Goal: Task Accomplishment & Management: Use online tool/utility

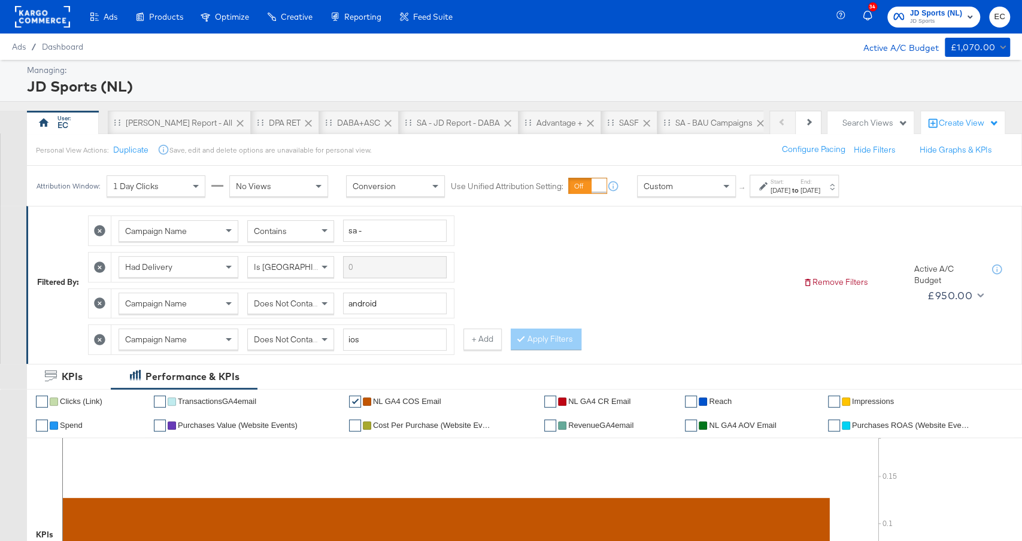
click at [820, 186] on div "Oct 5th 2025" at bounding box center [811, 191] width 20 height 10
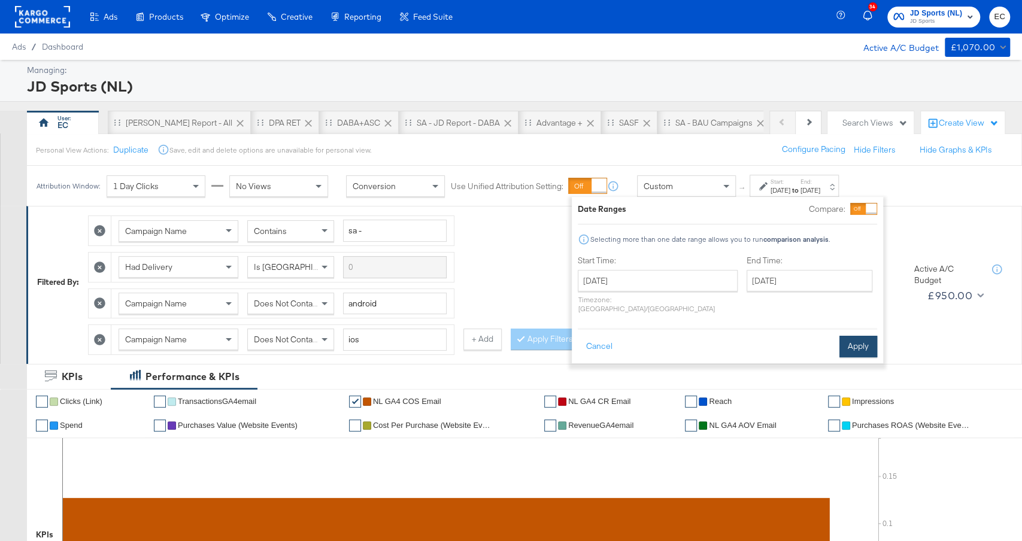
click at [856, 344] on button "Apply" at bounding box center [858, 347] width 38 height 22
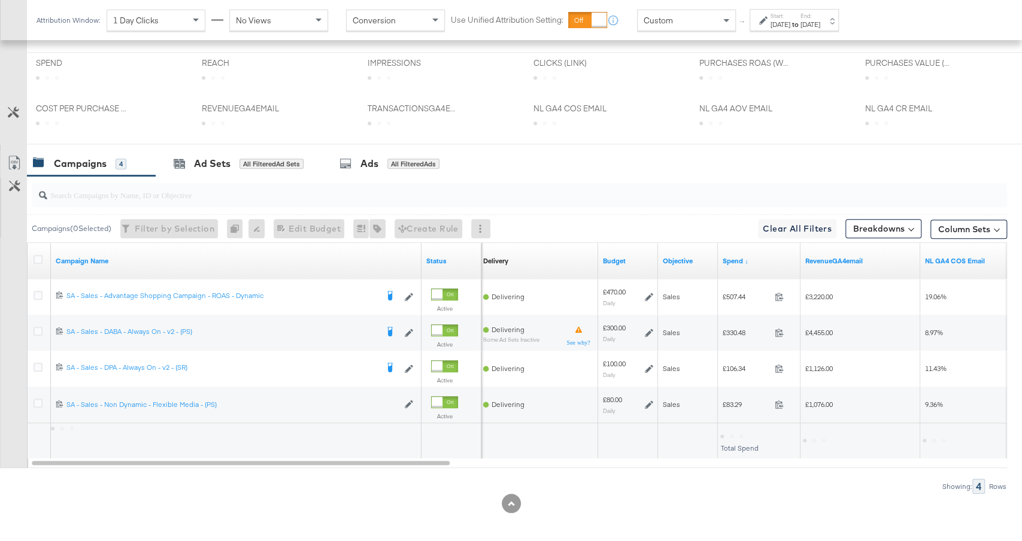
scroll to position [594, 0]
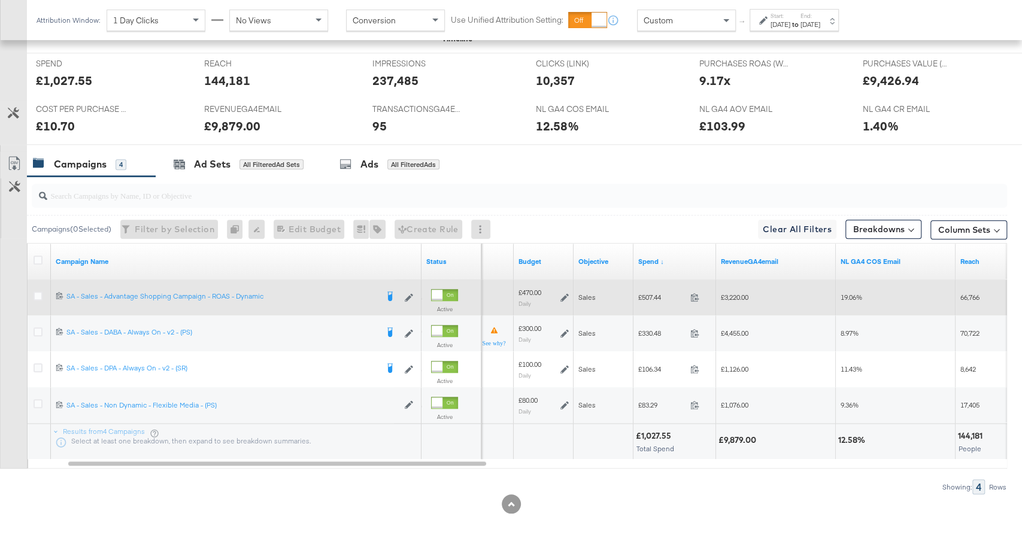
click at [562, 293] on icon at bounding box center [564, 297] width 8 height 8
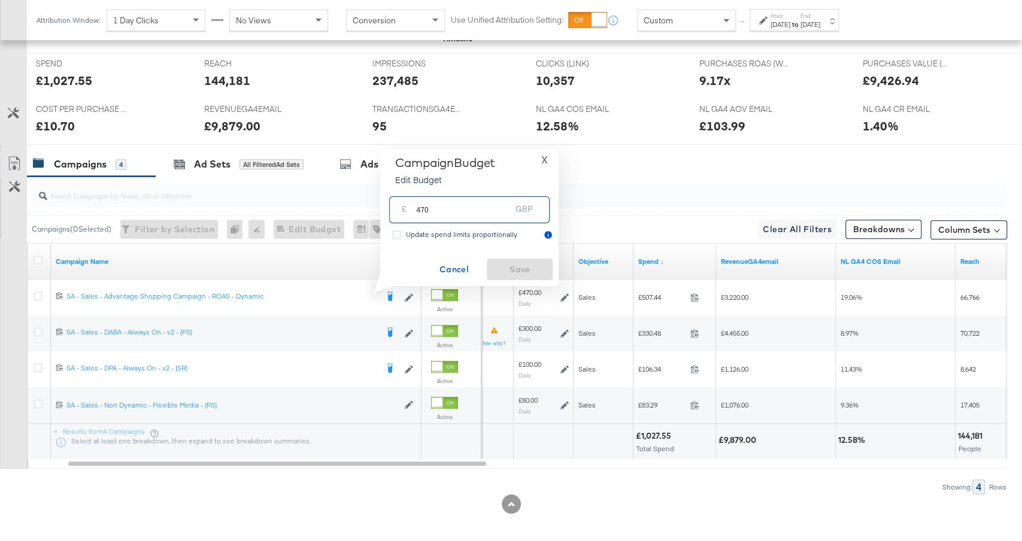
drag, startPoint x: 421, startPoint y: 211, endPoint x: 545, endPoint y: 211, distance: 124.5
click at [545, 211] on div "£ 470 GBP" at bounding box center [469, 209] width 160 height 27
type input "450"
click at [535, 272] on span "Save" at bounding box center [520, 269] width 56 height 15
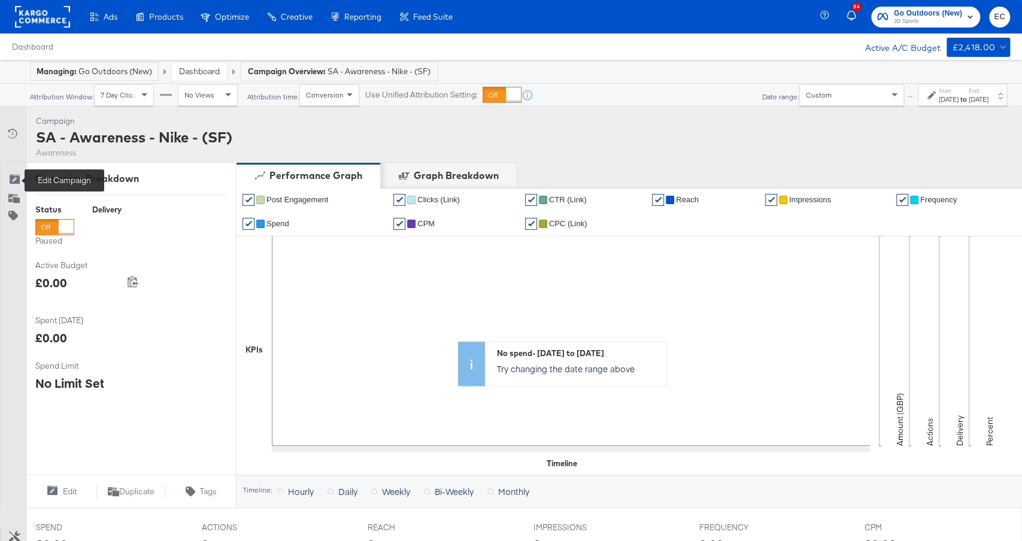
click at [17, 175] on icon at bounding box center [14, 180] width 12 height 12
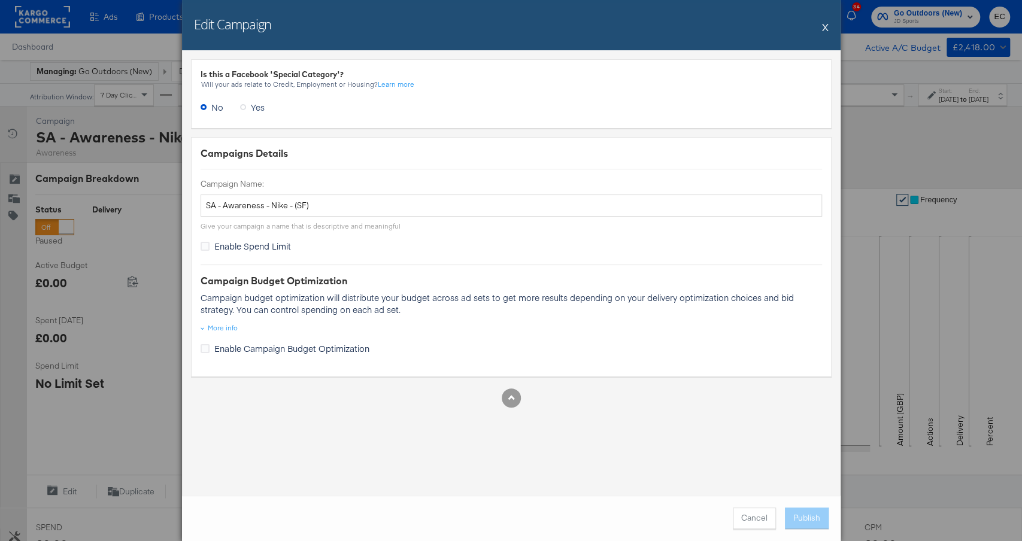
click at [825, 28] on button "X" at bounding box center [825, 27] width 7 height 24
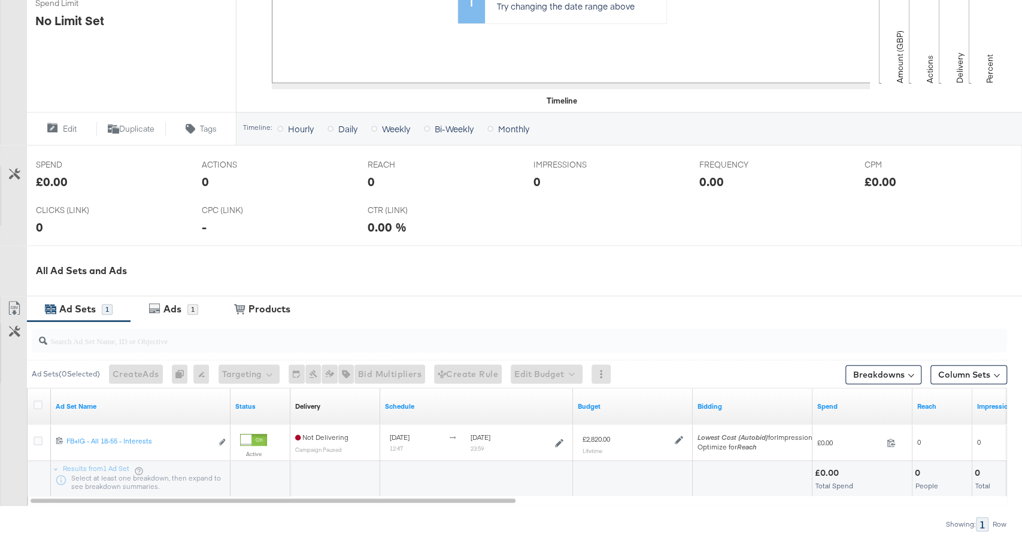
scroll to position [434, 0]
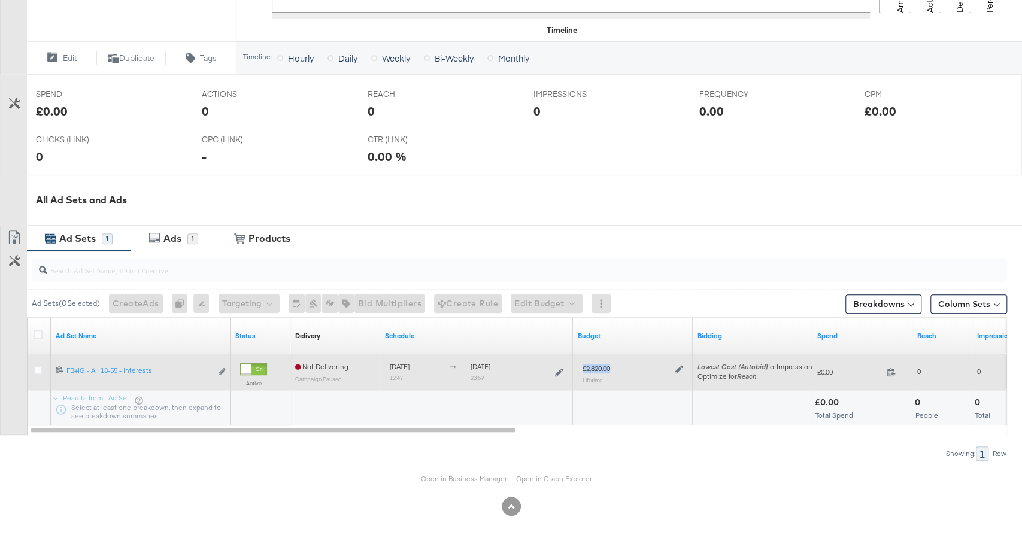
drag, startPoint x: 621, startPoint y: 366, endPoint x: 580, endPoint y: 365, distance: 41.3
click at [580, 366] on div "£2,820.00 Lifetime" at bounding box center [633, 373] width 110 height 29
copy div "£2,820.00"
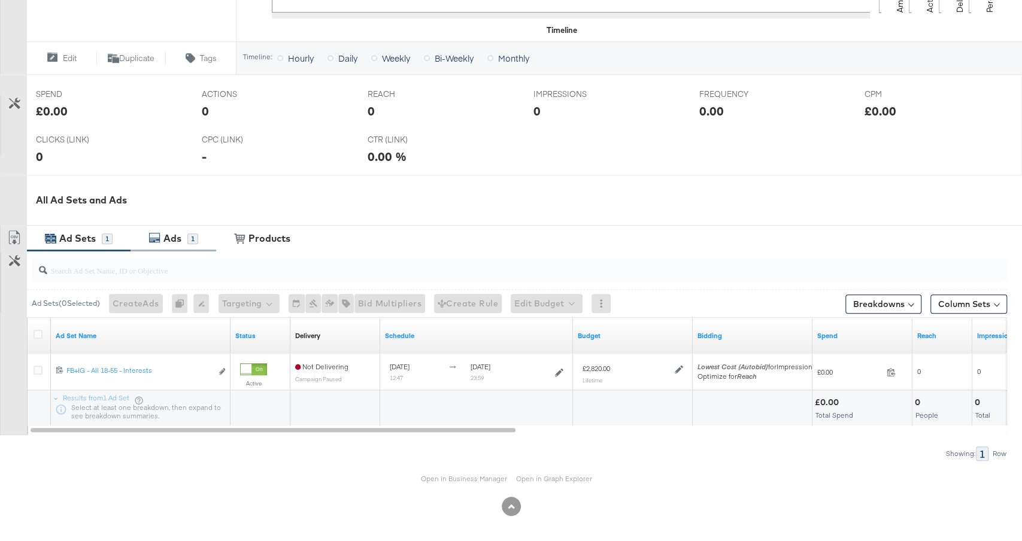
click at [153, 236] on icon at bounding box center [154, 238] width 12 height 12
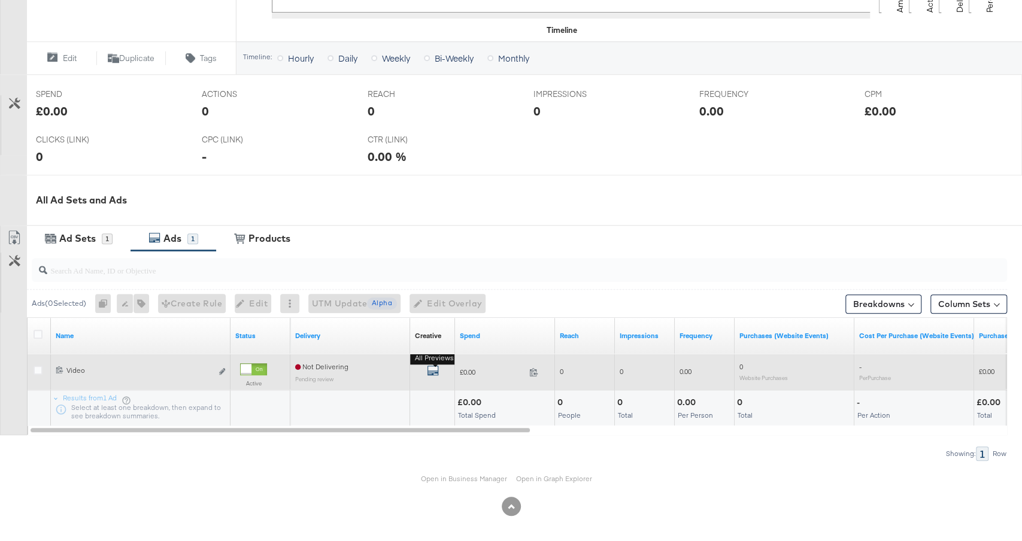
click at [431, 366] on icon "default" at bounding box center [433, 371] width 12 height 12
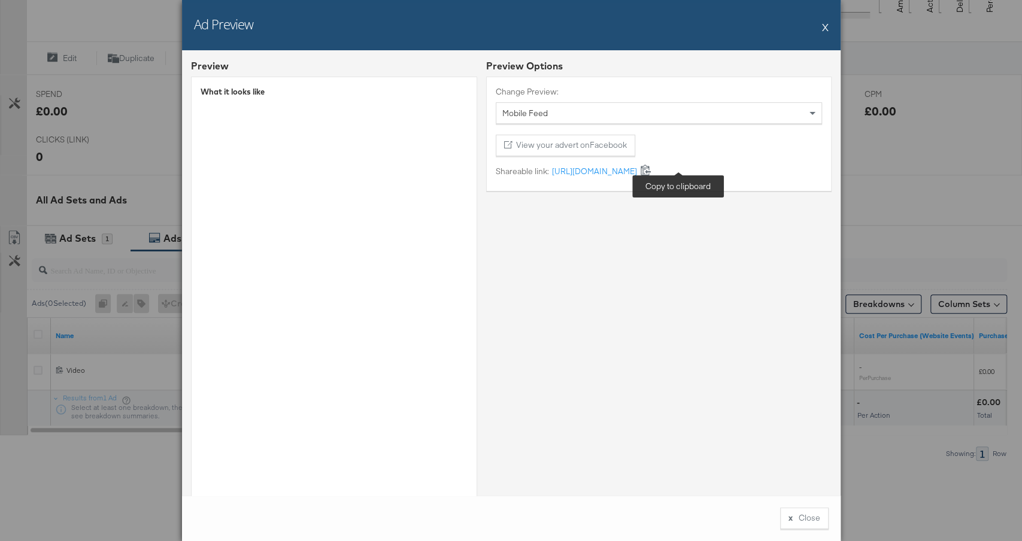
click at [651, 172] on icon at bounding box center [646, 170] width 10 height 11
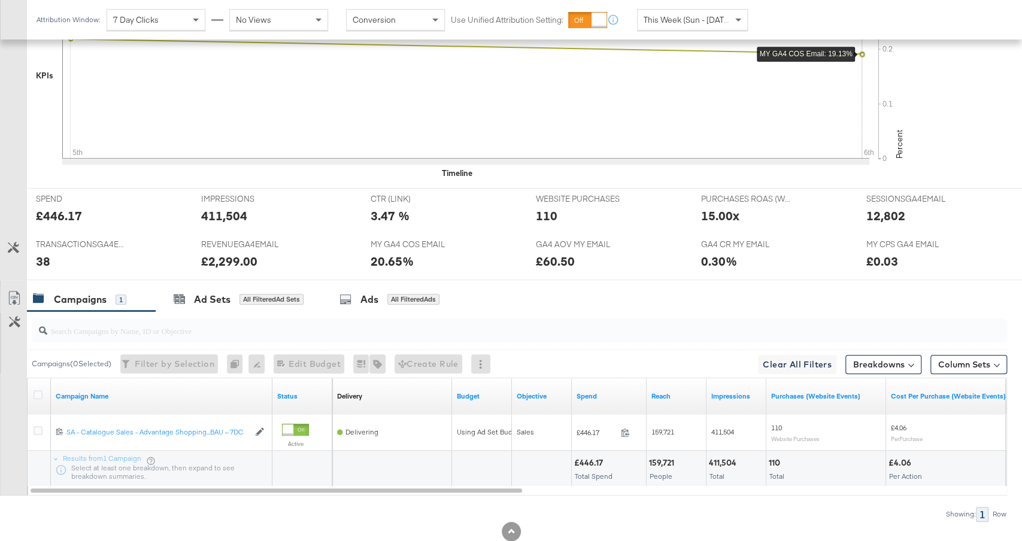
scroll to position [450, 0]
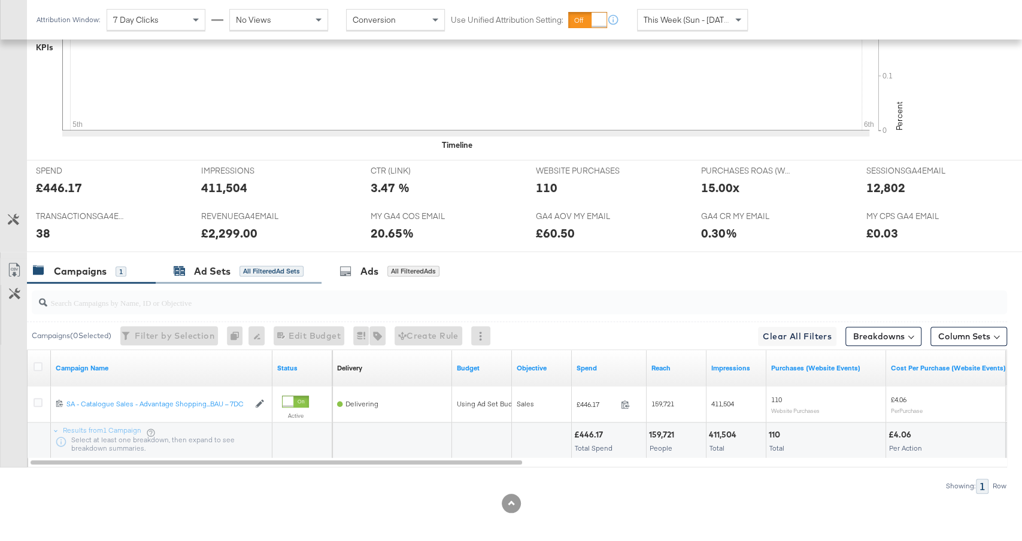
click at [251, 271] on div "Ad Sets All Filtered Ad Sets" at bounding box center [239, 272] width 130 height 14
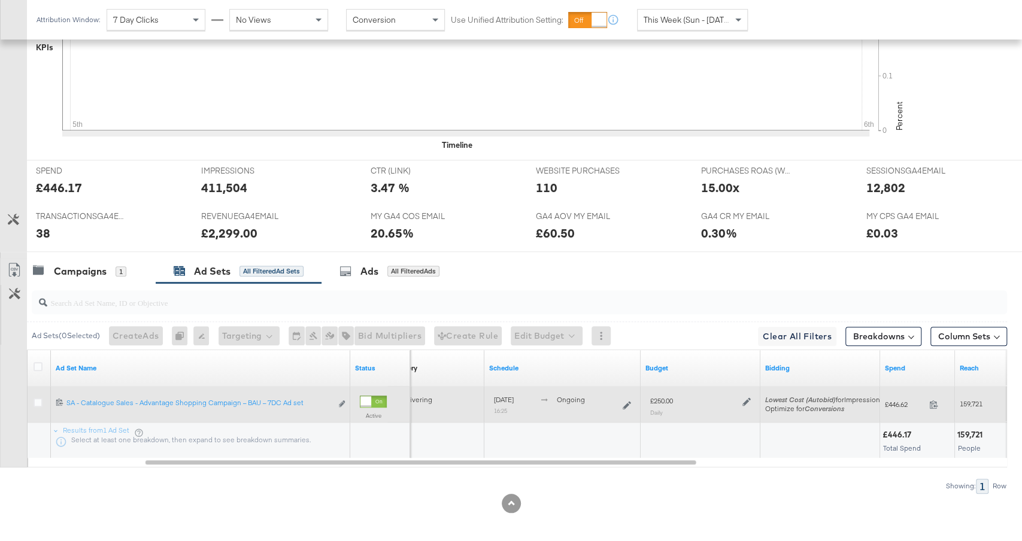
click at [749, 398] on icon at bounding box center [746, 402] width 8 height 8
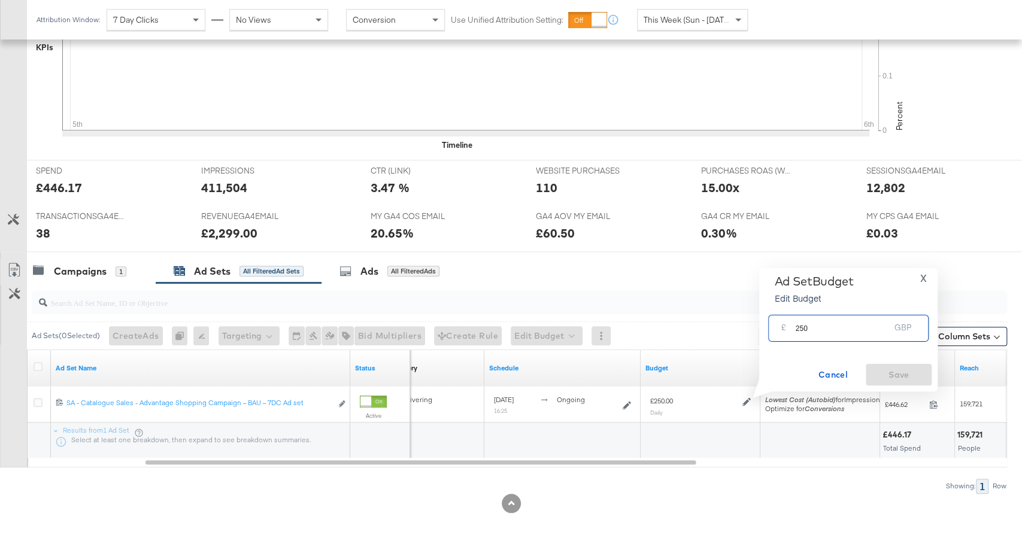
click at [810, 328] on input "250" at bounding box center [842, 324] width 95 height 26
type input "300"
click at [901, 372] on span "Save" at bounding box center [899, 375] width 56 height 15
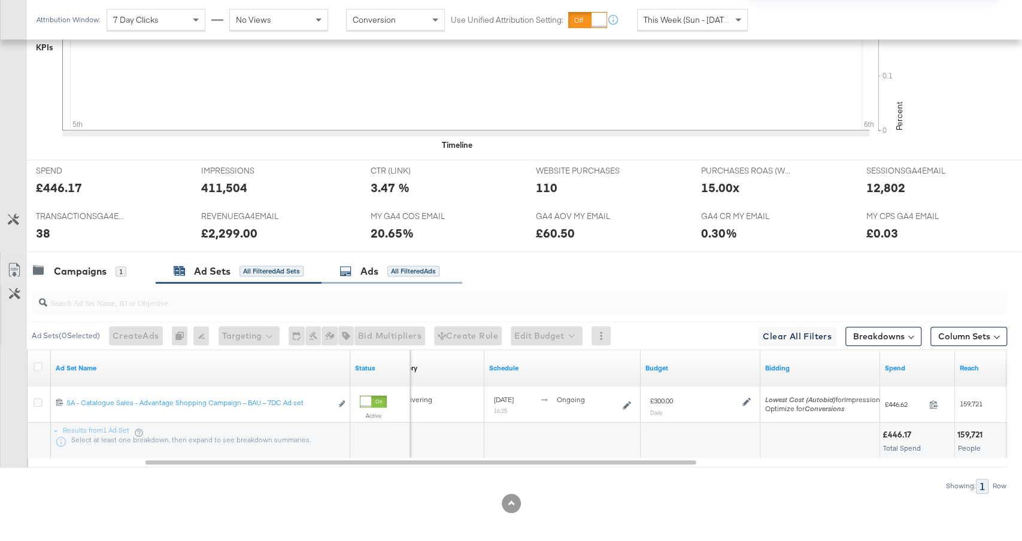
click at [411, 265] on div "Ads All Filtered Ads" at bounding box center [390, 272] width 100 height 14
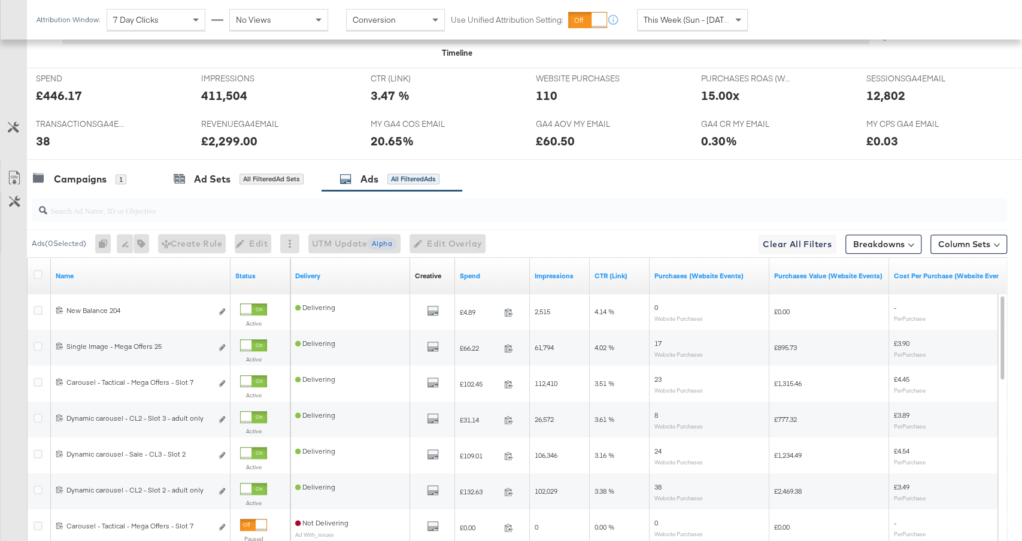
scroll to position [641, 0]
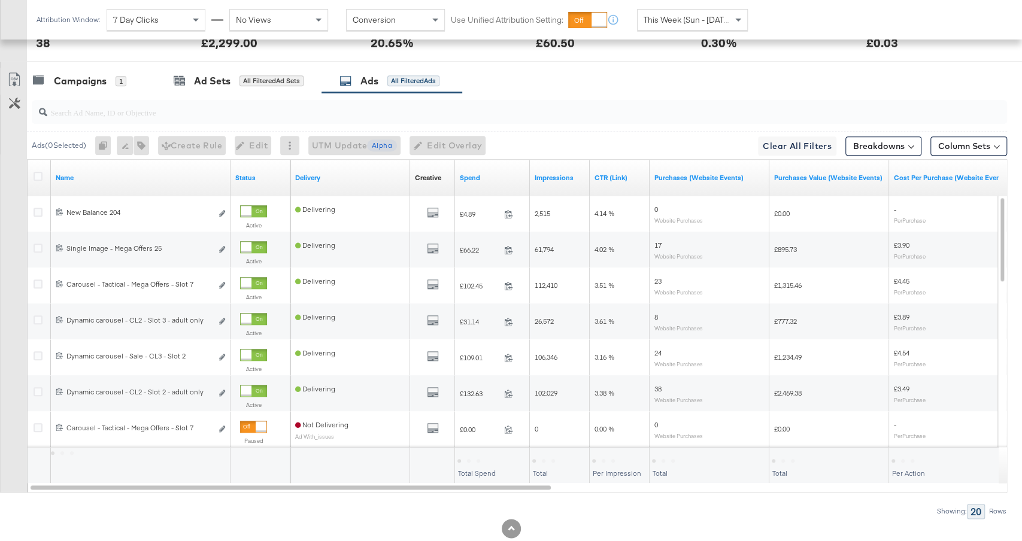
click at [483, 161] on div "Spend" at bounding box center [492, 178] width 75 height 36
click at [489, 173] on link "Spend" at bounding box center [492, 178] width 65 height 10
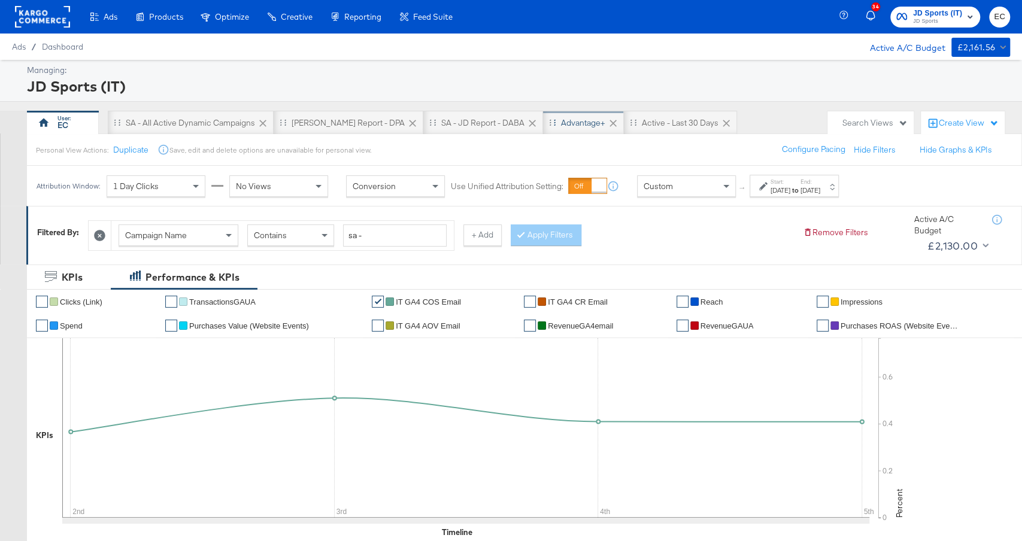
click at [561, 119] on div "Advantage+" at bounding box center [583, 122] width 44 height 11
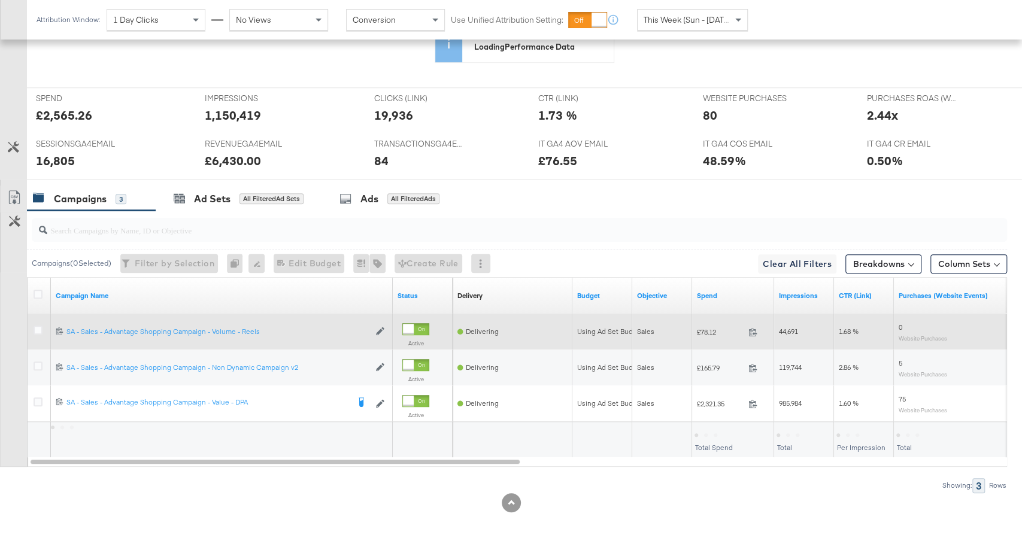
scroll to position [522, 0]
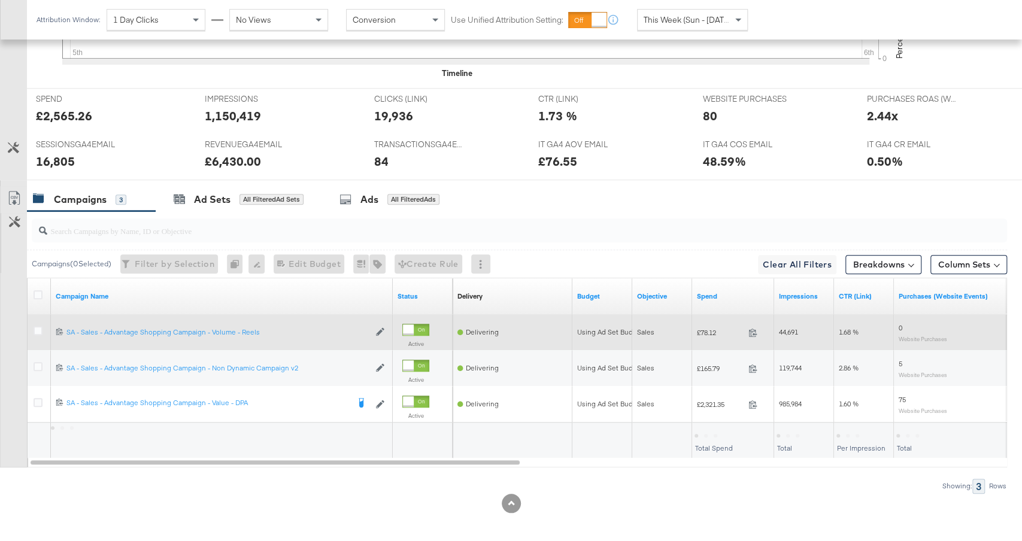
click at [31, 326] on div at bounding box center [40, 333] width 22 height 22
click at [37, 328] on icon at bounding box center [38, 330] width 9 height 9
click at [0, 0] on input "checkbox" at bounding box center [0, 0] width 0 height 0
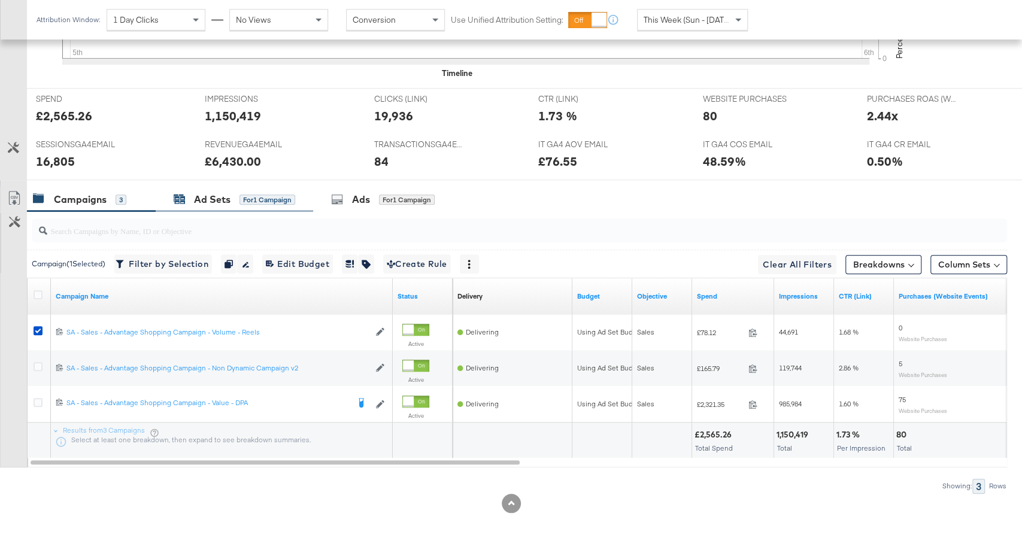
click at [244, 199] on div "for 1 Campaign" at bounding box center [268, 200] width 56 height 11
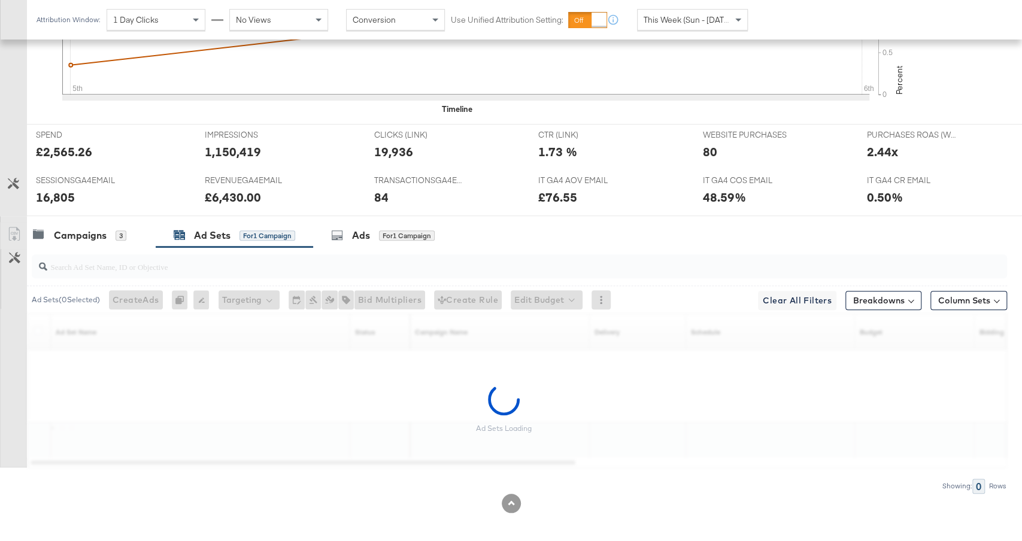
scroll to position [450, 0]
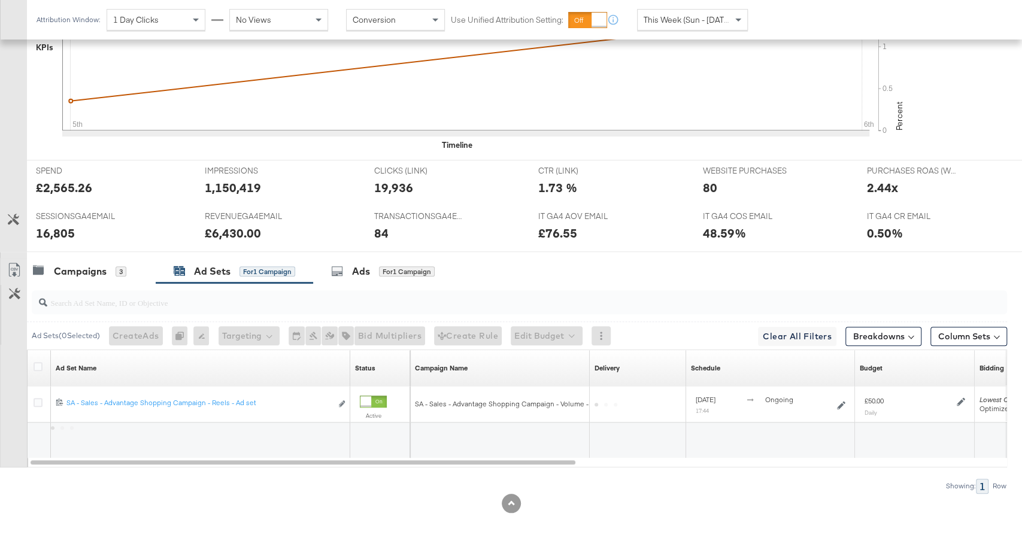
click at [350, 252] on div at bounding box center [511, 257] width 1022 height 10
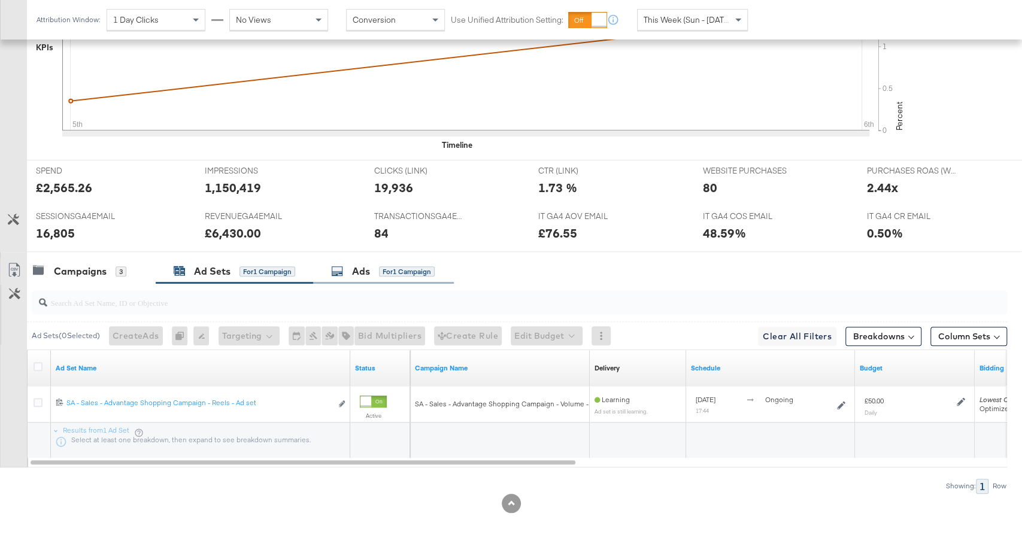
click at [359, 270] on div "Ads" at bounding box center [361, 272] width 18 height 14
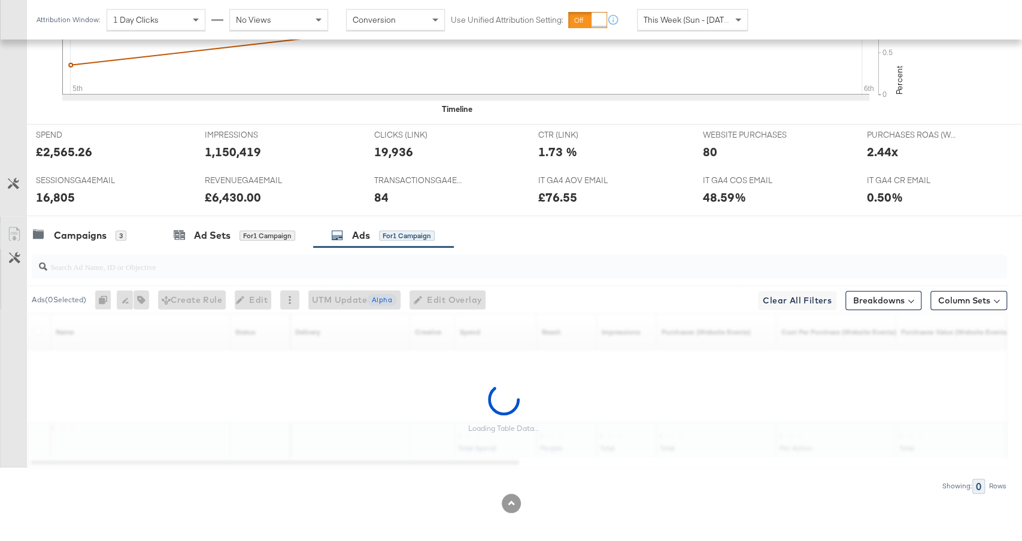
scroll to position [522, 0]
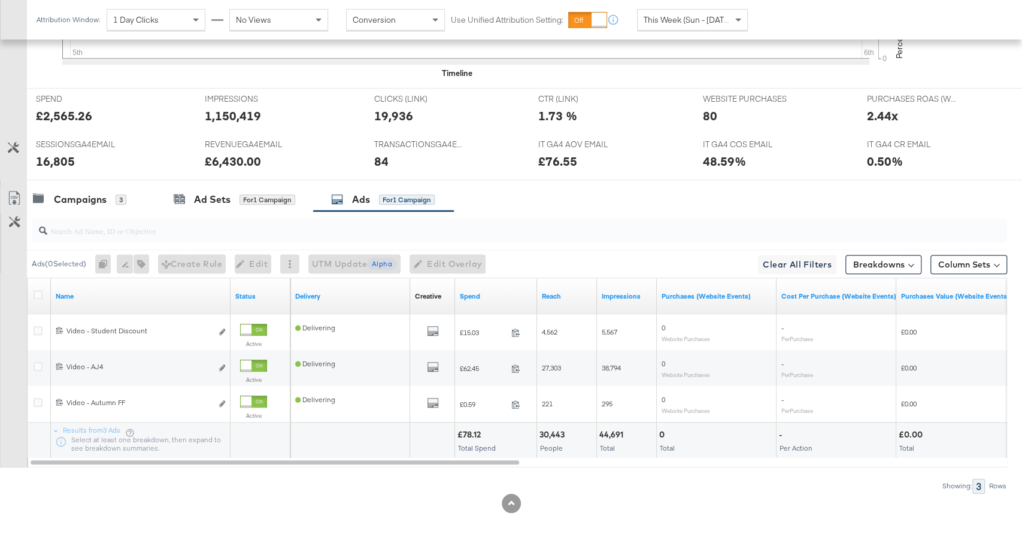
click at [490, 278] on div "Spend" at bounding box center [496, 296] width 82 height 36
click at [489, 292] on link "Spend" at bounding box center [496, 297] width 72 height 10
click at [672, 16] on span "This Week (Sun - [DATE])" at bounding box center [689, 19] width 90 height 11
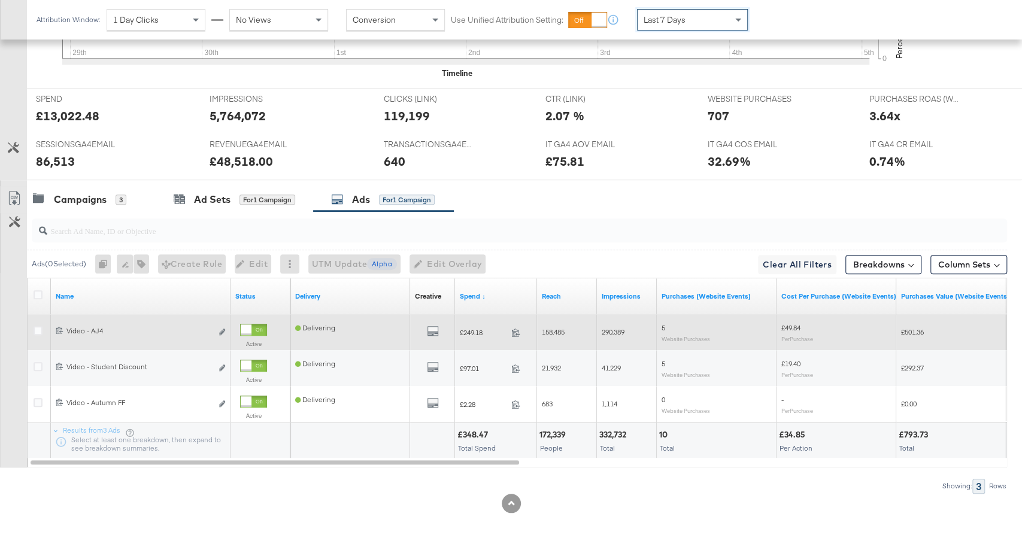
click at [246, 325] on div at bounding box center [246, 330] width 11 height 11
click at [128, 193] on div "Campaigns 3" at bounding box center [85, 200] width 105 height 14
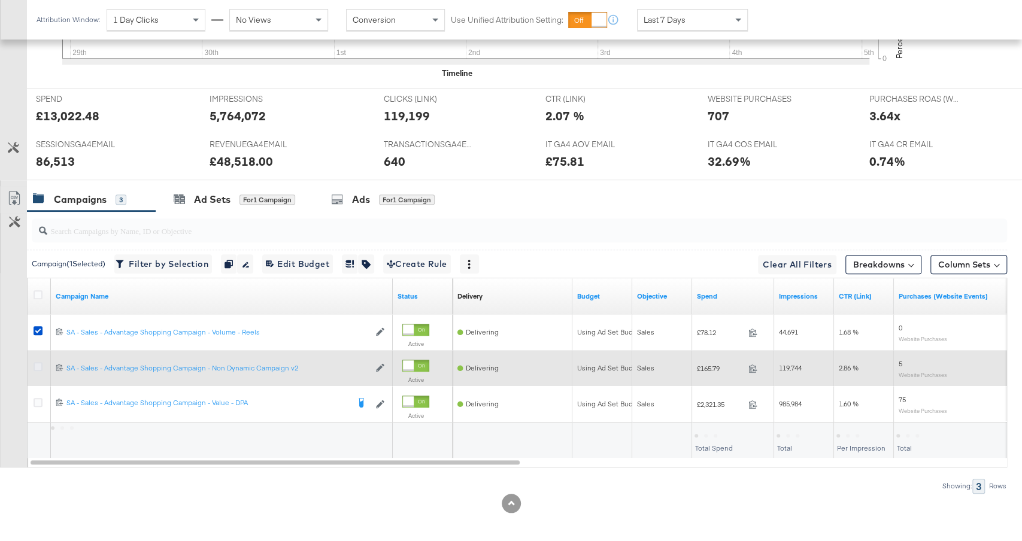
click at [34, 362] on icon at bounding box center [38, 366] width 9 height 9
click at [0, 0] on input "checkbox" at bounding box center [0, 0] width 0 height 0
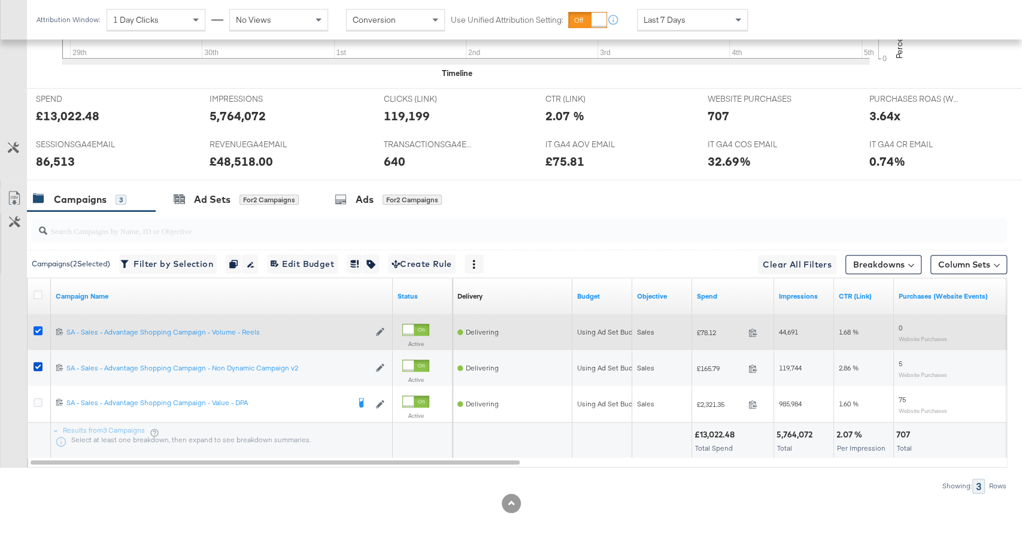
click at [34, 326] on icon at bounding box center [38, 330] width 9 height 9
click at [0, 0] on input "checkbox" at bounding box center [0, 0] width 0 height 0
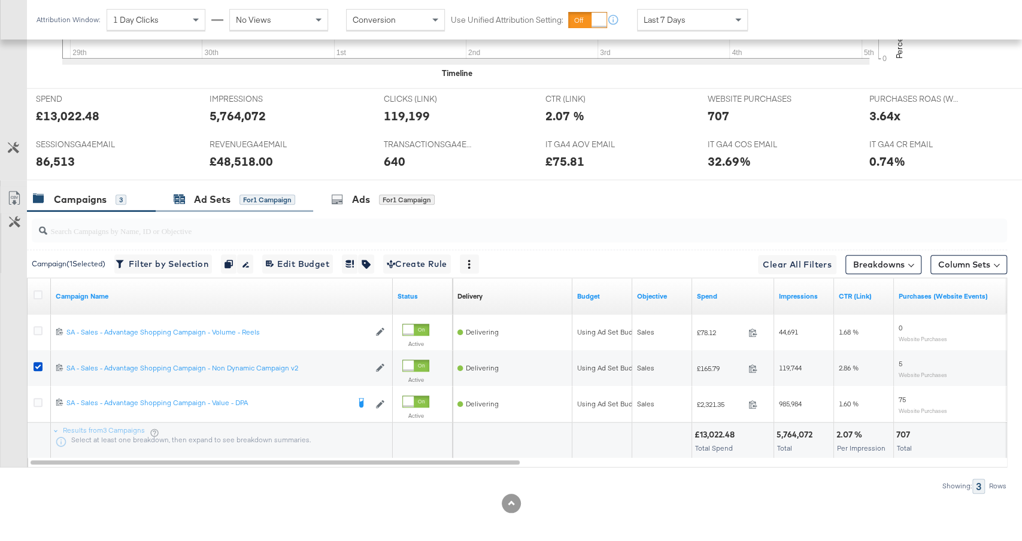
click at [213, 193] on div "Ad Sets" at bounding box center [212, 200] width 37 height 14
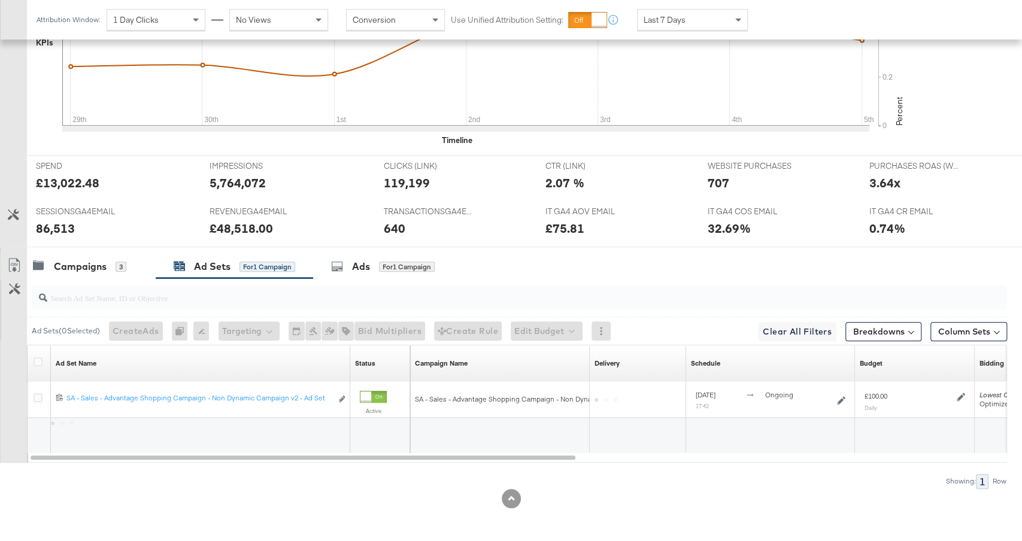
scroll to position [450, 0]
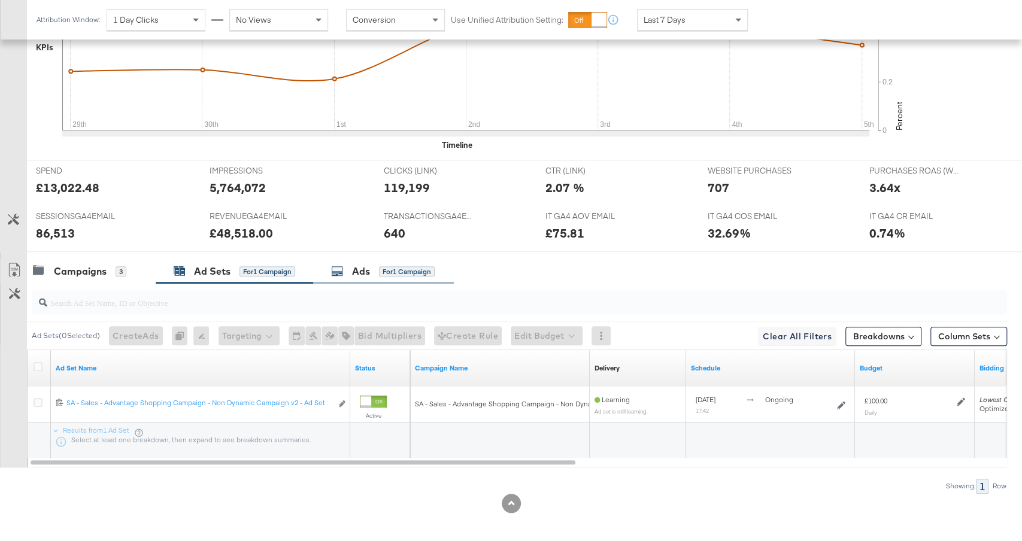
click at [378, 269] on div "Ads for 1 Campaign" at bounding box center [383, 272] width 104 height 14
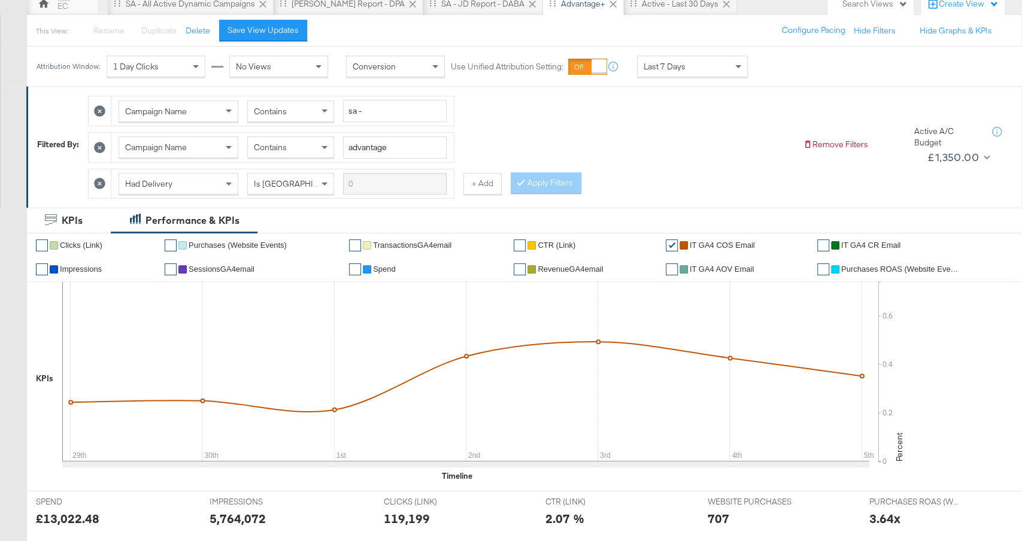
scroll to position [0, 0]
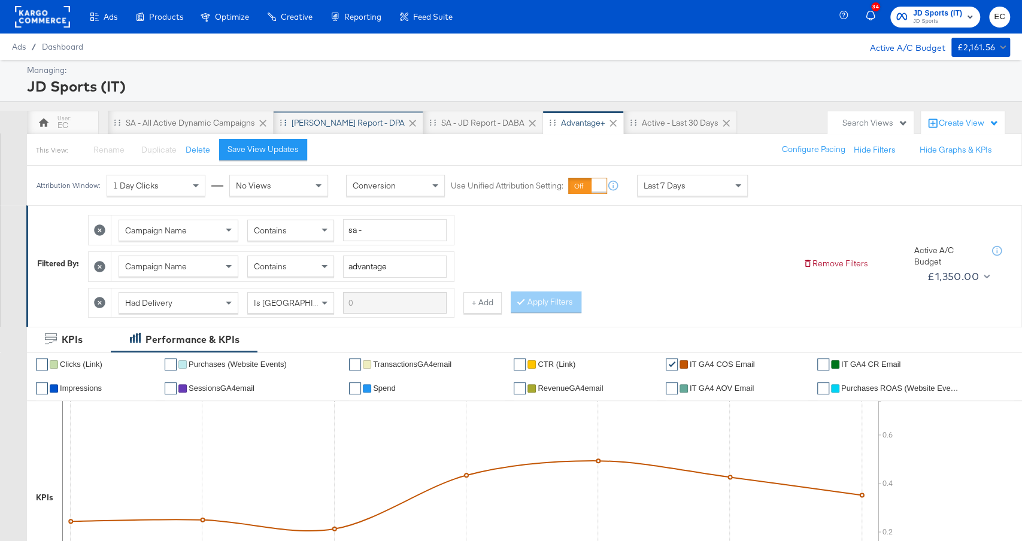
click at [327, 118] on div "SA - JD Report - DPA" at bounding box center [348, 122] width 113 height 11
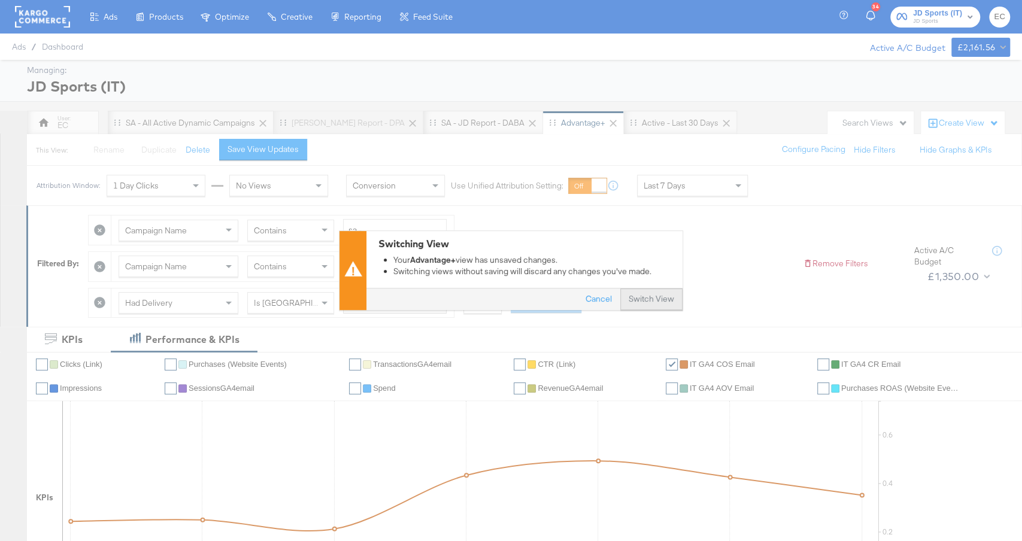
click at [667, 307] on button "Switch View" at bounding box center [651, 300] width 62 height 22
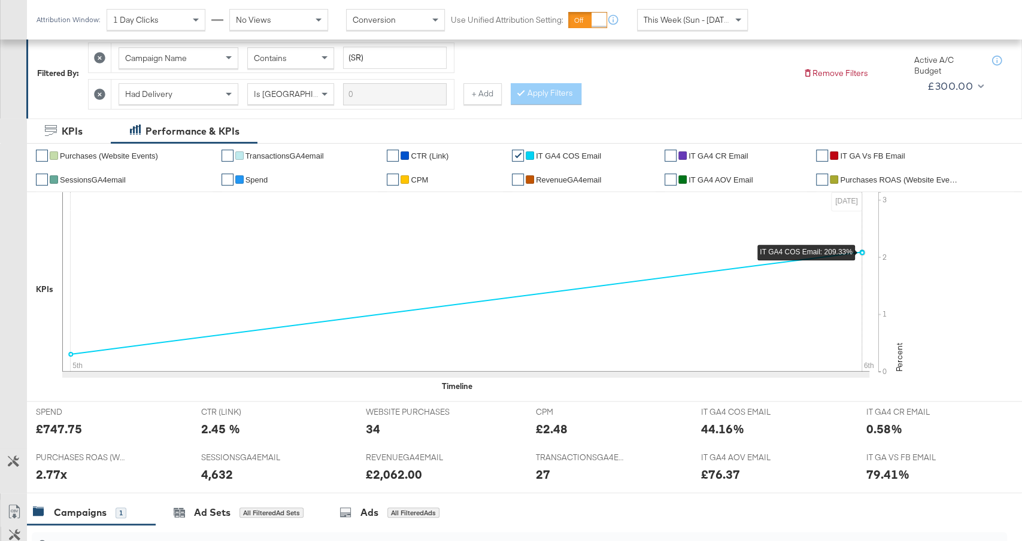
scroll to position [415, 0]
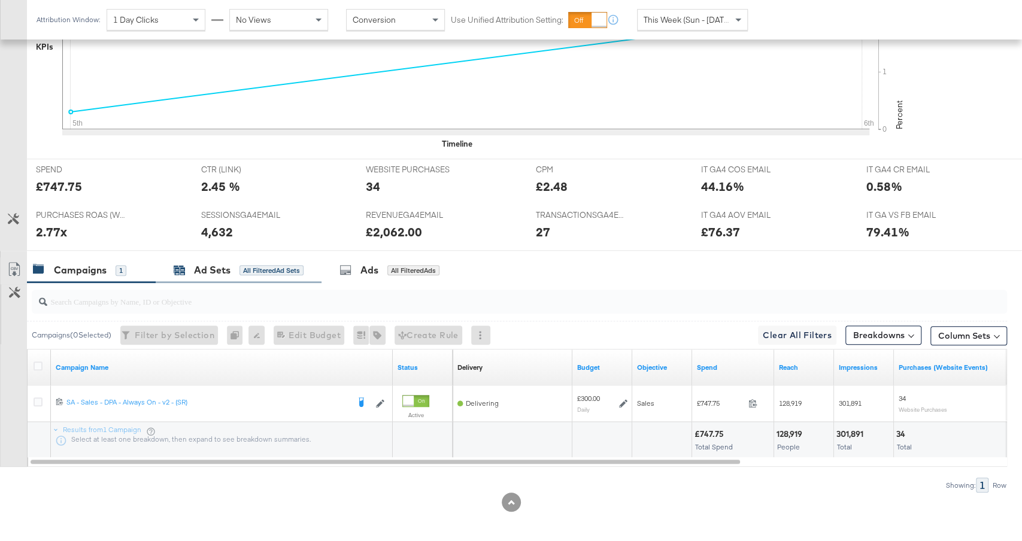
click at [251, 263] on div "Ad Sets All Filtered Ad Sets" at bounding box center [239, 270] width 130 height 14
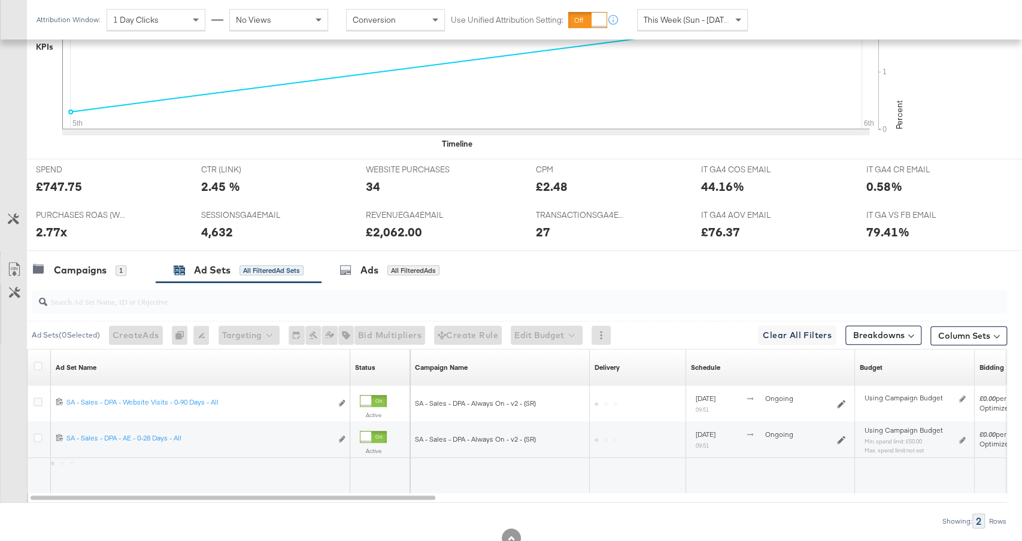
scroll to position [451, 0]
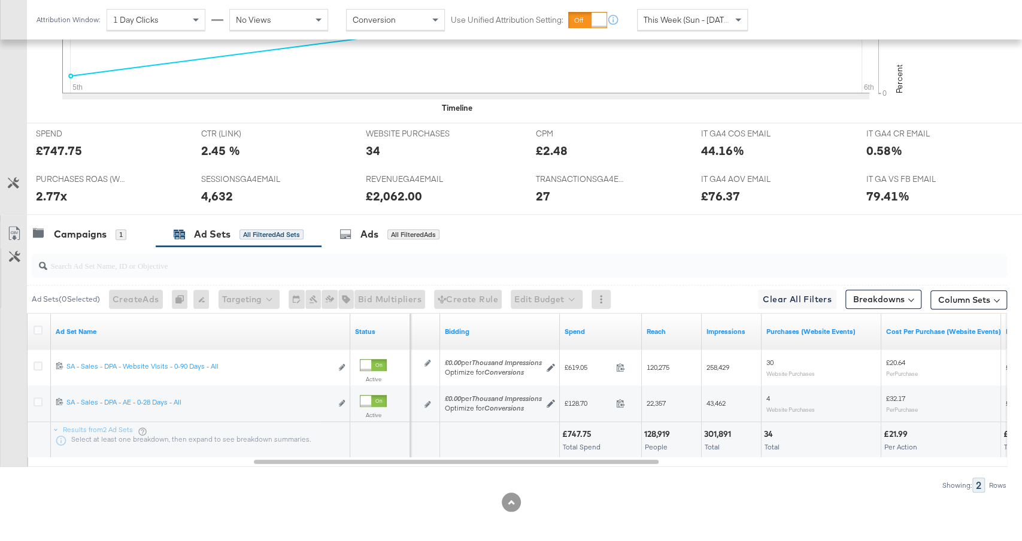
click at [590, 335] on div "Spend" at bounding box center [601, 331] width 82 height 19
click at [593, 327] on link "Spend" at bounding box center [601, 332] width 72 height 10
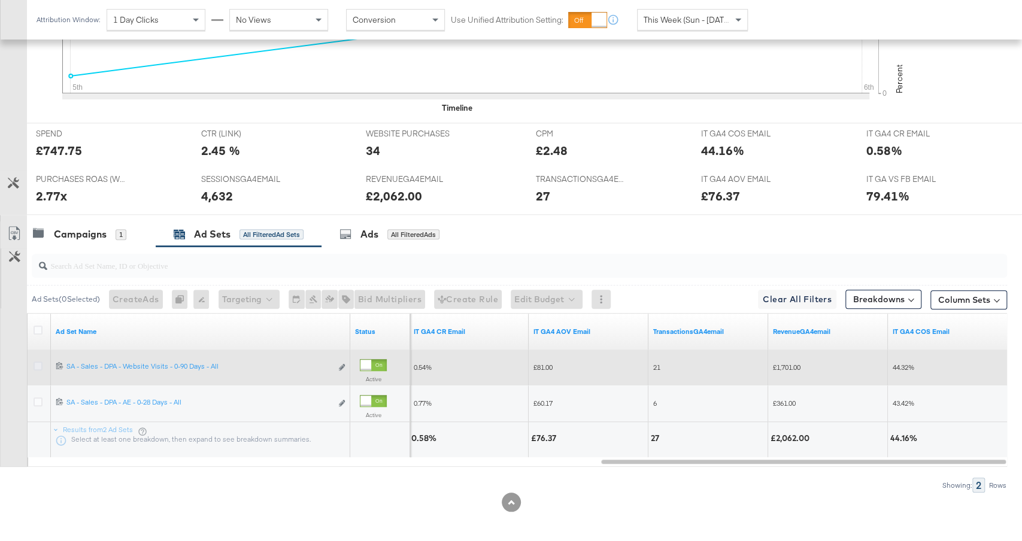
click at [37, 362] on icon at bounding box center [38, 366] width 9 height 9
click at [0, 0] on input "checkbox" at bounding box center [0, 0] width 0 height 0
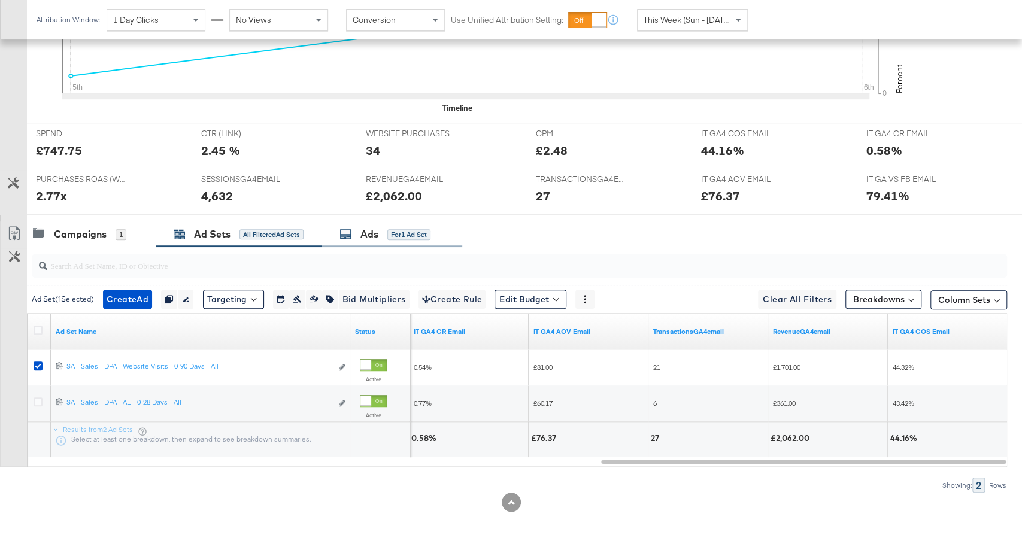
click at [350, 237] on div "Ads for 1 Ad Set" at bounding box center [385, 235] width 91 height 14
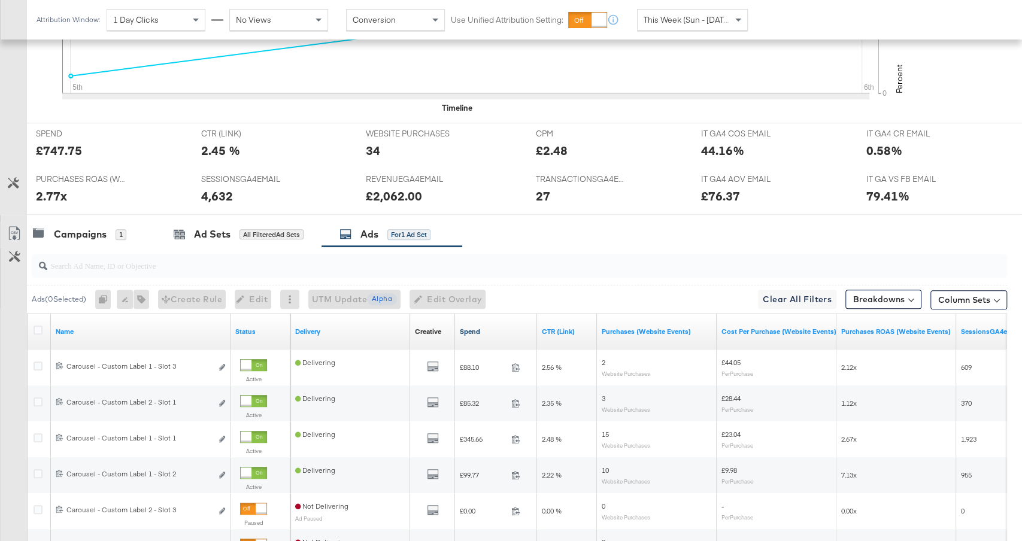
click at [507, 327] on link "Spend" at bounding box center [496, 332] width 72 height 10
click at [243, 228] on div "Ad Sets All Filtered Ad Sets" at bounding box center [239, 235] width 130 height 14
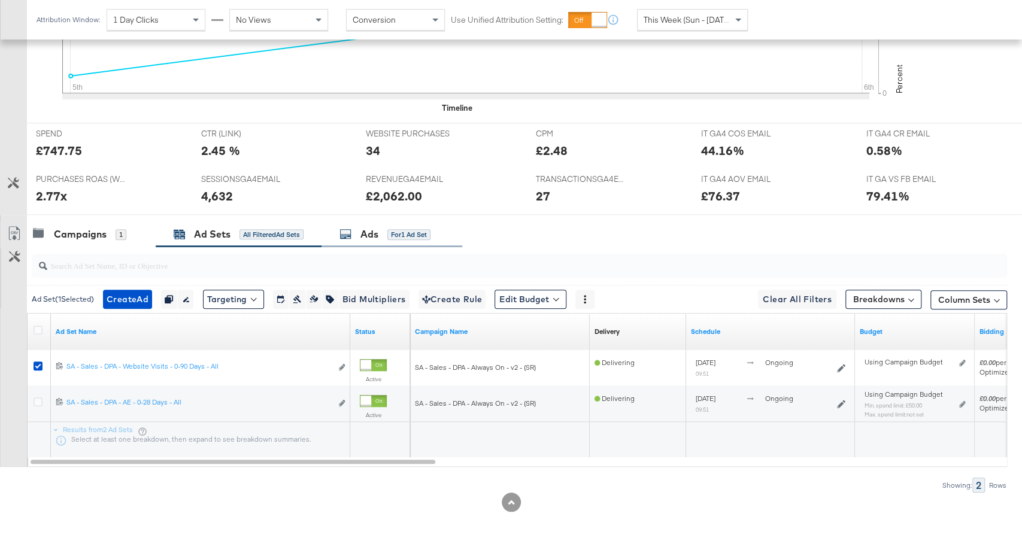
click at [393, 236] on div "for 1 Ad Set" at bounding box center [408, 234] width 43 height 11
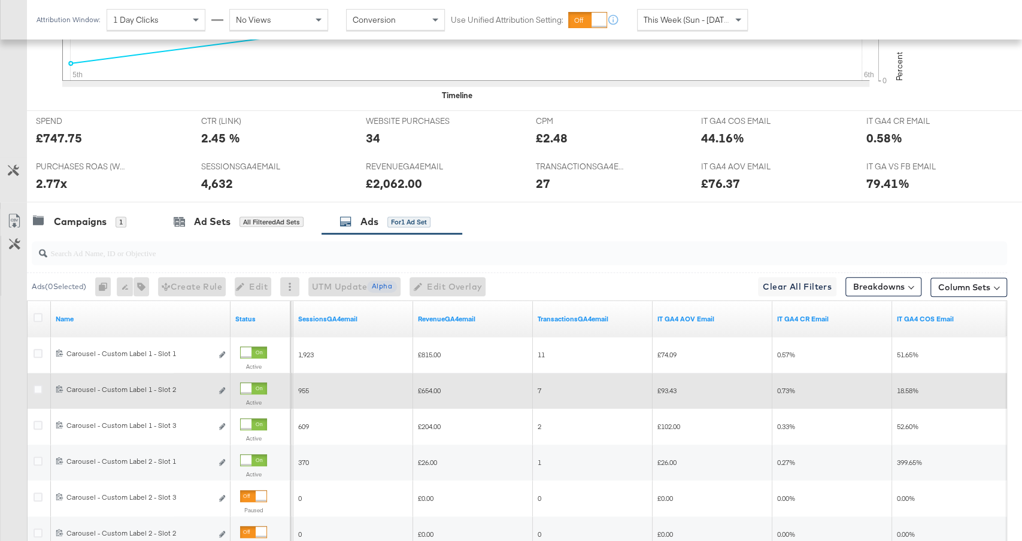
scroll to position [505, 0]
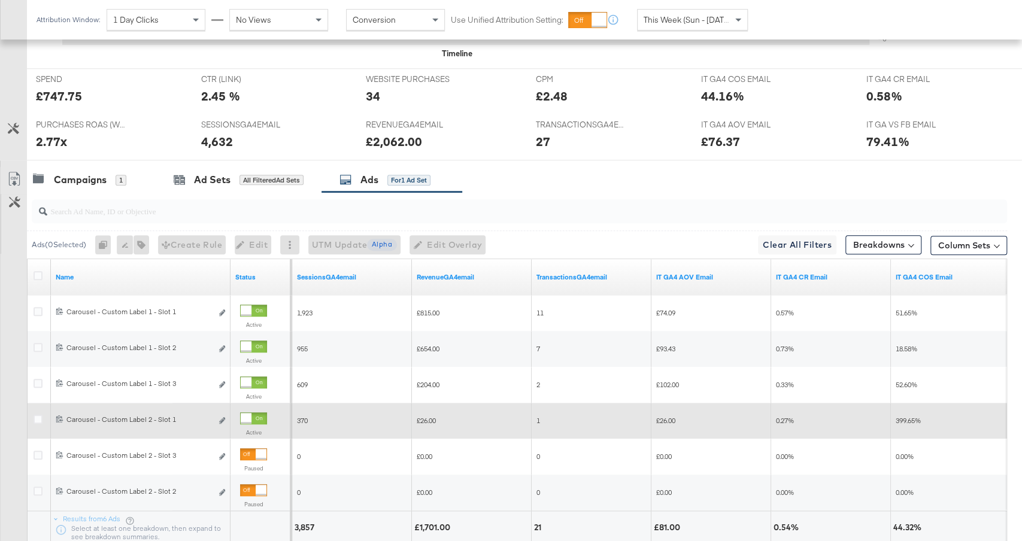
click at [251, 413] on div at bounding box center [246, 418] width 11 height 11
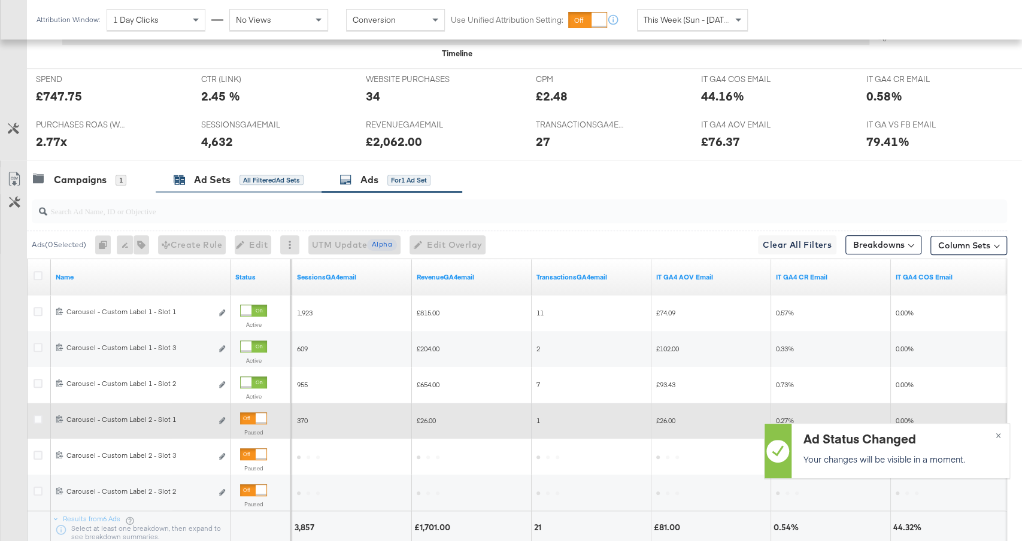
click at [231, 175] on div "Ad Sets All Filtered Ad Sets" at bounding box center [239, 180] width 130 height 14
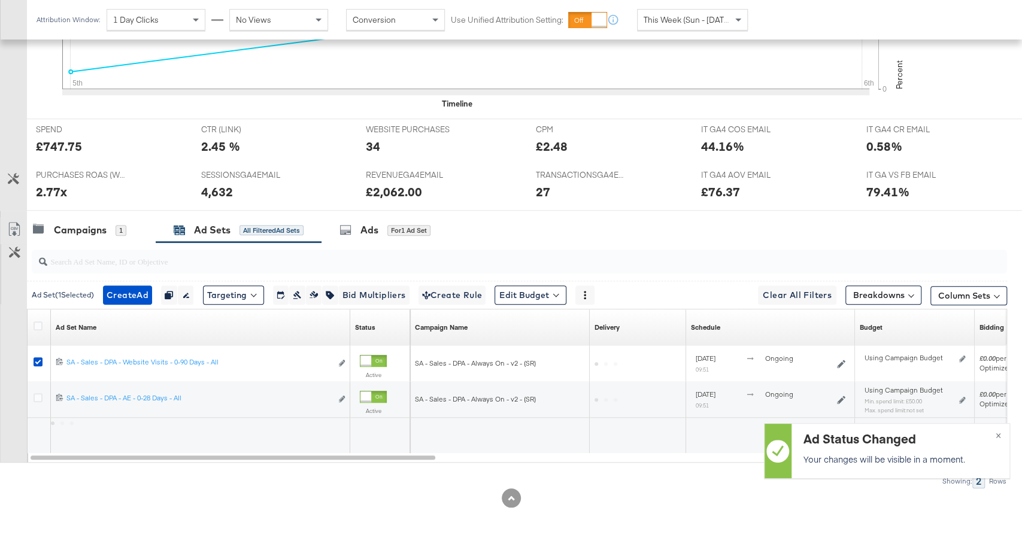
scroll to position [451, 0]
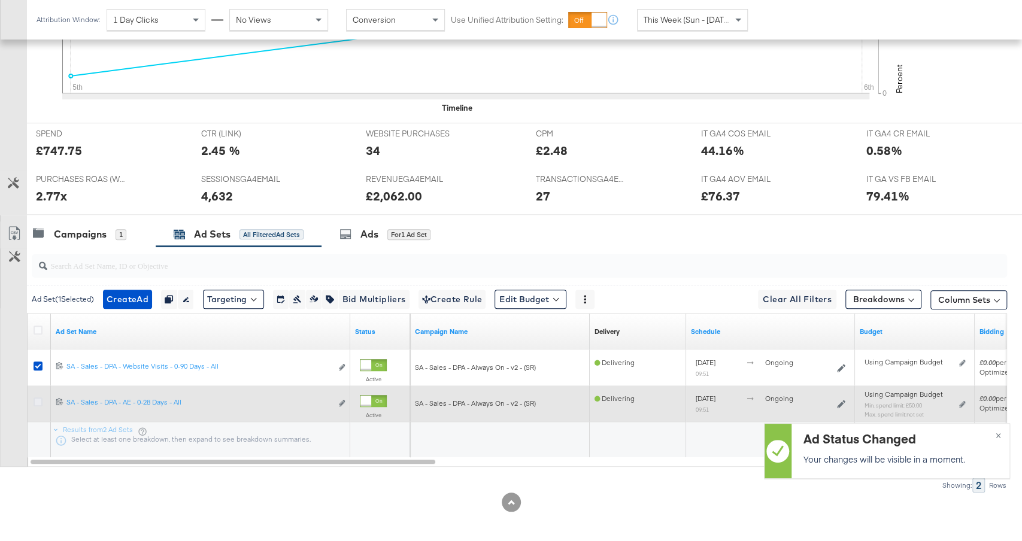
click at [35, 398] on icon at bounding box center [38, 402] width 9 height 9
click at [0, 0] on input "checkbox" at bounding box center [0, 0] width 0 height 0
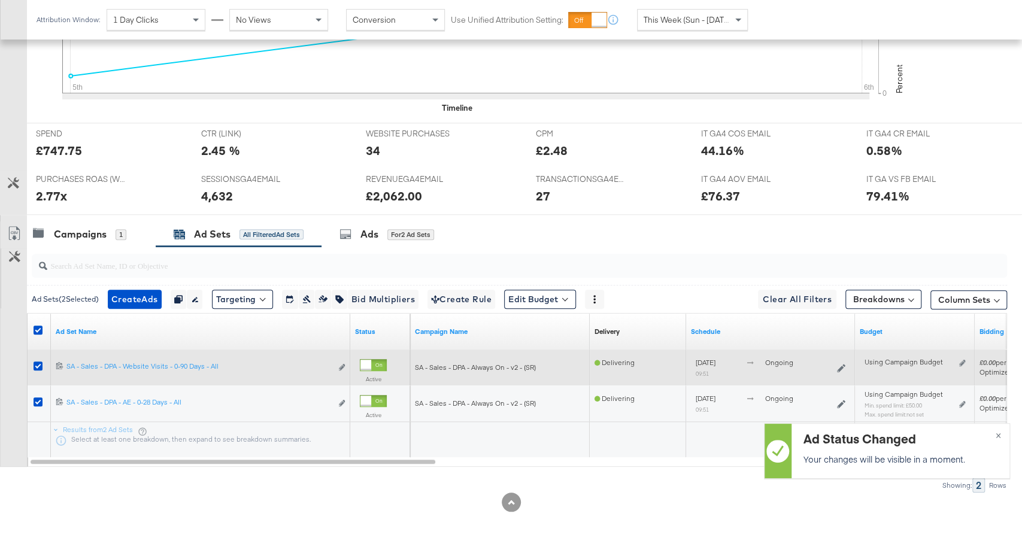
click at [35, 366] on div at bounding box center [40, 368] width 13 height 12
click at [39, 364] on icon at bounding box center [38, 366] width 9 height 9
click at [0, 0] on input "checkbox" at bounding box center [0, 0] width 0 height 0
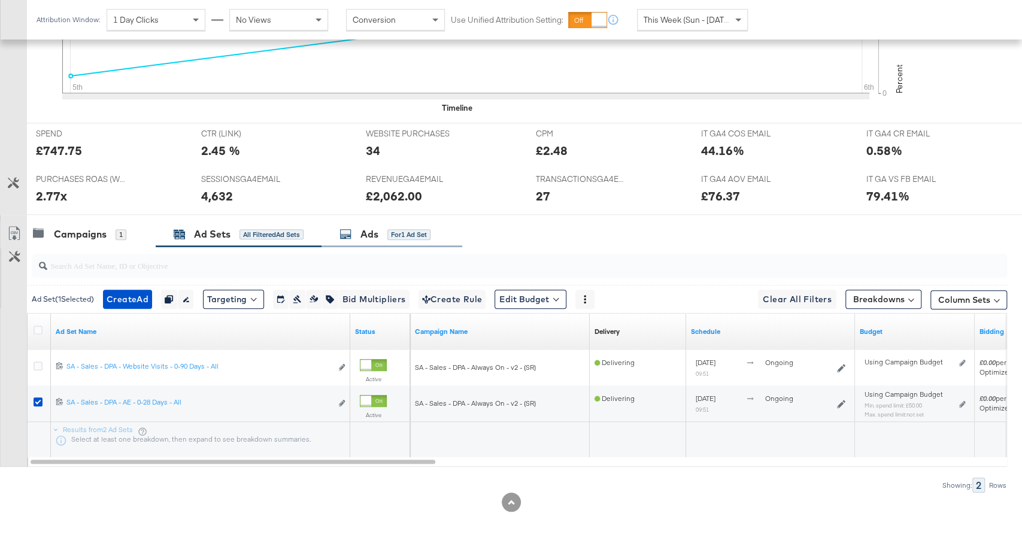
click at [374, 229] on div "Ads" at bounding box center [369, 235] width 18 height 14
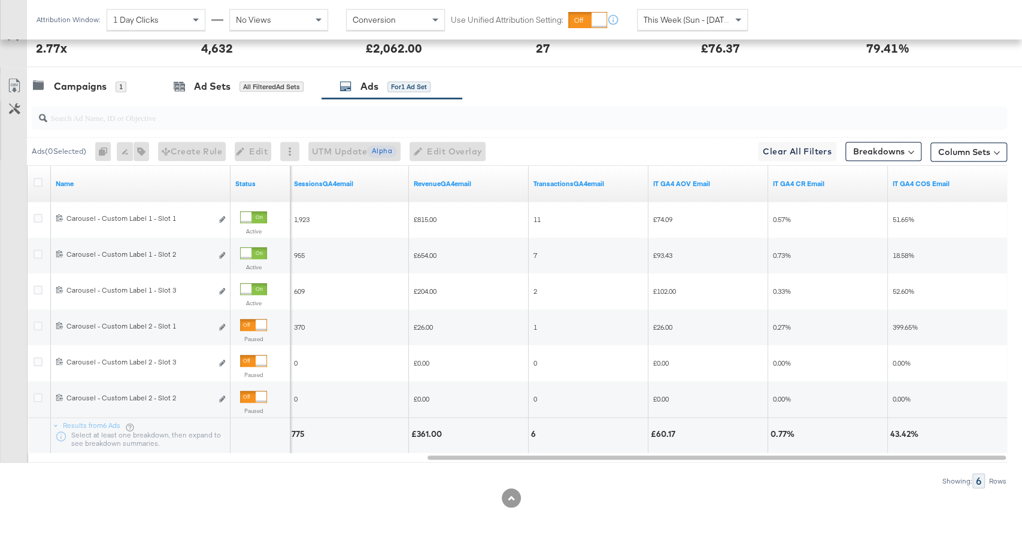
scroll to position [595, 0]
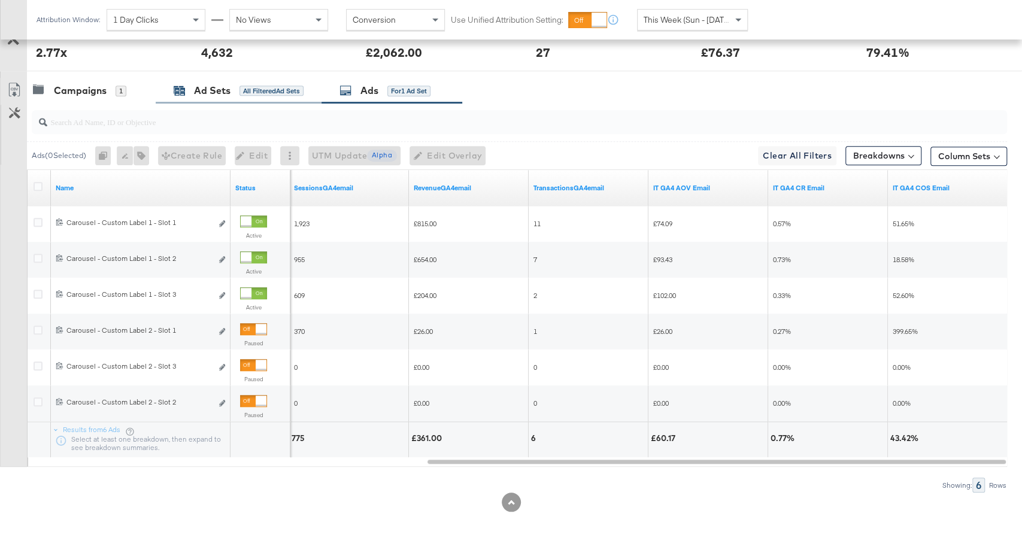
click at [237, 91] on div "Ad Sets All Filtered Ad Sets" at bounding box center [239, 91] width 130 height 14
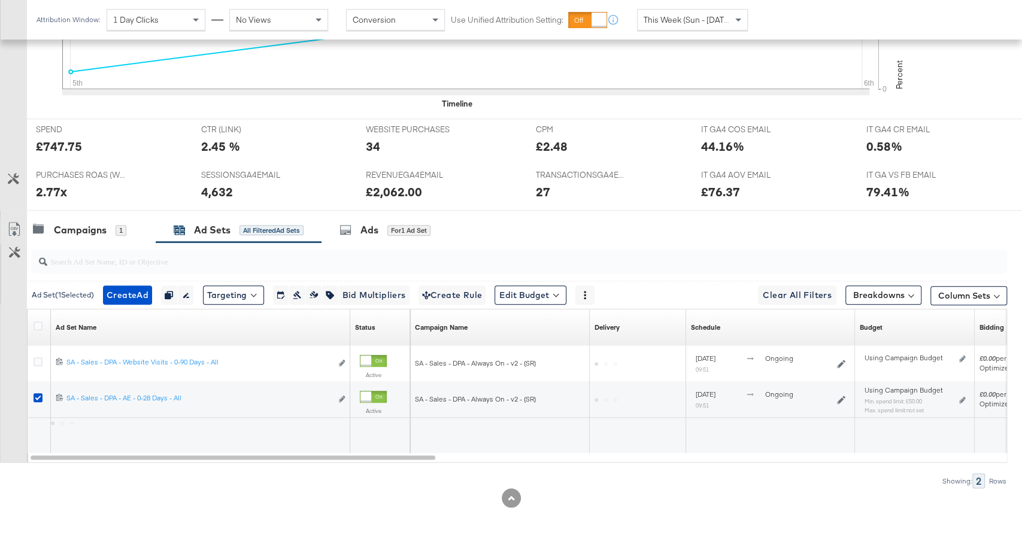
scroll to position [451, 0]
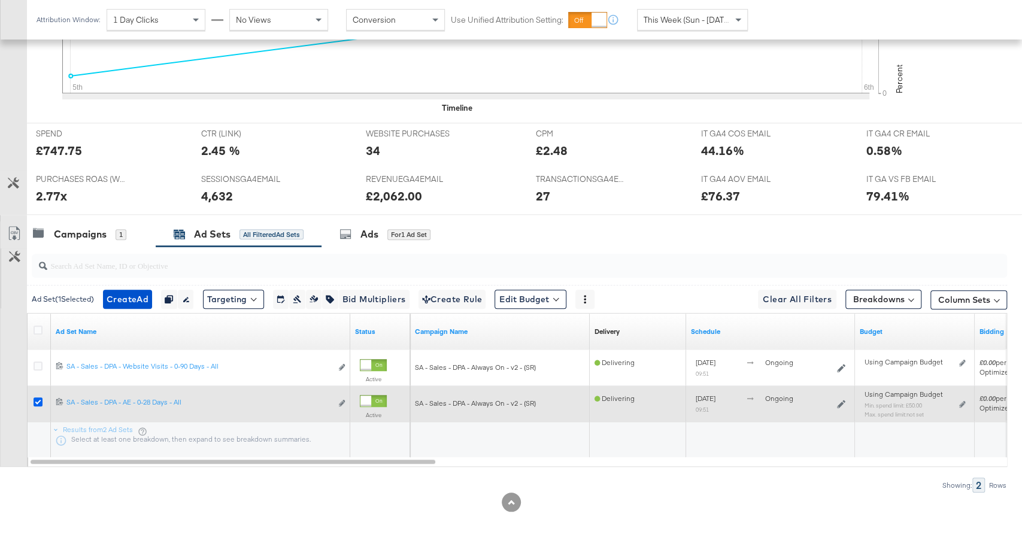
click at [35, 400] on icon at bounding box center [38, 402] width 9 height 9
click at [0, 0] on input "checkbox" at bounding box center [0, 0] width 0 height 0
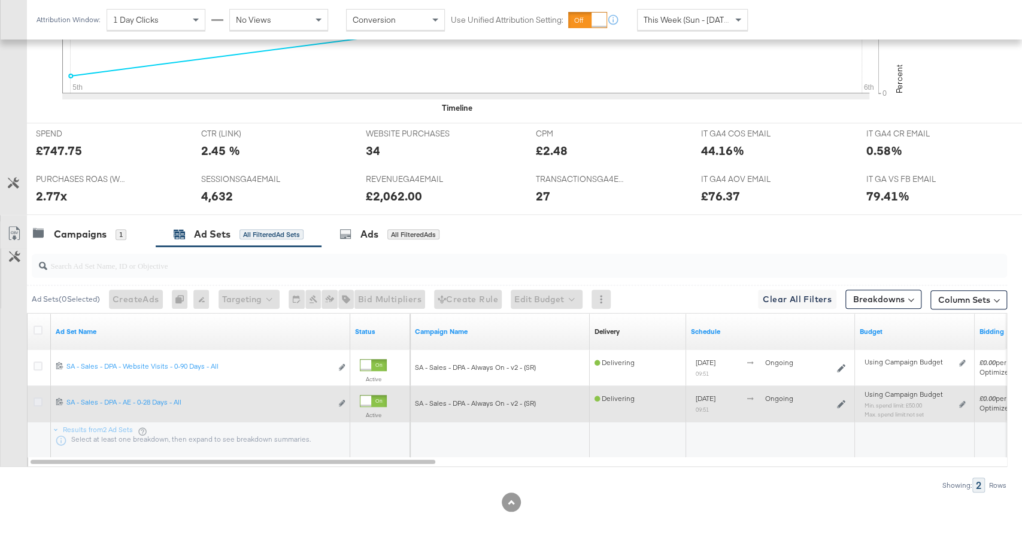
click at [35, 400] on icon at bounding box center [38, 402] width 9 height 9
click at [0, 0] on input "checkbox" at bounding box center [0, 0] width 0 height 0
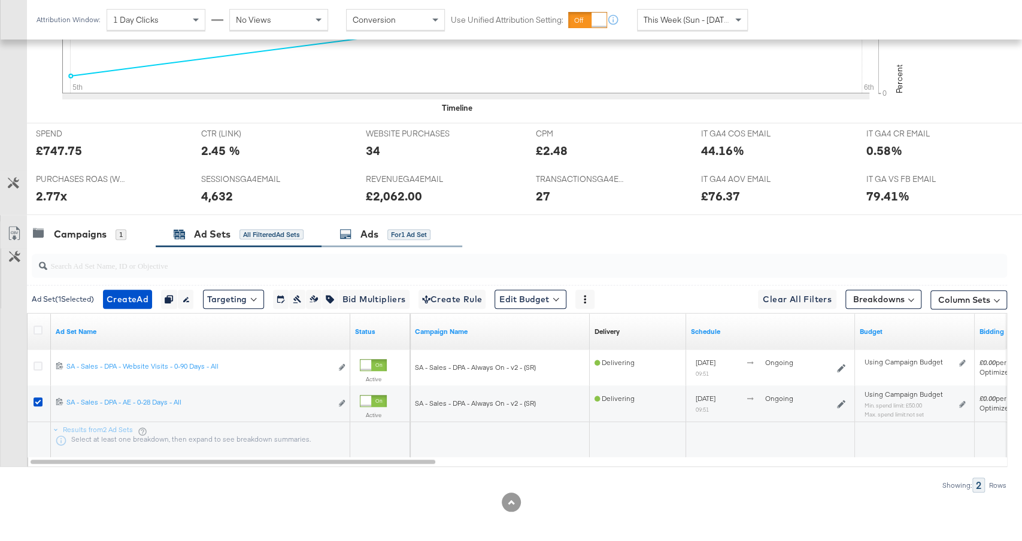
click at [369, 231] on div "Ads" at bounding box center [369, 235] width 18 height 14
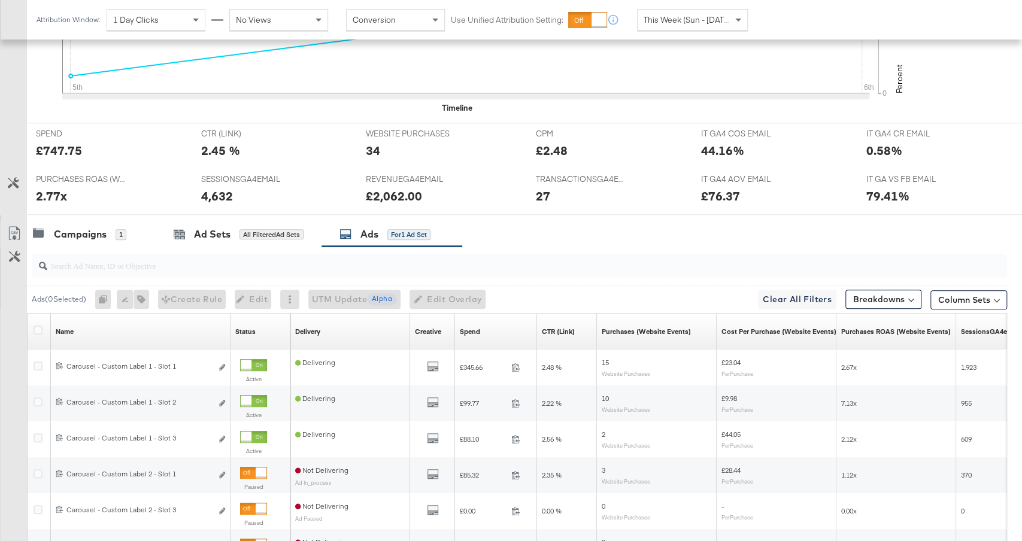
scroll to position [631, 0]
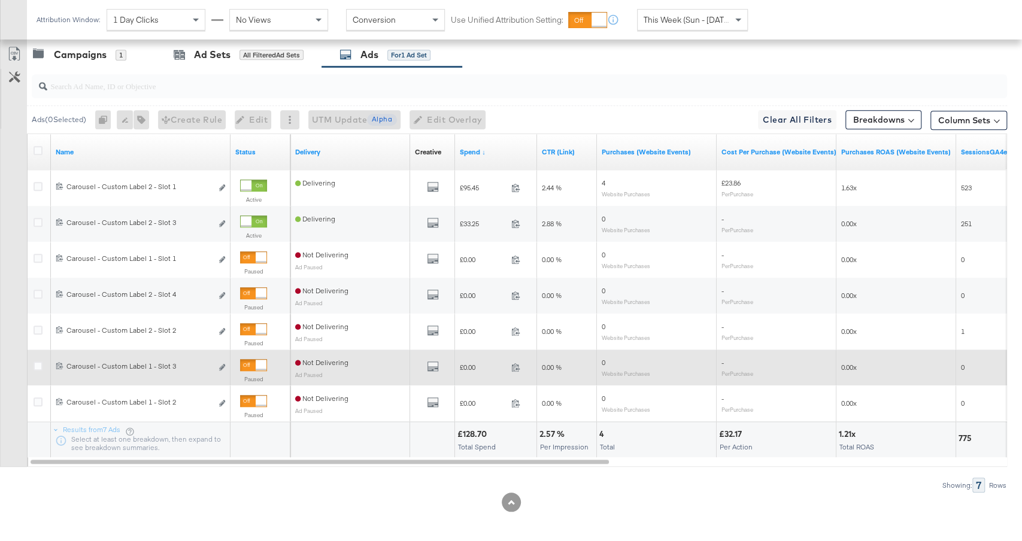
click at [256, 360] on div at bounding box center [261, 365] width 11 height 11
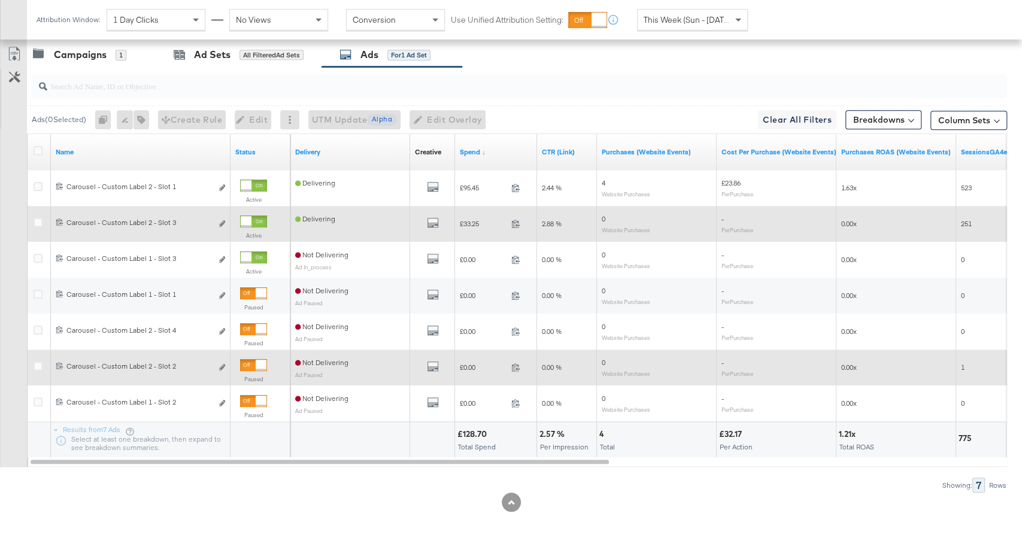
click at [251, 219] on div at bounding box center [246, 221] width 11 height 11
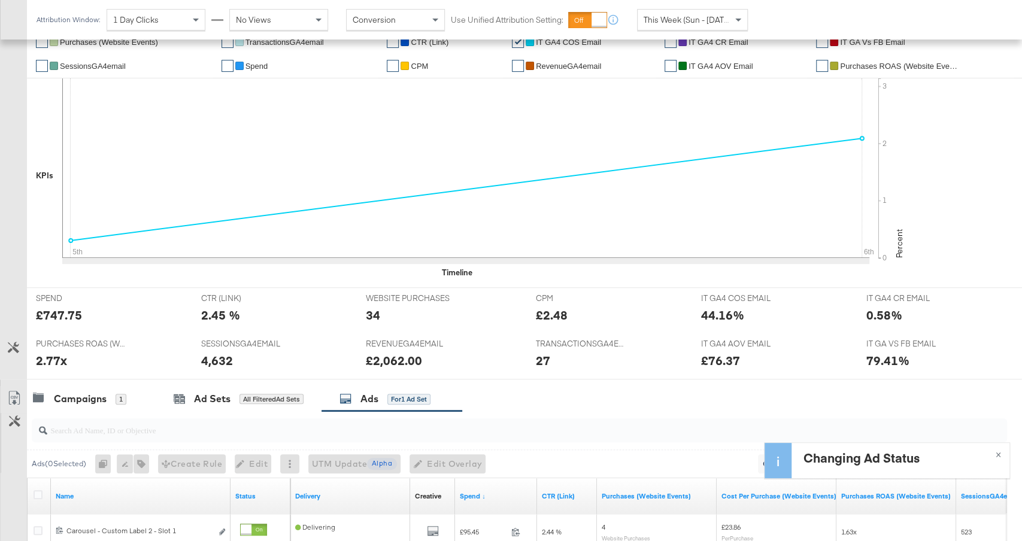
scroll to position [0, 0]
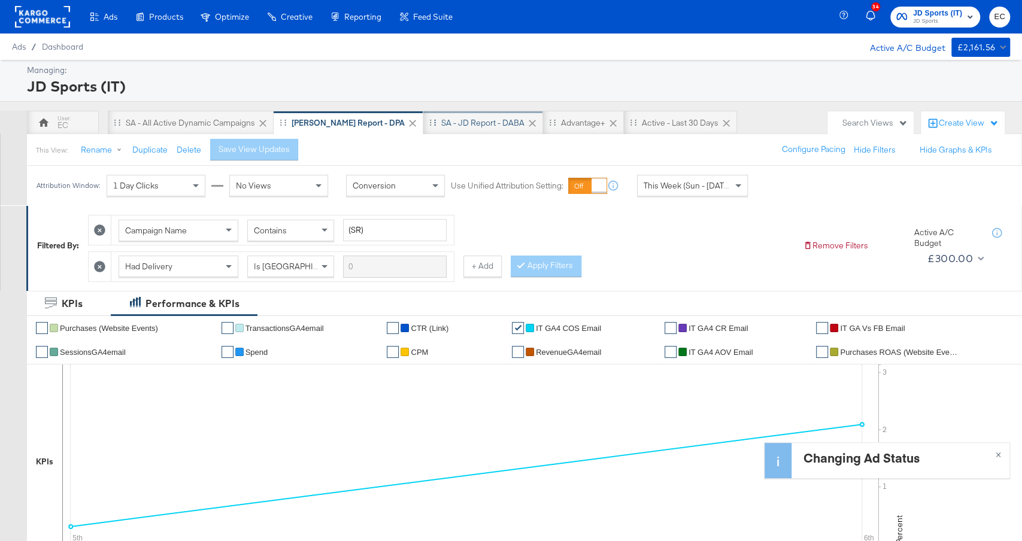
click at [437, 129] on div "SA - JD Report - DABA" at bounding box center [483, 123] width 120 height 24
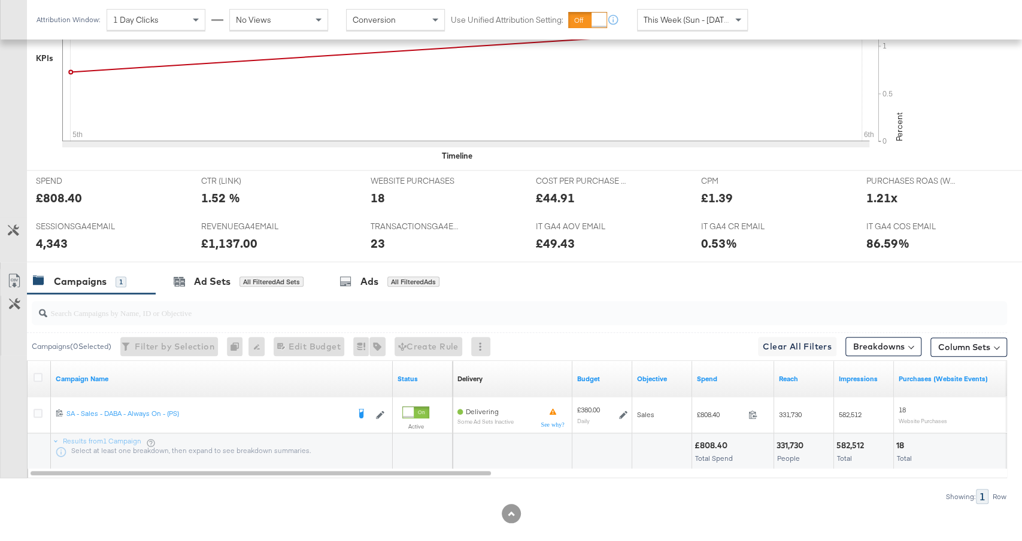
scroll to position [486, 0]
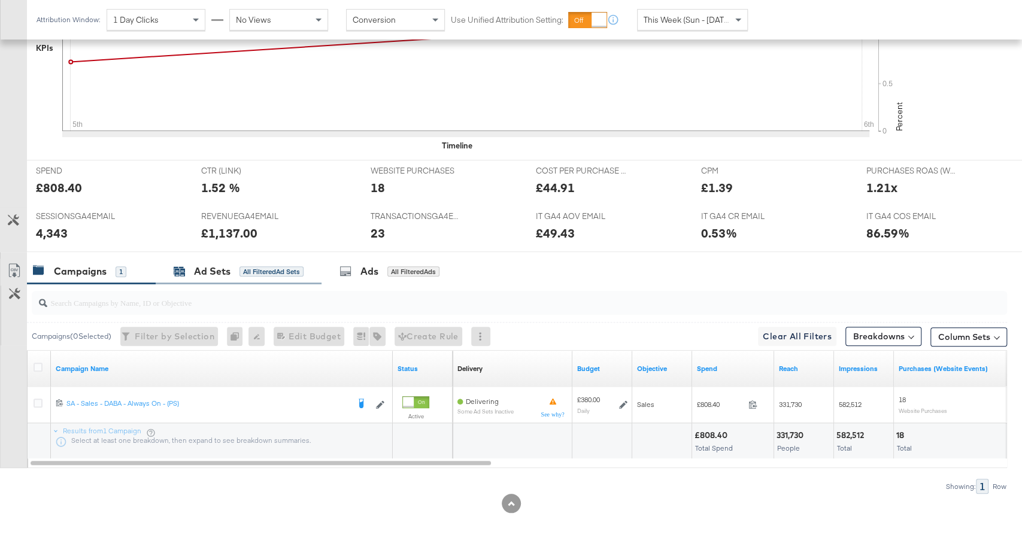
click at [249, 266] on div "All Filtered Ad Sets" at bounding box center [272, 271] width 64 height 11
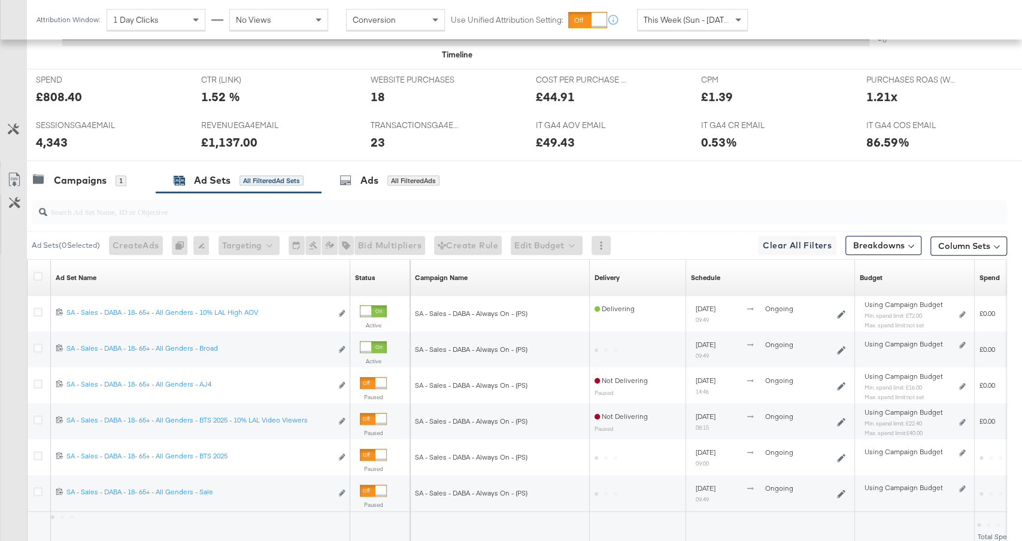
scroll to position [666, 0]
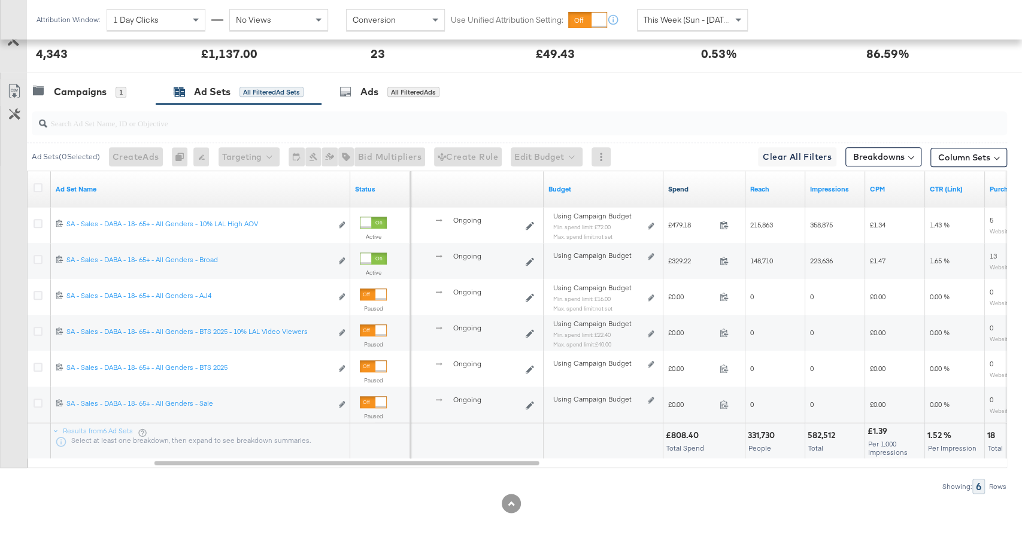
click at [696, 186] on link "Spend" at bounding box center [704, 189] width 72 height 10
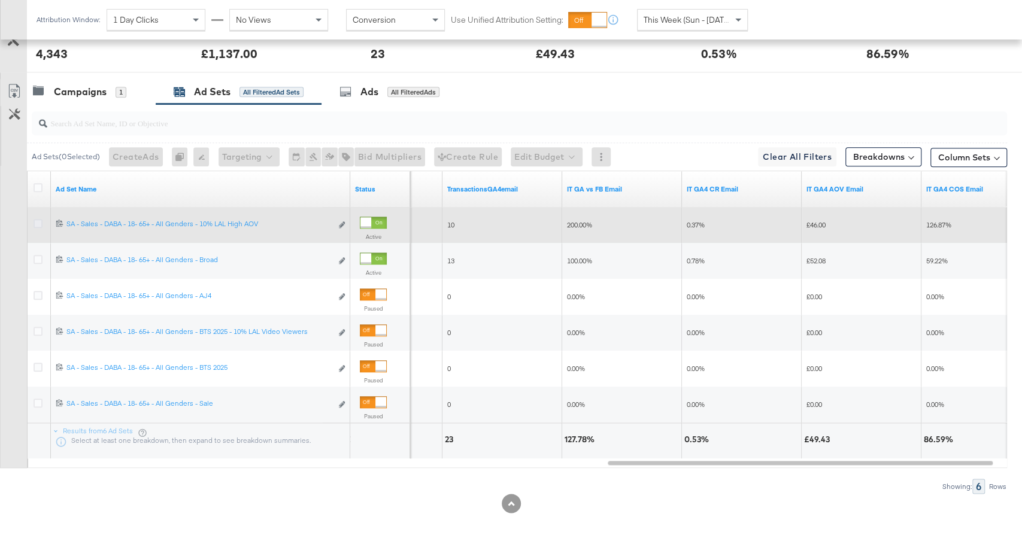
click at [40, 219] on icon at bounding box center [38, 223] width 9 height 9
click at [0, 0] on input "checkbox" at bounding box center [0, 0] width 0 height 0
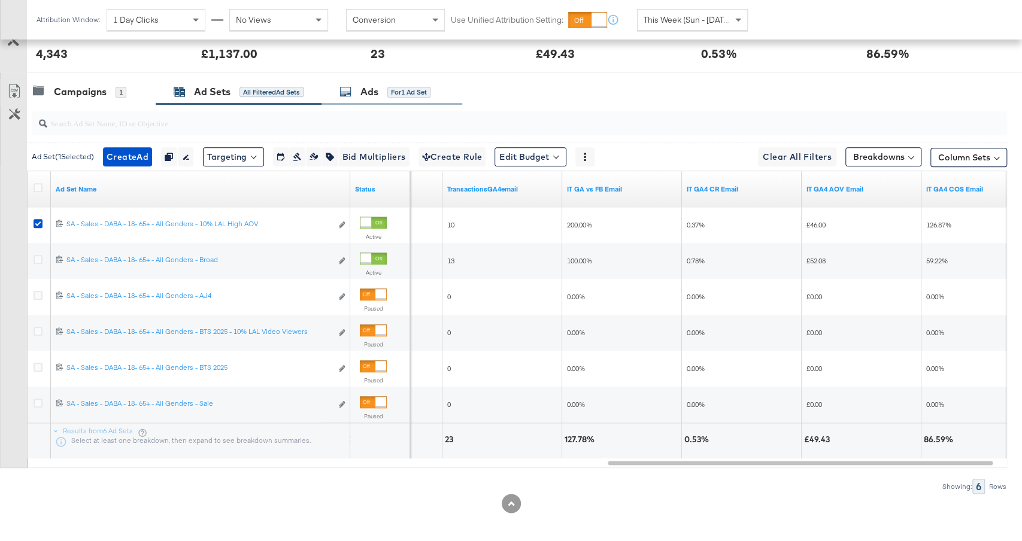
click at [401, 87] on div "for 1 Ad Set" at bounding box center [408, 92] width 43 height 11
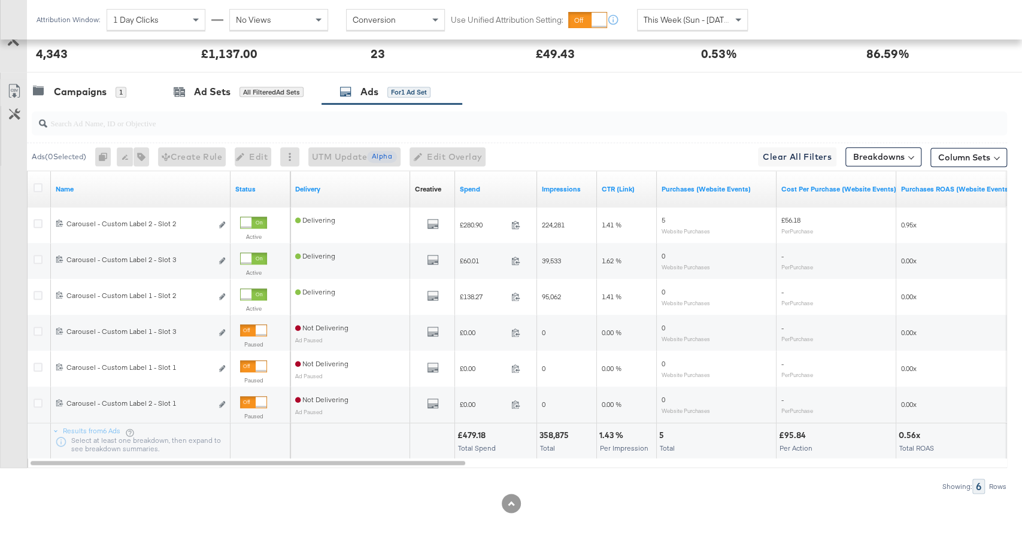
click at [510, 189] on div "Spend" at bounding box center [496, 189] width 82 height 19
click at [495, 184] on link "Spend" at bounding box center [496, 189] width 72 height 10
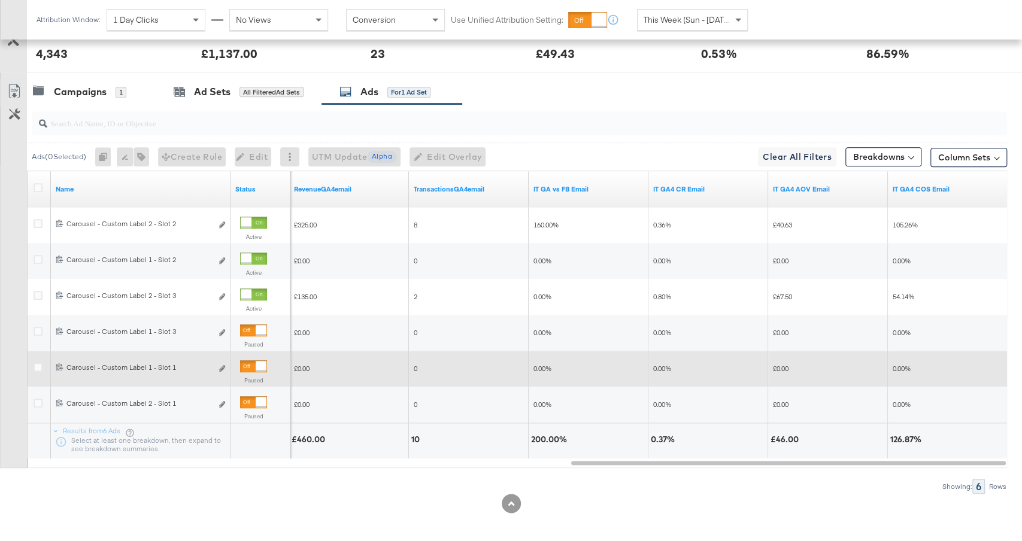
click at [256, 361] on div at bounding box center [261, 366] width 11 height 11
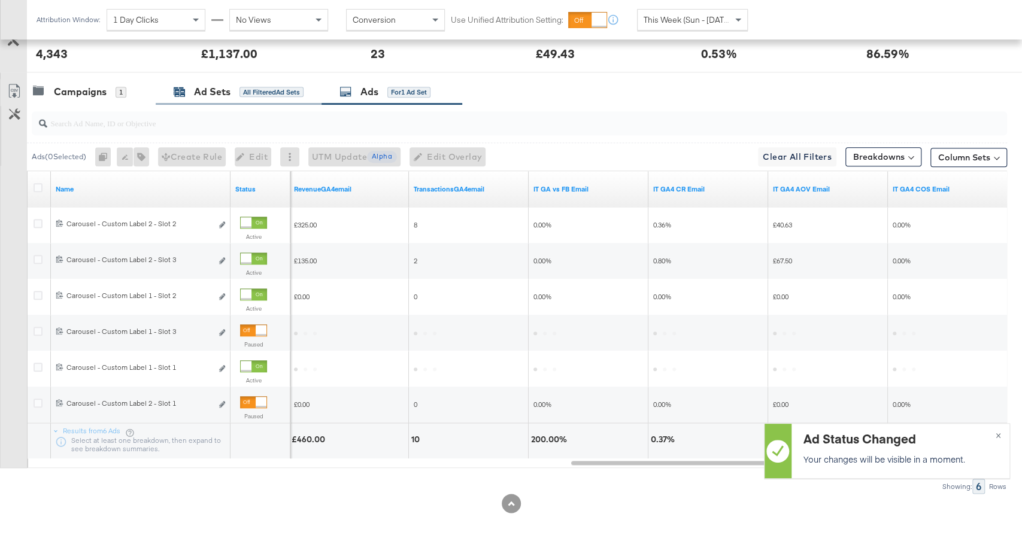
click at [272, 92] on div "Ad Sets All Filtered Ad Sets" at bounding box center [239, 92] width 130 height 14
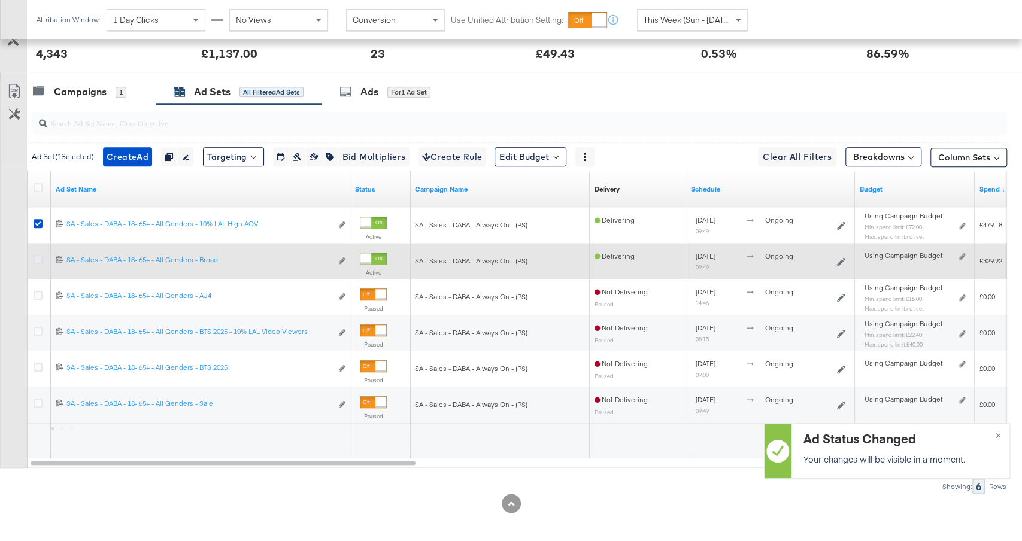
click at [36, 255] on icon at bounding box center [38, 259] width 9 height 9
click at [0, 0] on input "checkbox" at bounding box center [0, 0] width 0 height 0
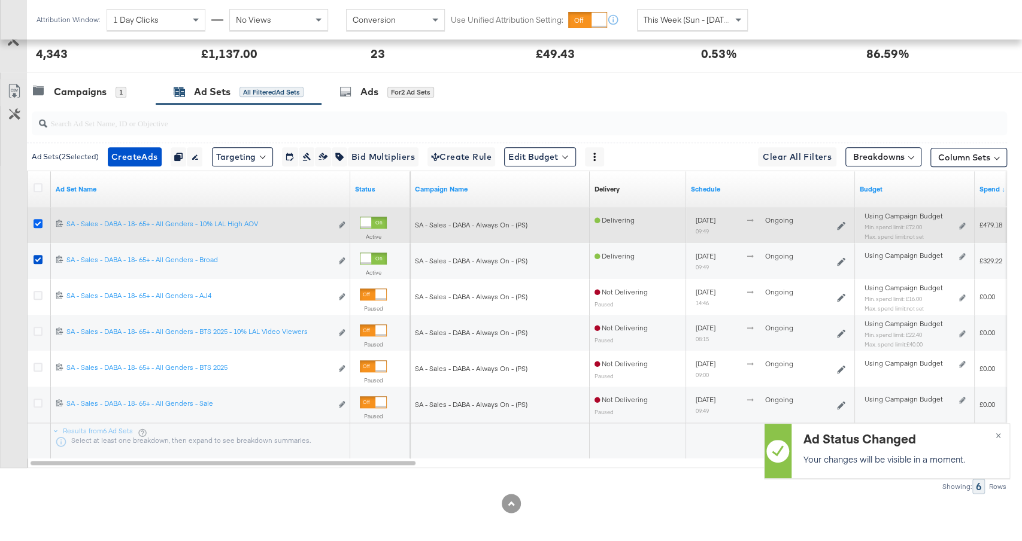
click at [36, 219] on icon at bounding box center [38, 223] width 9 height 9
click at [0, 0] on input "checkbox" at bounding box center [0, 0] width 0 height 0
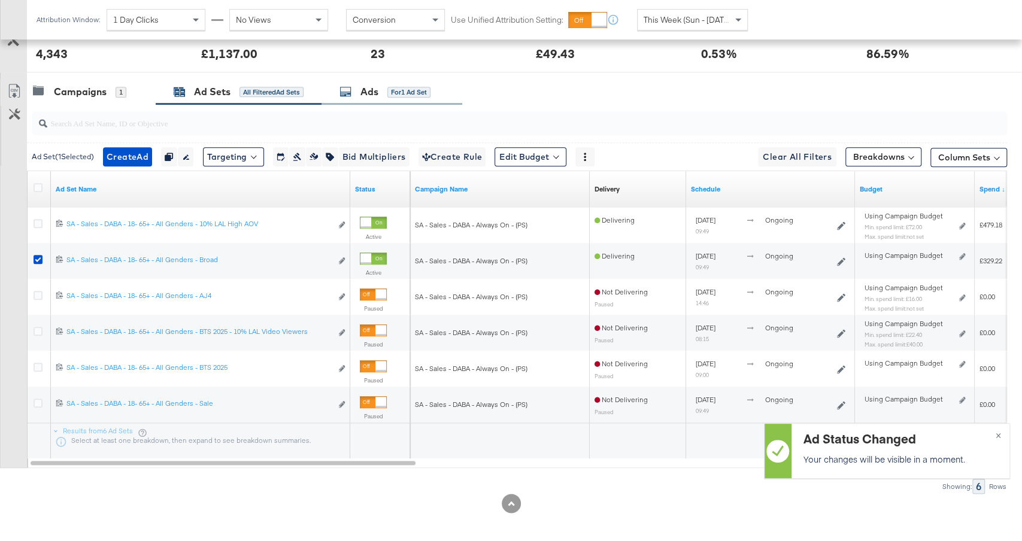
click at [409, 87] on div "for 1 Ad Set" at bounding box center [408, 92] width 43 height 11
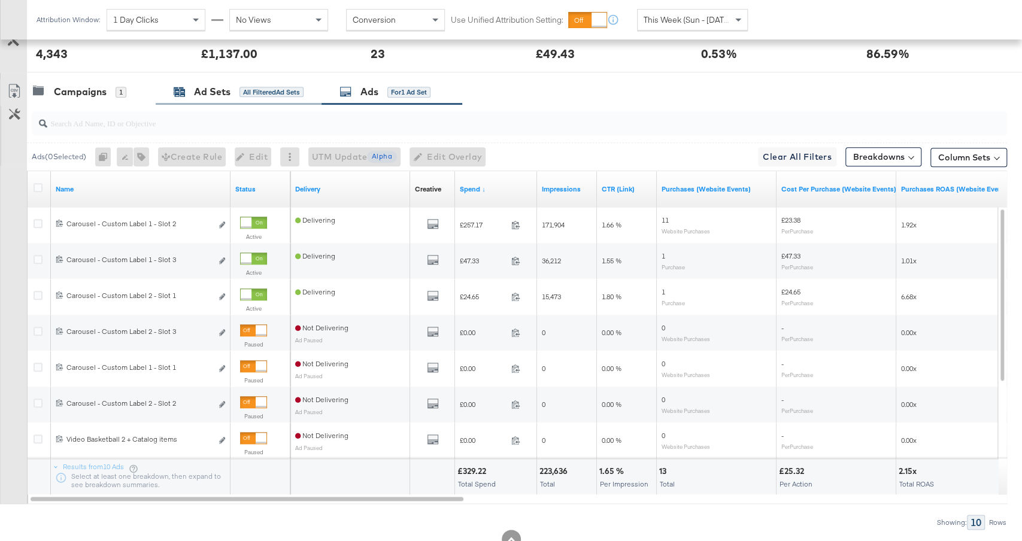
click at [286, 89] on div "All Filtered Ad Sets" at bounding box center [272, 92] width 64 height 11
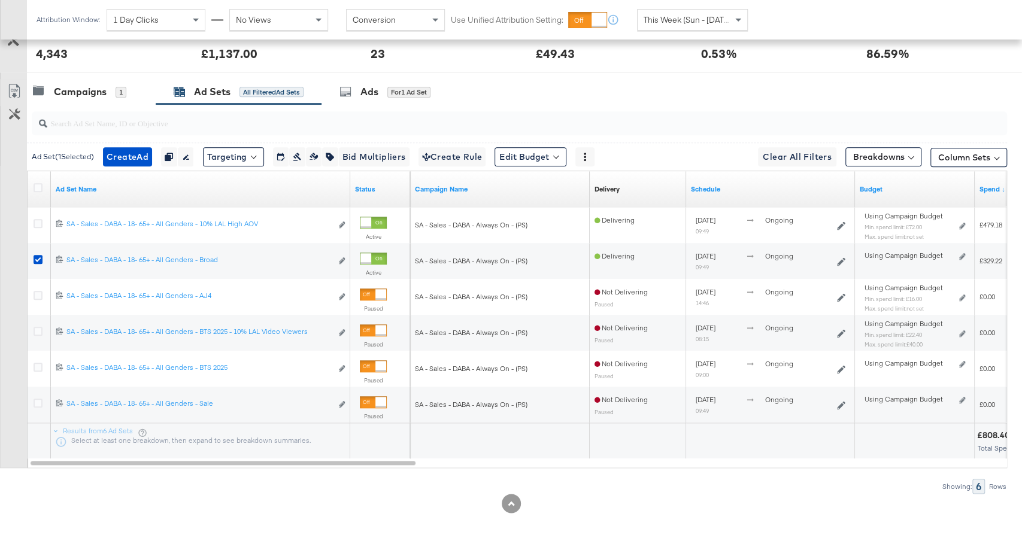
scroll to position [0, 0]
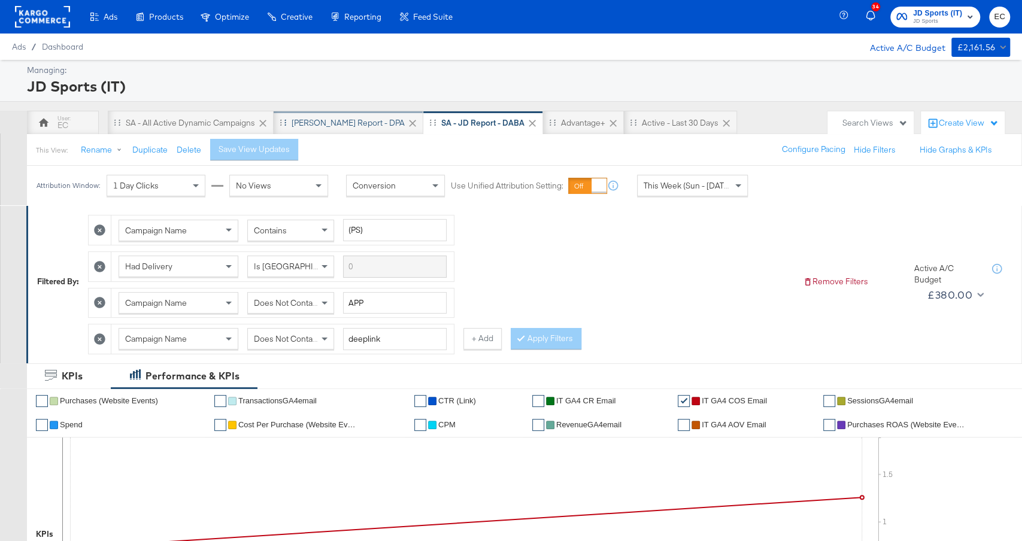
click at [359, 126] on div "SA - JD Report - DPA" at bounding box center [348, 122] width 113 height 11
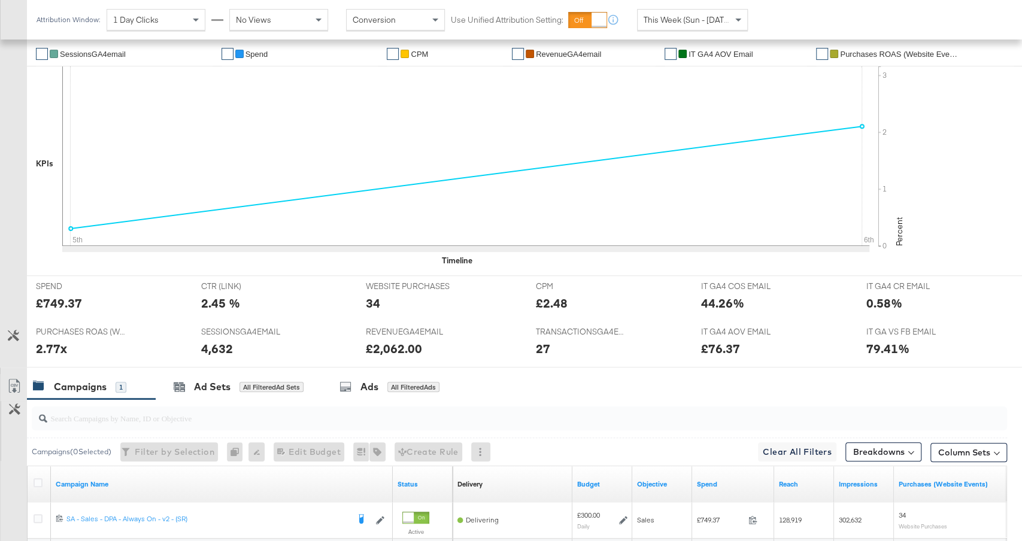
scroll to position [415, 0]
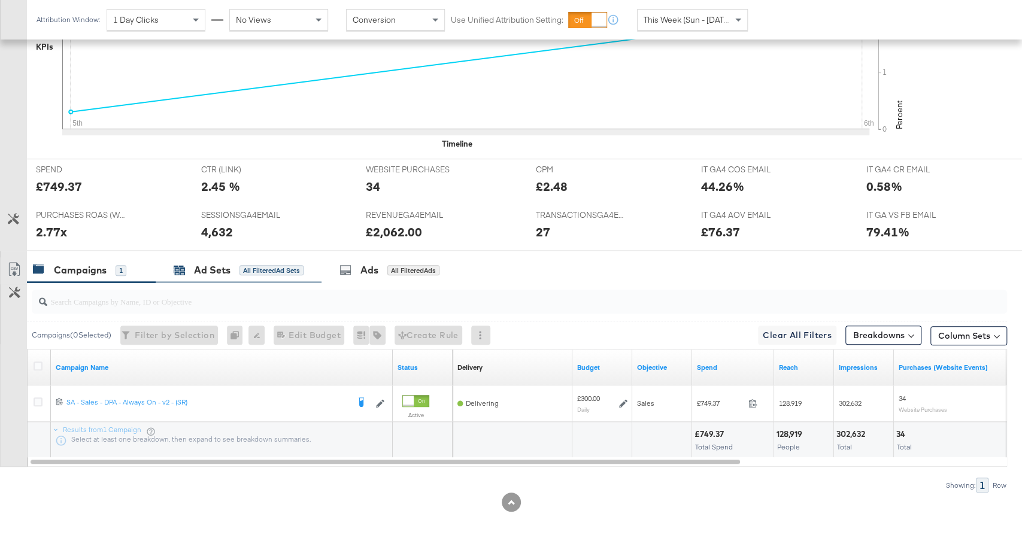
click at [236, 264] on div "Ad Sets All Filtered Ad Sets" at bounding box center [239, 270] width 130 height 14
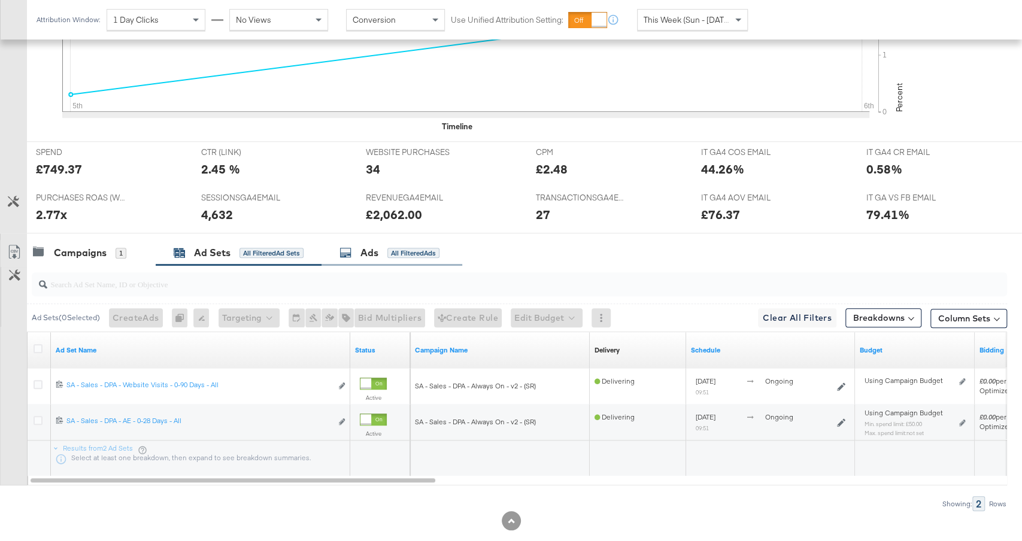
scroll to position [451, 0]
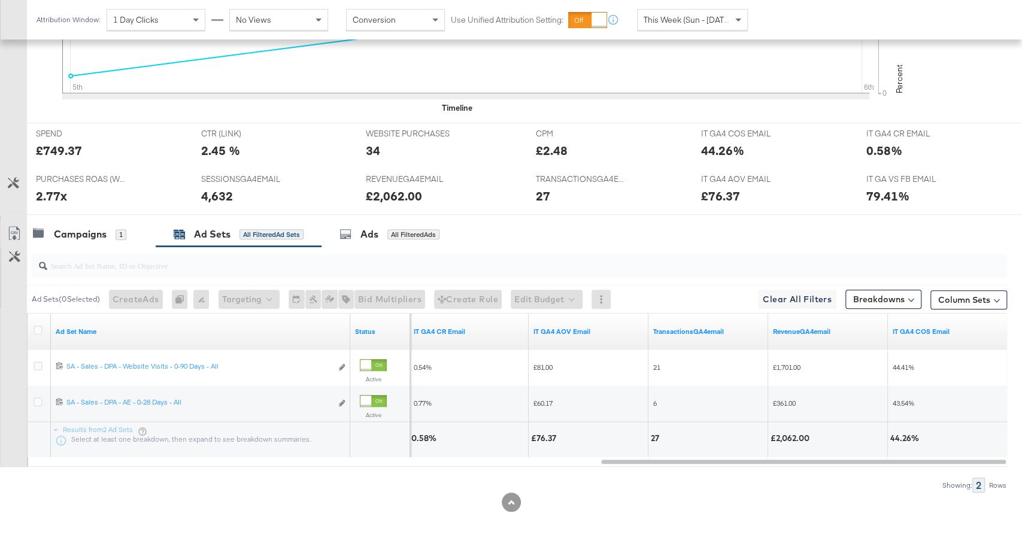
click at [683, 11] on div "This Week (Sun - Today)" at bounding box center [693, 20] width 110 height 20
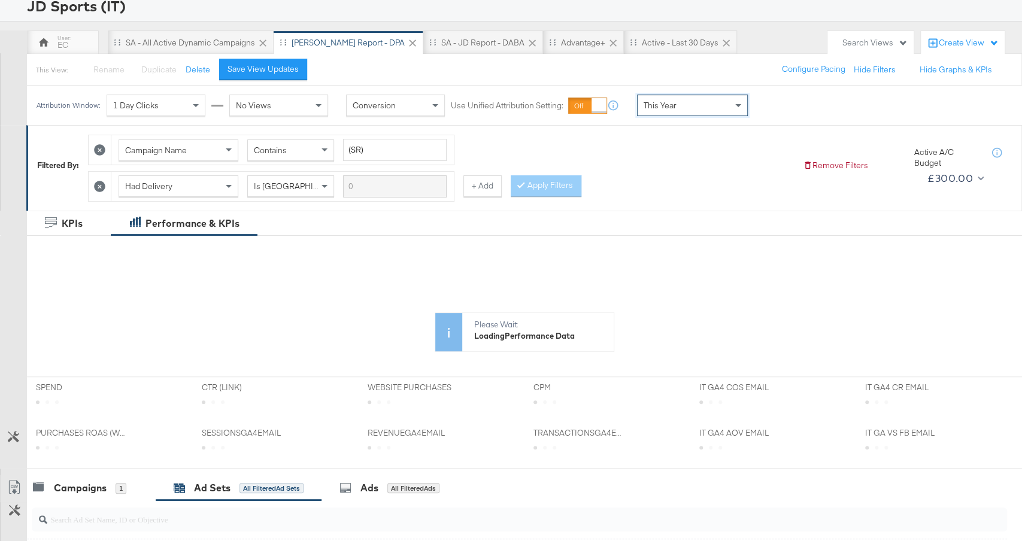
scroll to position [0, 0]
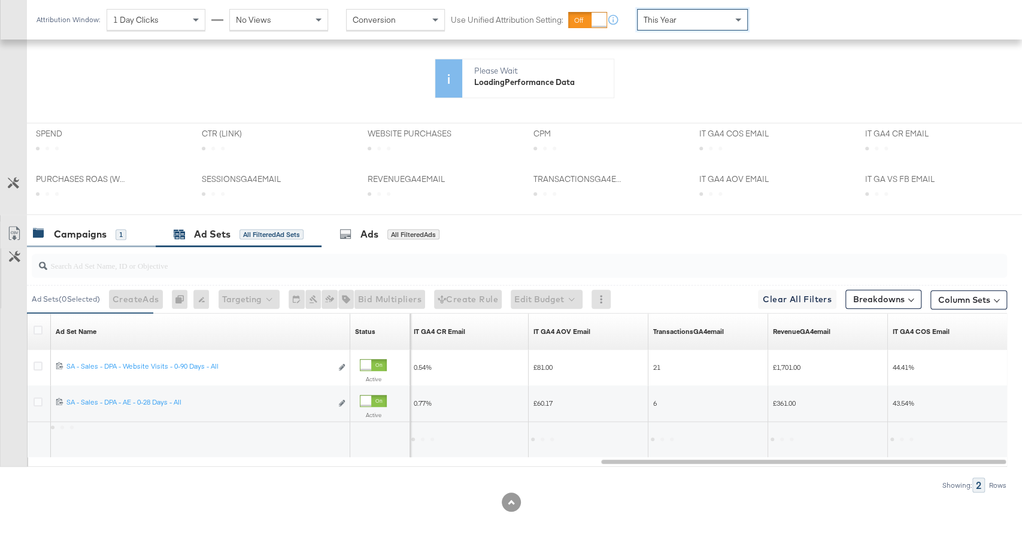
click at [111, 237] on div "Campaigns 1" at bounding box center [79, 235] width 93 height 14
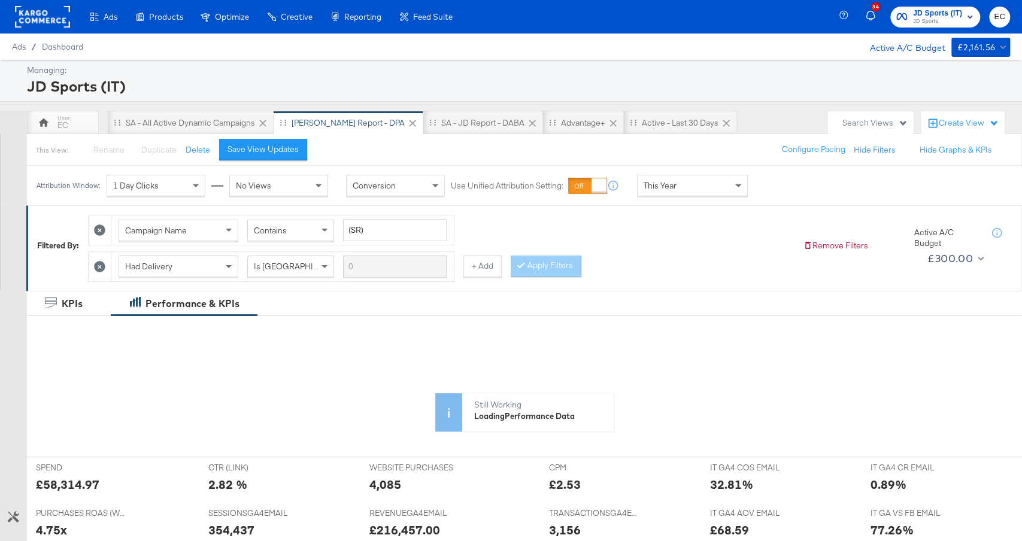
click at [99, 263] on icon at bounding box center [99, 266] width 11 height 11
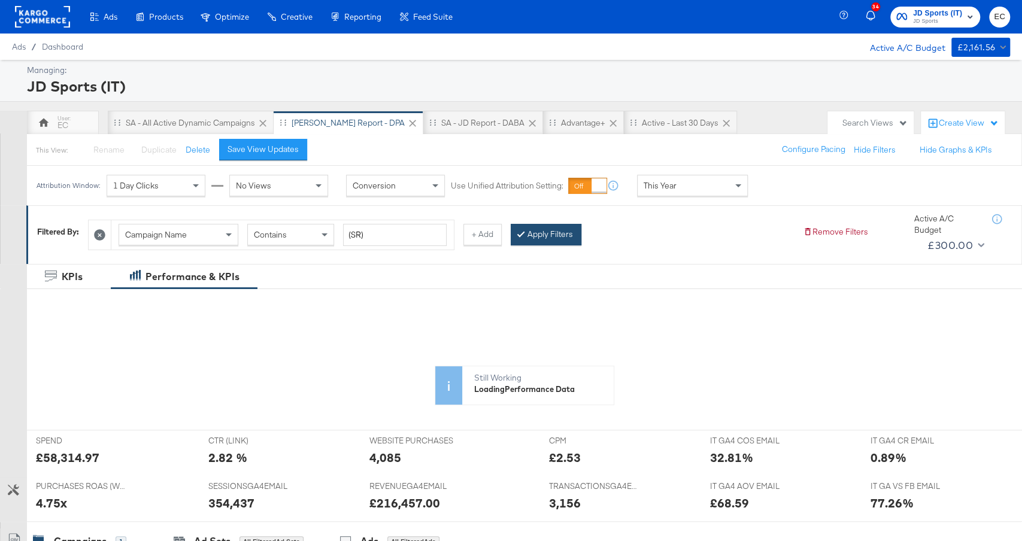
click at [553, 227] on button "Apply Filters" at bounding box center [546, 235] width 71 height 22
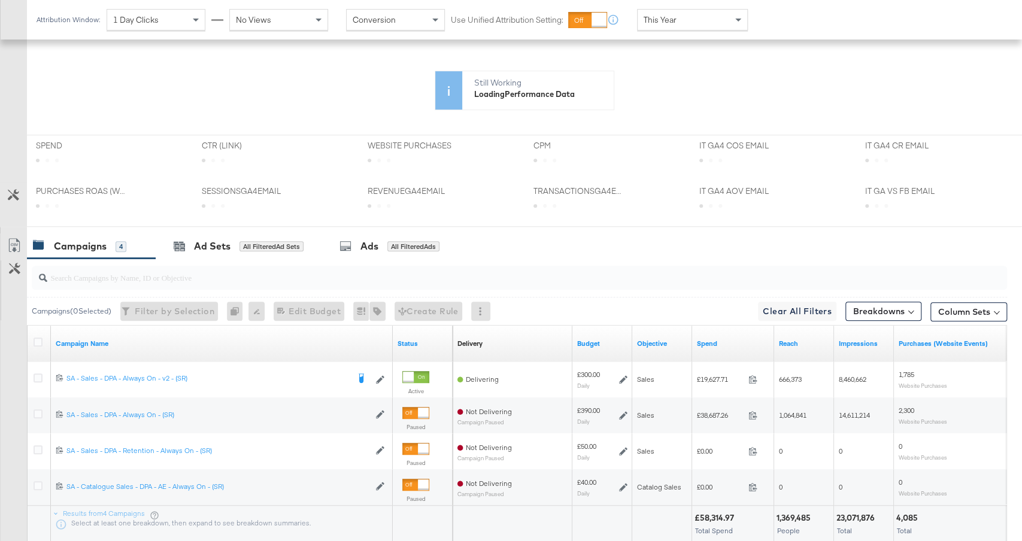
scroll to position [381, 0]
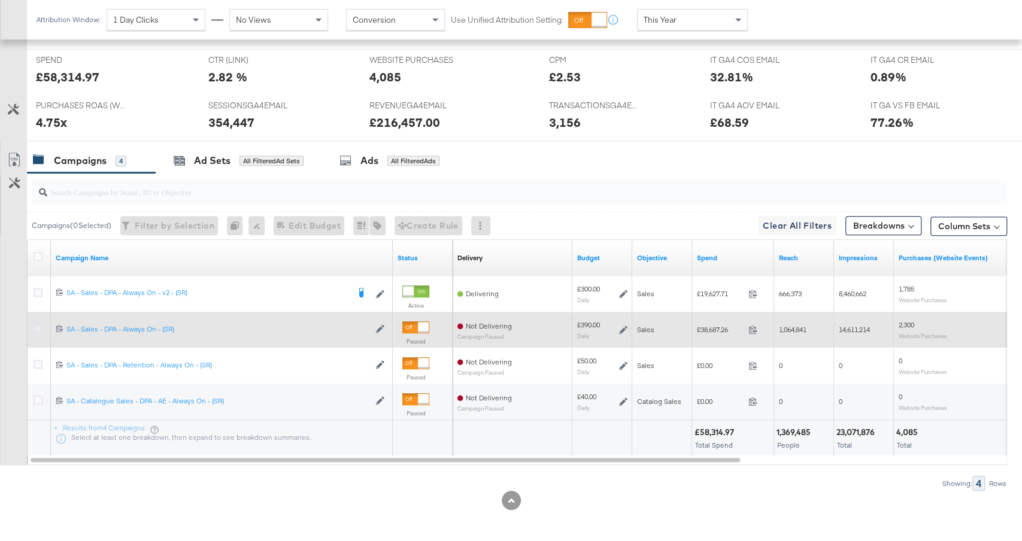
click at [35, 326] on icon at bounding box center [38, 328] width 9 height 9
click at [0, 0] on input "checkbox" at bounding box center [0, 0] width 0 height 0
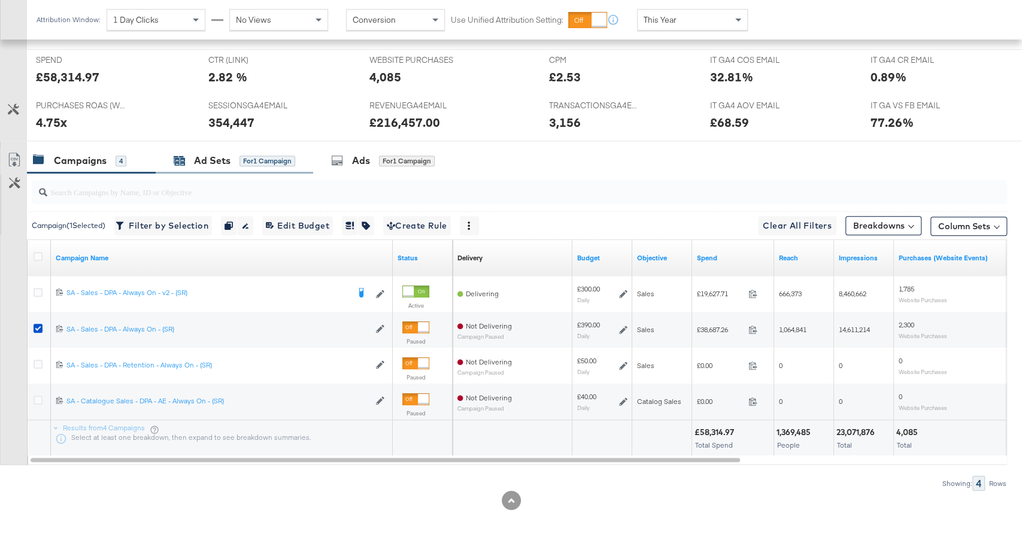
click at [248, 156] on div "for 1 Campaign" at bounding box center [268, 161] width 56 height 11
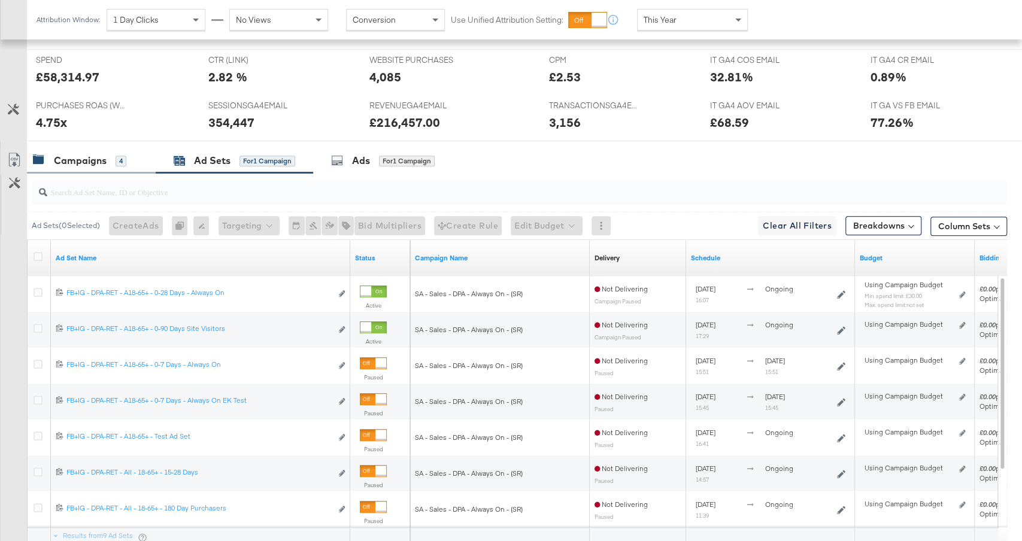
click at [104, 158] on div "Campaigns" at bounding box center [80, 161] width 53 height 14
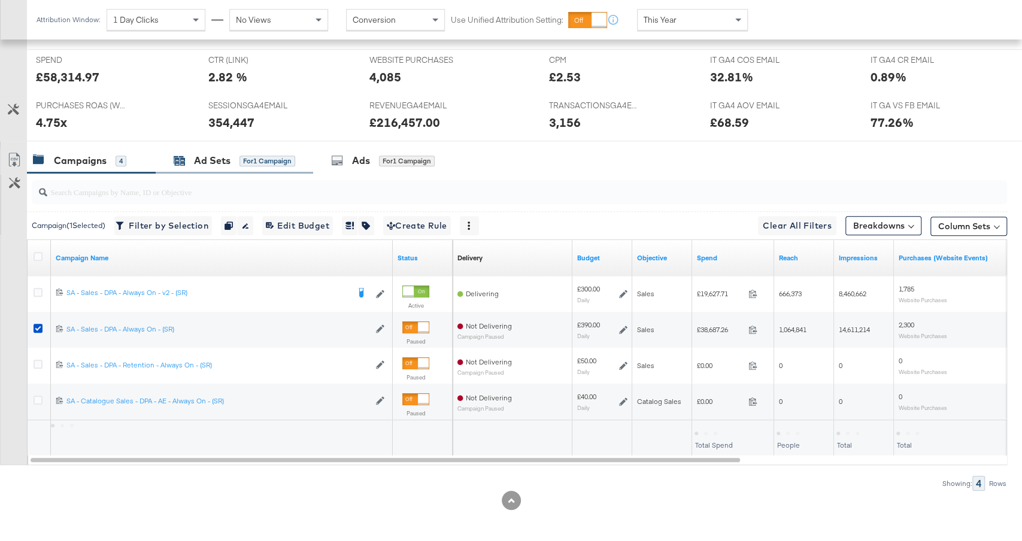
click at [235, 159] on div "Ad Sets for 1 Campaign" at bounding box center [235, 161] width 122 height 14
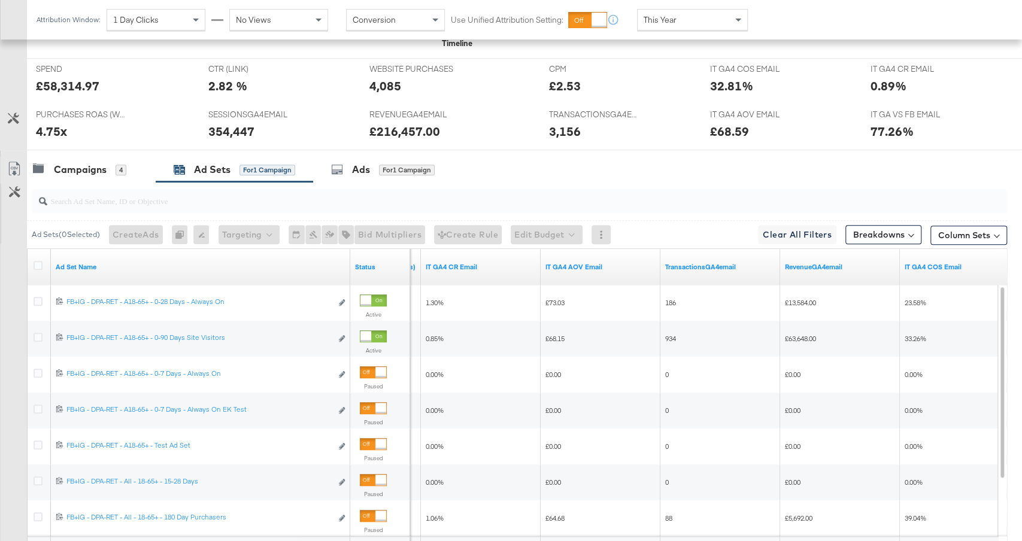
scroll to position [605, 0]
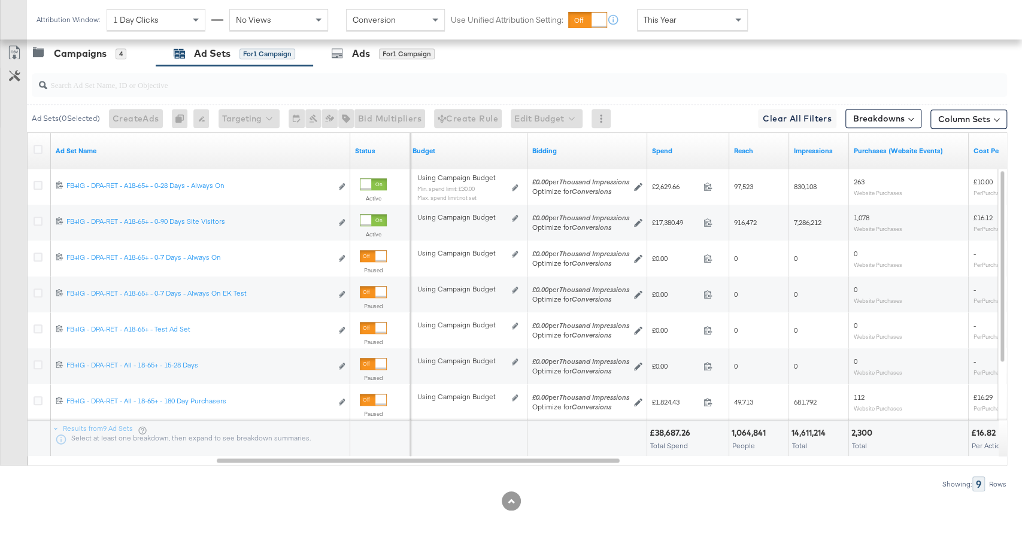
click at [690, 141] on div "Spend" at bounding box center [688, 150] width 82 height 19
click at [690, 156] on div "Spend" at bounding box center [688, 150] width 82 height 19
click at [689, 149] on link "Spend" at bounding box center [688, 151] width 72 height 10
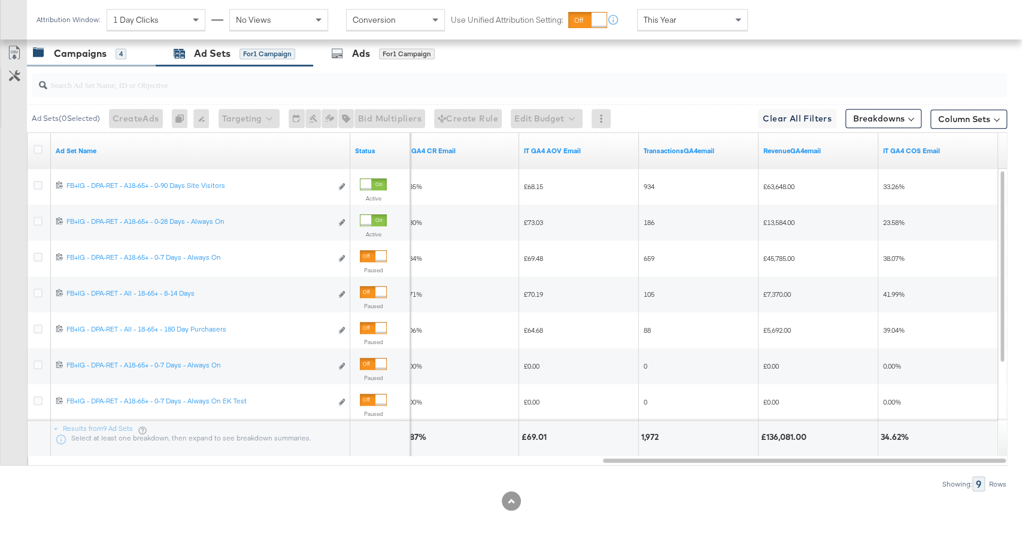
click at [111, 60] on div "Campaigns 4" at bounding box center [91, 54] width 129 height 26
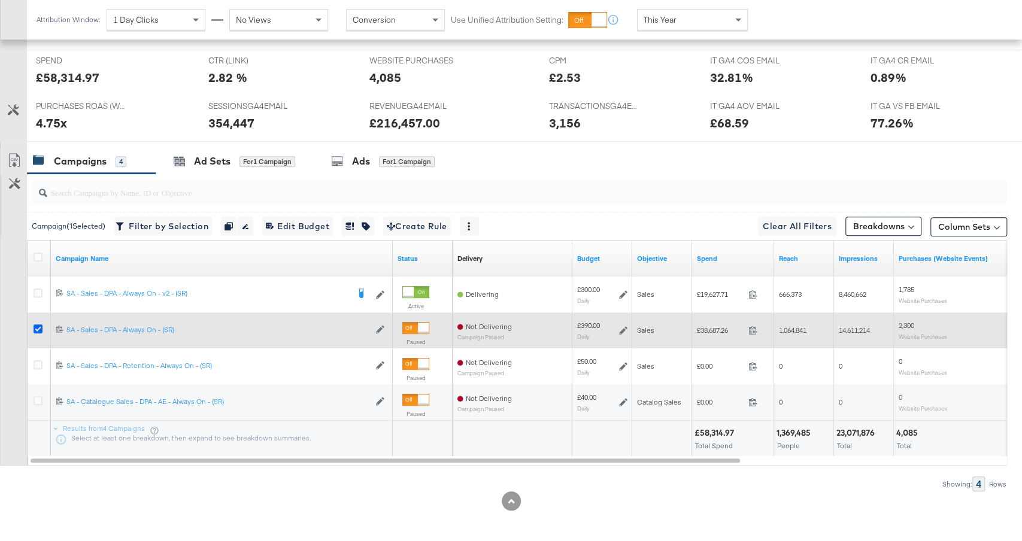
click at [38, 325] on icon at bounding box center [38, 329] width 9 height 9
click at [0, 0] on input "checkbox" at bounding box center [0, 0] width 0 height 0
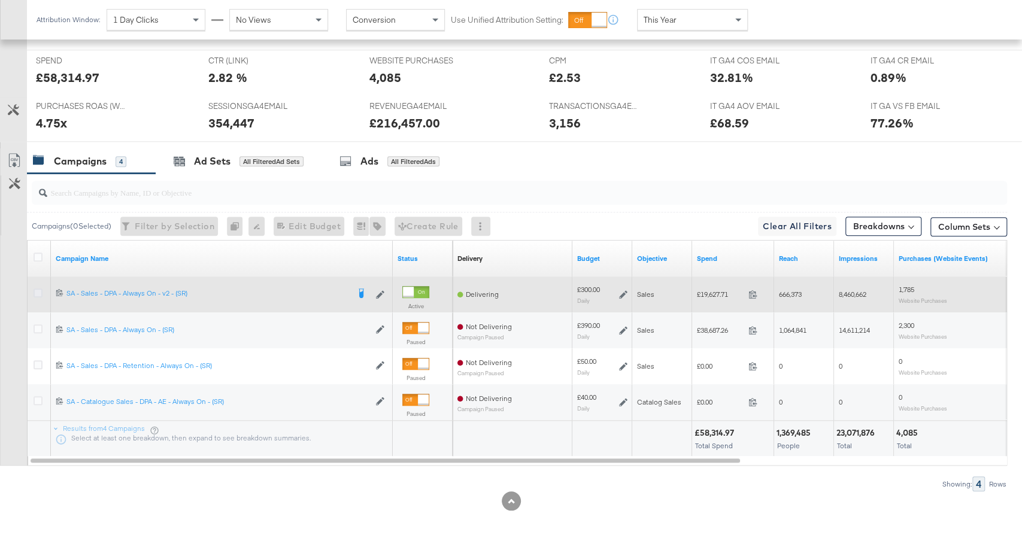
click at [35, 289] on icon at bounding box center [38, 293] width 9 height 9
click at [0, 0] on input "checkbox" at bounding box center [0, 0] width 0 height 0
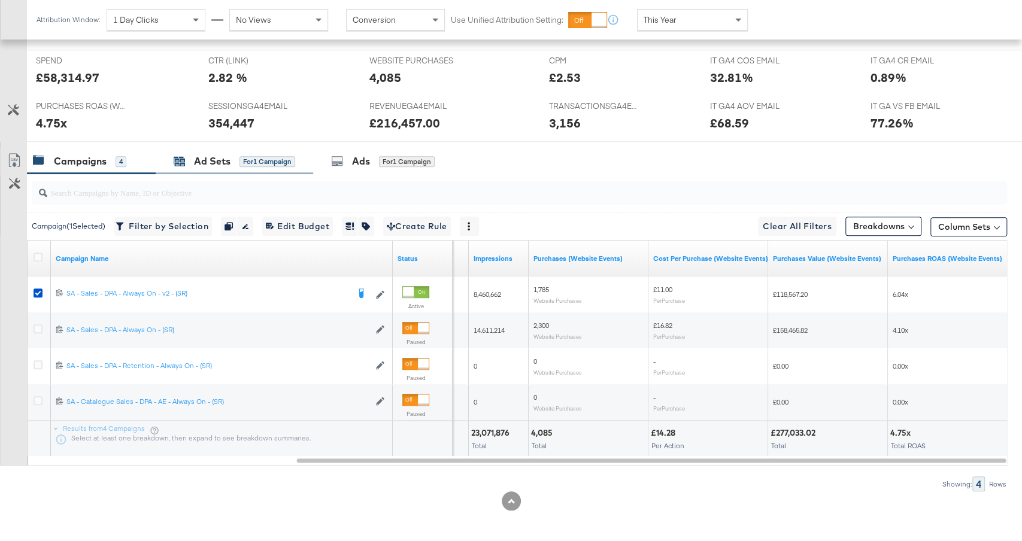
click at [246, 156] on div "for 1 Campaign" at bounding box center [268, 161] width 56 height 11
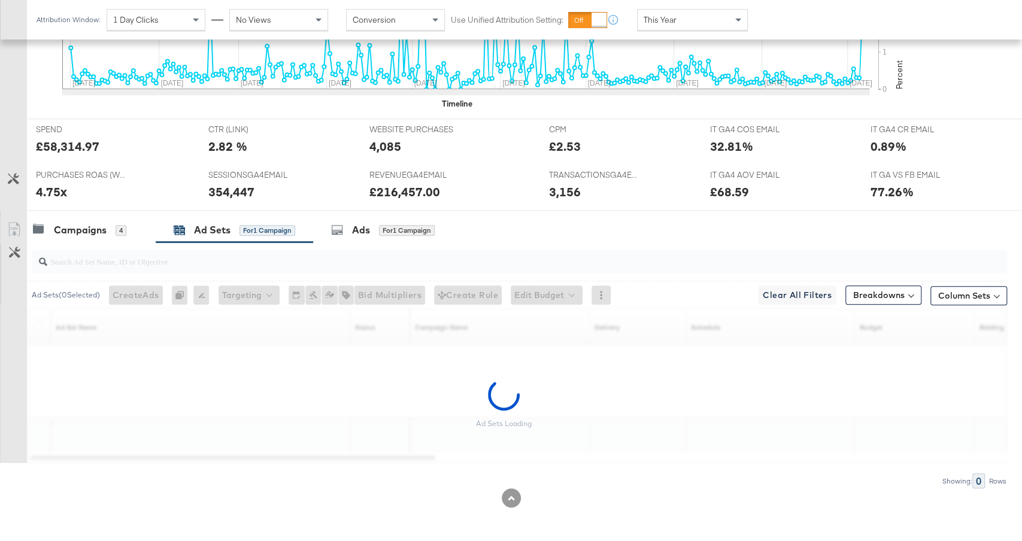
scroll to position [425, 0]
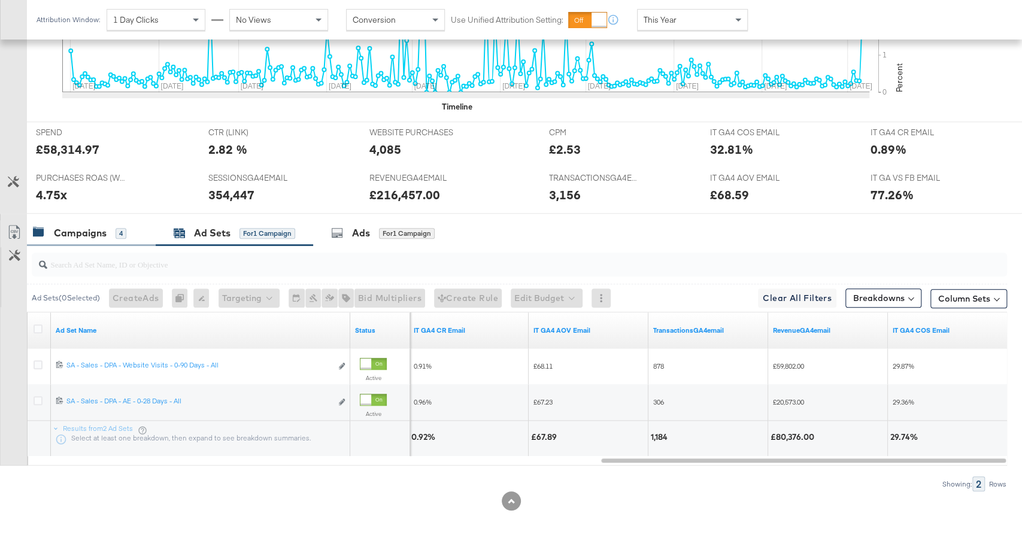
click at [86, 226] on div "Campaigns" at bounding box center [80, 233] width 53 height 14
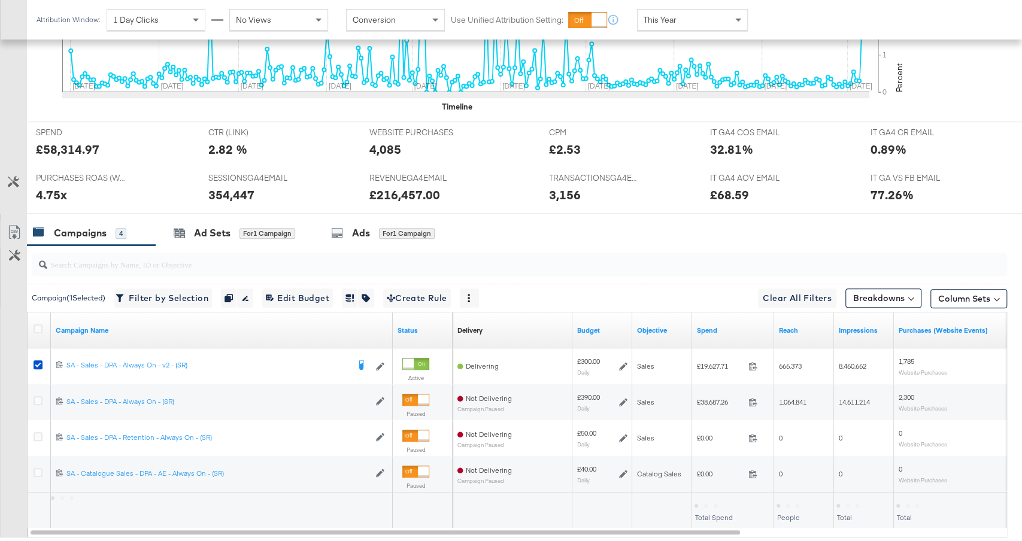
scroll to position [497, 0]
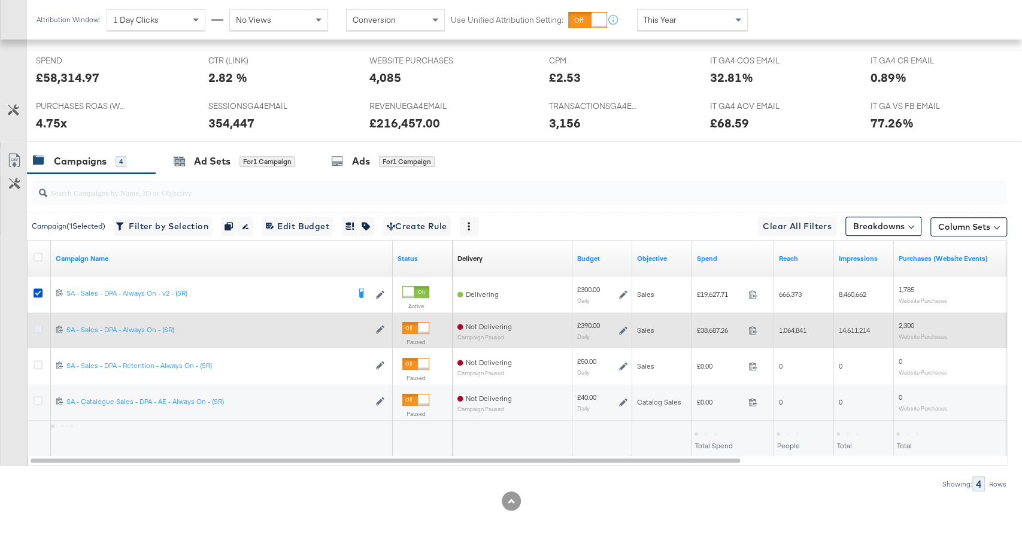
click at [35, 328] on icon at bounding box center [38, 329] width 9 height 9
click at [0, 0] on input "checkbox" at bounding box center [0, 0] width 0 height 0
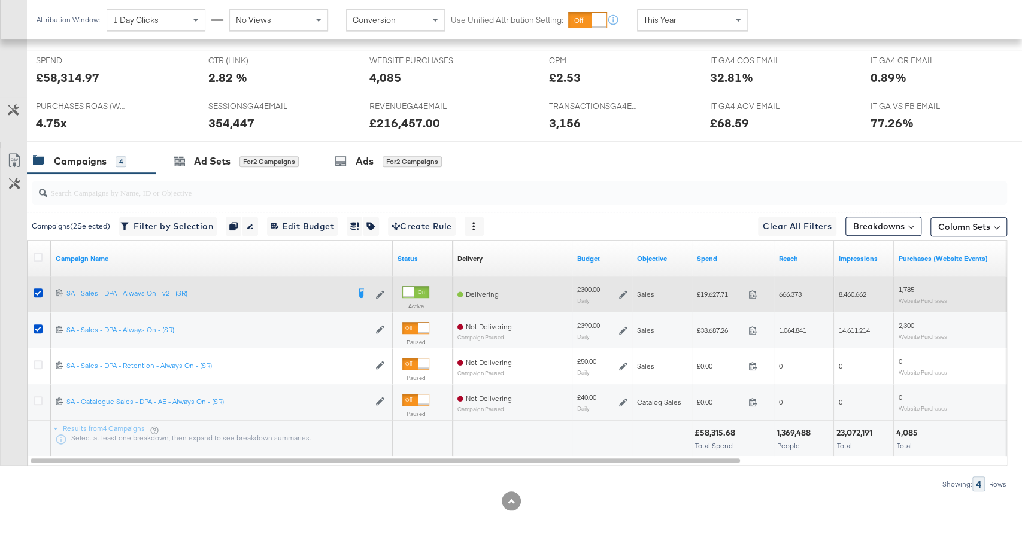
click at [35, 295] on div at bounding box center [40, 295] width 13 height 12
click at [35, 292] on icon at bounding box center [38, 293] width 9 height 9
click at [0, 0] on input "checkbox" at bounding box center [0, 0] width 0 height 0
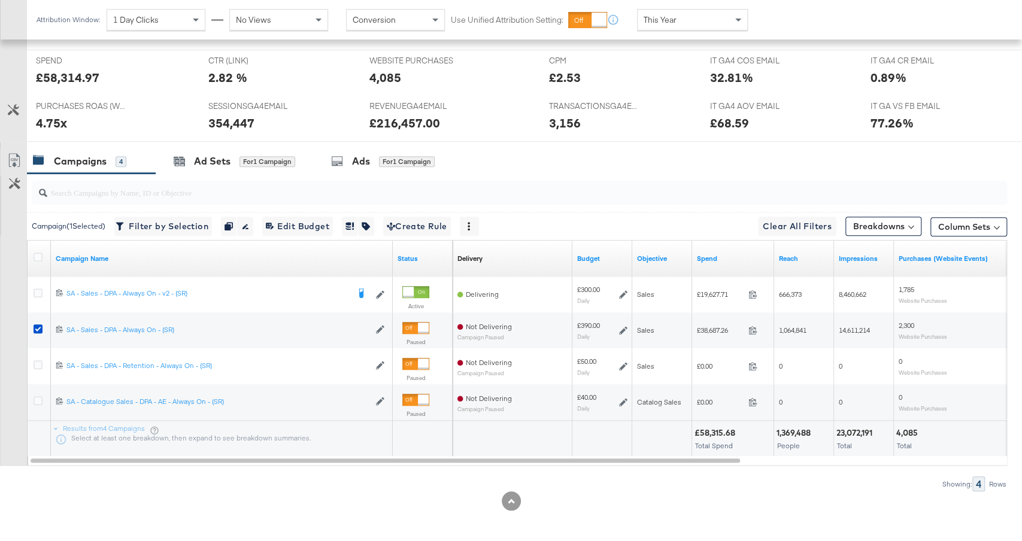
click at [216, 183] on input "search" at bounding box center [482, 187] width 871 height 23
click at [216, 166] on div "Ad Sets for 1 Campaign" at bounding box center [234, 161] width 157 height 26
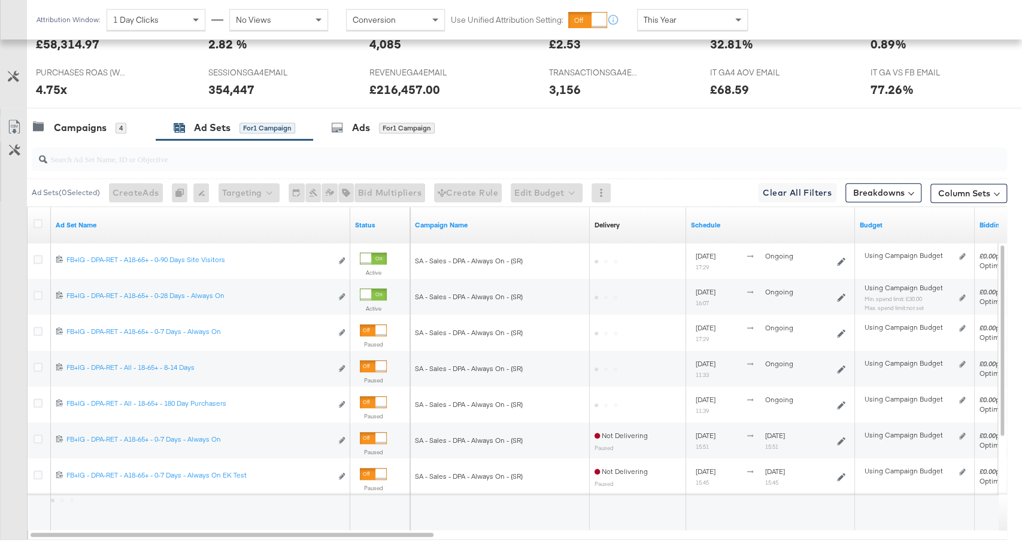
scroll to position [532, 0]
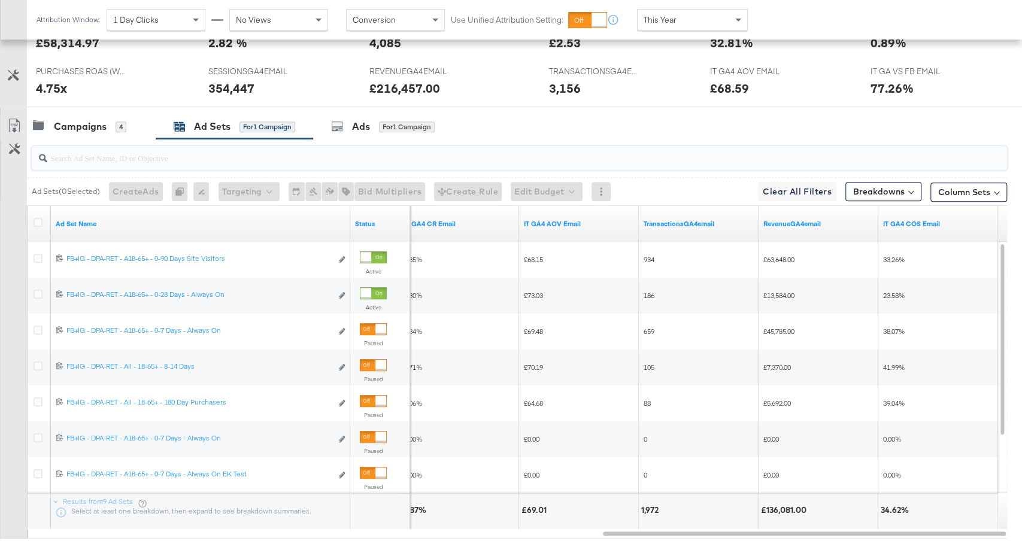
click at [74, 142] on input "search" at bounding box center [482, 152] width 871 height 23
click at [74, 122] on div "Campaigns" at bounding box center [80, 127] width 53 height 14
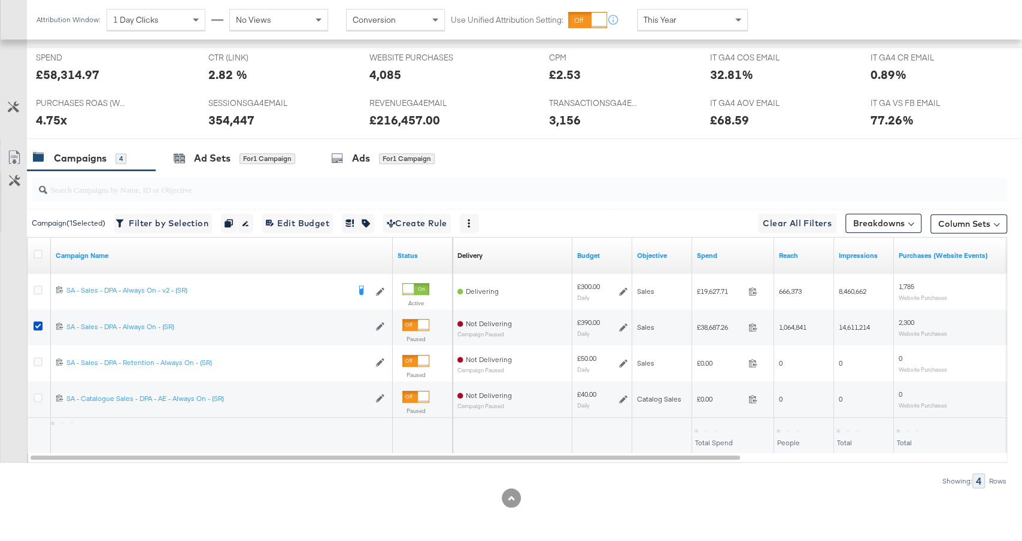
scroll to position [497, 0]
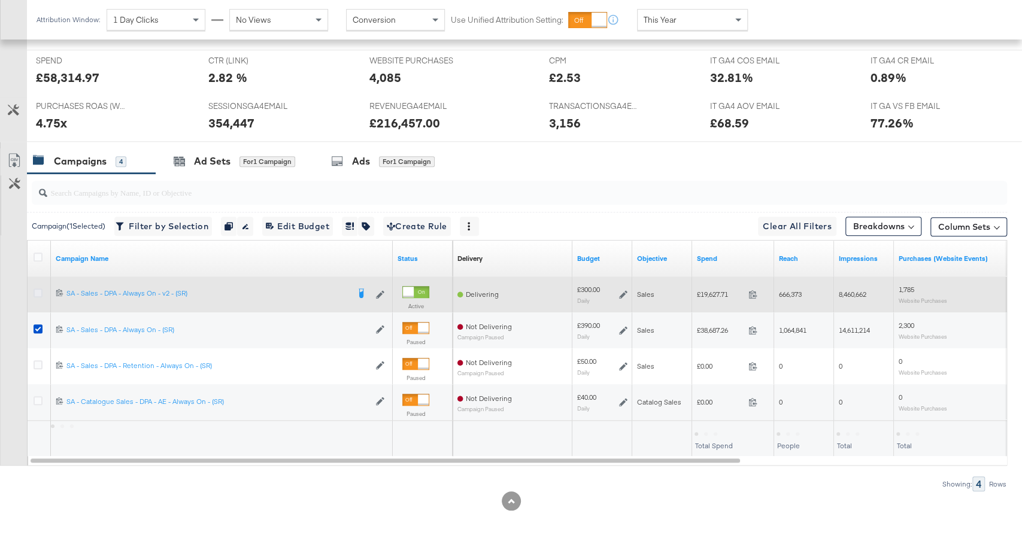
click at [37, 291] on icon at bounding box center [38, 293] width 9 height 9
click at [0, 0] on input "checkbox" at bounding box center [0, 0] width 0 height 0
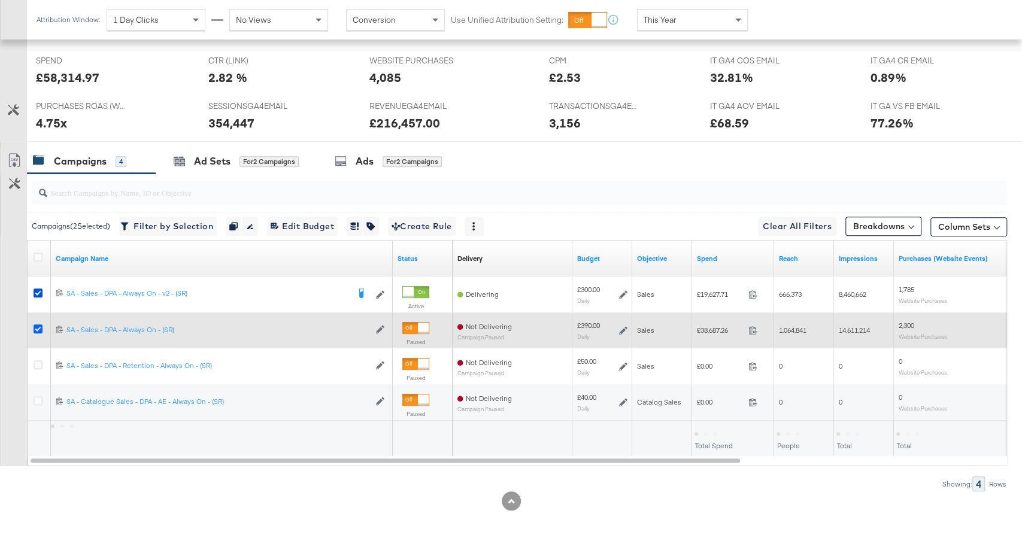
click at [37, 329] on icon at bounding box center [38, 329] width 9 height 9
click at [0, 0] on input "checkbox" at bounding box center [0, 0] width 0 height 0
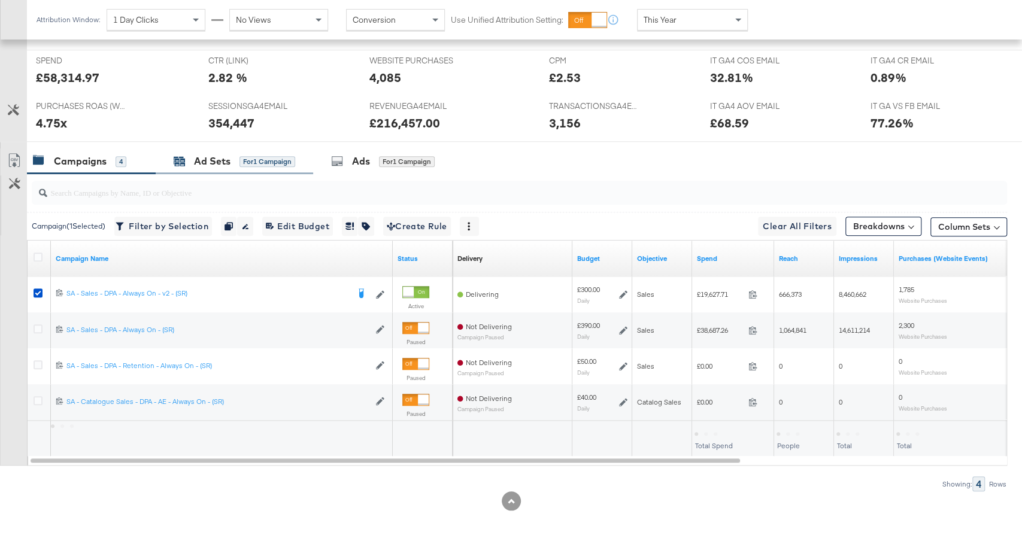
click at [213, 159] on div "Ad Sets" at bounding box center [212, 161] width 37 height 14
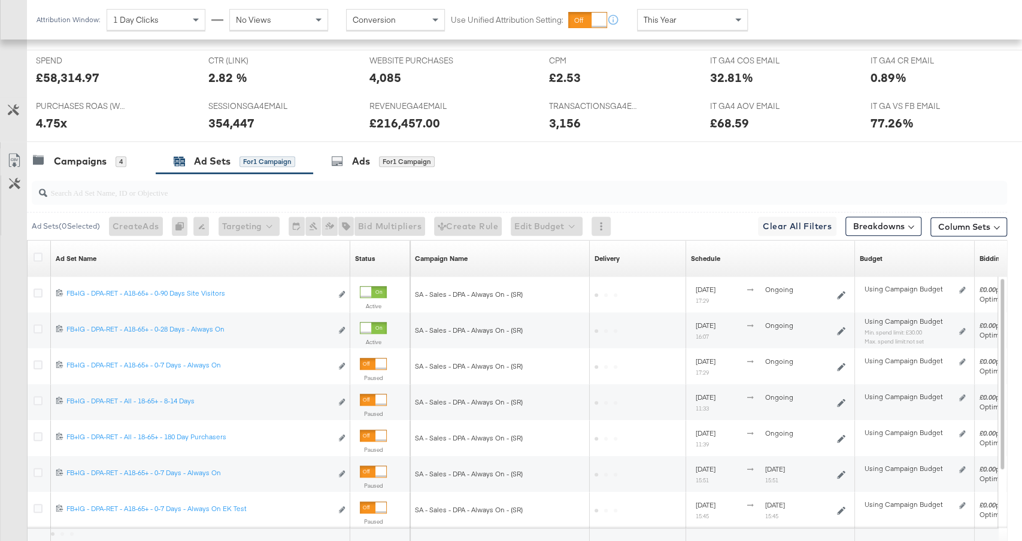
scroll to position [425, 0]
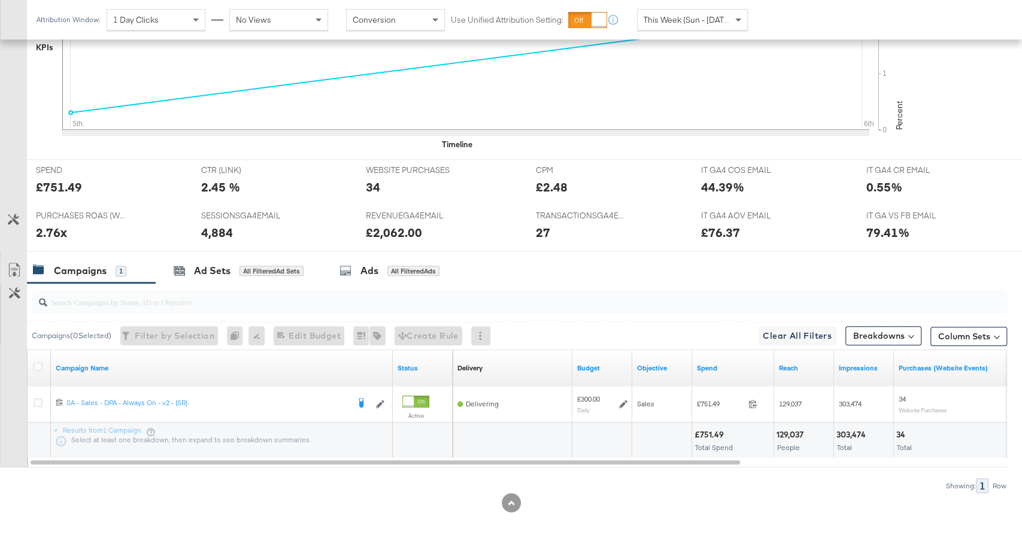
scroll to position [415, 0]
click at [273, 265] on div "All Filtered Ad Sets" at bounding box center [272, 270] width 64 height 11
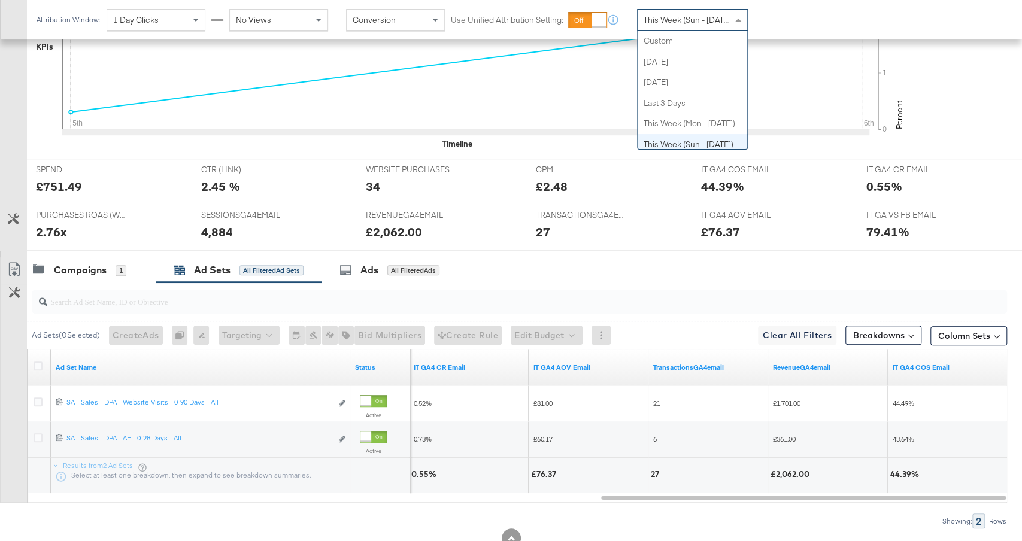
click at [695, 23] on span "This Week (Sun - [DATE])" at bounding box center [689, 19] width 90 height 11
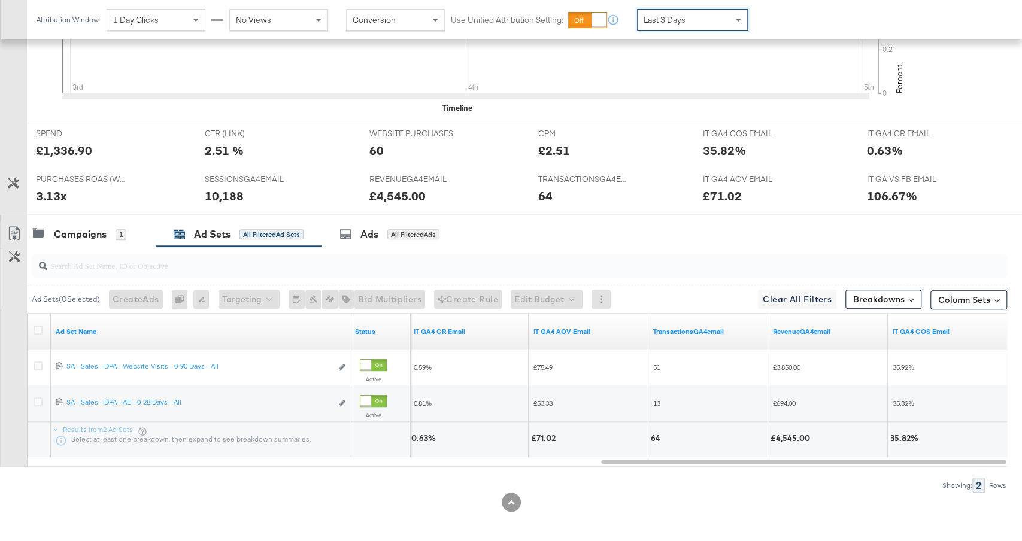
scroll to position [0, 0]
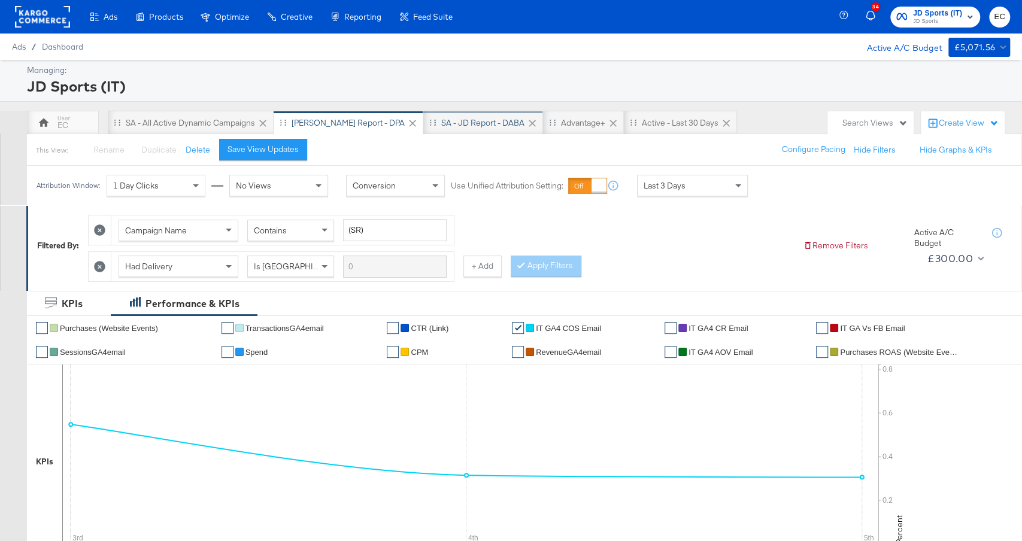
click at [438, 131] on div "SA - JD Report - DABA" at bounding box center [483, 123] width 120 height 24
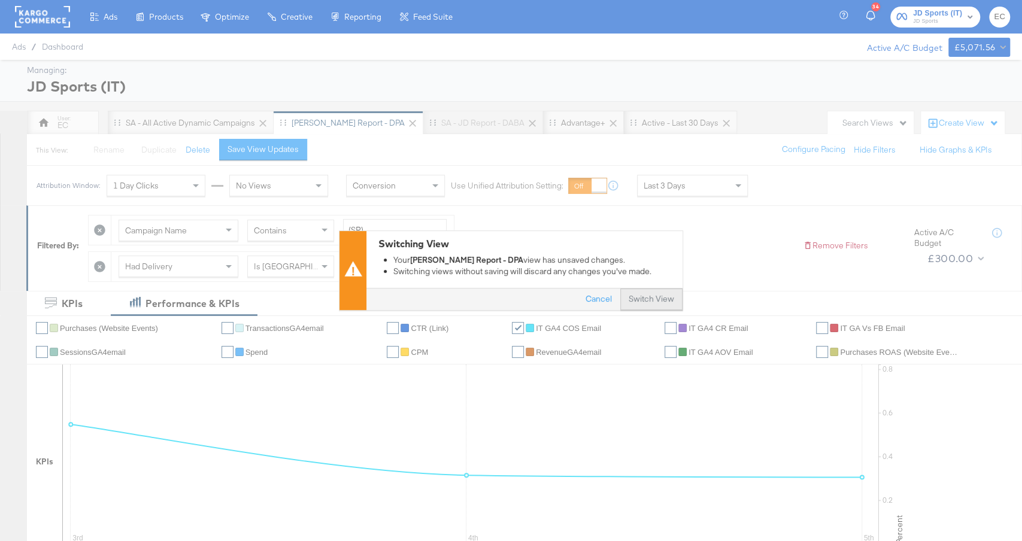
click at [648, 301] on button "Switch View" at bounding box center [651, 300] width 62 height 22
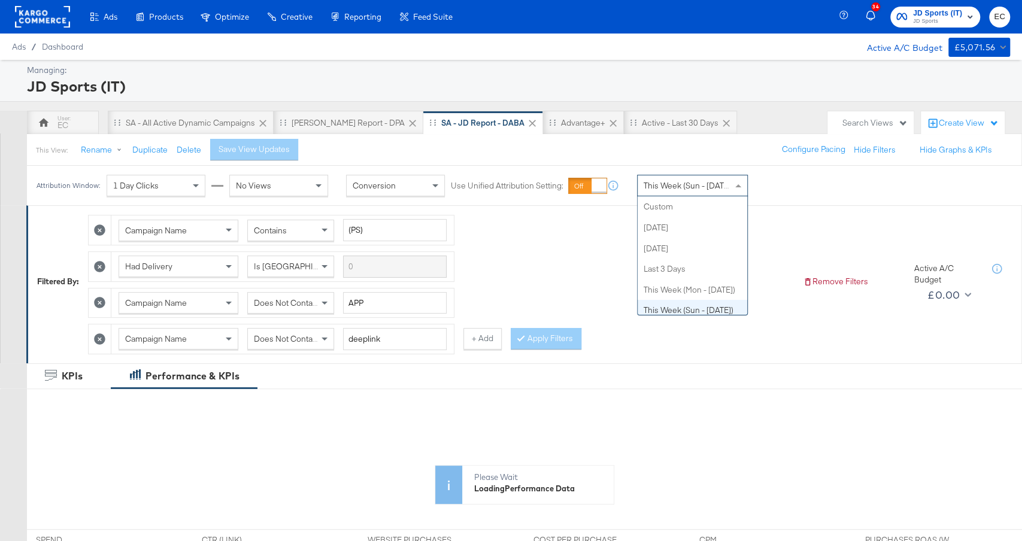
click at [672, 181] on span "This Week (Sun - Today)" at bounding box center [689, 185] width 90 height 11
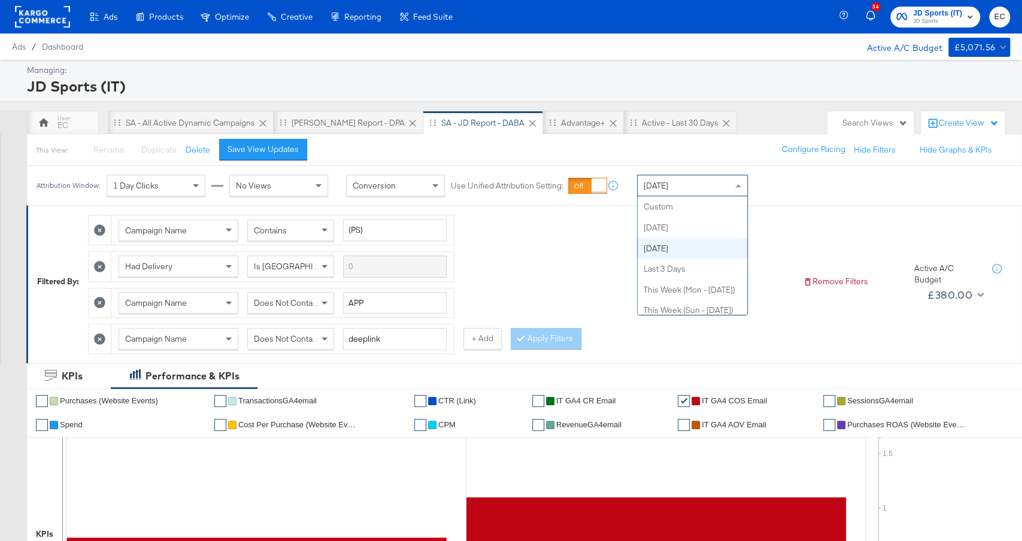
click at [669, 191] on div "Yesterday" at bounding box center [693, 185] width 110 height 20
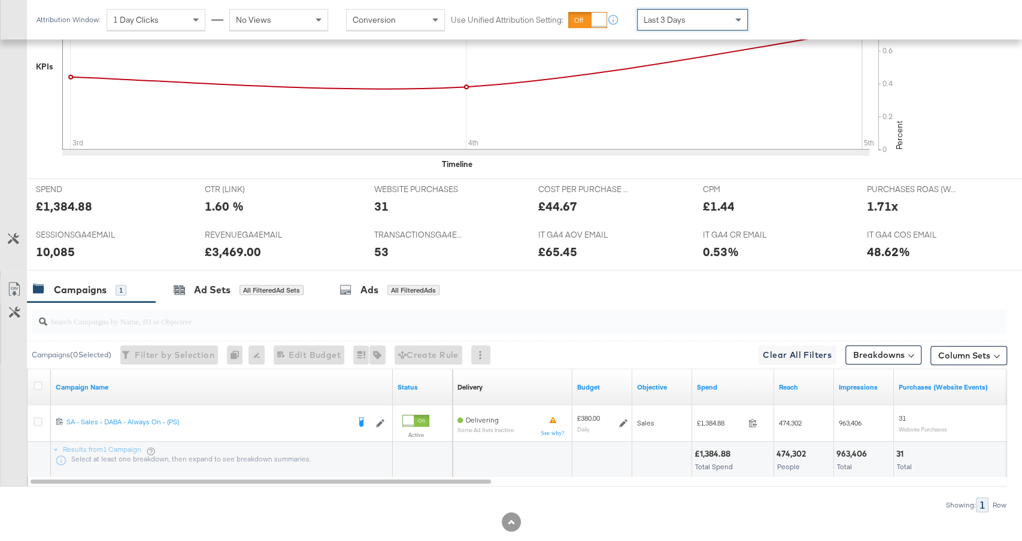
scroll to position [486, 0]
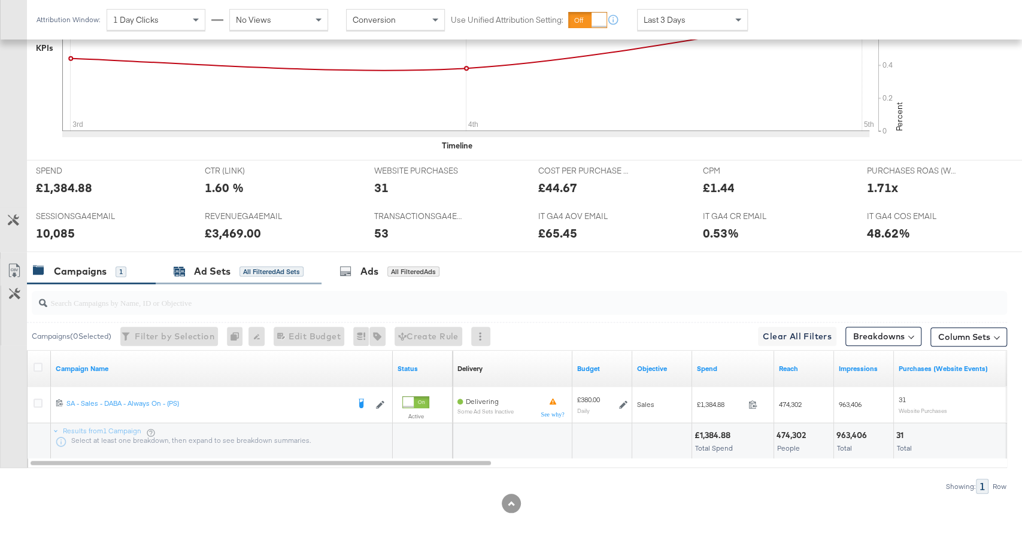
click at [253, 266] on div "All Filtered Ad Sets" at bounding box center [272, 271] width 64 height 11
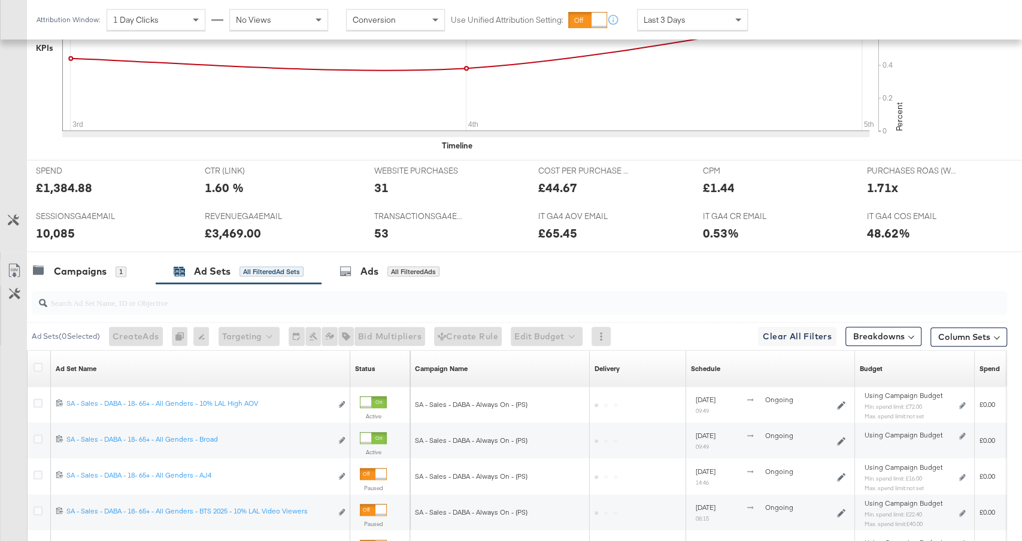
scroll to position [666, 0]
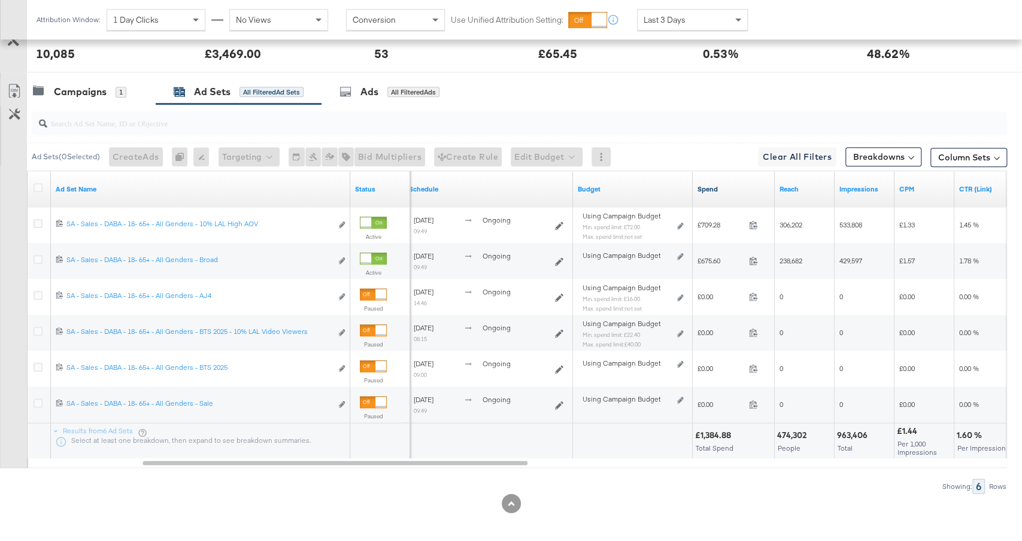
click at [733, 184] on link "Spend" at bounding box center [734, 189] width 72 height 10
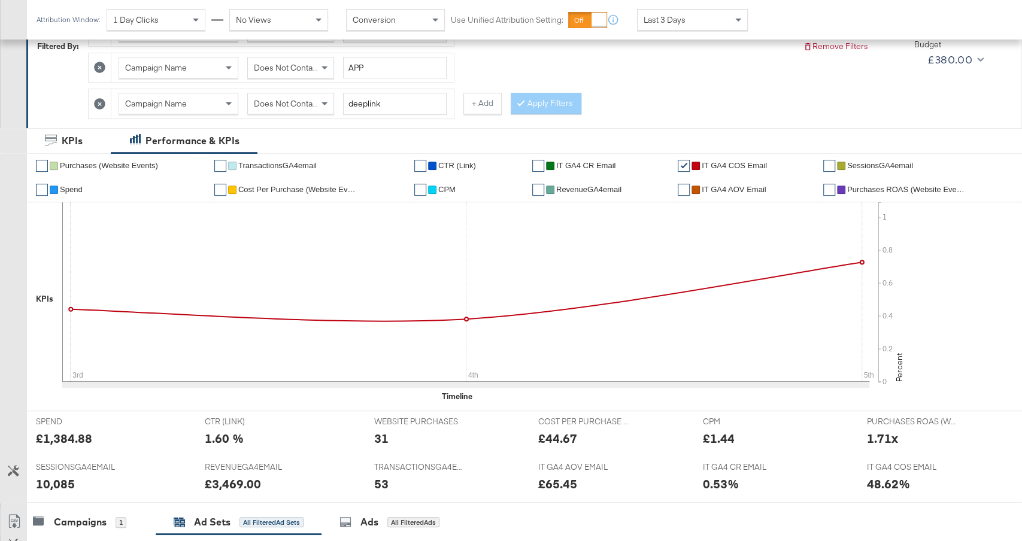
scroll to position [0, 0]
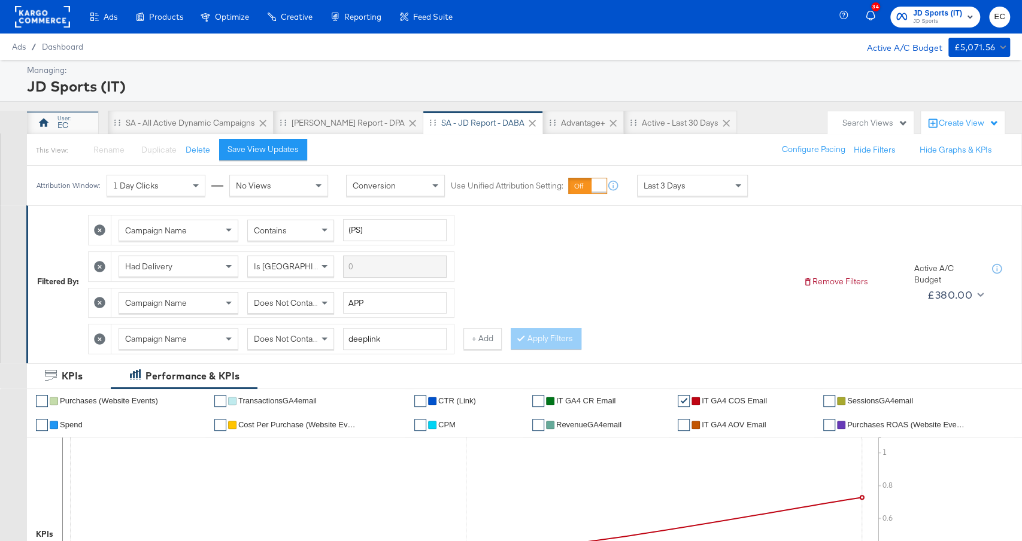
click at [71, 113] on div "EC" at bounding box center [63, 123] width 72 height 24
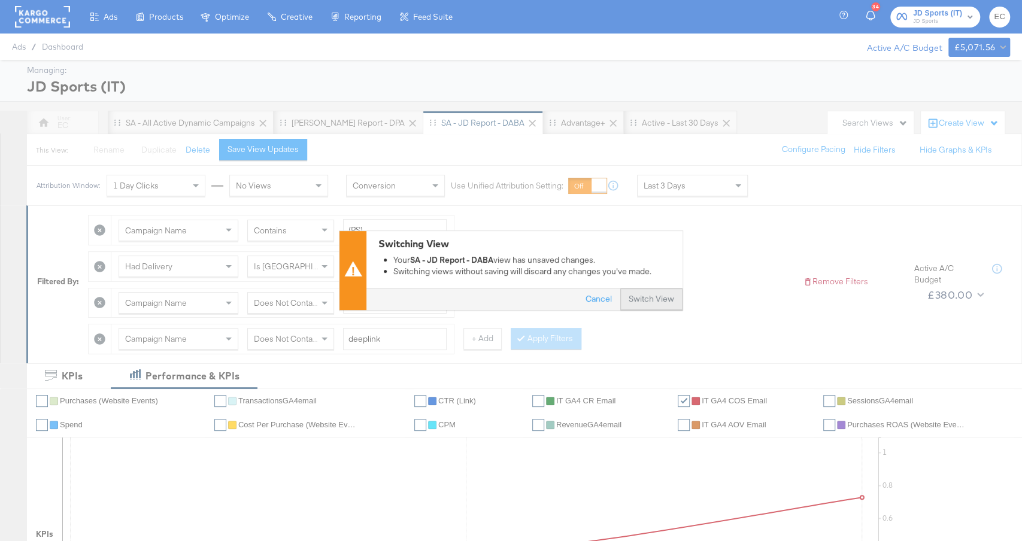
click at [658, 309] on button "Switch View" at bounding box center [651, 300] width 62 height 22
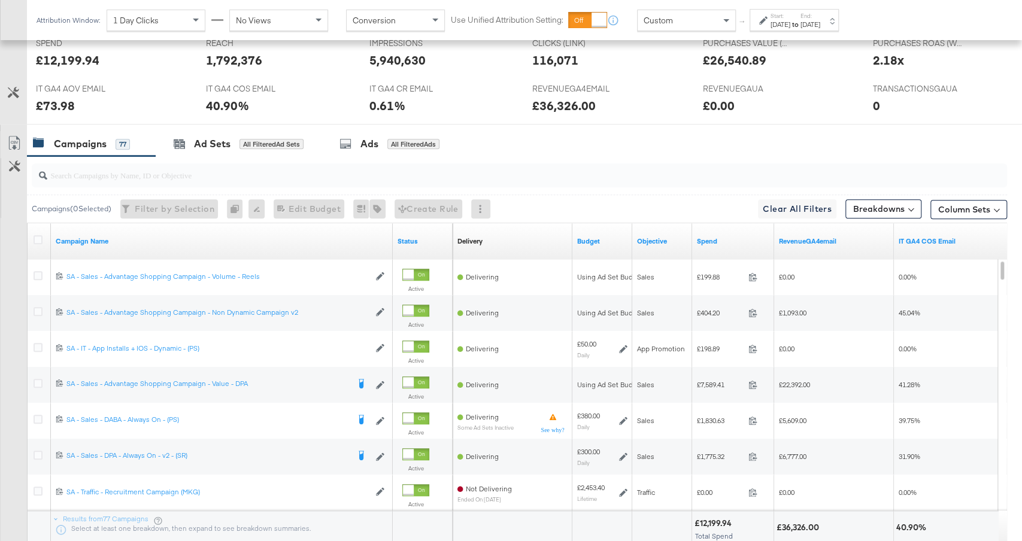
scroll to position [516, 0]
click at [739, 237] on link "Spend" at bounding box center [733, 240] width 72 height 10
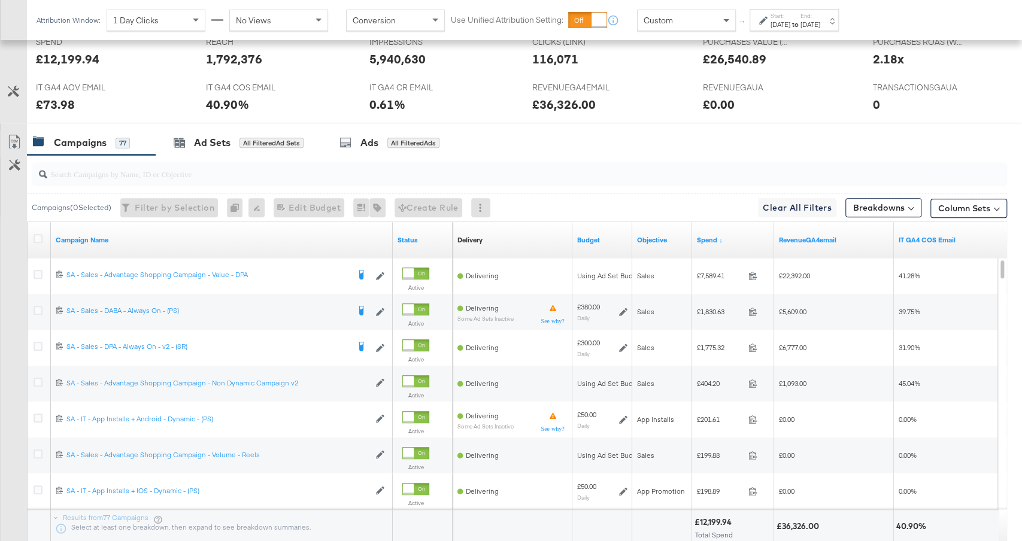
click at [776, 25] on div "Oct 2nd 2025" at bounding box center [781, 25] width 20 height 10
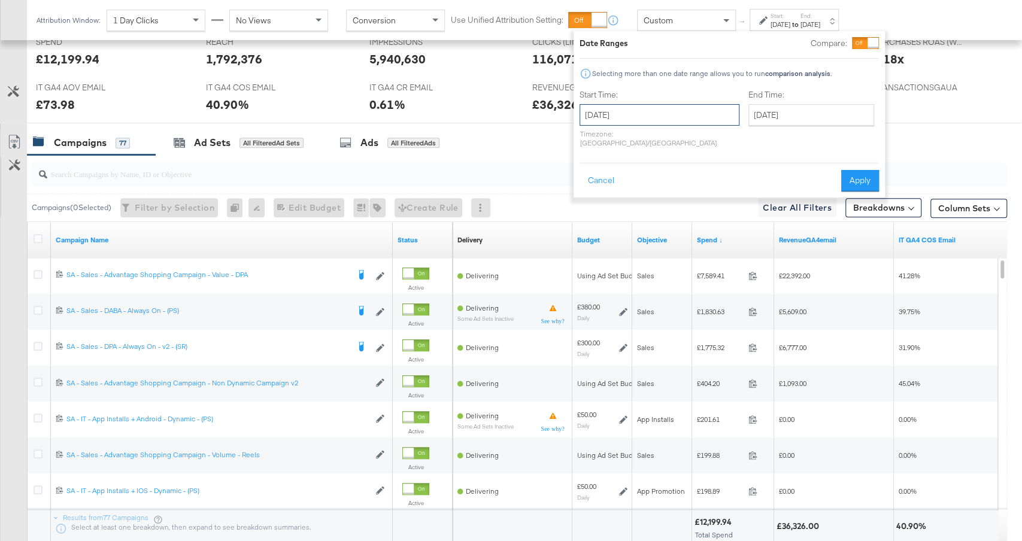
click at [616, 120] on input "October 2nd 2025" at bounding box center [660, 115] width 160 height 22
click at [599, 196] on td "5" at bounding box center [593, 192] width 20 height 17
type input "October 5th 2025"
click at [851, 170] on button "Apply" at bounding box center [858, 181] width 38 height 22
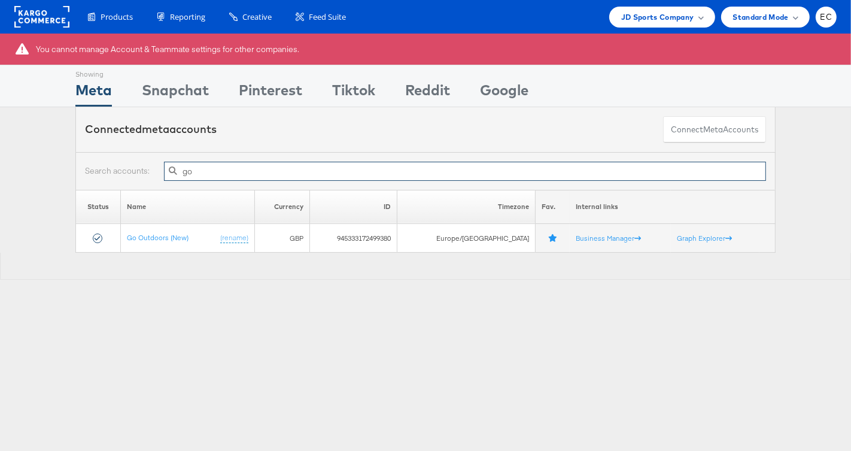
type input "go"
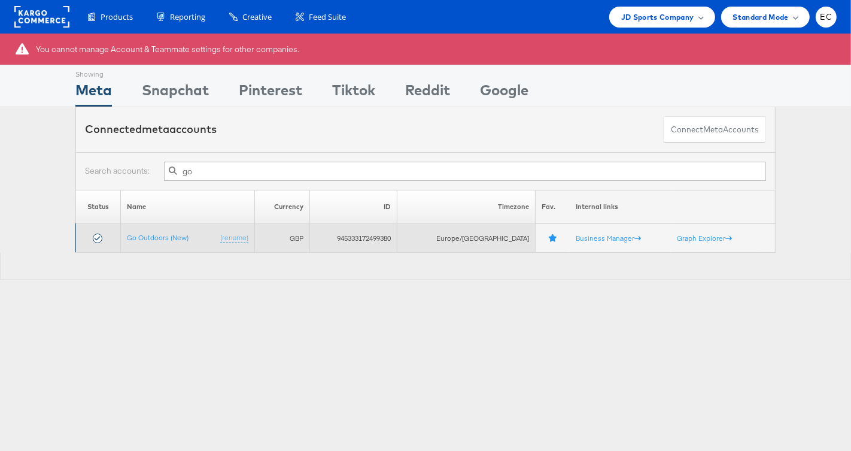
click at [154, 228] on td "Go Outdoors (New) (rename)" at bounding box center [187, 238] width 135 height 29
click at [154, 230] on td "Go Outdoors (New) (rename)" at bounding box center [187, 238] width 135 height 29
click at [154, 233] on link "Go Outdoors (New)" at bounding box center [158, 237] width 62 height 9
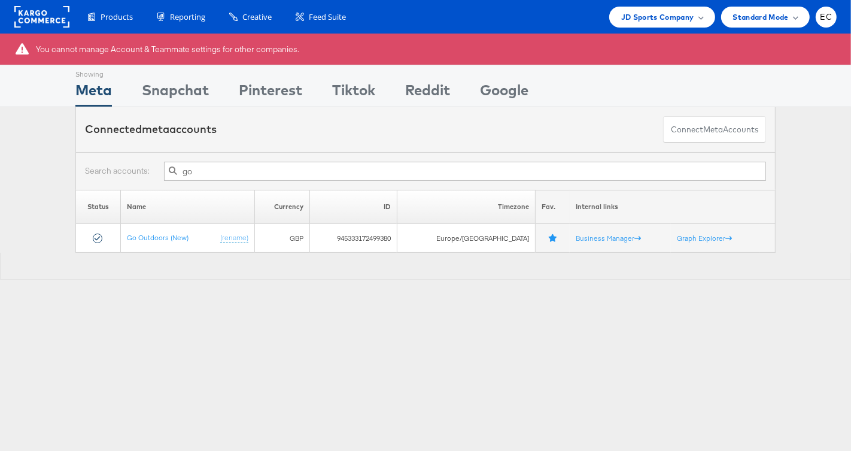
type input "go"
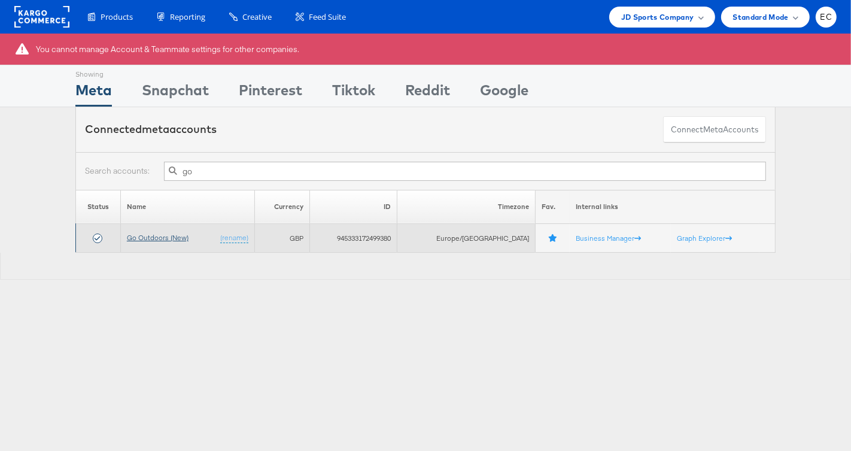
click at [178, 236] on link "Go Outdoors (New)" at bounding box center [158, 237] width 62 height 9
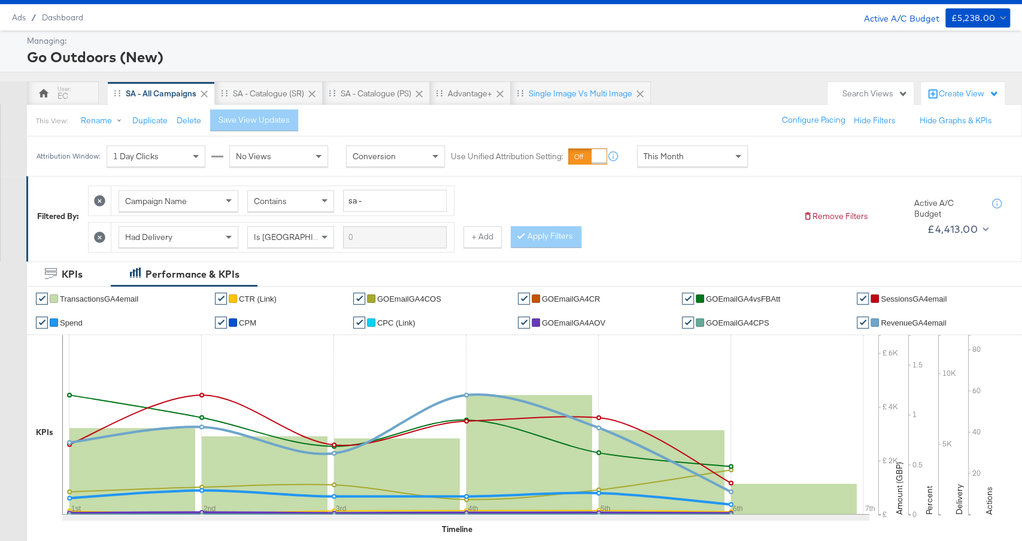
scroll to position [49, 0]
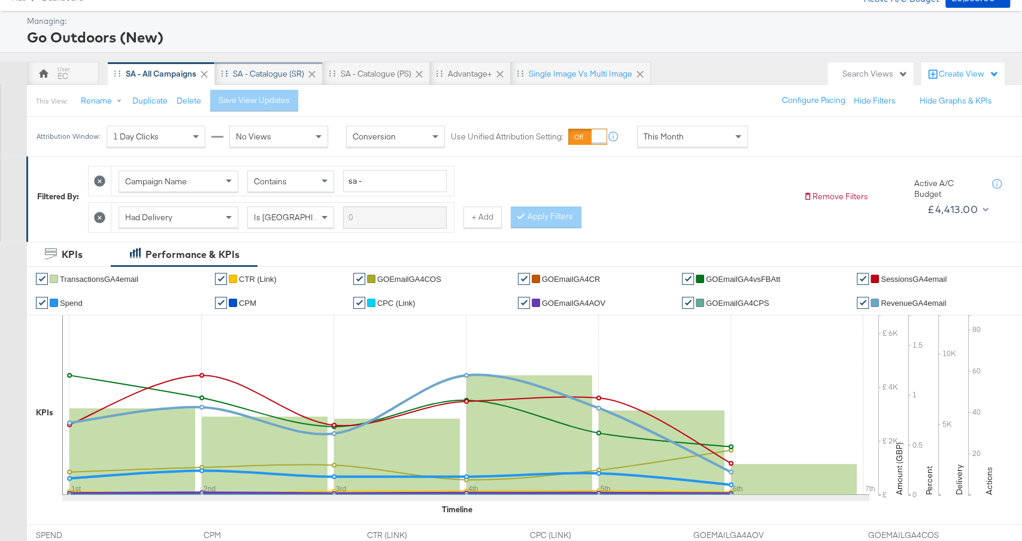
click at [283, 75] on div "SA - Catalogue (SR)" at bounding box center [268, 73] width 71 height 11
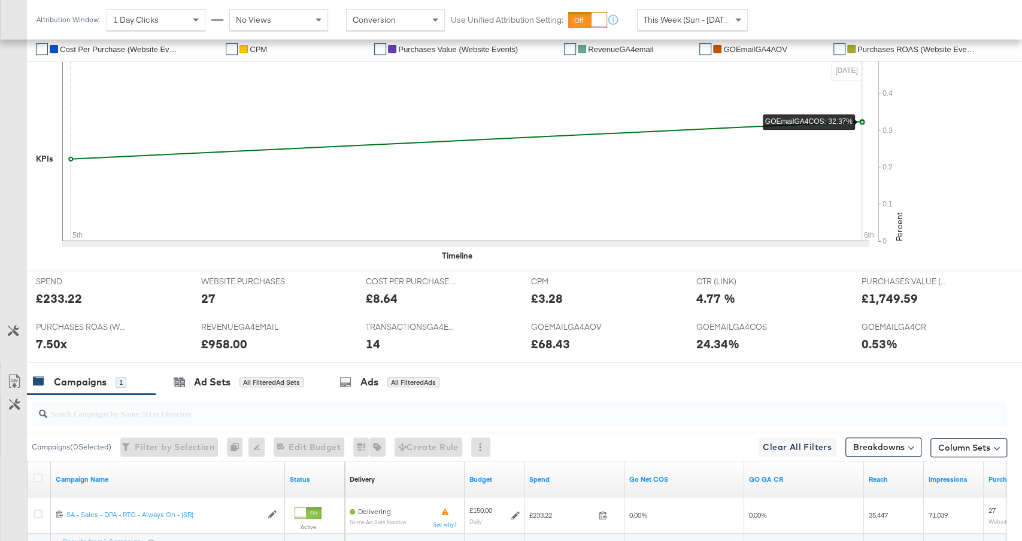
scroll to position [415, 0]
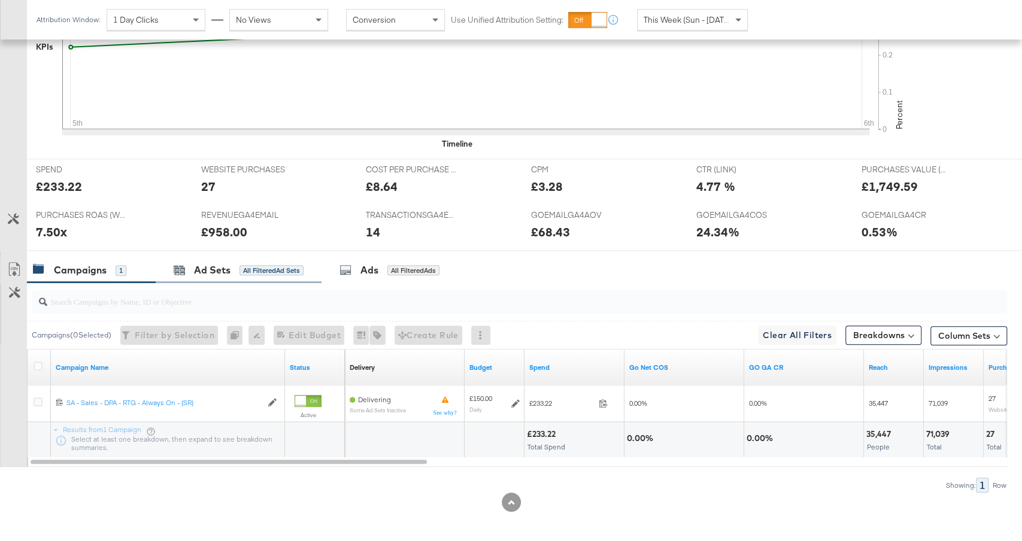
click at [290, 259] on div "Ad Sets All Filtered Ad Sets" at bounding box center [239, 270] width 166 height 26
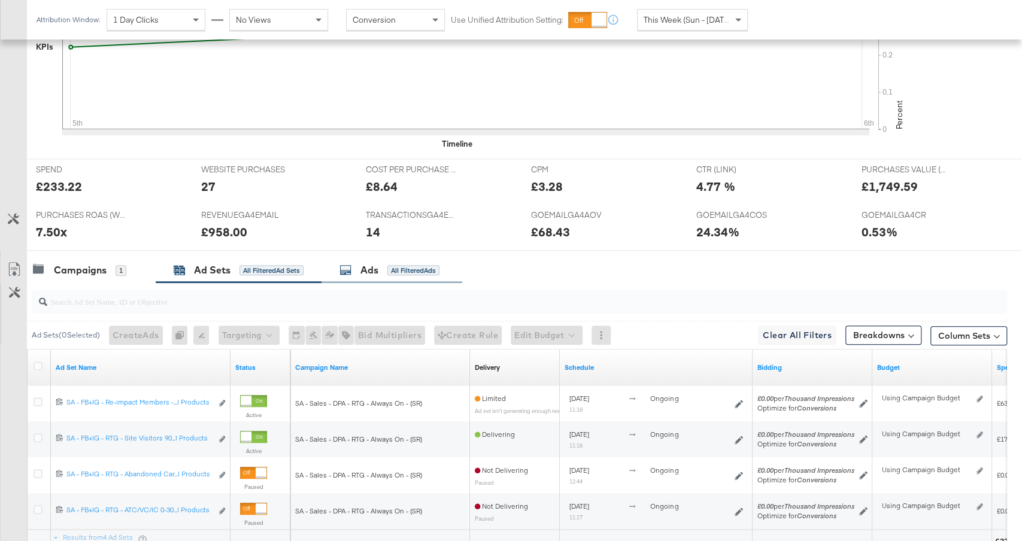
scroll to position [523, 0]
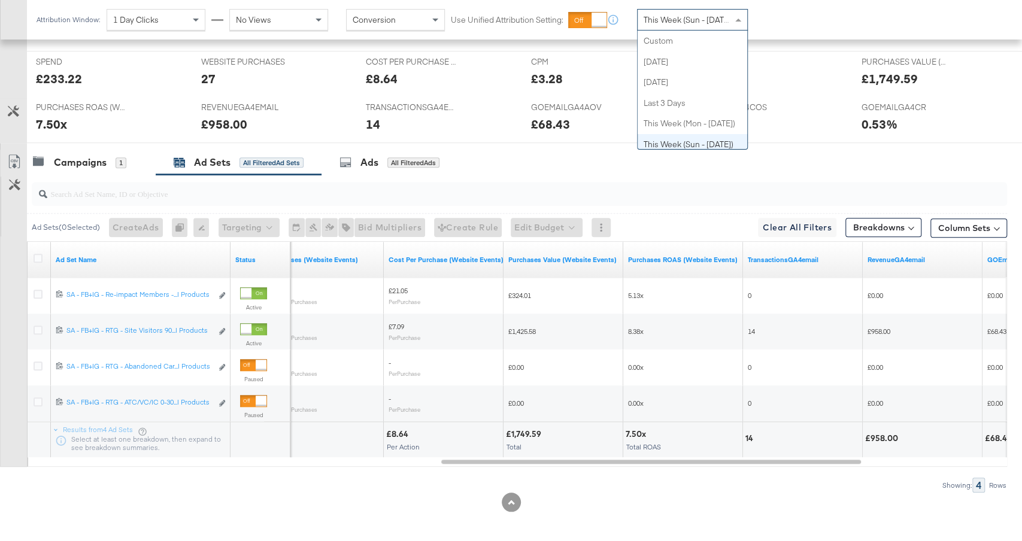
click at [671, 17] on span "This Week (Sun - Today)" at bounding box center [689, 19] width 90 height 11
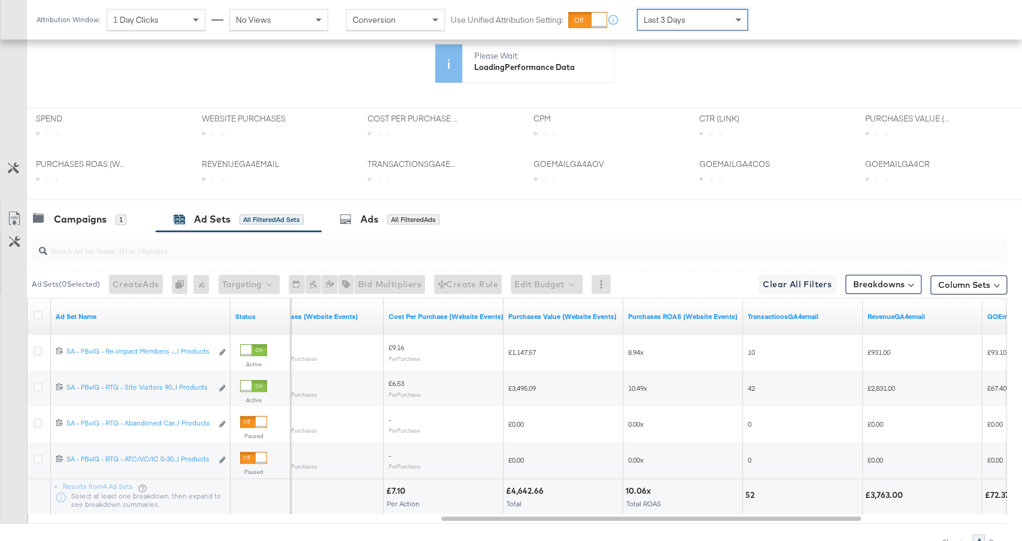
scroll to position [466, 0]
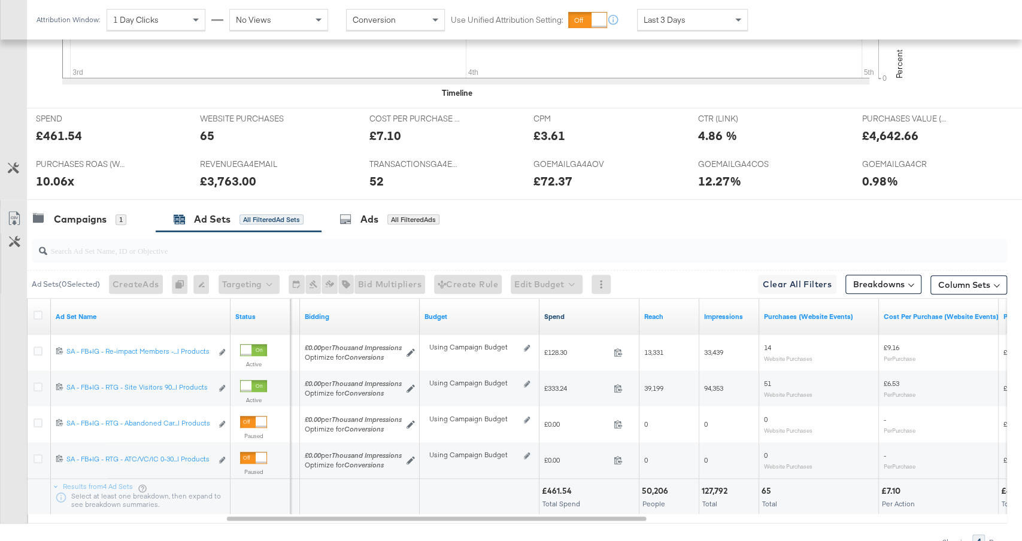
click at [589, 317] on div "Spend" at bounding box center [590, 316] width 100 height 19
click at [587, 312] on link "Spend" at bounding box center [589, 317] width 90 height 10
click at [708, 23] on div "Last 3 Days" at bounding box center [693, 20] width 110 height 20
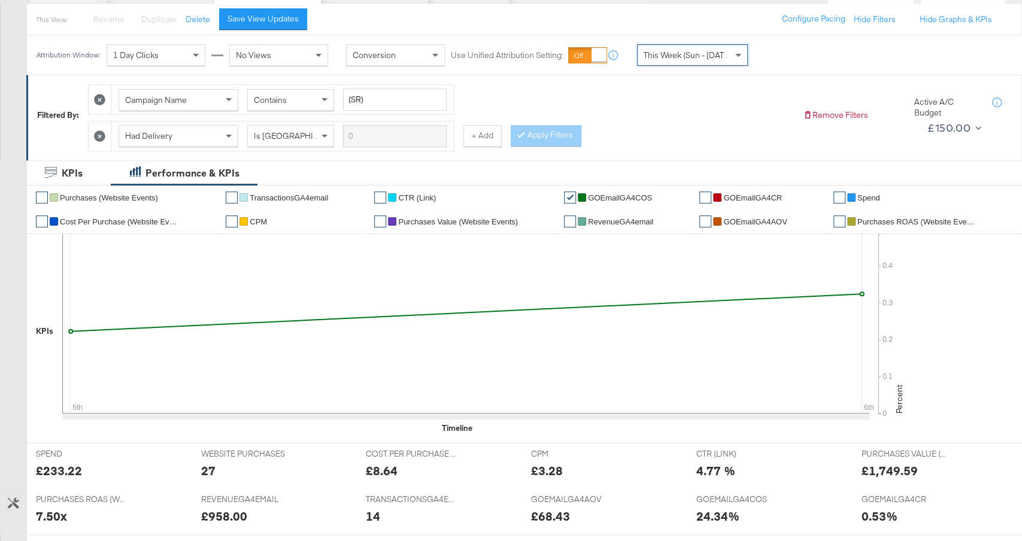
scroll to position [0, 0]
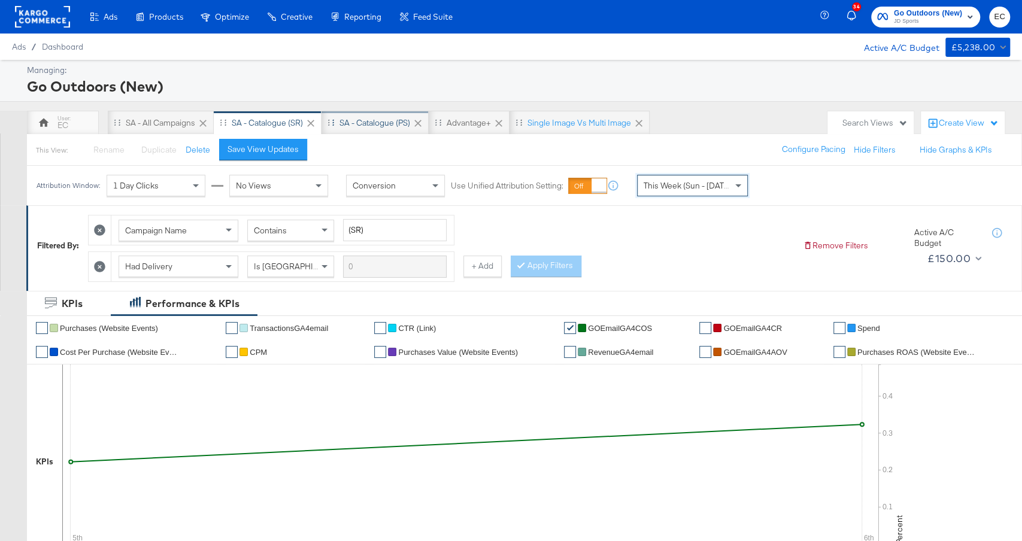
click at [393, 117] on div "SA - Catalogue (PS)" at bounding box center [375, 122] width 71 height 11
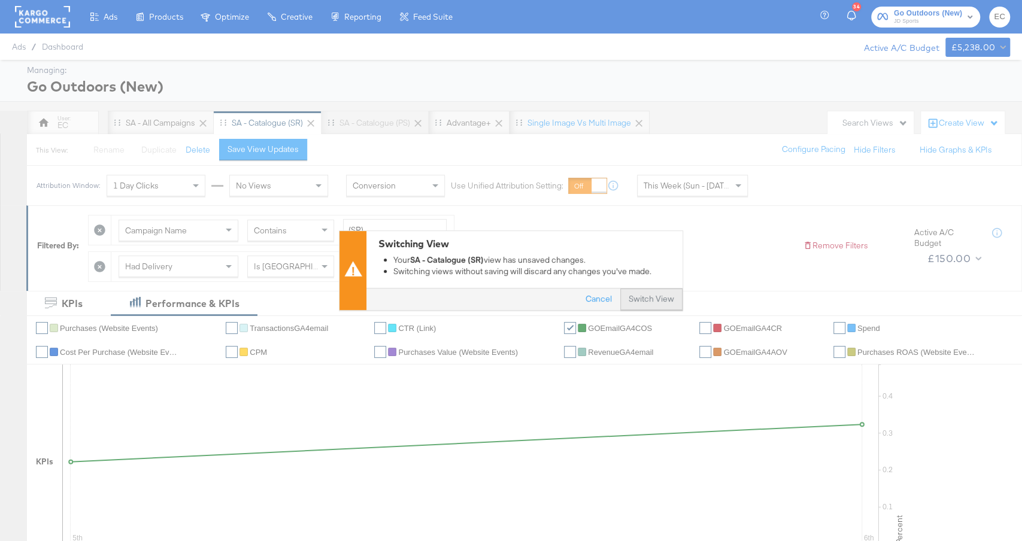
click at [666, 299] on button "Switch View" at bounding box center [651, 300] width 62 height 22
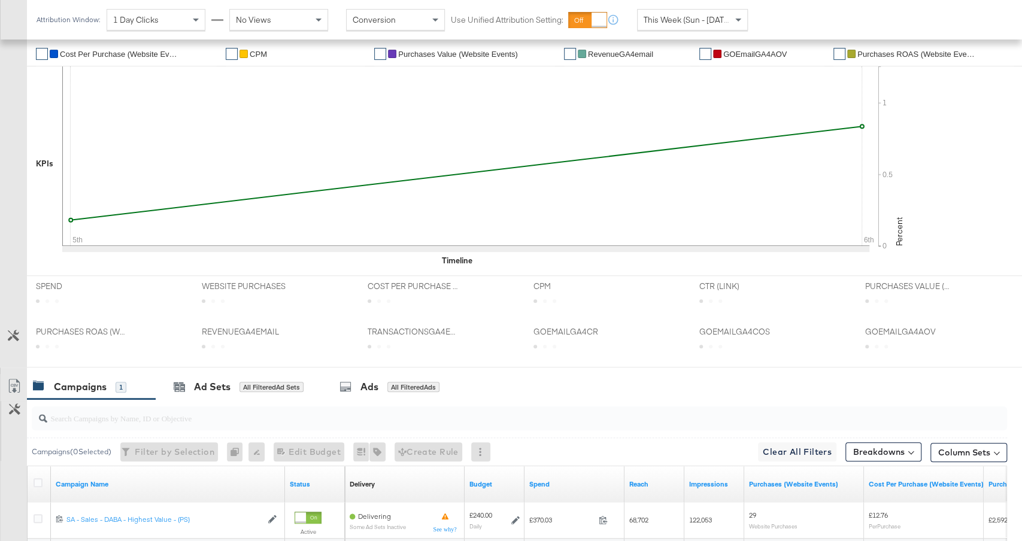
scroll to position [299, 0]
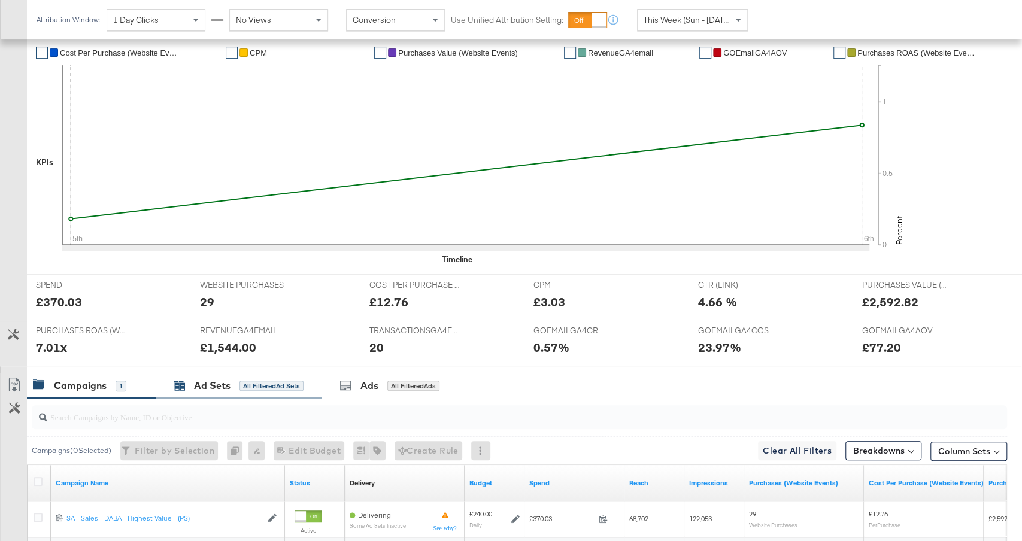
click at [253, 386] on div "All Filtered Ad Sets" at bounding box center [272, 386] width 64 height 11
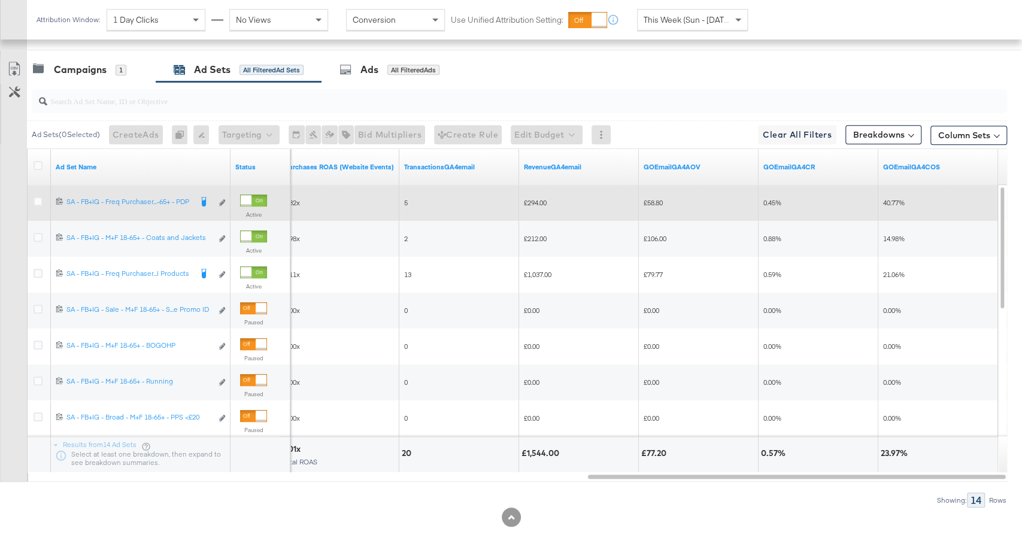
scroll to position [0, 0]
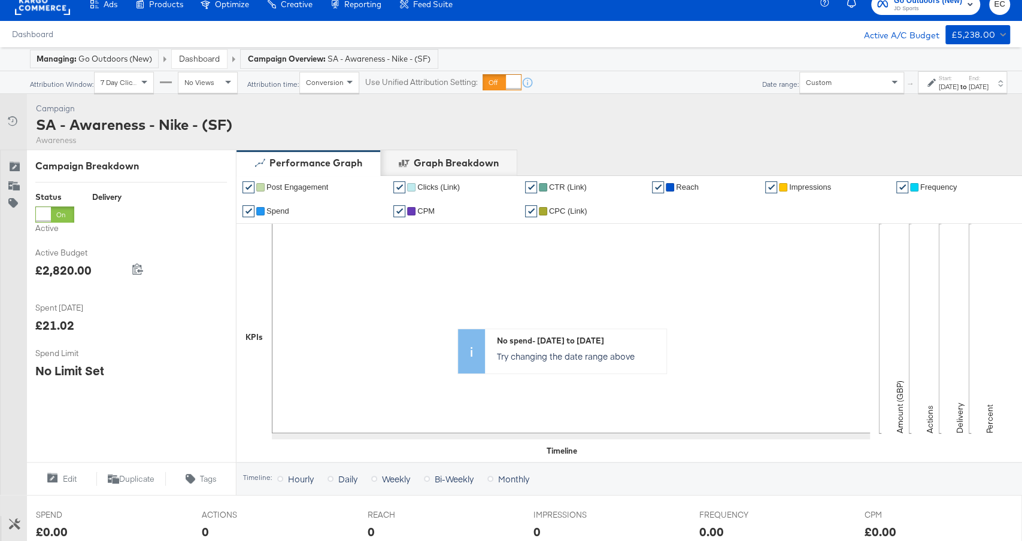
scroll to position [434, 0]
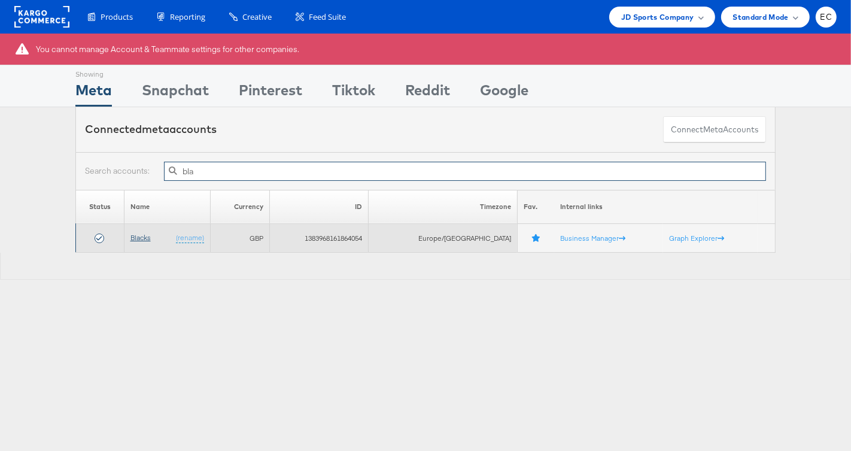
type input "bla"
click at [137, 236] on link "Blacks" at bounding box center [141, 237] width 20 height 9
type input "mil"
click at [146, 238] on link "Millets" at bounding box center [140, 237] width 21 height 9
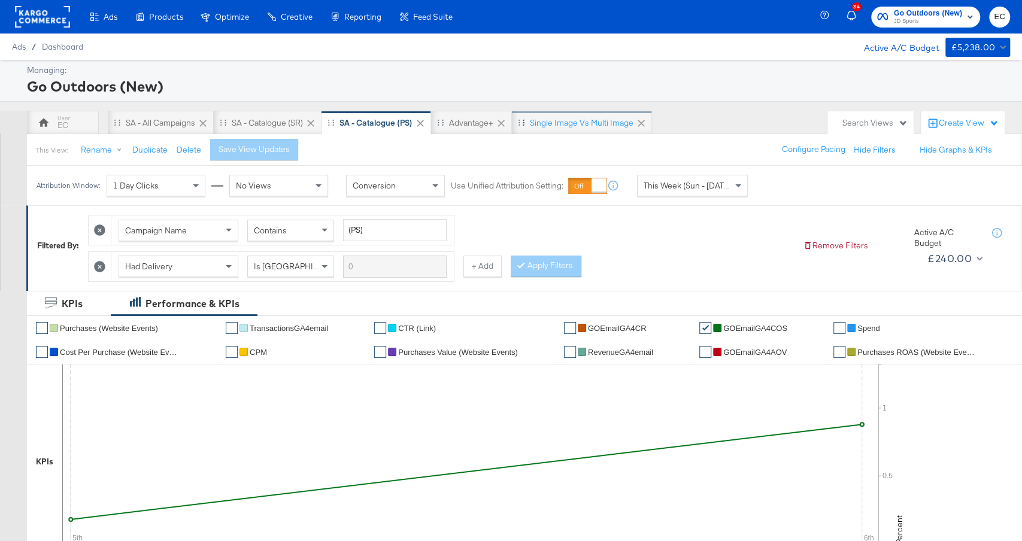
drag, startPoint x: 66, startPoint y: 120, endPoint x: 615, endPoint y: 118, distance: 549.1
click at [66, 120] on div "EC" at bounding box center [62, 125] width 11 height 11
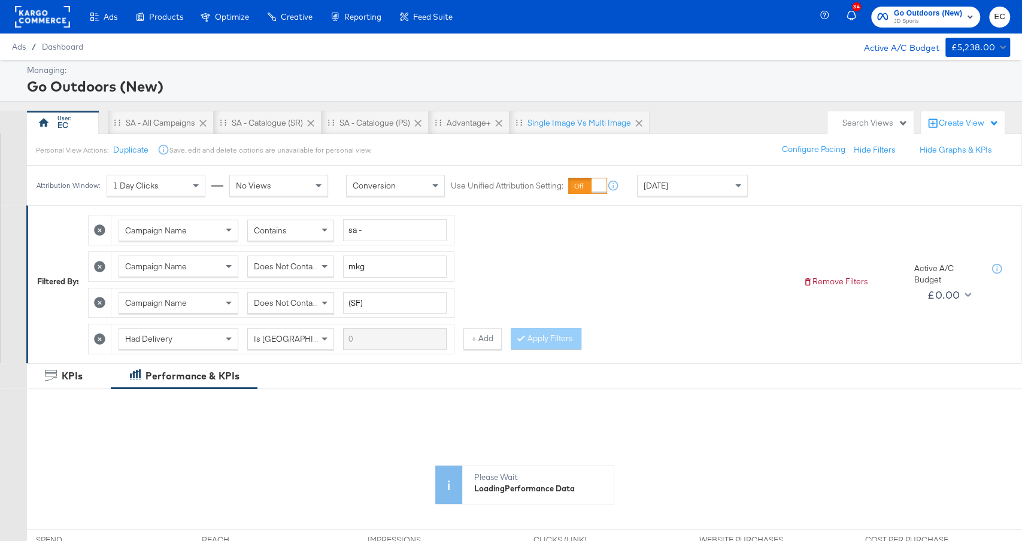
click at [670, 180] on div "Today" at bounding box center [693, 185] width 110 height 20
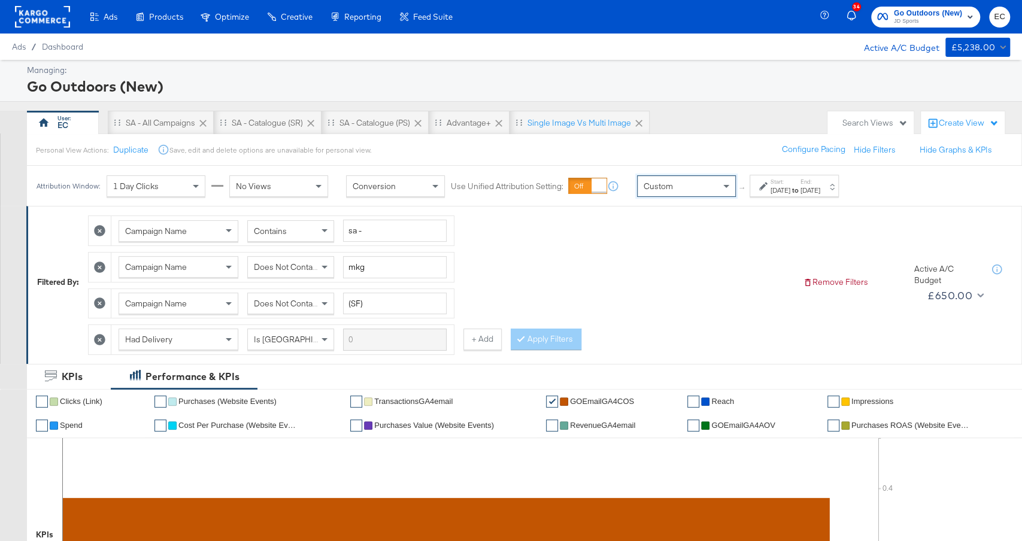
click at [790, 180] on label "Start:" at bounding box center [781, 182] width 20 height 8
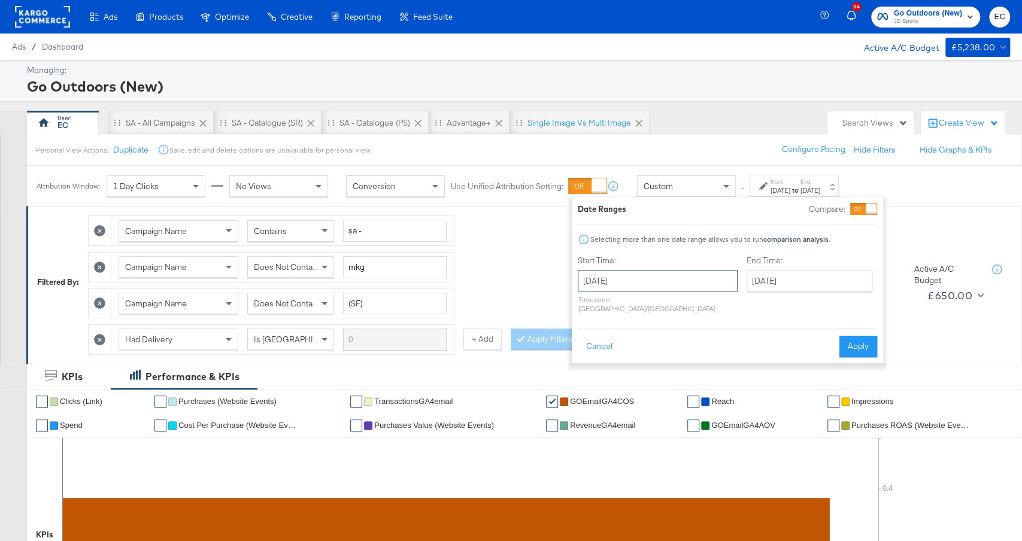
click at [604, 285] on input "October 6th 2025" at bounding box center [658, 281] width 160 height 22
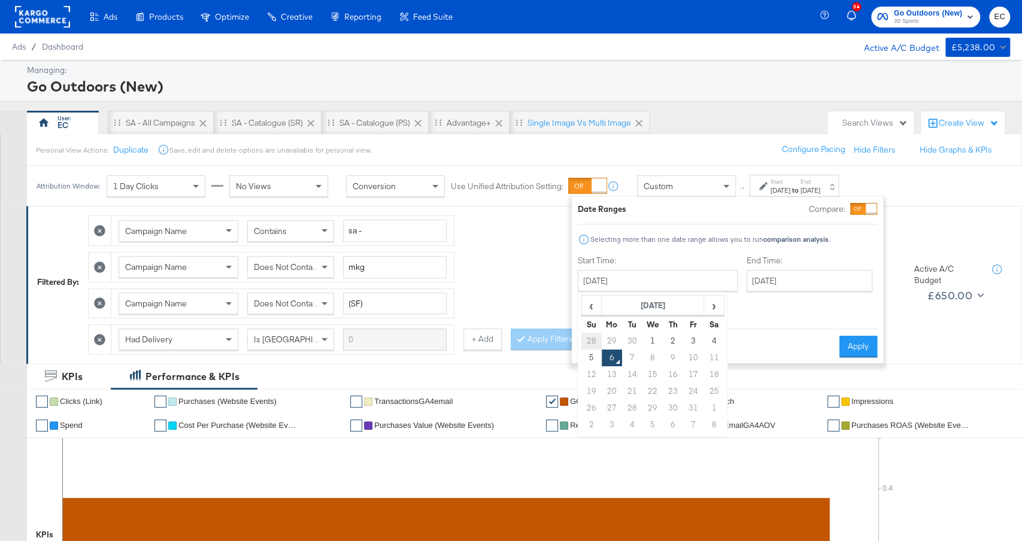
click at [589, 344] on td "28" at bounding box center [591, 341] width 20 height 17
type input "September 28th 2025"
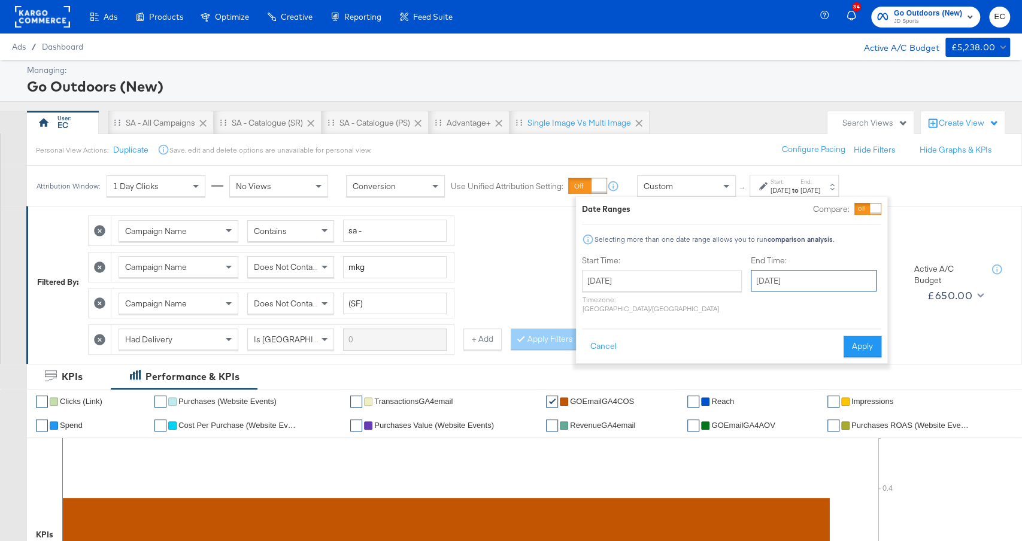
click at [772, 282] on input "October 6th 2025" at bounding box center [814, 281] width 126 height 22
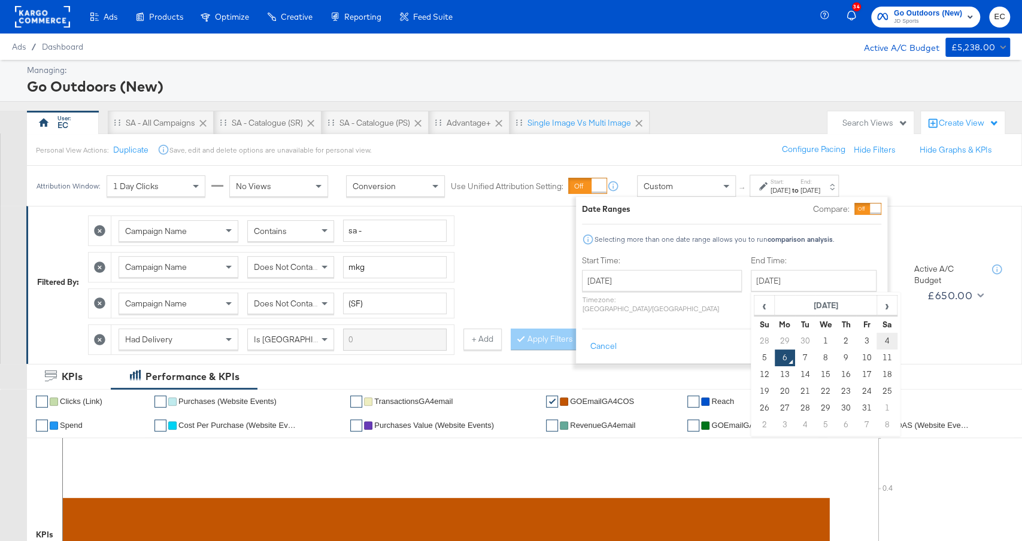
click at [877, 341] on td "4" at bounding box center [887, 341] width 20 height 17
type input "October 4th 2025"
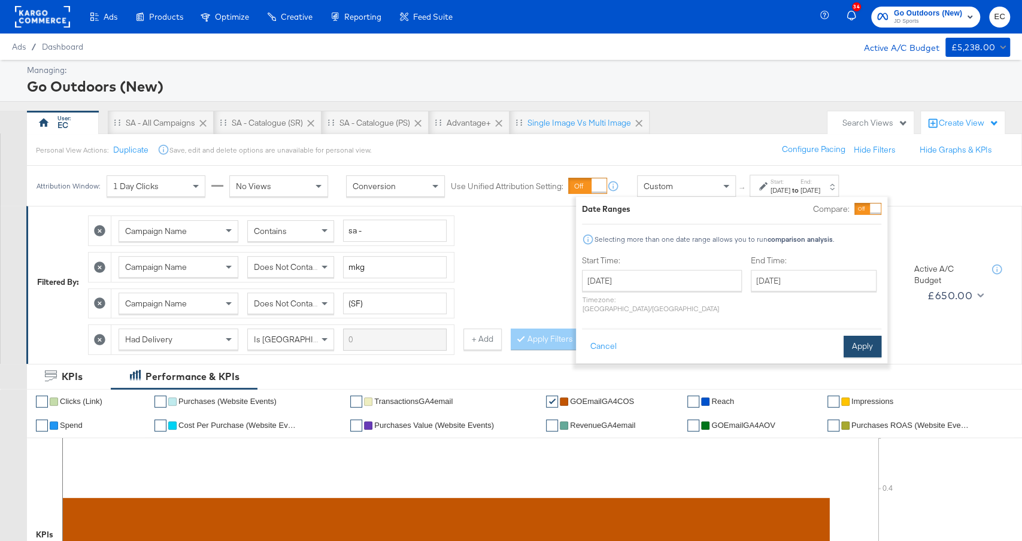
click at [862, 341] on button "Apply" at bounding box center [863, 347] width 38 height 22
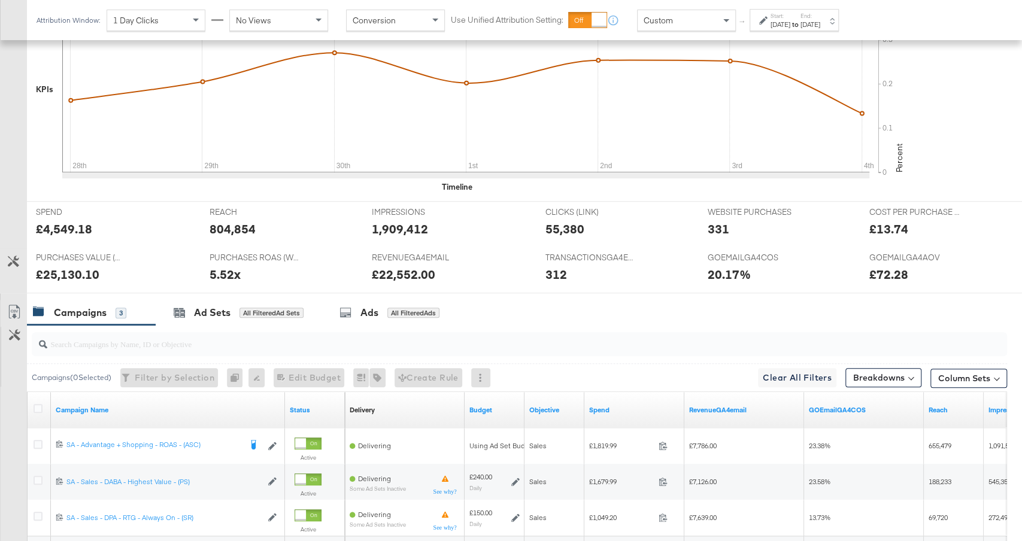
scroll to position [559, 0]
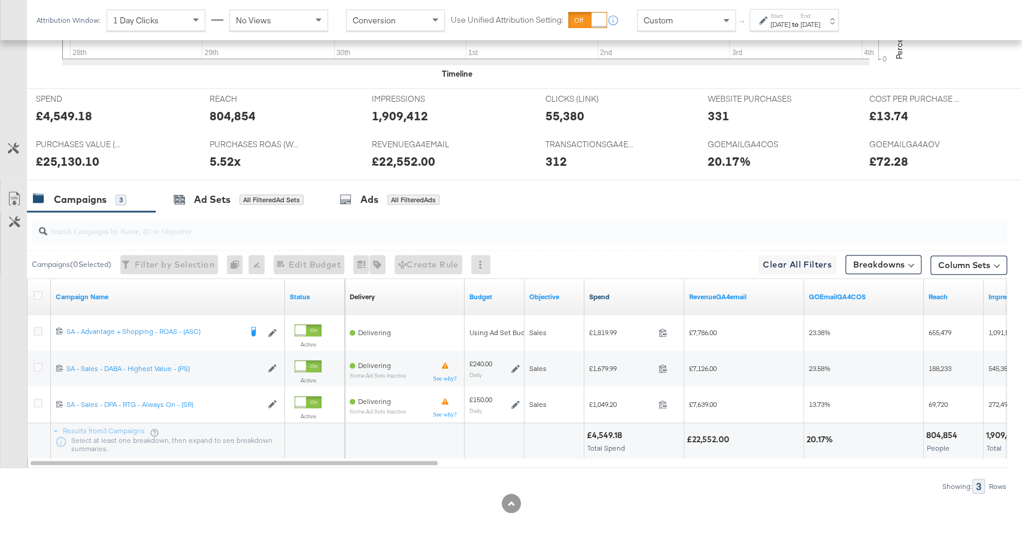
click at [629, 292] on link "Spend" at bounding box center [634, 297] width 90 height 10
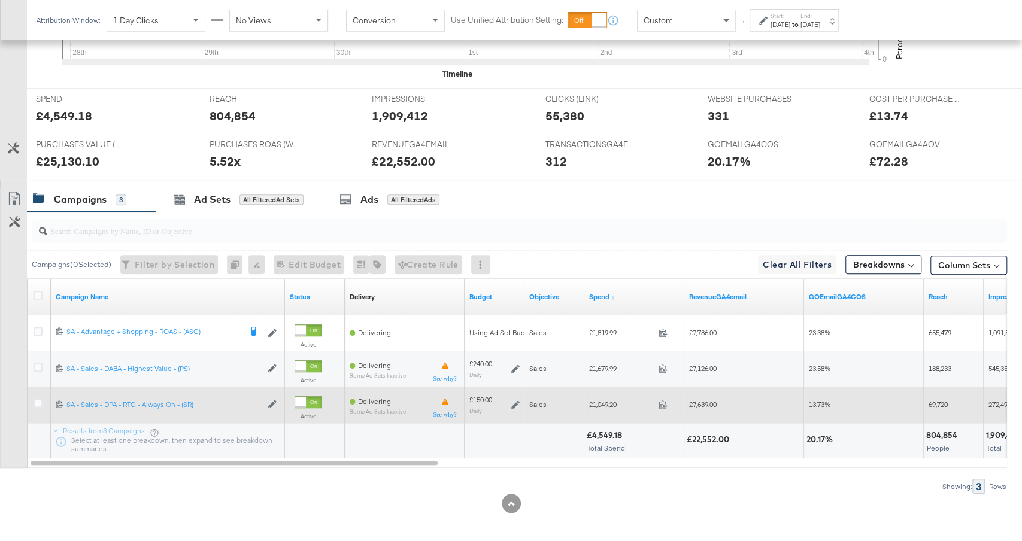
click at [605, 400] on span "£1,049.20" at bounding box center [621, 404] width 65 height 9
copy span "1,049.20"
click at [700, 400] on span "£7,639.00" at bounding box center [703, 404] width 28 height 9
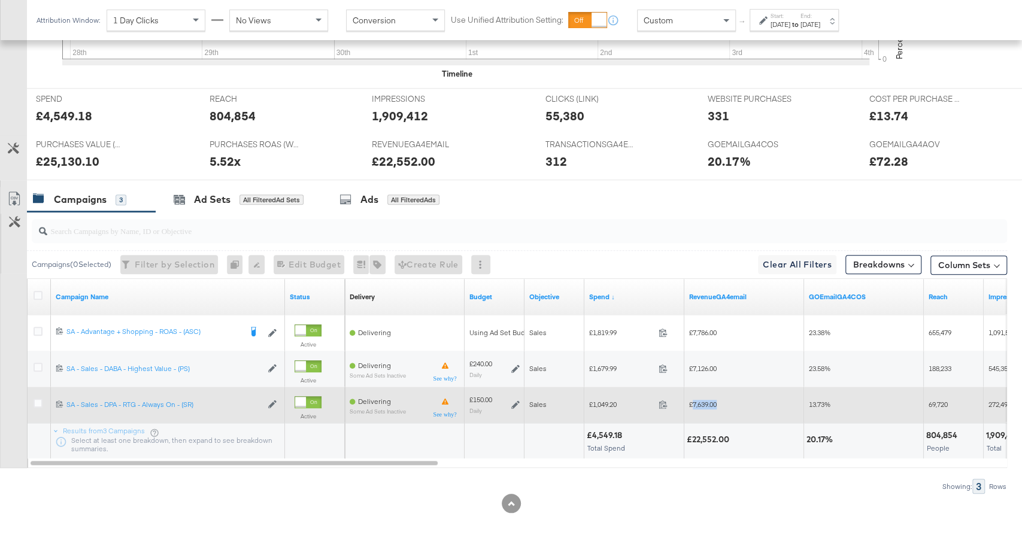
copy span "7,639.00"
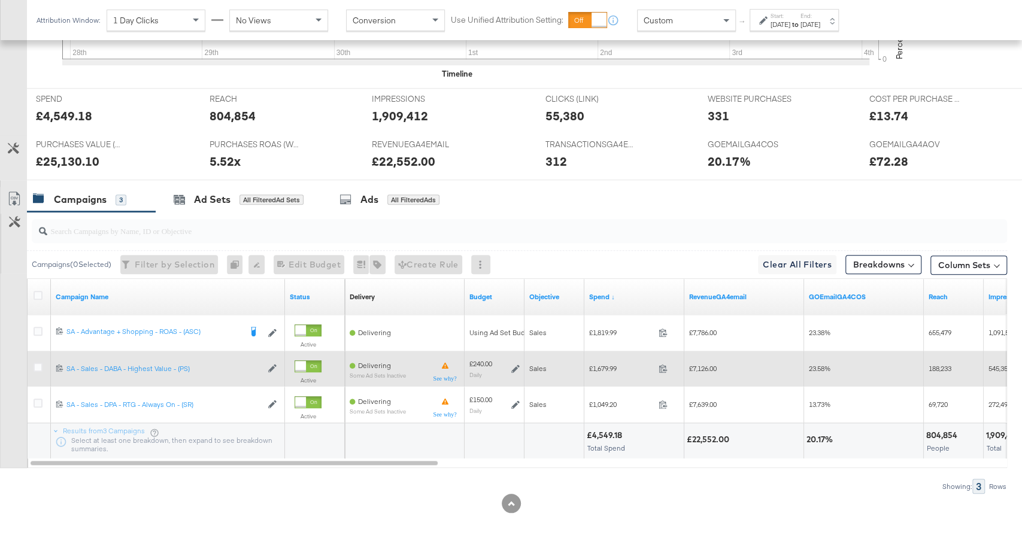
click at [604, 364] on span "£1,679.99" at bounding box center [621, 368] width 65 height 9
copy span "1,679.99"
click at [707, 364] on span "£7,126.00" at bounding box center [703, 368] width 28 height 9
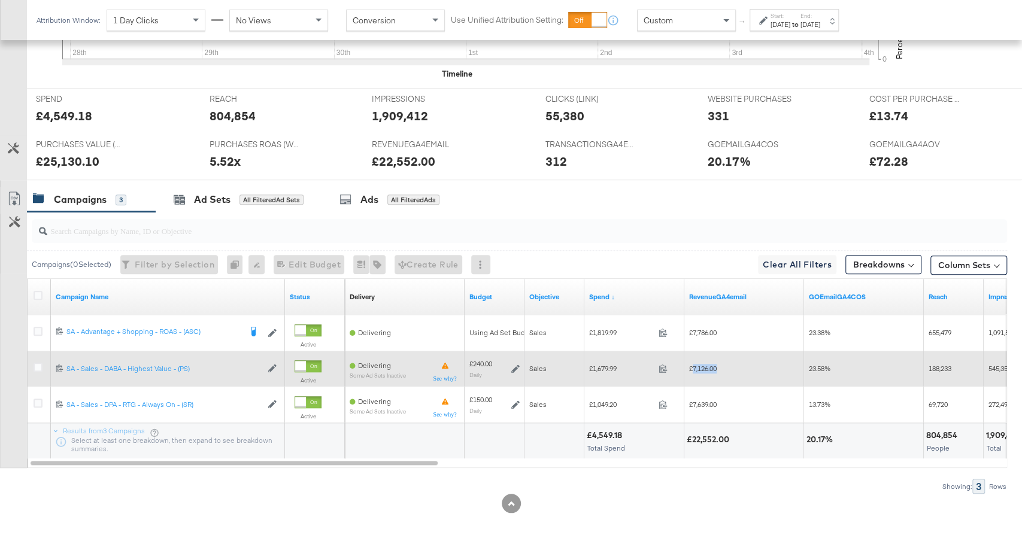
copy span "7,126.00"
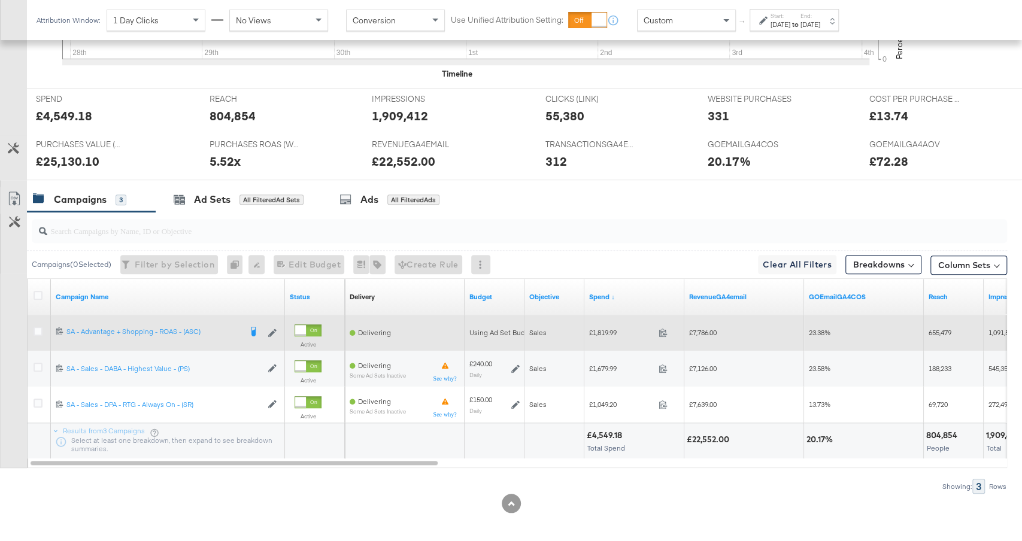
click at [610, 323] on div "£1,819.99 1819.99" at bounding box center [634, 332] width 100 height 19
click at [609, 328] on span "£1,819.99" at bounding box center [621, 332] width 65 height 9
click at [605, 329] on span "£1,819.99" at bounding box center [621, 332] width 65 height 9
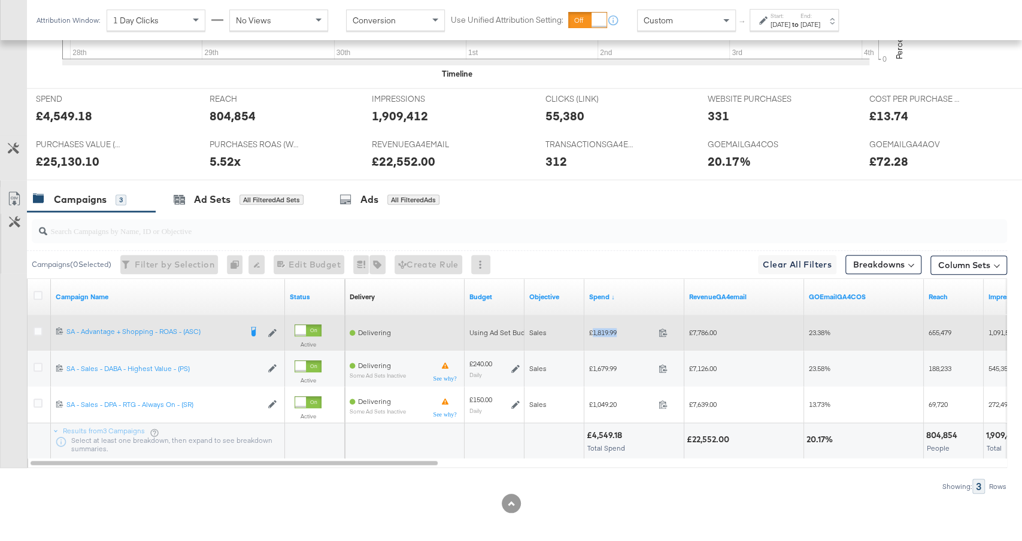
click at [605, 329] on span "£1,819.99" at bounding box center [621, 332] width 65 height 9
copy span "1,819.99"
click at [710, 329] on span "£7,786.00" at bounding box center [703, 332] width 28 height 9
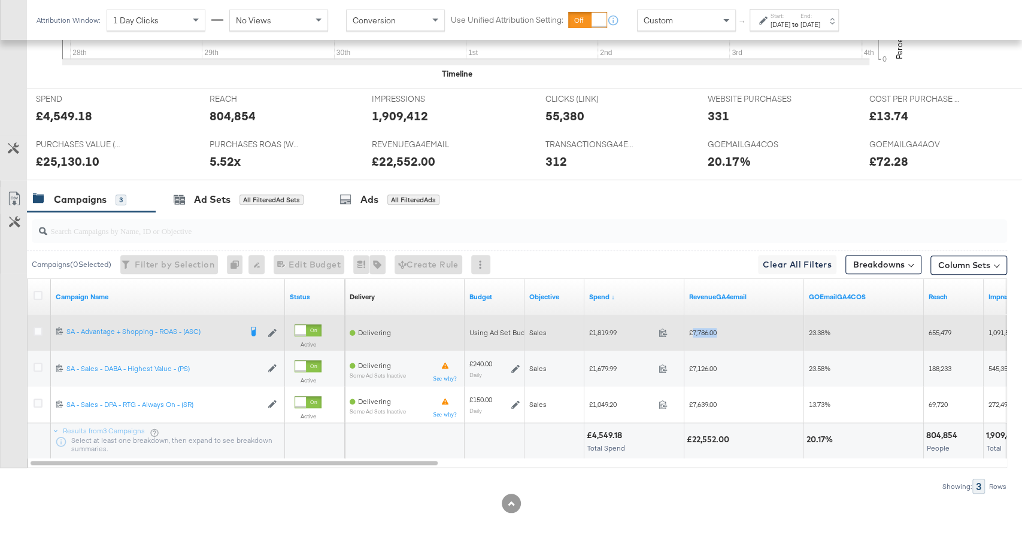
copy span "7,786.00"
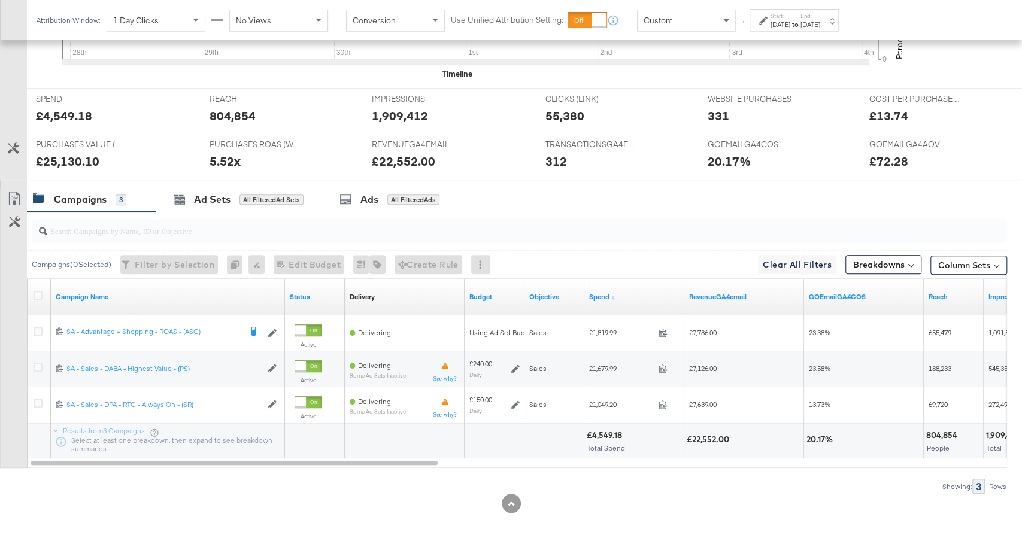
click at [790, 22] on div "Sep 28th 2025" at bounding box center [781, 25] width 20 height 10
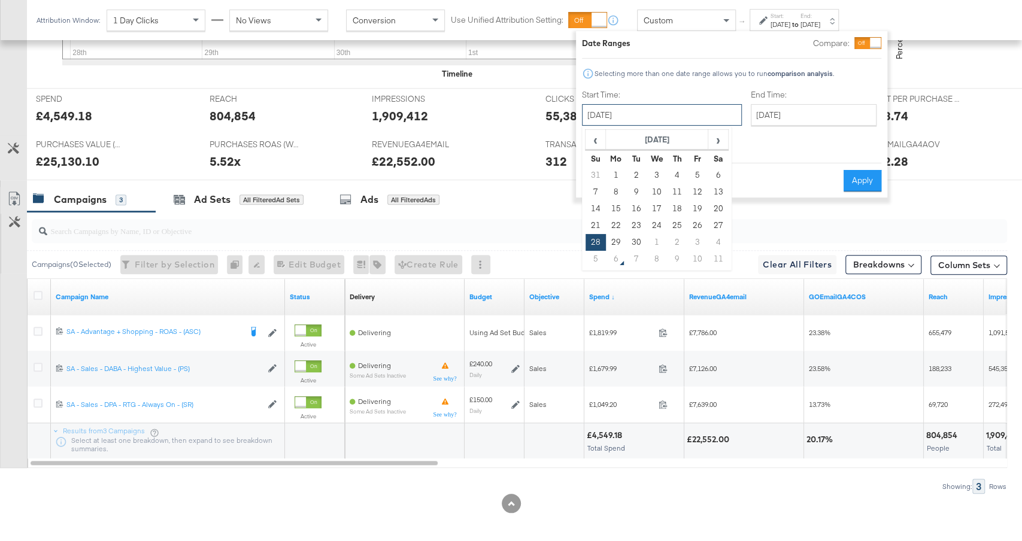
click at [641, 126] on input "September 28th 2025" at bounding box center [662, 115] width 160 height 22
click at [597, 260] on td "5" at bounding box center [596, 259] width 20 height 17
type input "October 5th 2025"
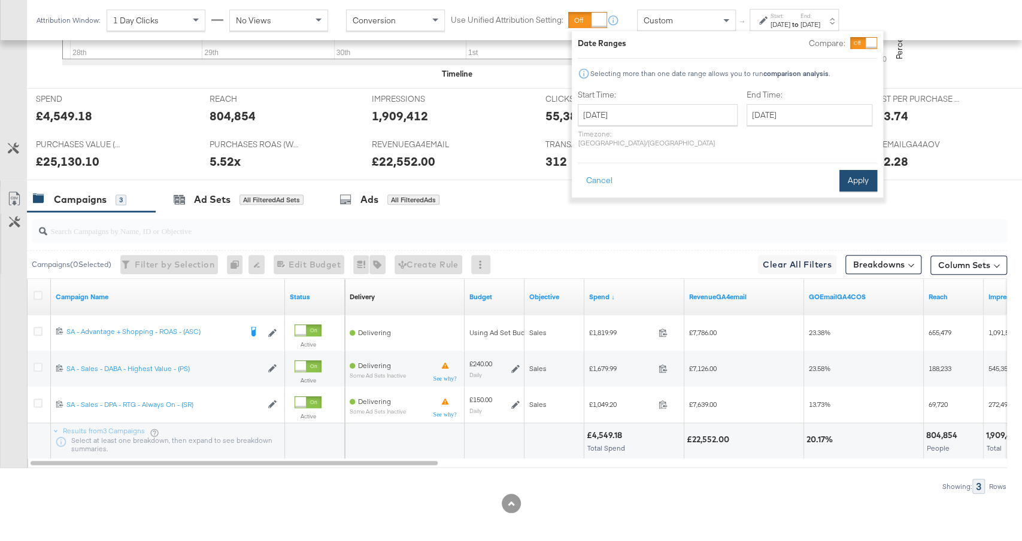
click at [861, 170] on button "Apply" at bounding box center [858, 181] width 38 height 22
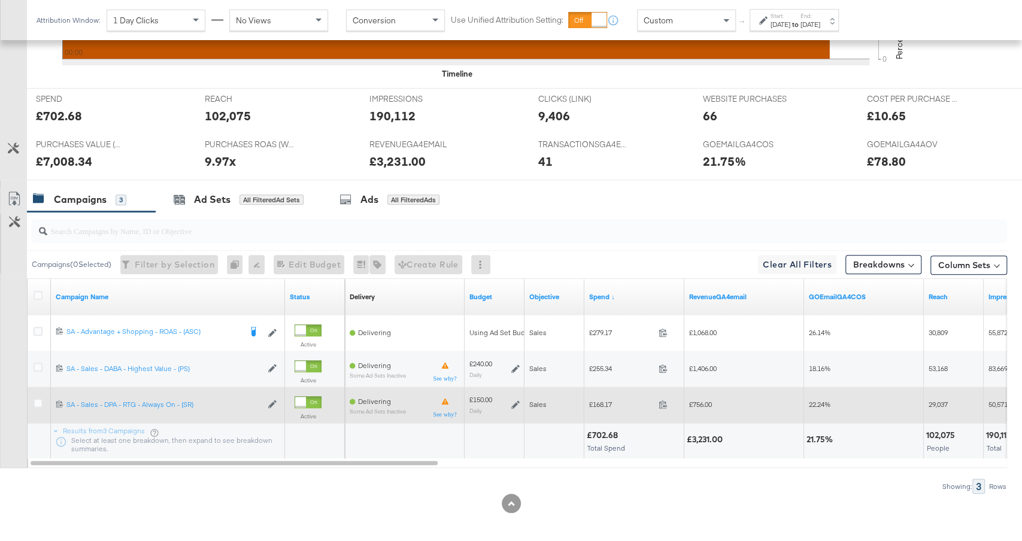
click at [599, 400] on span "£168.17" at bounding box center [621, 404] width 65 height 9
copy span "168.17"
click at [704, 400] on span "£756.00" at bounding box center [700, 404] width 23 height 9
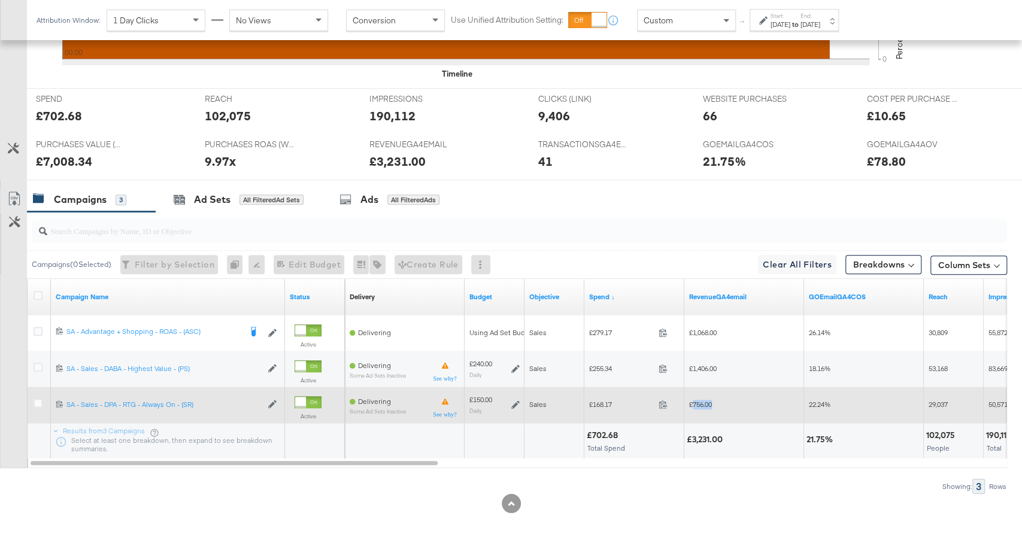
copy span "756.00"
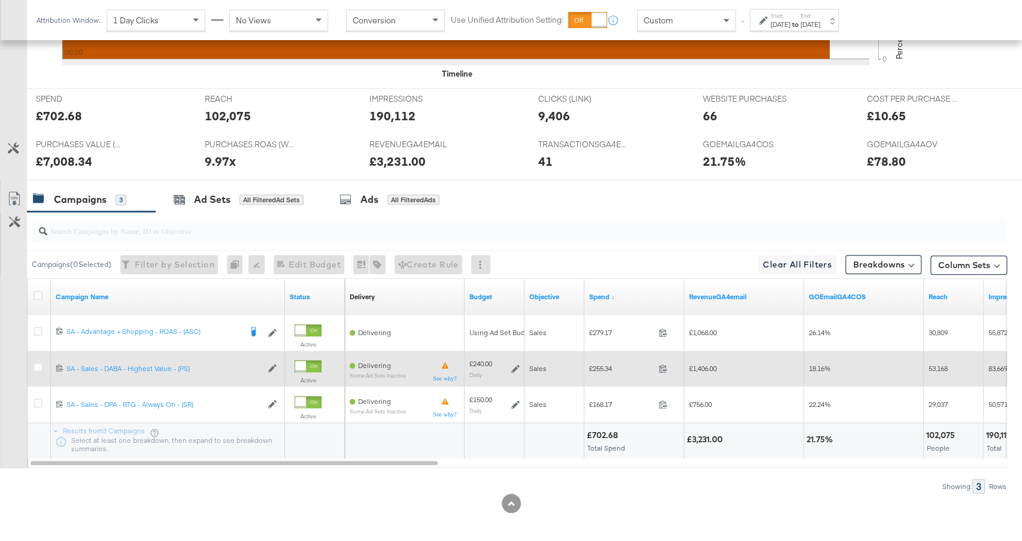
click at [602, 364] on span "£255.34" at bounding box center [621, 368] width 65 height 9
copy span "255.34"
click at [707, 366] on span "£1,406.00" at bounding box center [703, 368] width 28 height 9
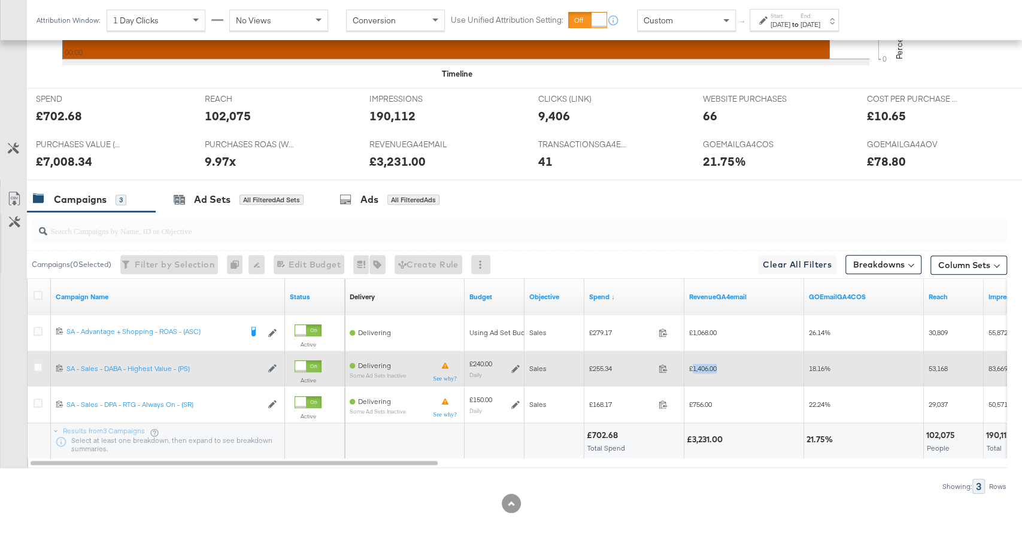
copy span "1,406.00"
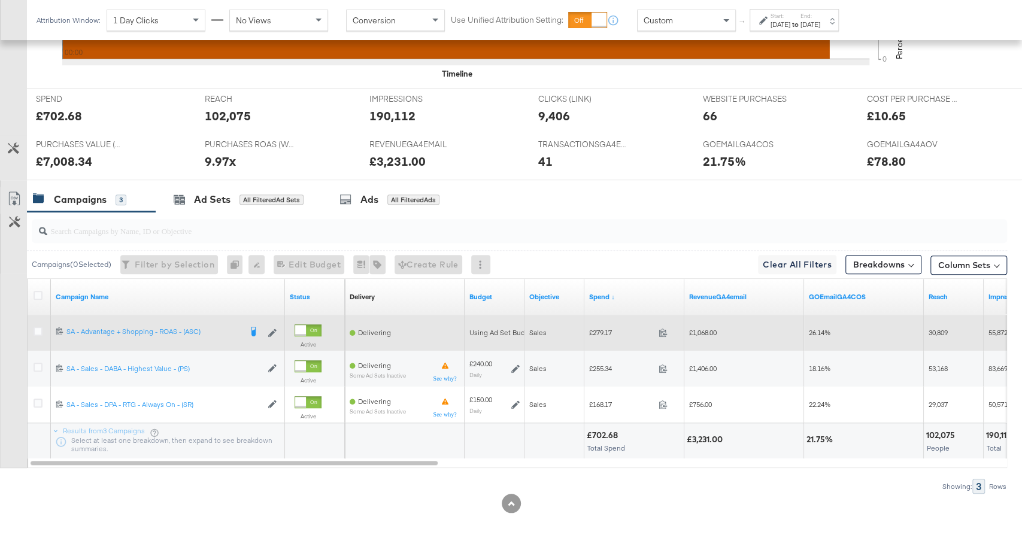
click at [596, 328] on span "£279.17" at bounding box center [621, 332] width 65 height 9
click at [708, 328] on span "£1,068.00" at bounding box center [703, 332] width 28 height 9
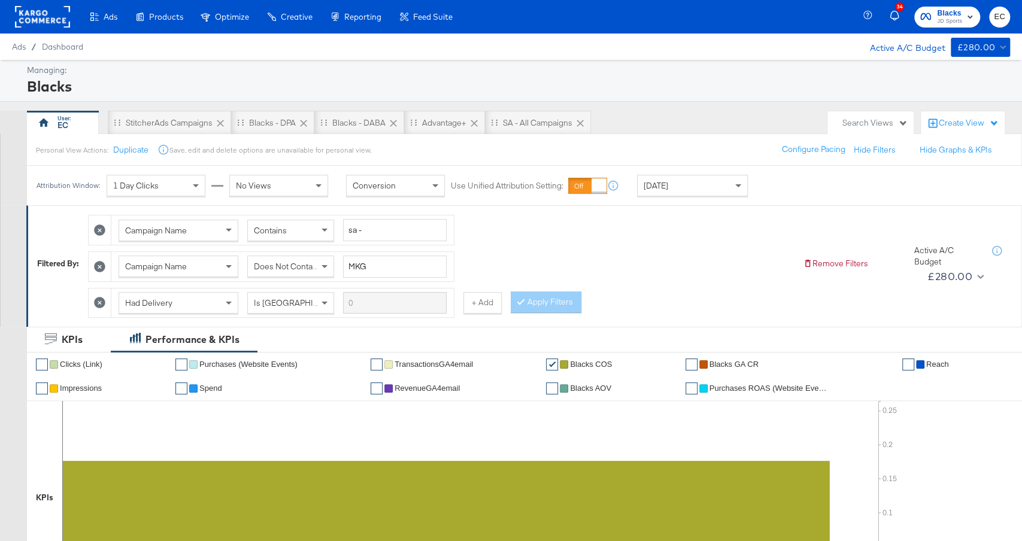
click at [680, 186] on div "[DATE]" at bounding box center [693, 185] width 110 height 20
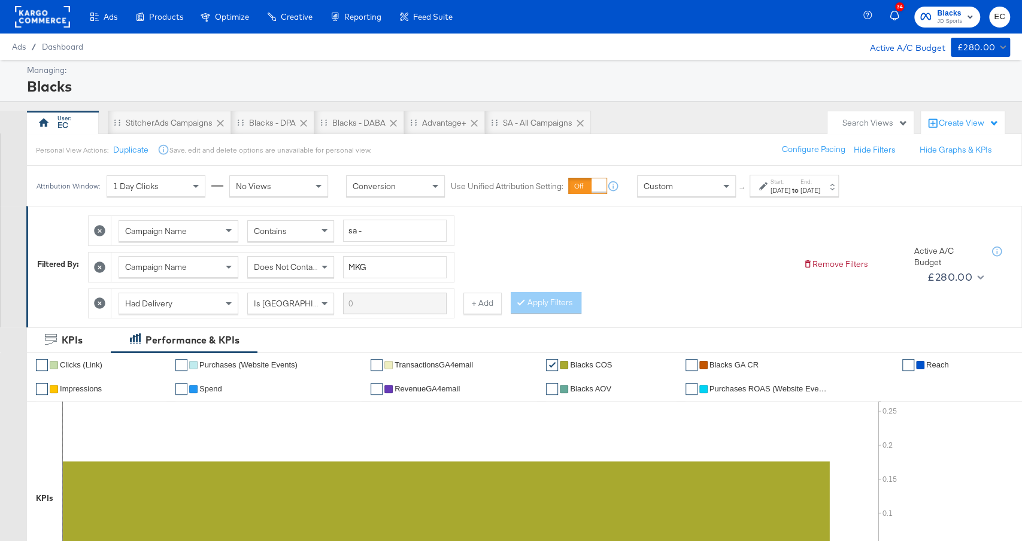
click at [778, 192] on div "[DATE]" at bounding box center [781, 191] width 20 height 10
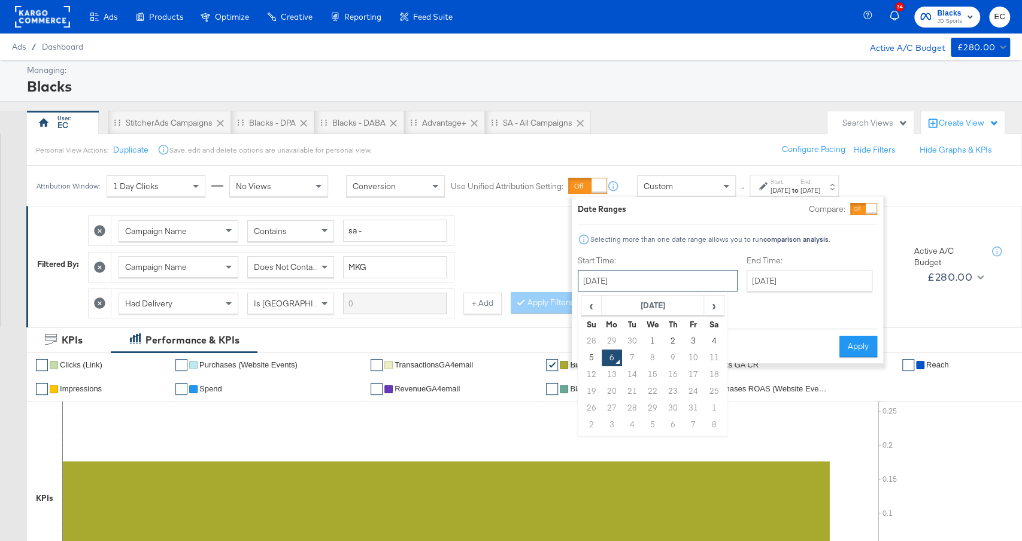
click at [589, 286] on input "[DATE]" at bounding box center [658, 281] width 160 height 22
click at [590, 343] on td "28" at bounding box center [591, 341] width 20 height 17
type input "[DATE]"
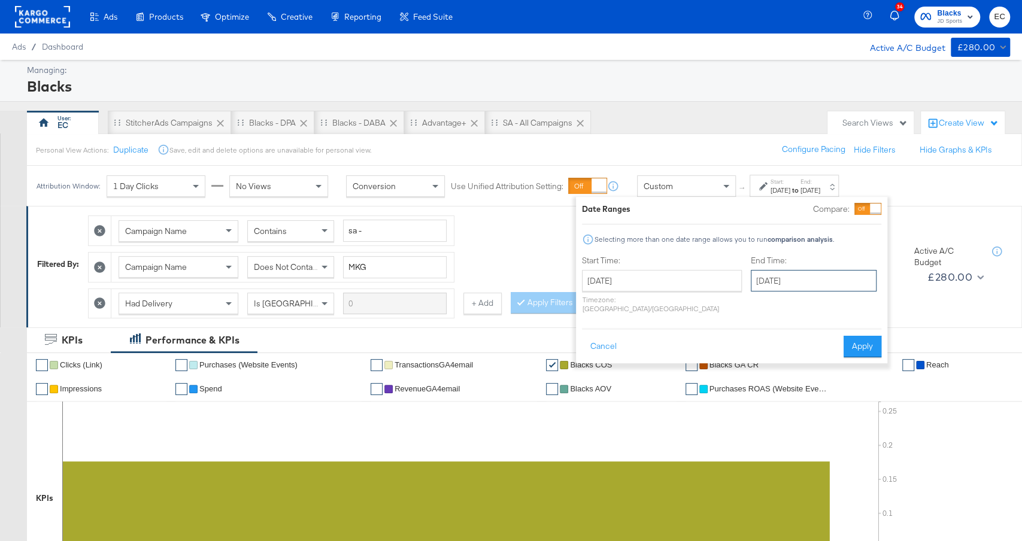
click at [778, 278] on input "[DATE]" at bounding box center [814, 281] width 126 height 22
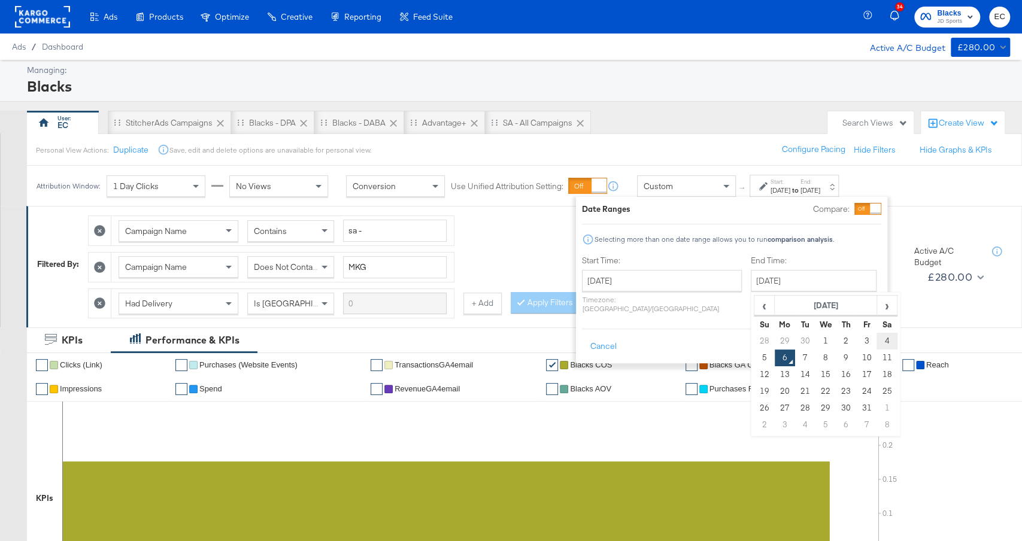
click at [877, 341] on td "4" at bounding box center [887, 341] width 20 height 17
type input "[DATE]"
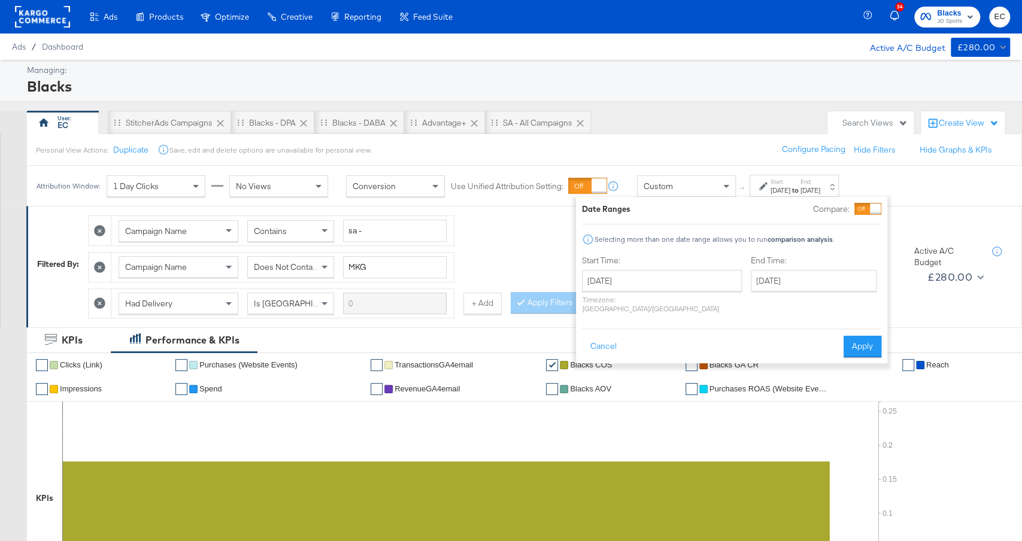
click at [857, 336] on button "Apply" at bounding box center [863, 347] width 38 height 22
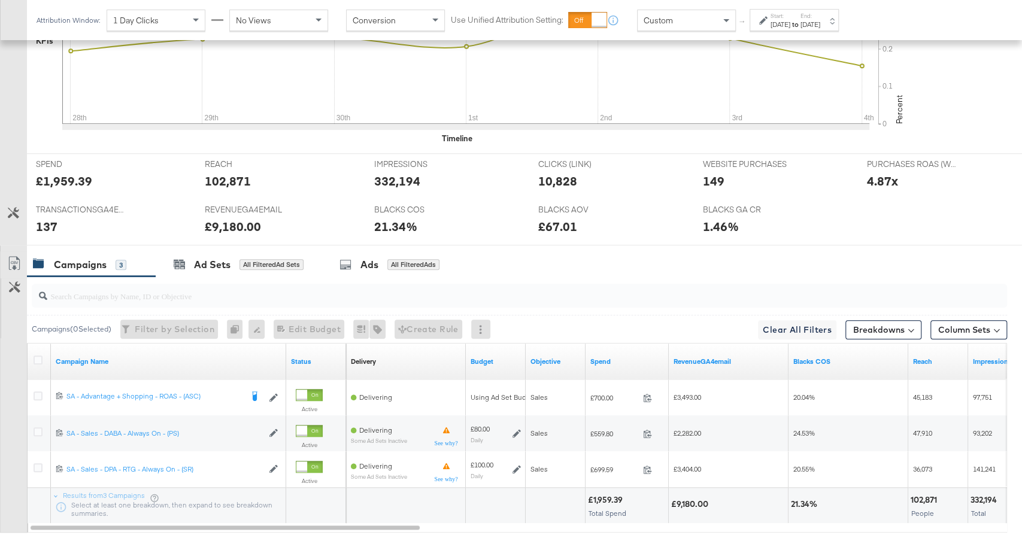
scroll to position [491, 0]
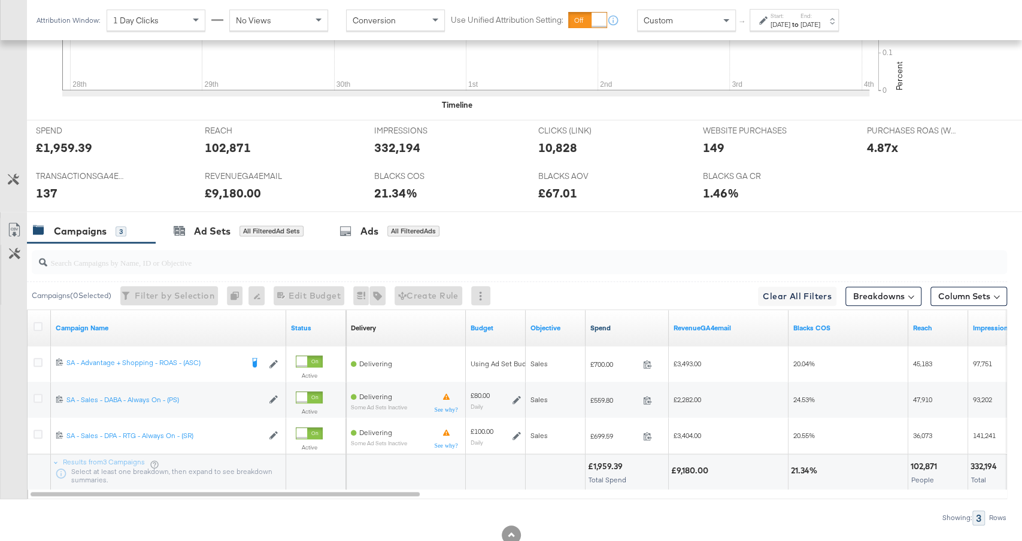
click at [644, 328] on link "Spend" at bounding box center [627, 328] width 74 height 10
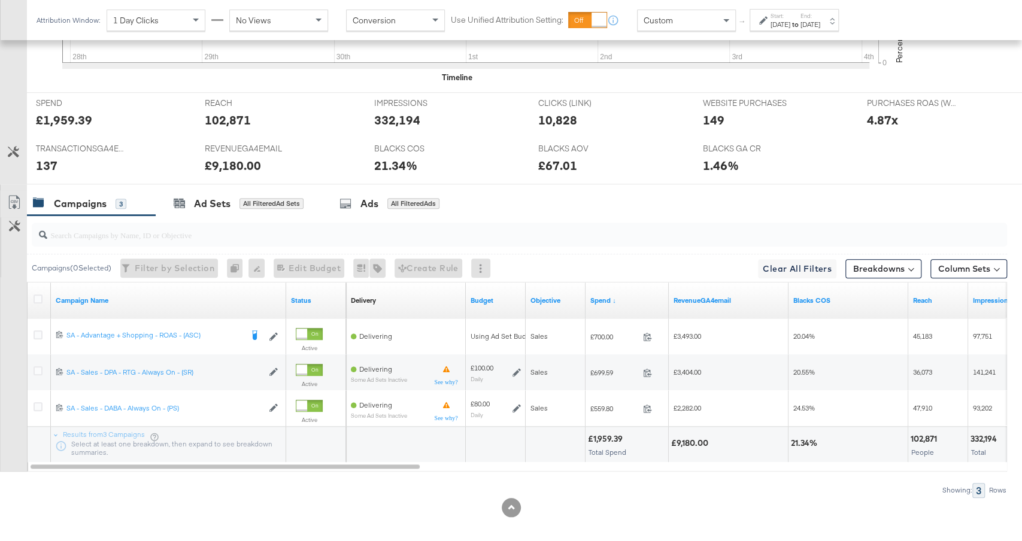
scroll to position [523, 0]
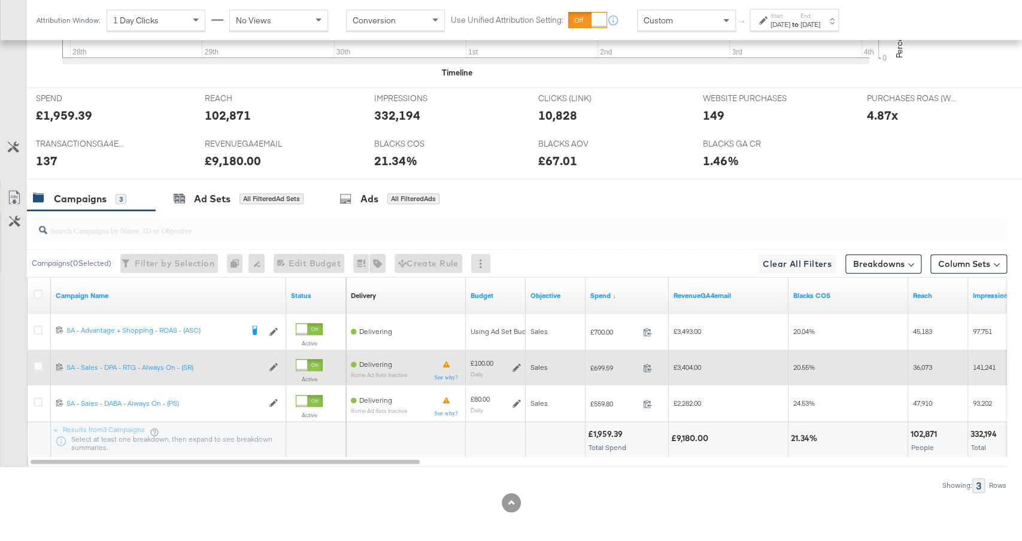
click at [607, 363] on span "£699.59" at bounding box center [614, 367] width 48 height 9
copy span "699.59"
click at [689, 363] on span "£3,404.00" at bounding box center [688, 367] width 28 height 9
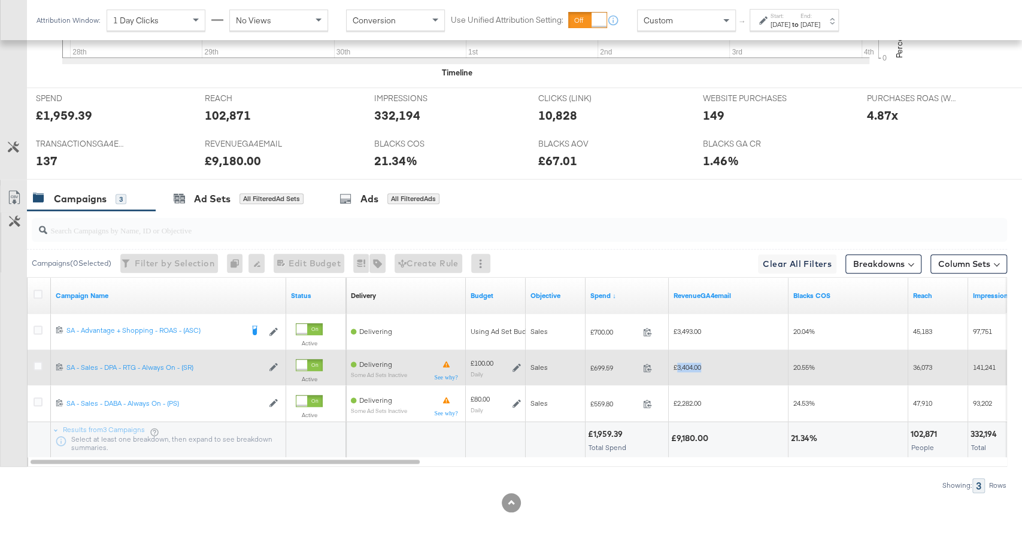
copy span "3,404.00"
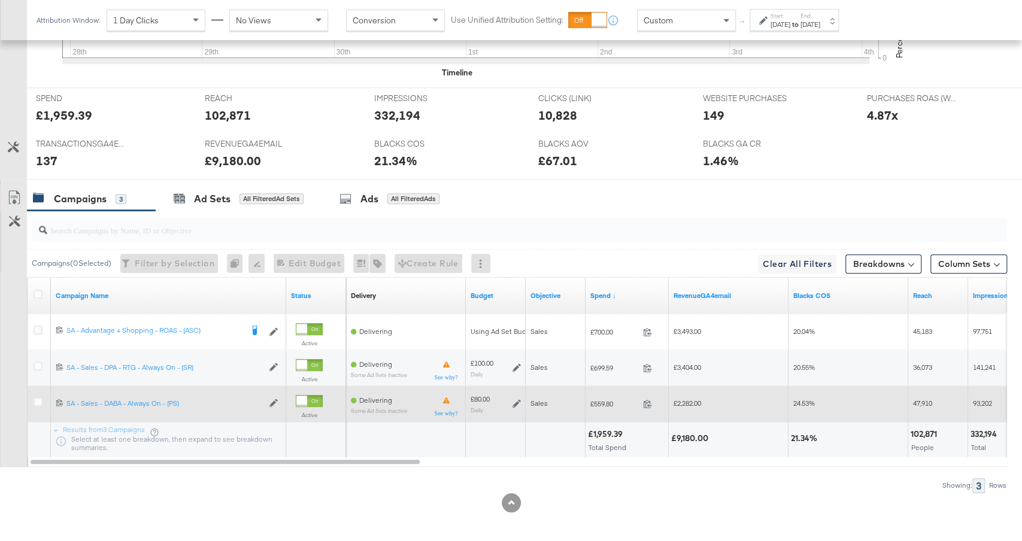
click at [606, 406] on div "£559.80 559.8" at bounding box center [627, 404] width 83 height 19
click at [602, 399] on span "£559.80" at bounding box center [614, 403] width 48 height 9
copy span "559.80"
click at [690, 402] on span "£2,282.00" at bounding box center [688, 403] width 28 height 9
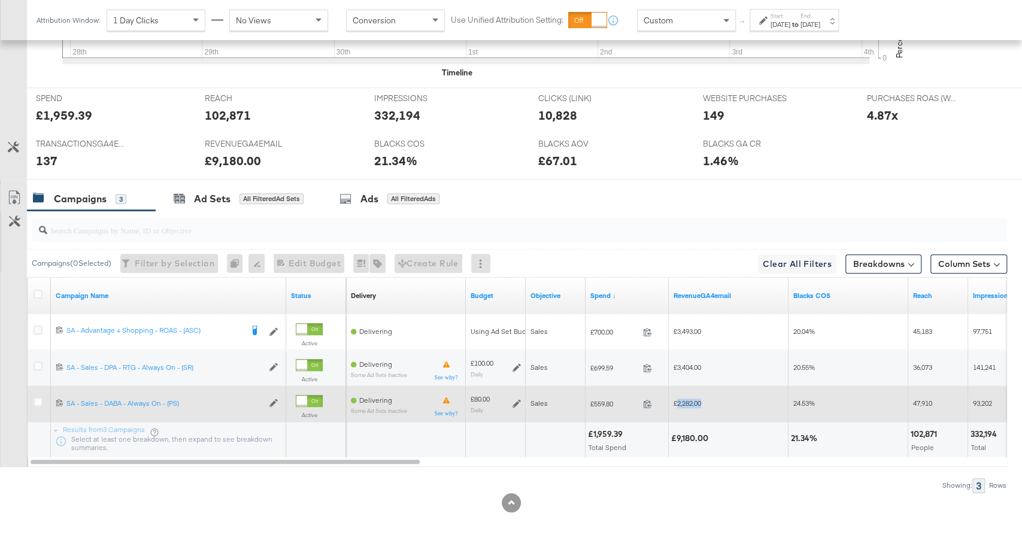
click at [690, 402] on span "£2,282.00" at bounding box center [688, 403] width 28 height 9
copy span "2,282.00"
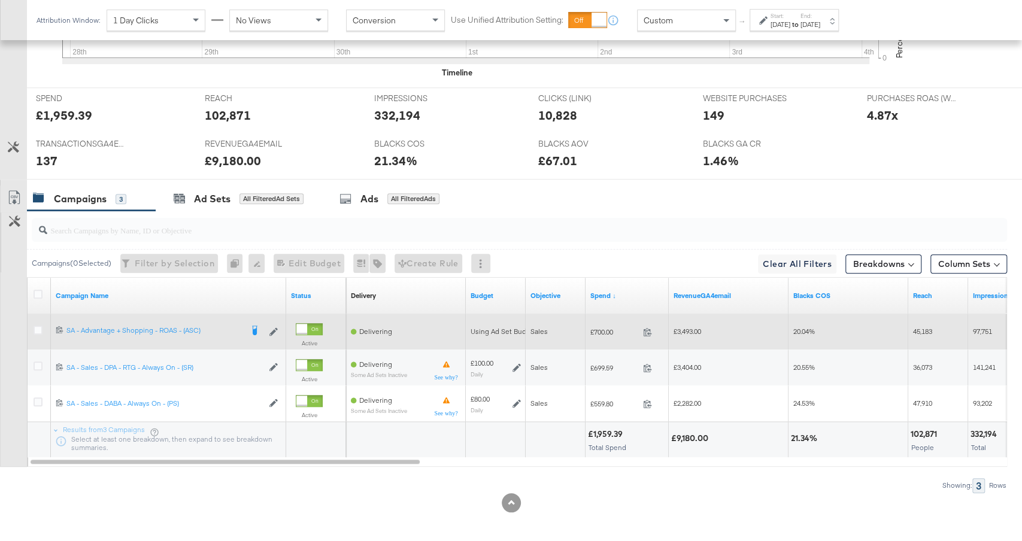
click at [602, 328] on span "£700.00" at bounding box center [614, 332] width 48 height 9
copy span "700.00"
click at [693, 332] on div "£3,493.00" at bounding box center [729, 332] width 110 height 10
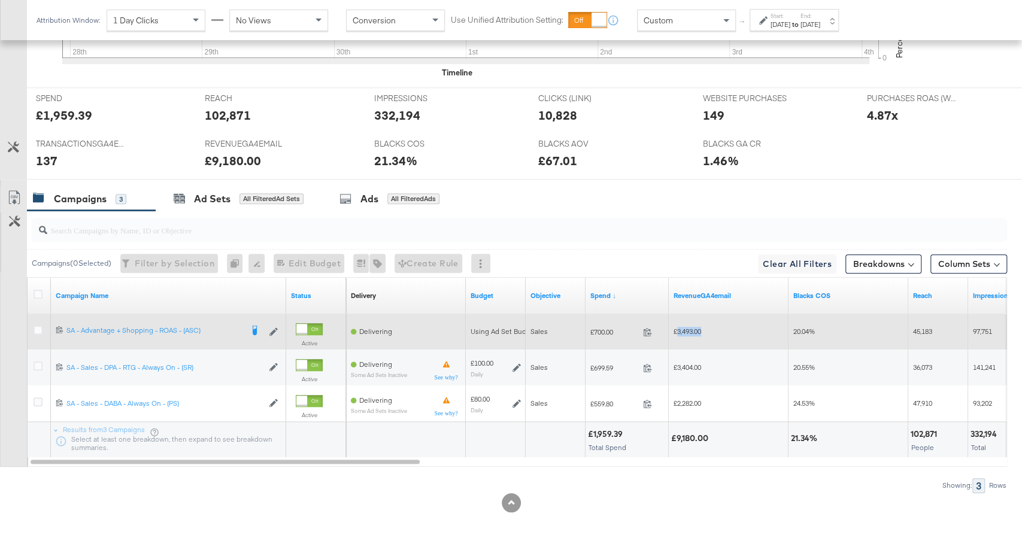
copy span "3,493.00"
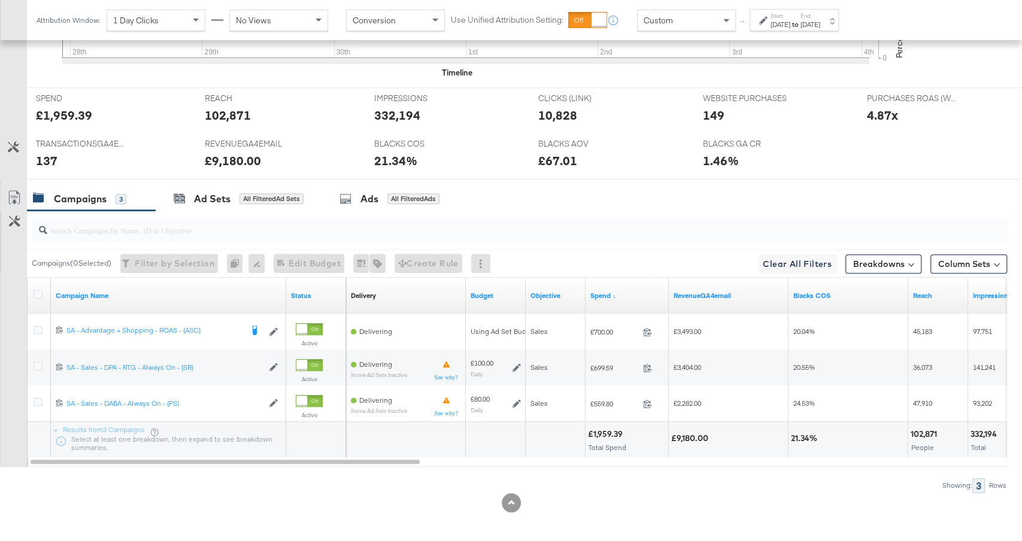
click at [790, 23] on div "[DATE]" at bounding box center [781, 25] width 20 height 10
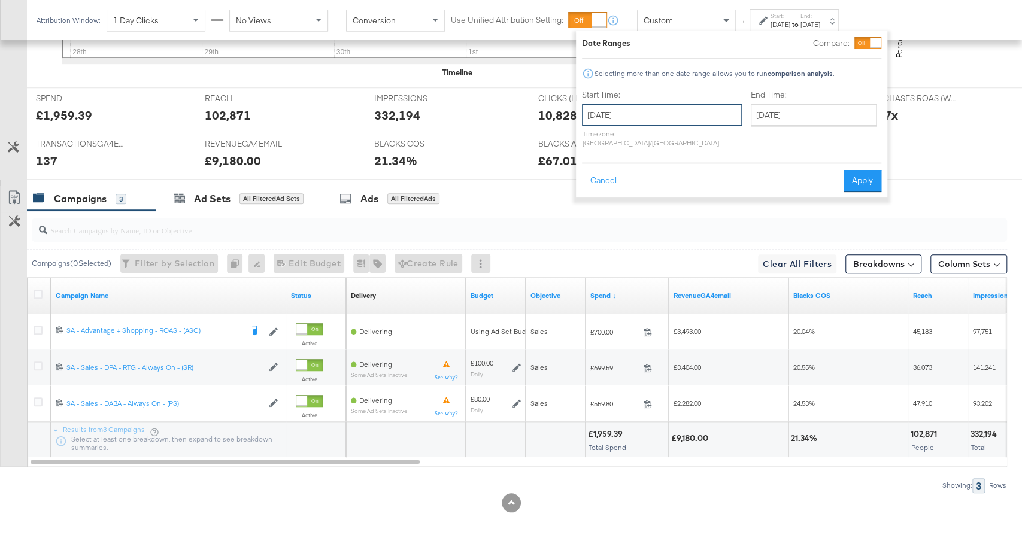
click at [653, 114] on input "[DATE]" at bounding box center [662, 115] width 160 height 22
click at [597, 260] on td "5" at bounding box center [596, 259] width 20 height 17
type input "[DATE]"
click at [859, 171] on button "Apply" at bounding box center [858, 181] width 38 height 22
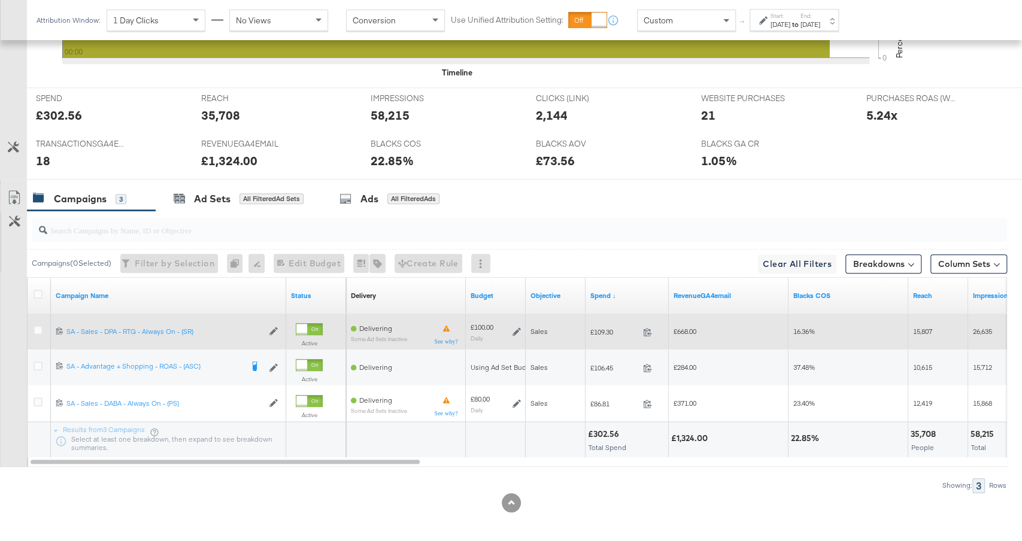
click at [604, 329] on span "£109.30" at bounding box center [614, 332] width 48 height 9
copy span "109.30"
click at [683, 327] on span "£668.00" at bounding box center [685, 331] width 23 height 9
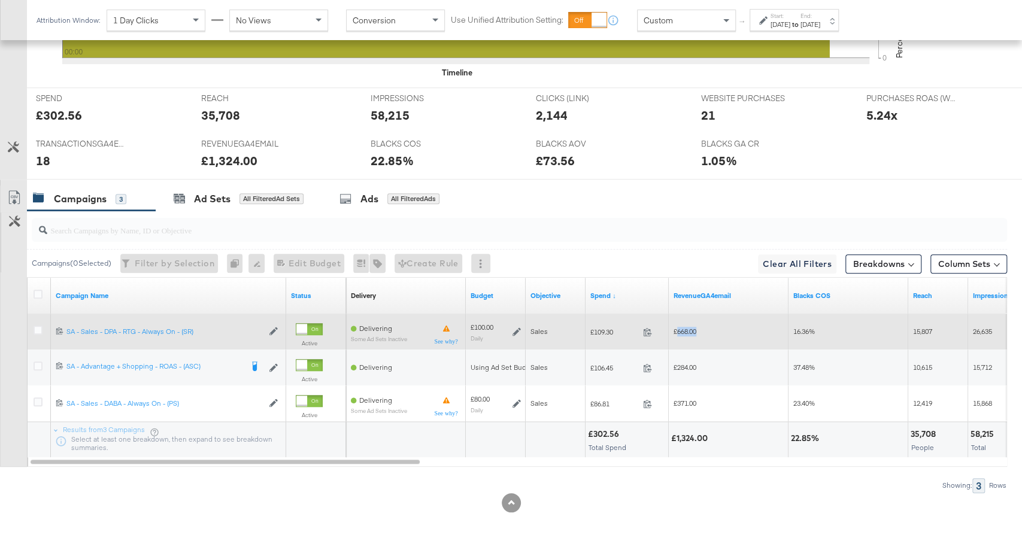
copy span "668.00"
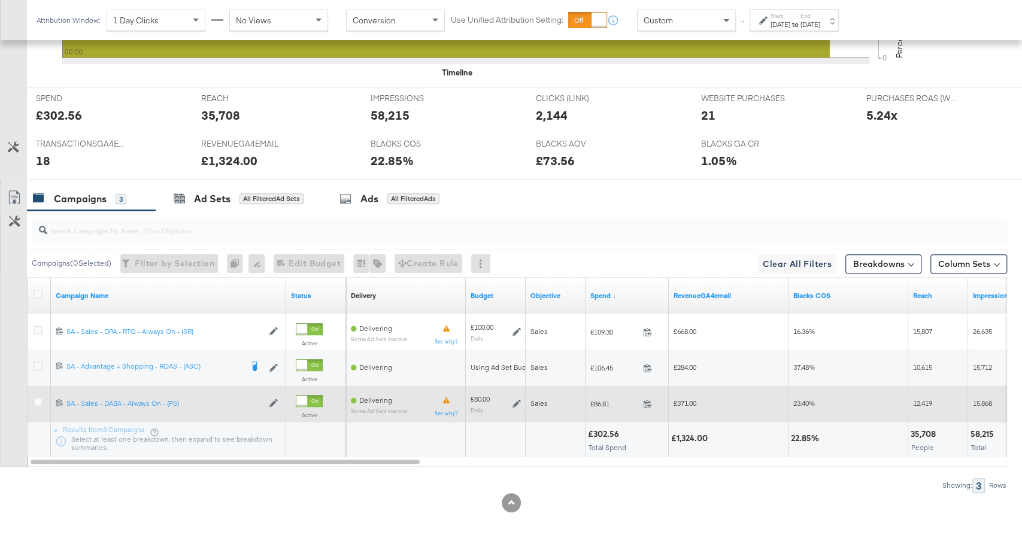
click at [600, 405] on div "£86.81 86.81" at bounding box center [627, 404] width 83 height 19
click at [603, 399] on span "£86.81" at bounding box center [614, 403] width 48 height 9
copy span "86.81"
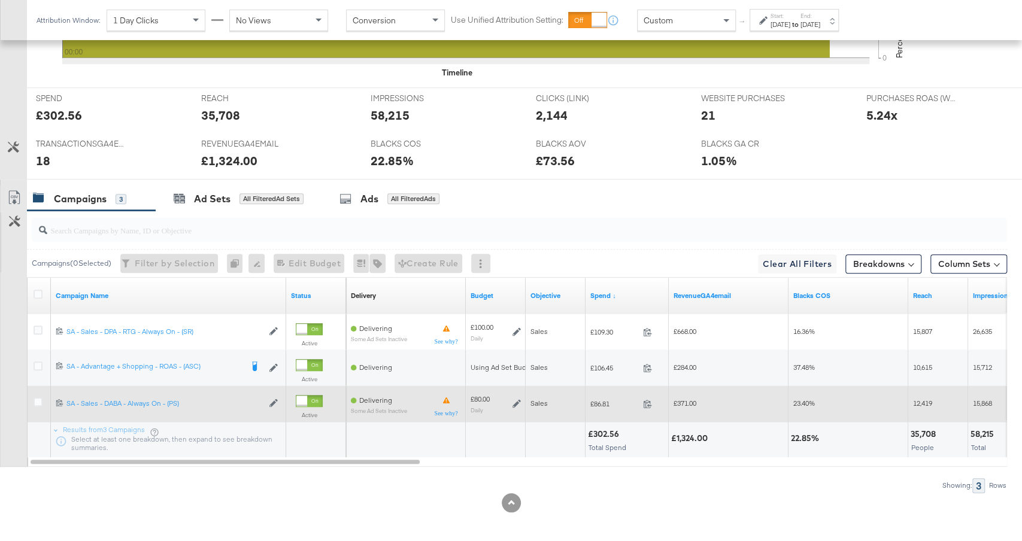
click at [686, 394] on div "£371.00" at bounding box center [729, 403] width 120 height 19
click at [686, 399] on span "£371.00" at bounding box center [685, 403] width 23 height 9
copy span "371.00"
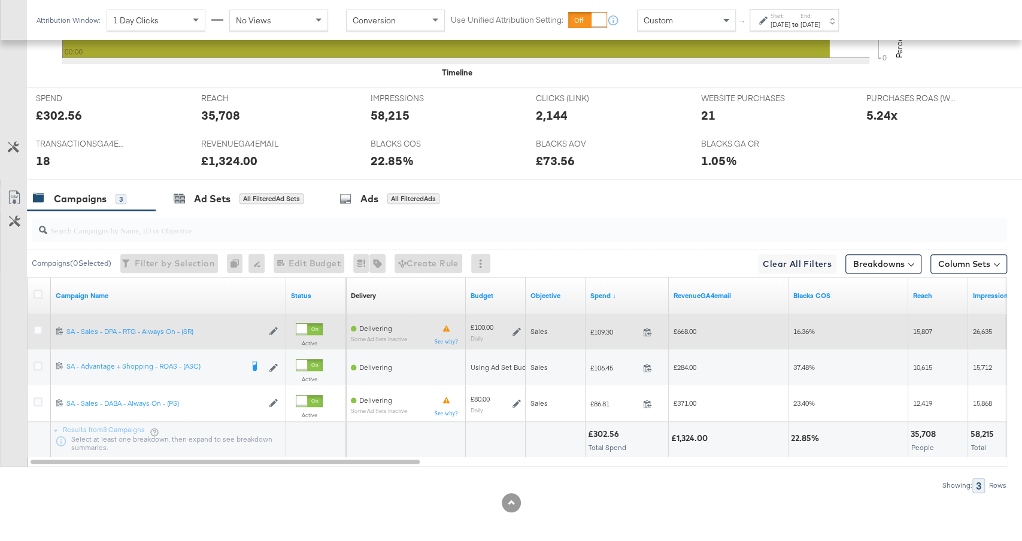
click at [603, 328] on span "£109.30" at bounding box center [614, 332] width 48 height 9
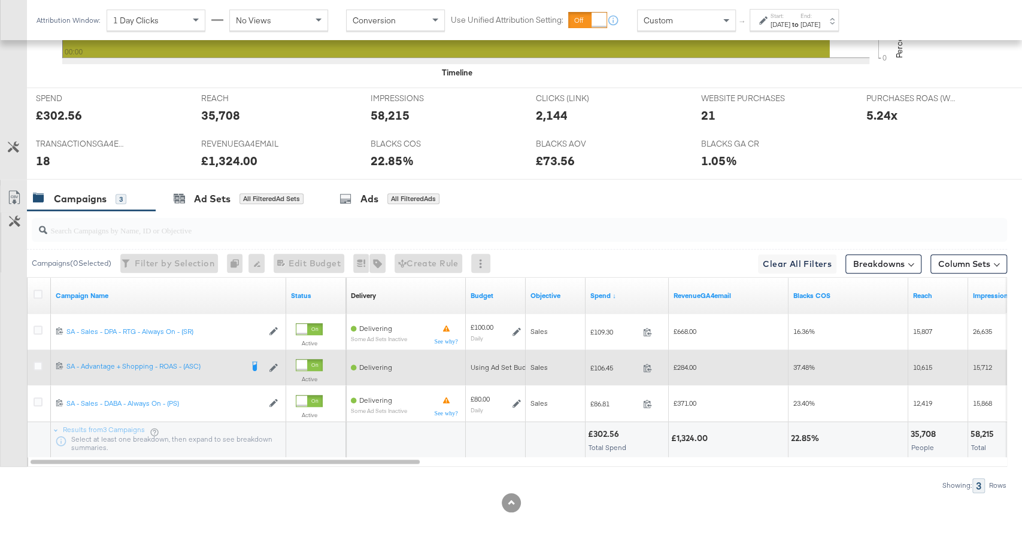
click at [596, 363] on span "£106.45" at bounding box center [614, 367] width 48 height 9
click at [684, 363] on span "£284.00" at bounding box center [685, 367] width 23 height 9
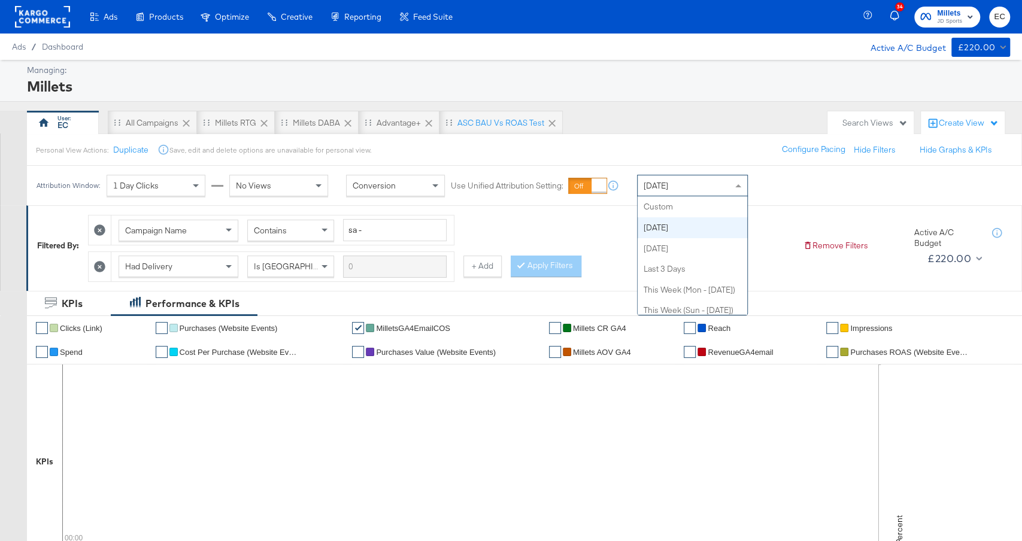
click at [654, 185] on span "[DATE]" at bounding box center [656, 185] width 25 height 11
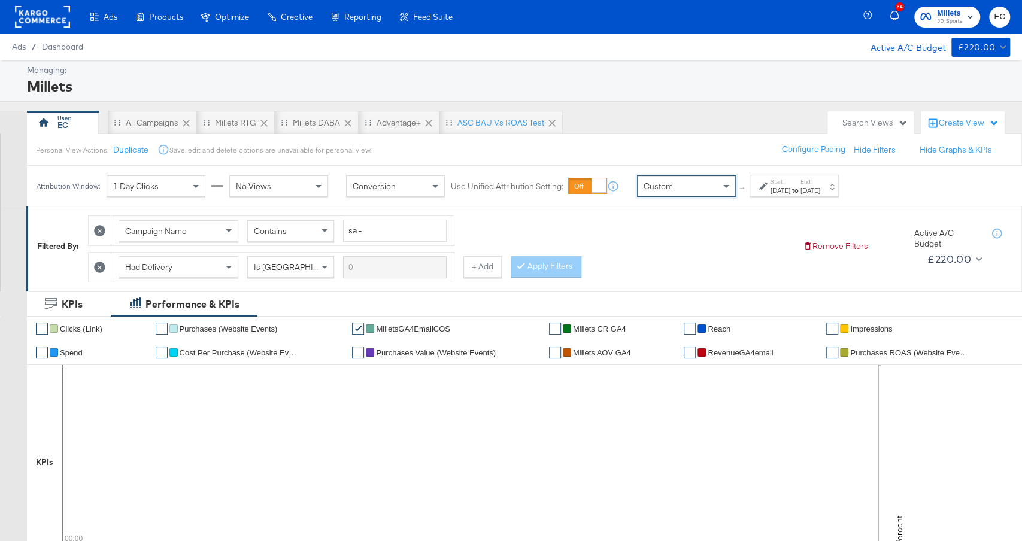
click at [790, 189] on div "[DATE]" at bounding box center [781, 191] width 20 height 10
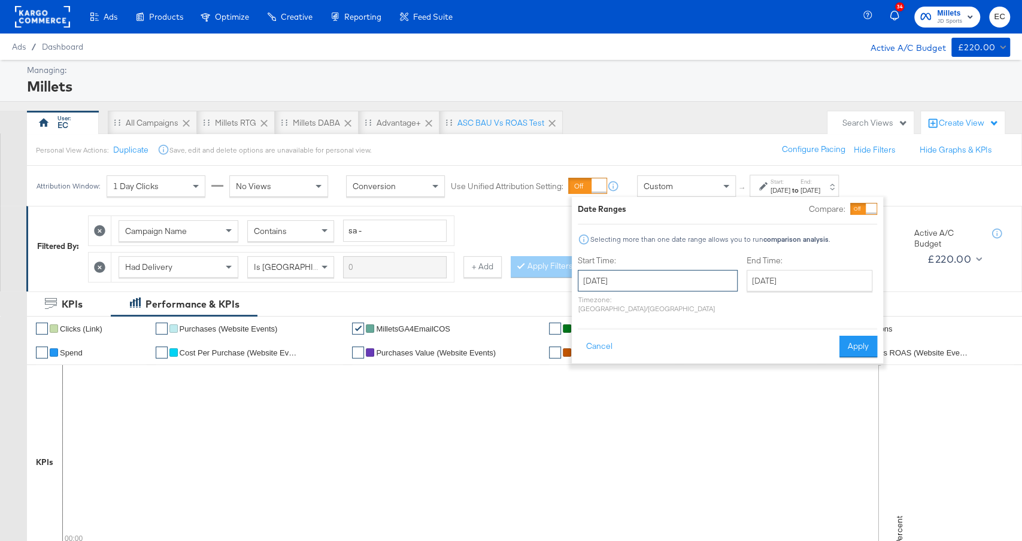
click at [633, 278] on input "[DATE]" at bounding box center [658, 281] width 160 height 22
click at [581, 337] on td "28" at bounding box center [591, 341] width 20 height 17
type input "[DATE]"
click at [770, 281] on input "[DATE]" at bounding box center [814, 281] width 126 height 22
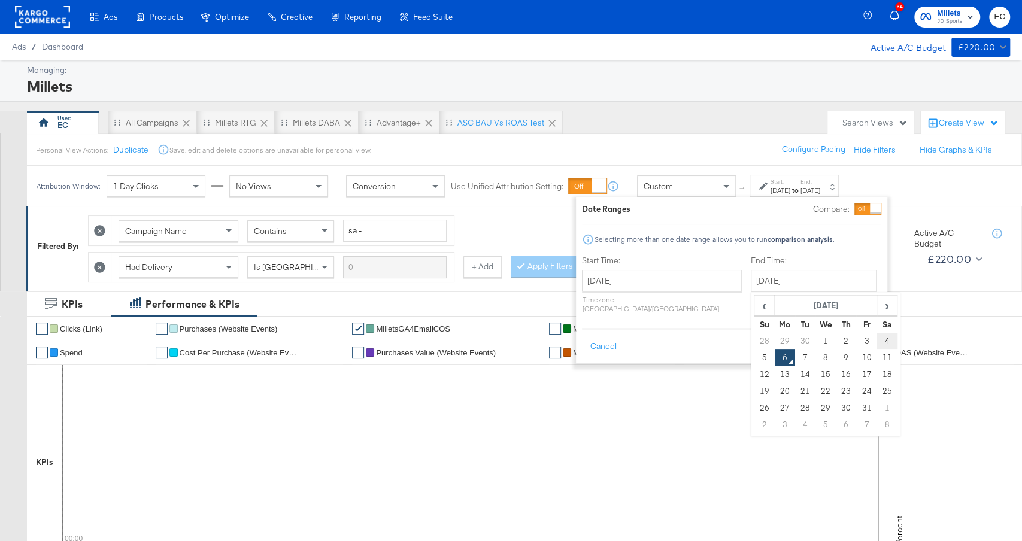
click at [877, 342] on td "4" at bounding box center [887, 341] width 20 height 17
type input "[DATE]"
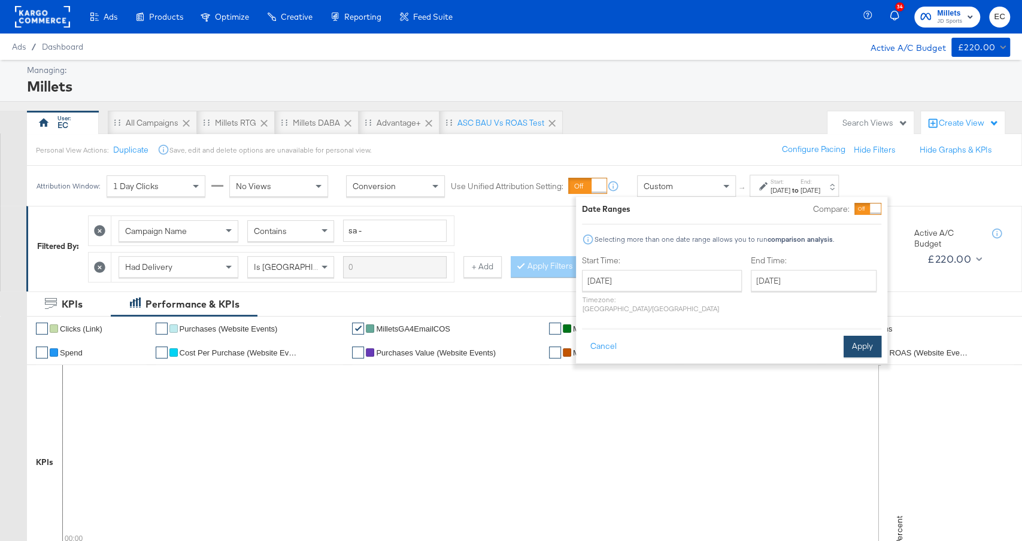
click at [860, 340] on button "Apply" at bounding box center [863, 347] width 38 height 22
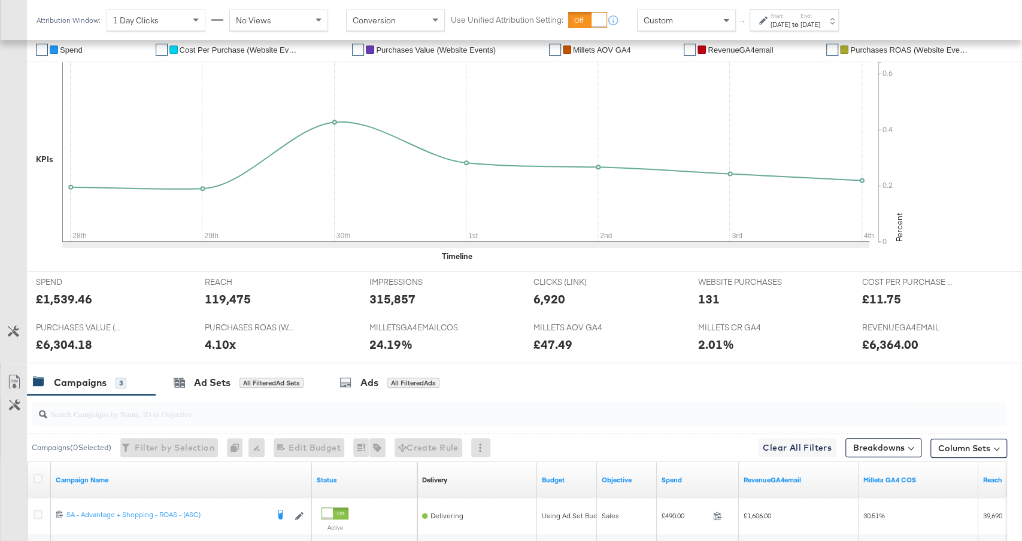
scroll to position [487, 0]
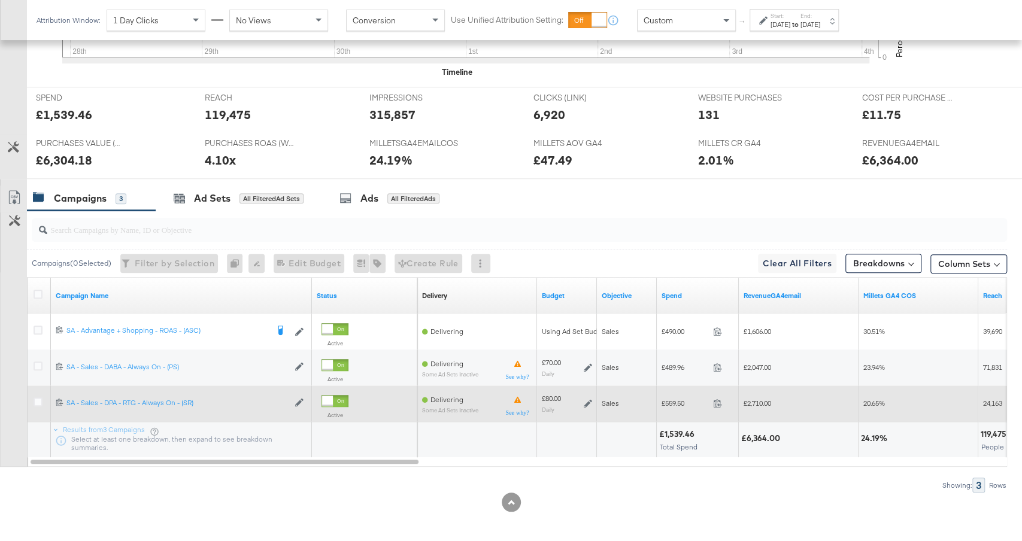
click at [680, 399] on span "£559.50" at bounding box center [685, 403] width 47 height 9
copy span "559.50"
click at [763, 400] on span "£2,710.00" at bounding box center [758, 403] width 28 height 9
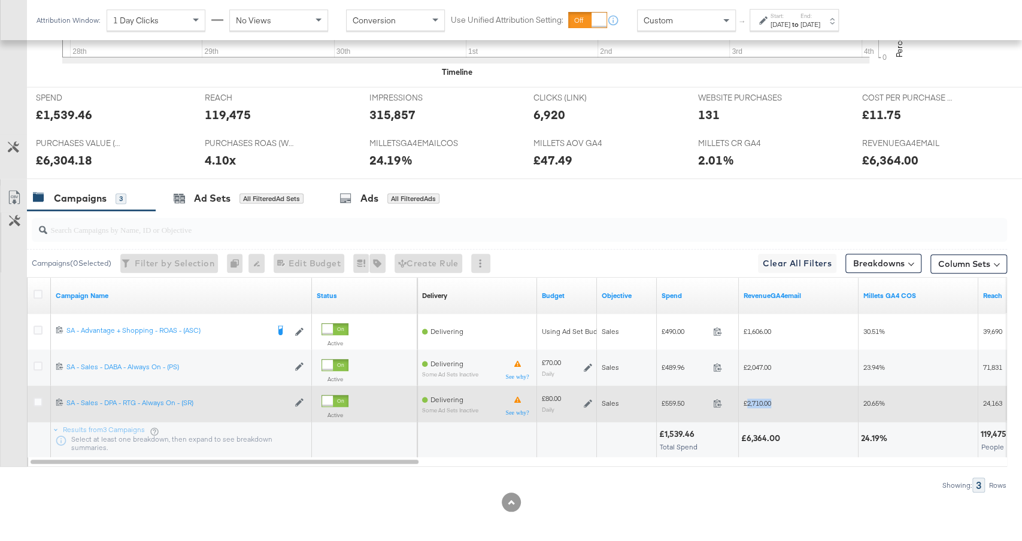
copy span "2,710.00"
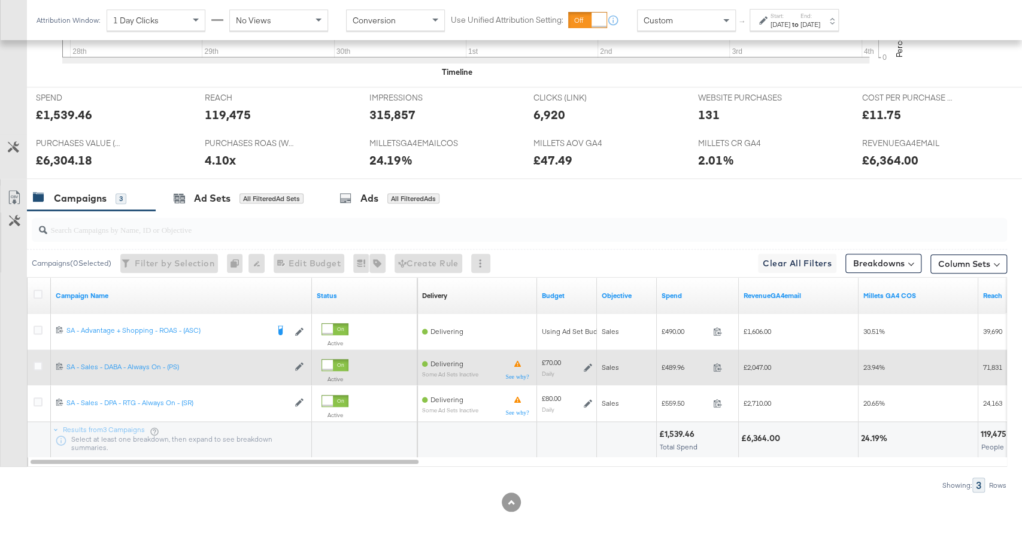
click at [668, 366] on span "£489.96" at bounding box center [685, 367] width 47 height 9
copy span "489.96"
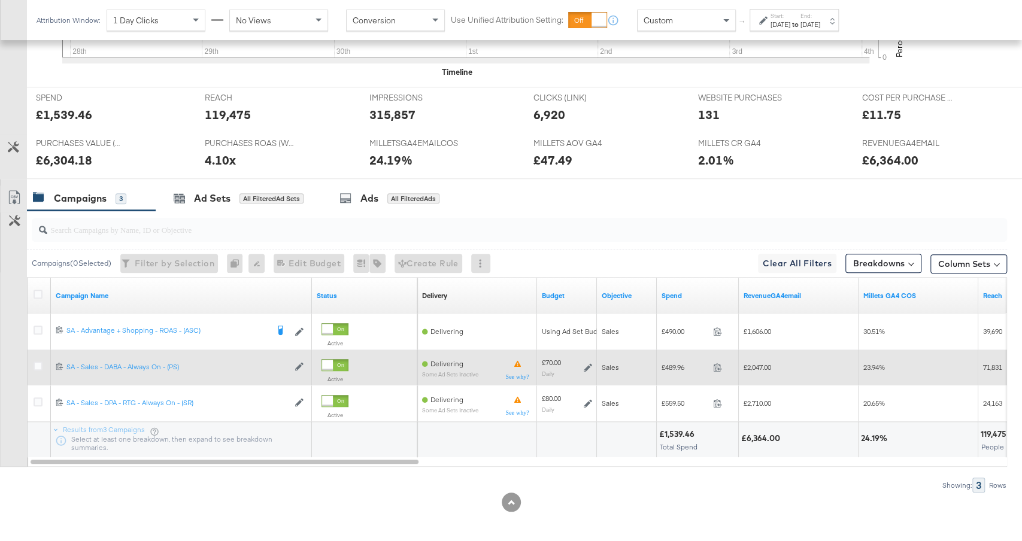
click at [756, 366] on span "£2,047.00" at bounding box center [758, 367] width 28 height 9
copy span "2,047.00"
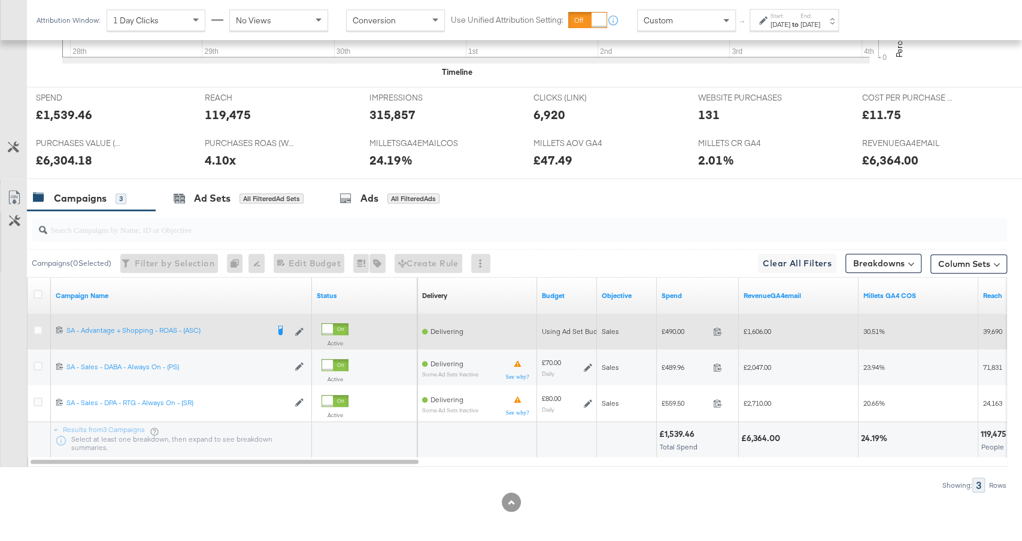
click at [672, 327] on span "£490.00" at bounding box center [685, 331] width 47 height 9
copy span "490.00"
click at [759, 328] on span "£1,606.00" at bounding box center [758, 331] width 28 height 9
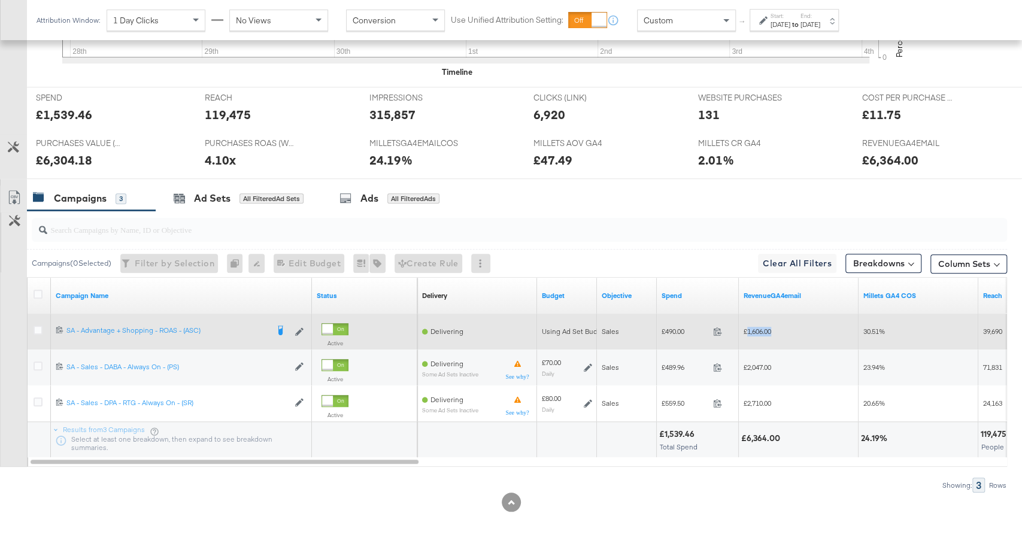
copy span "1,606.00"
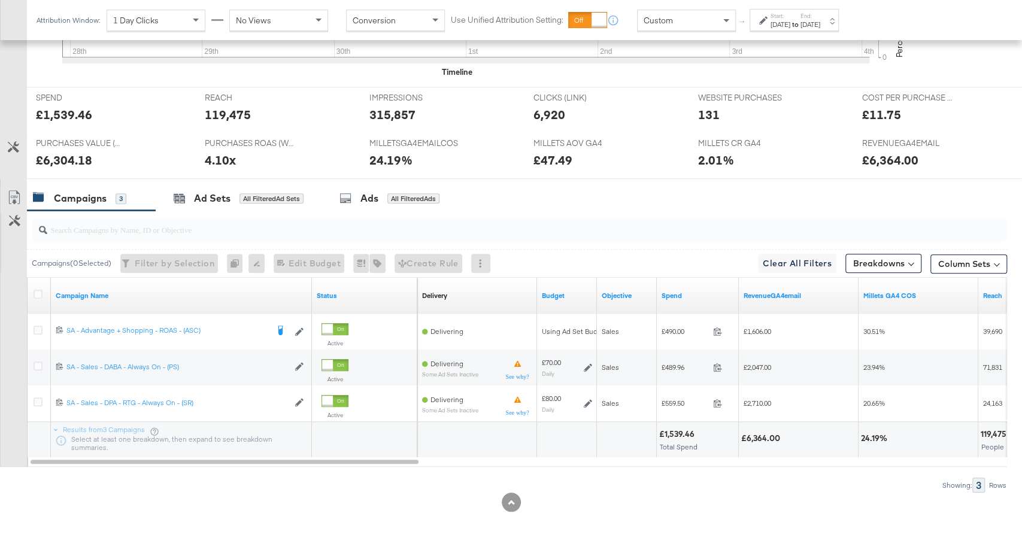
click at [790, 23] on div "[DATE]" at bounding box center [781, 25] width 20 height 10
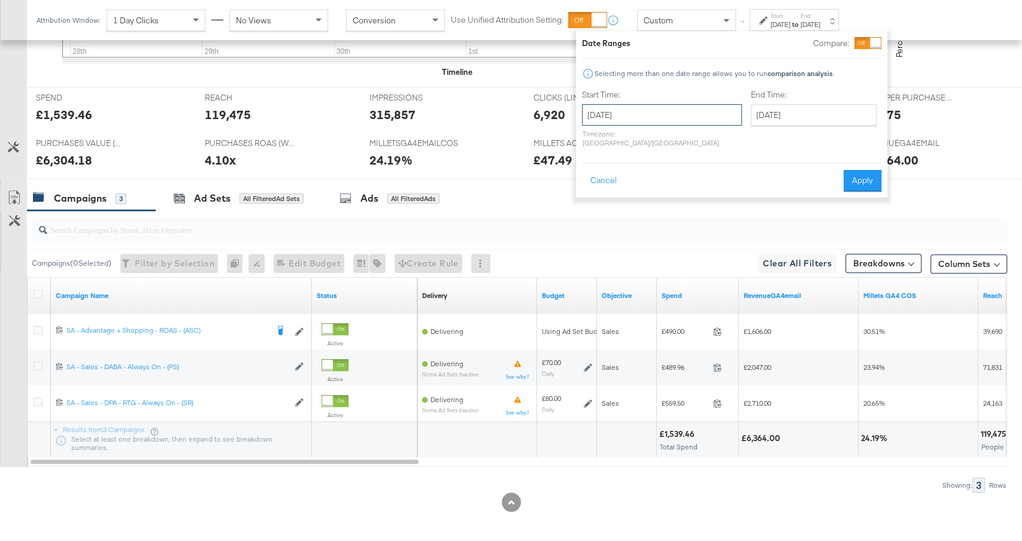
click at [655, 105] on input "[DATE]" at bounding box center [662, 115] width 160 height 22
click at [594, 263] on td "5" at bounding box center [596, 259] width 20 height 17
type input "[DATE]"
click at [866, 172] on button "Apply" at bounding box center [858, 181] width 38 height 22
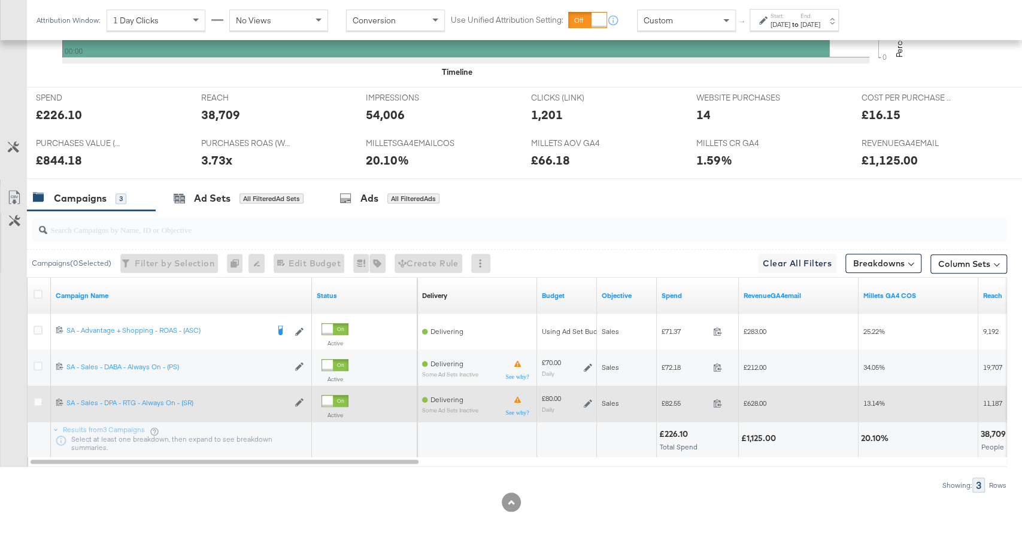
click at [675, 403] on span "£82.55" at bounding box center [685, 403] width 47 height 9
copy span "82.55"
click at [756, 400] on span "£628.00" at bounding box center [755, 403] width 23 height 9
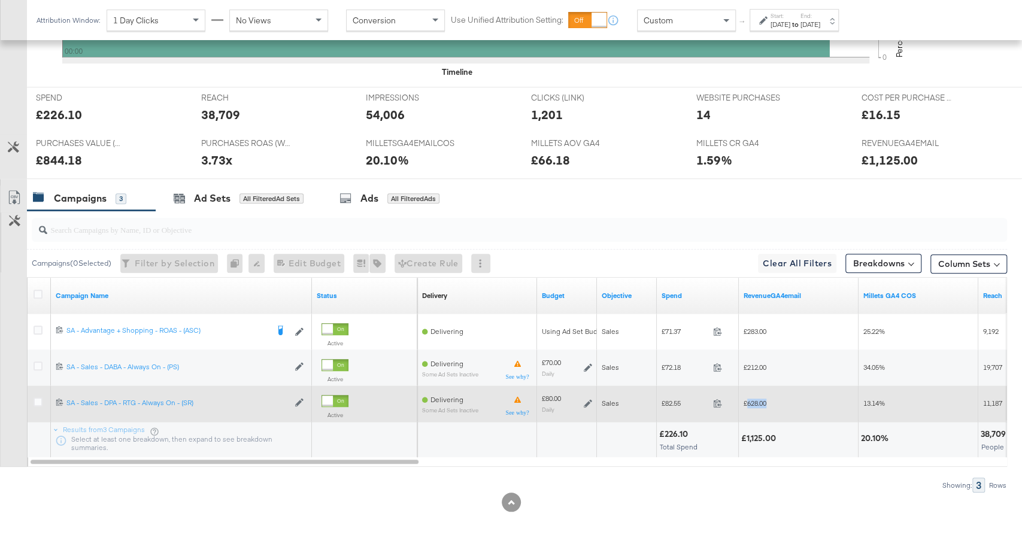
copy span "628.00"
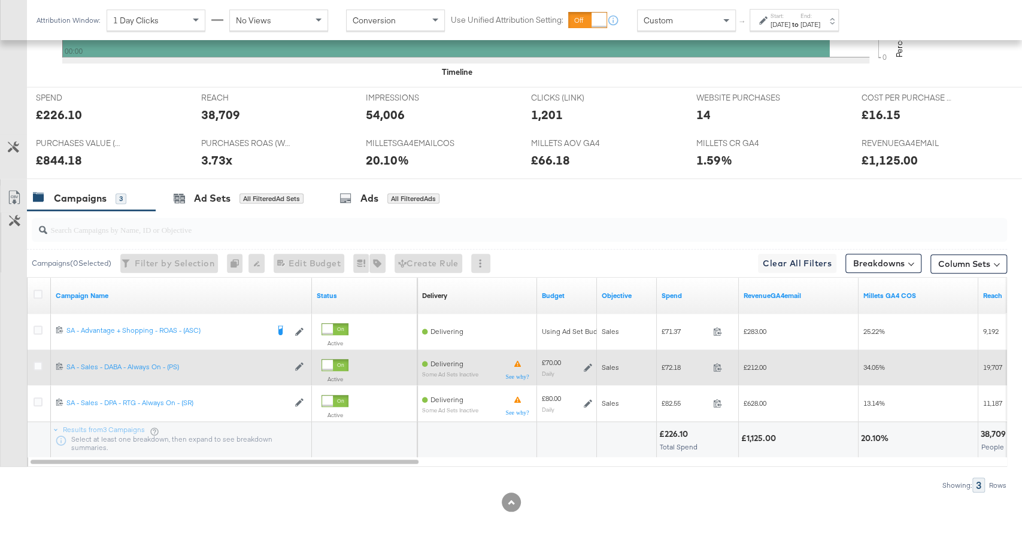
click at [680, 363] on span "£72.18" at bounding box center [685, 367] width 47 height 9
copy span "72.18"
click at [763, 366] on span "£212.00" at bounding box center [755, 367] width 23 height 9
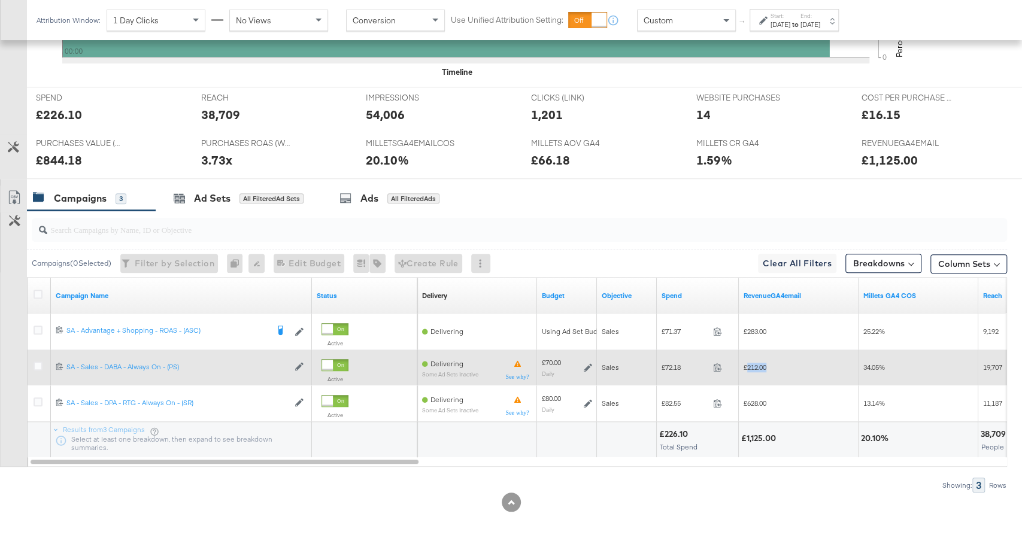
copy span "212.00"
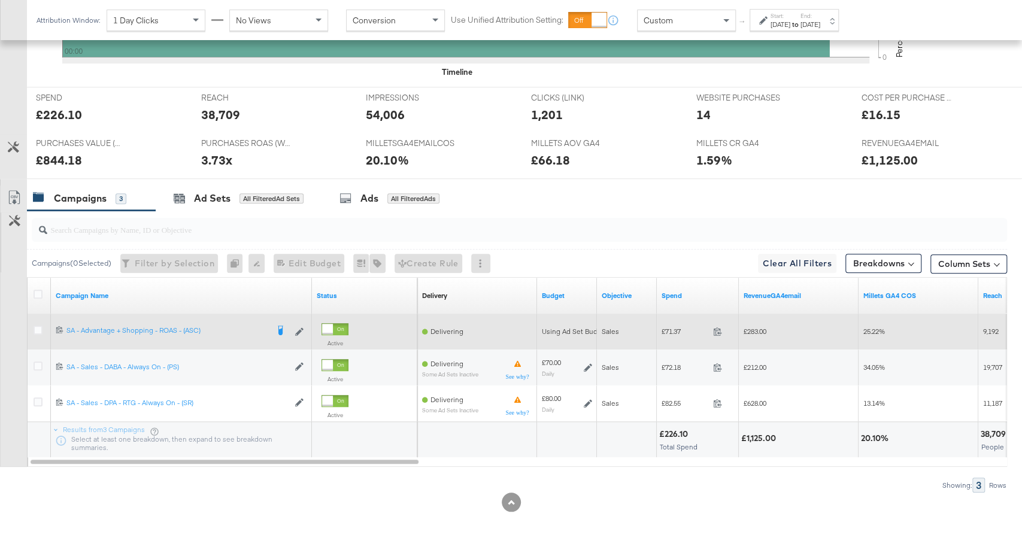
click at [680, 328] on span "£71.37" at bounding box center [685, 331] width 47 height 9
click at [675, 328] on span "£71.37" at bounding box center [685, 331] width 47 height 9
click at [758, 327] on span "£283.00" at bounding box center [755, 331] width 23 height 9
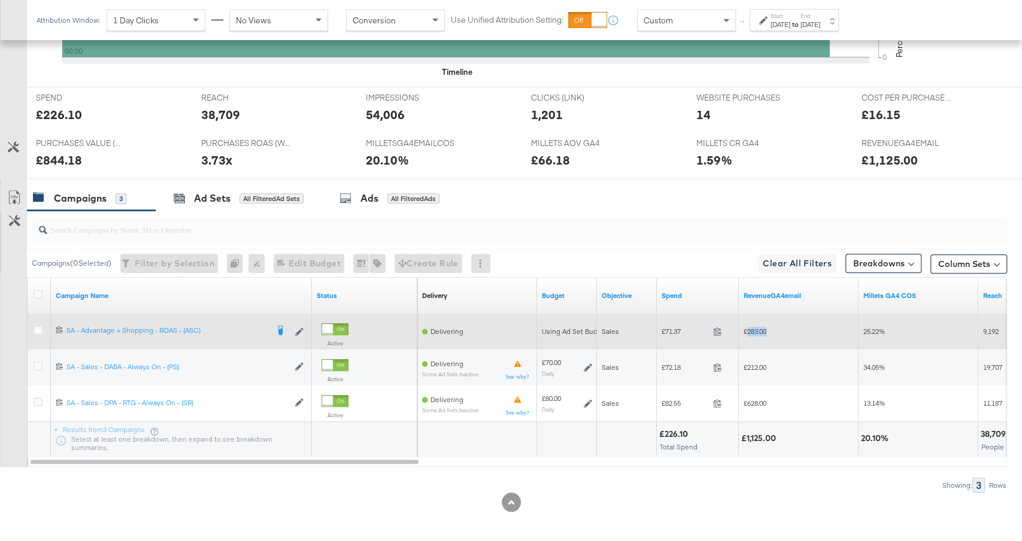
click at [758, 327] on span "£283.00" at bounding box center [755, 331] width 23 height 9
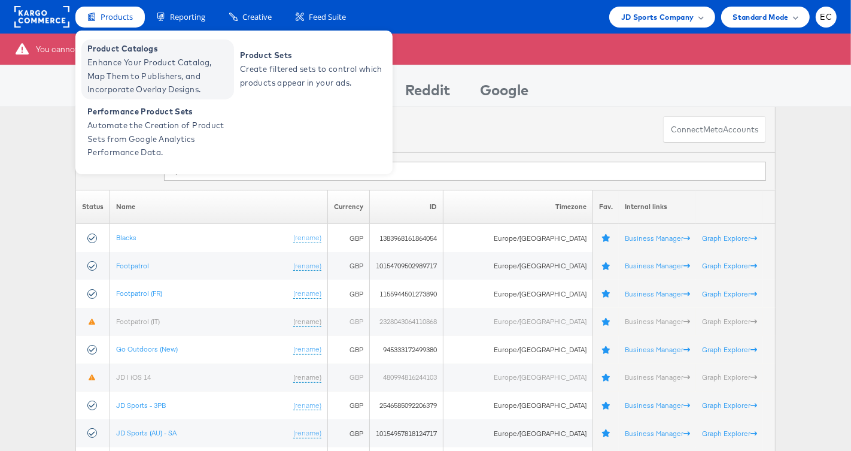
click at [131, 57] on span "Enhance Your Product Catalog, Map Them to Publishers, and Incorporate Overlay D…" at bounding box center [159, 76] width 144 height 41
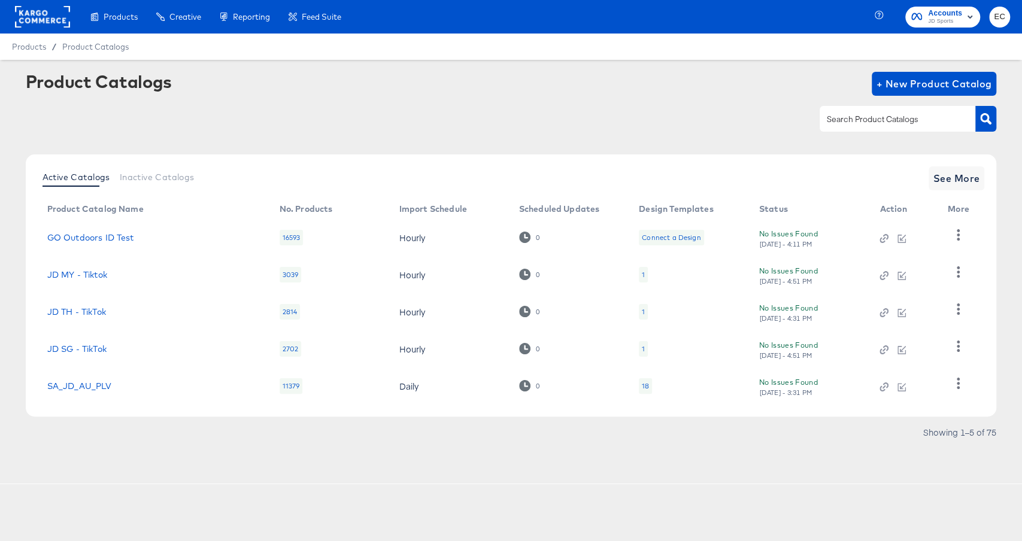
click at [893, 125] on input "text" at bounding box center [889, 120] width 128 height 14
type input "go"
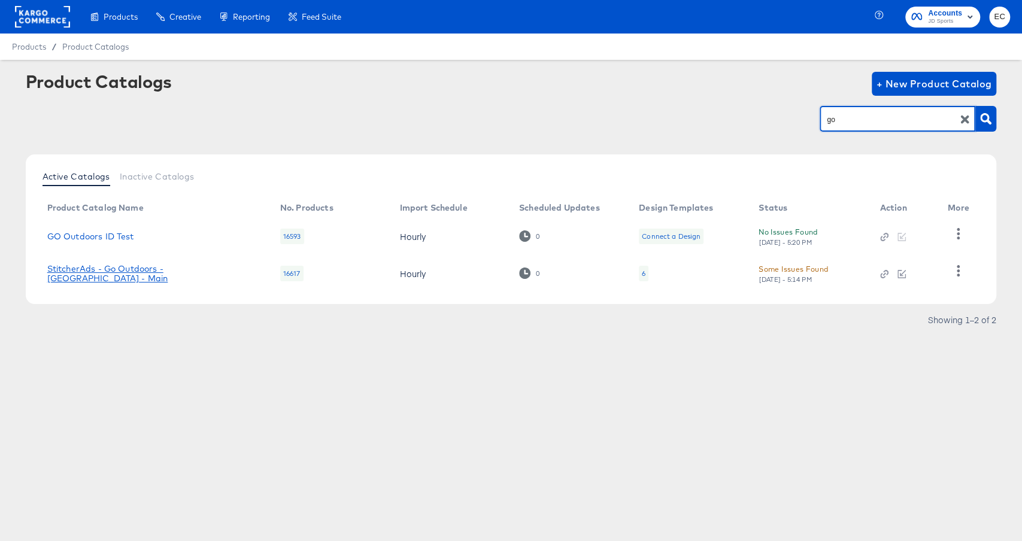
click at [153, 275] on link "StitcherAds - Go Outdoors - [GEOGRAPHIC_DATA] - Main" at bounding box center [151, 273] width 209 height 19
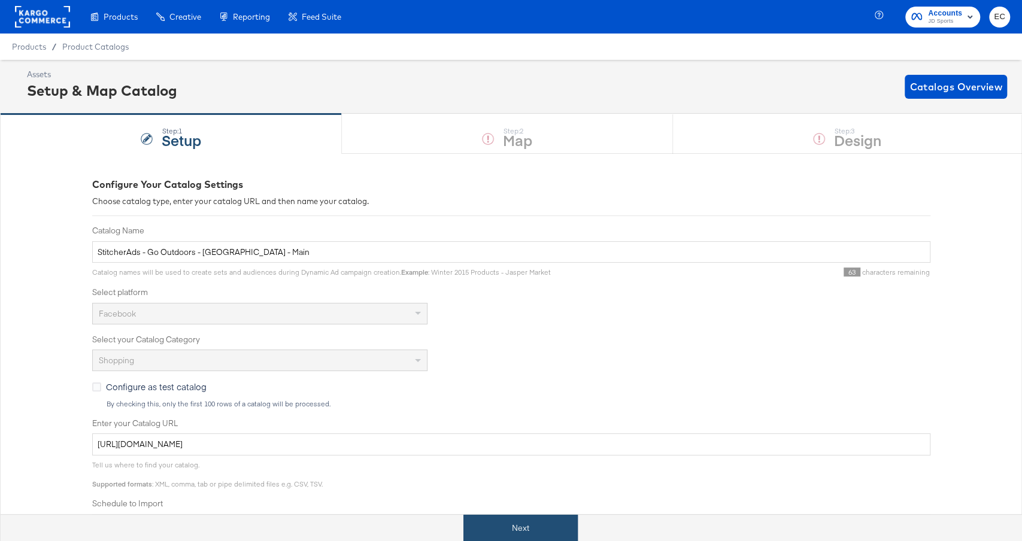
click at [512, 530] on button "Next" at bounding box center [520, 528] width 114 height 27
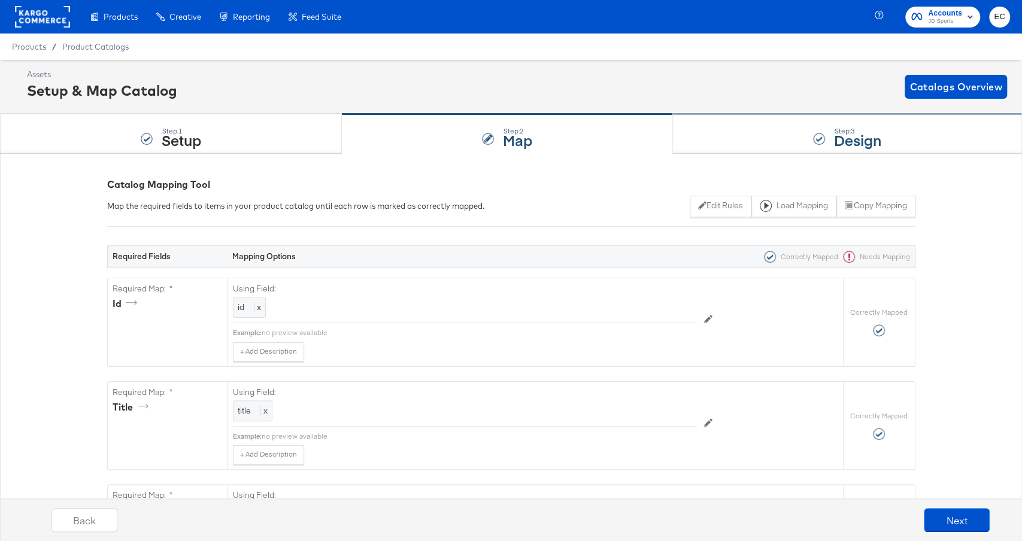
click at [758, 134] on div "Step: 3 Design" at bounding box center [847, 134] width 349 height 40
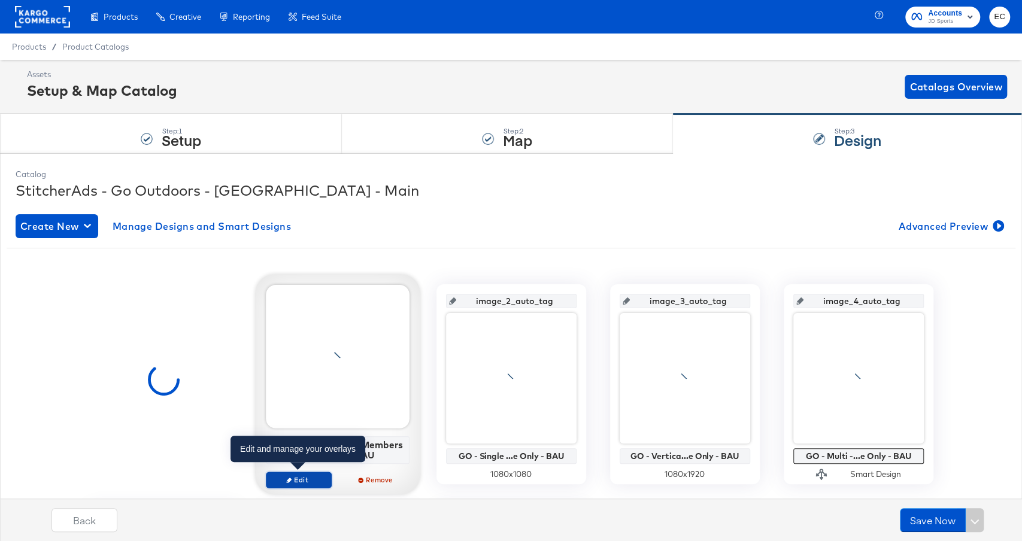
click at [292, 479] on span "Edit" at bounding box center [298, 479] width 55 height 9
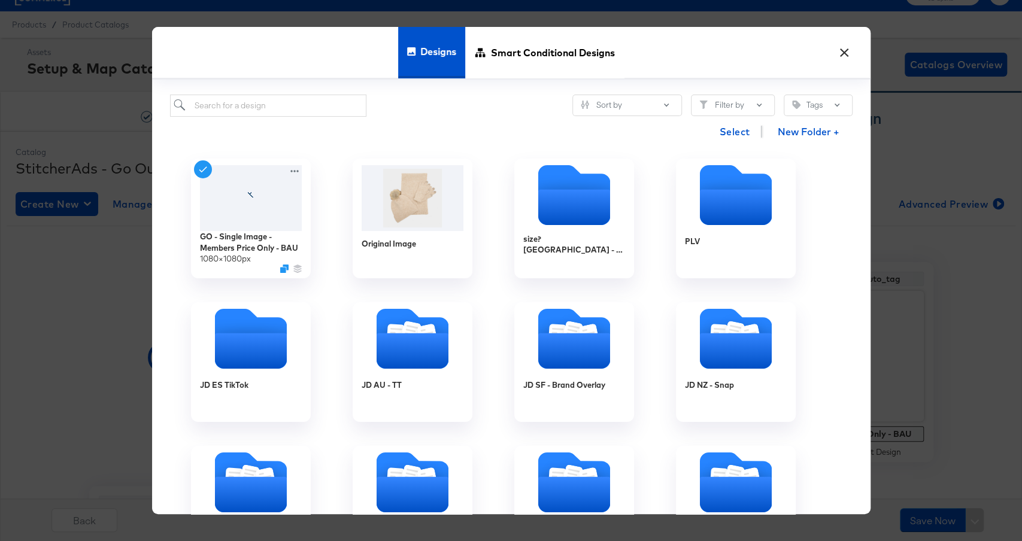
scroll to position [42, 0]
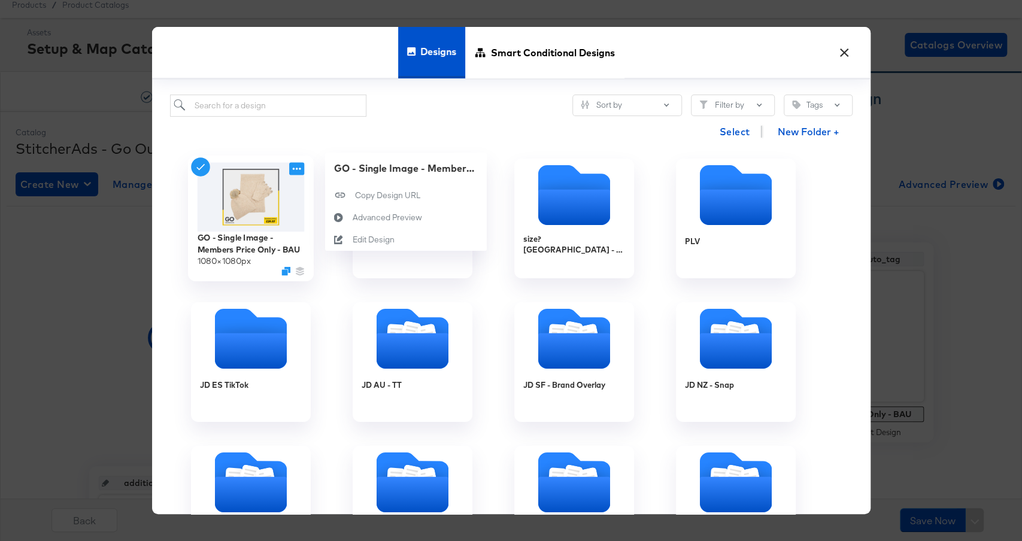
click at [299, 163] on icon at bounding box center [296, 169] width 15 height 13
click at [352, 240] on div "Edit Design Edit Design" at bounding box center [352, 240] width 0 height 0
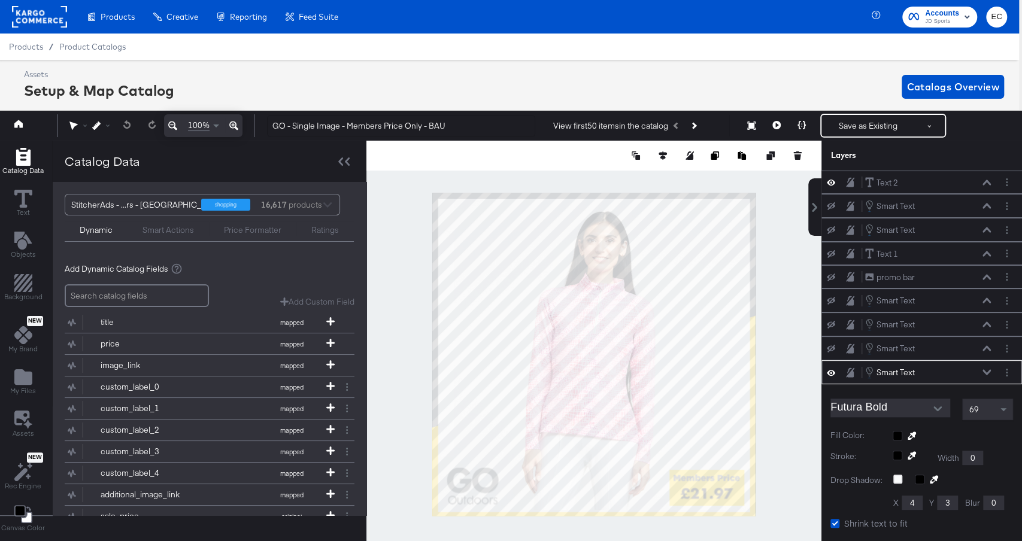
scroll to position [169, 0]
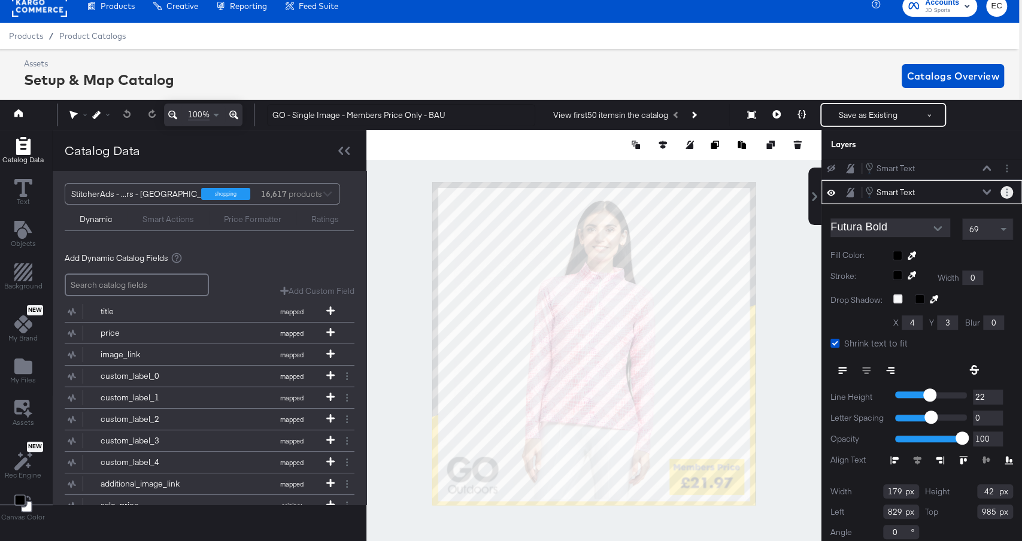
click at [1010, 186] on button "Layer Options" at bounding box center [1007, 192] width 13 height 13
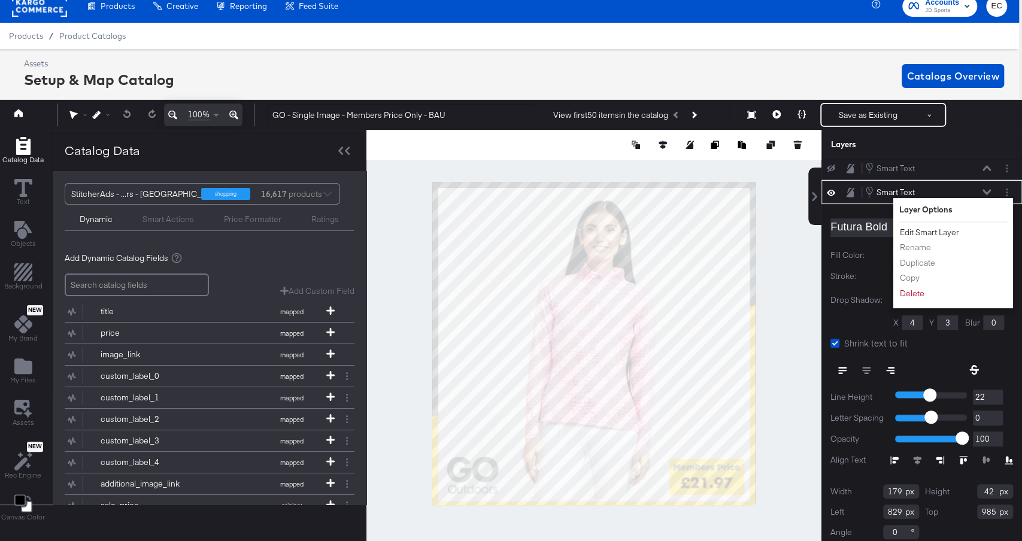
click at [928, 226] on button "Edit Smart Layer" at bounding box center [929, 232] width 60 height 13
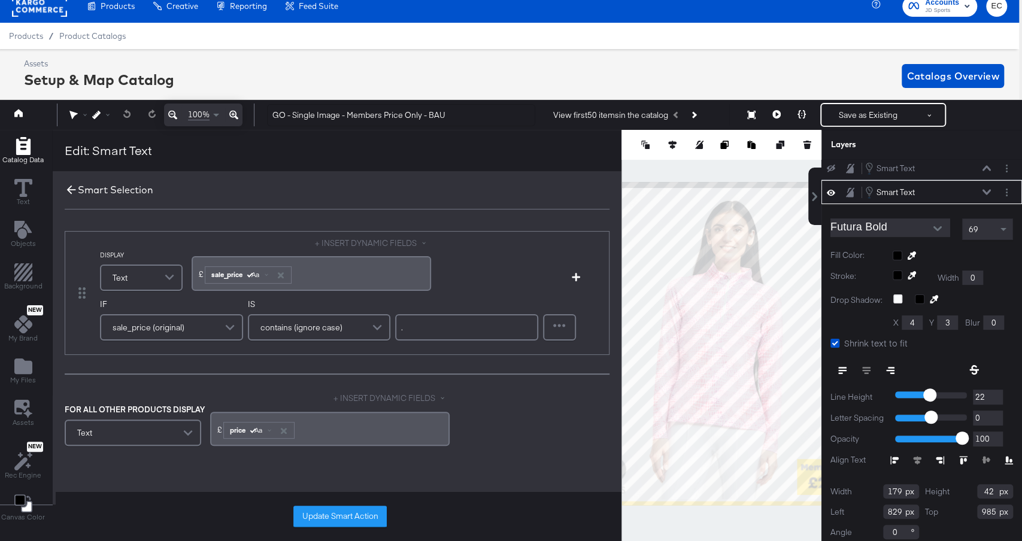
click at [70, 186] on icon at bounding box center [71, 189] width 13 height 13
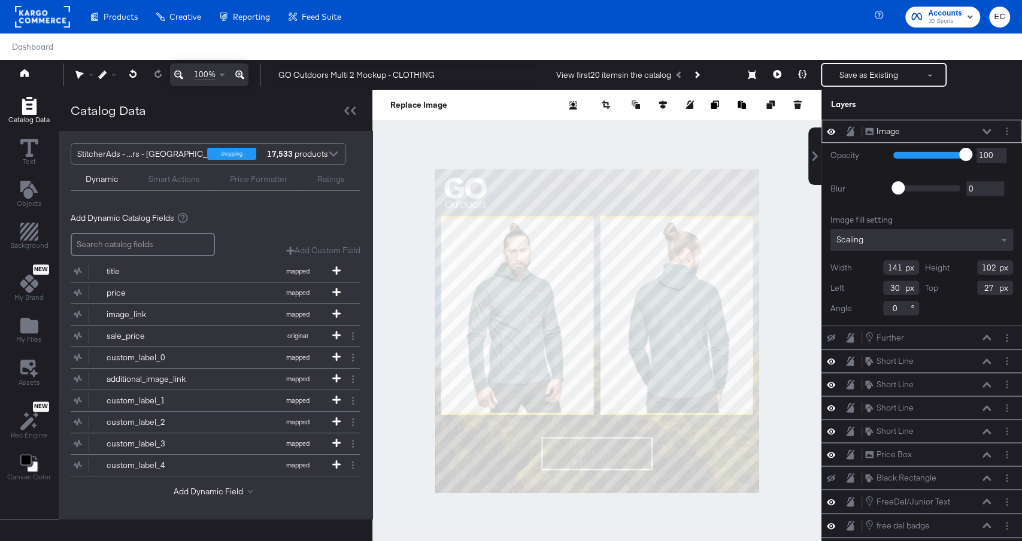
click at [364, 285] on div "Add Dynamic Catalog Fields Add Custom Field Create a custom field based on an e…" at bounding box center [216, 363] width 314 height 321
click at [171, 178] on div "Smart Actions" at bounding box center [173, 179] width 51 height 11
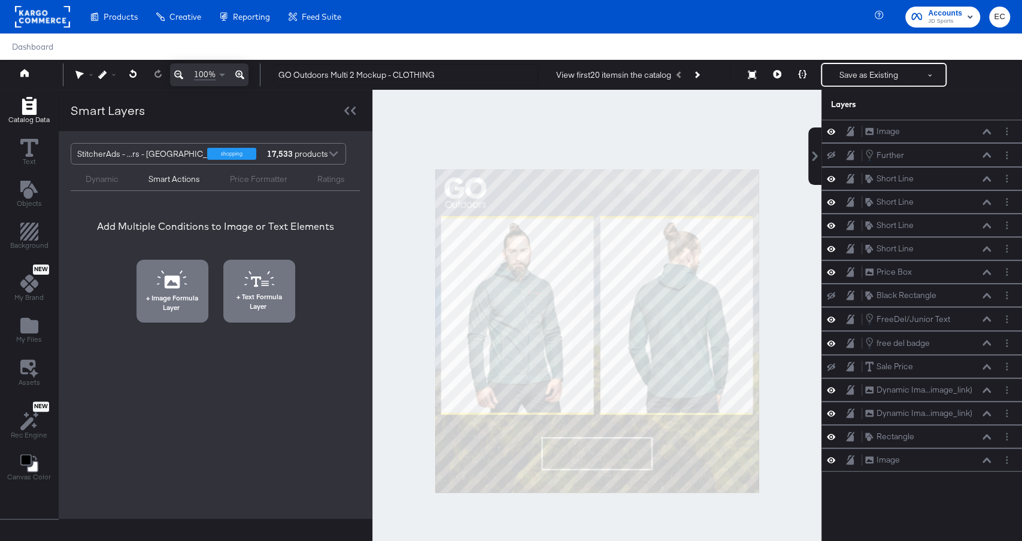
click at [98, 178] on div "Dynamic" at bounding box center [102, 179] width 33 height 11
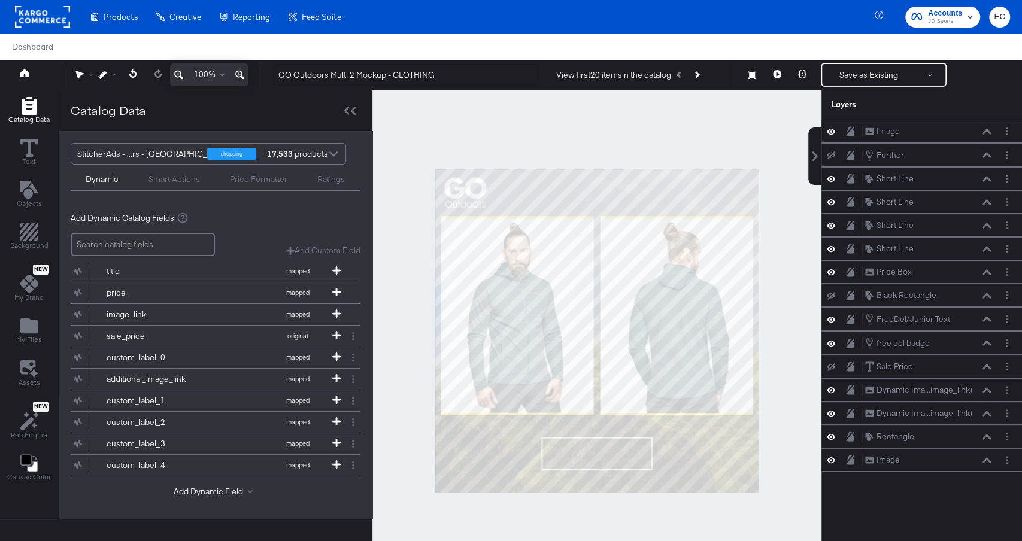
click at [177, 180] on div "Smart Actions" at bounding box center [173, 179] width 51 height 11
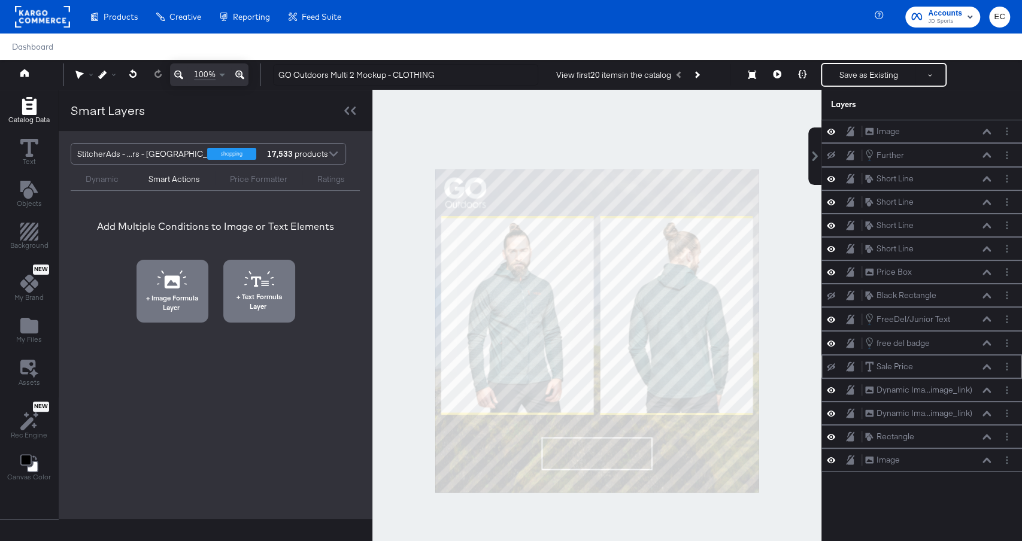
click at [829, 363] on icon at bounding box center [831, 367] width 8 height 8
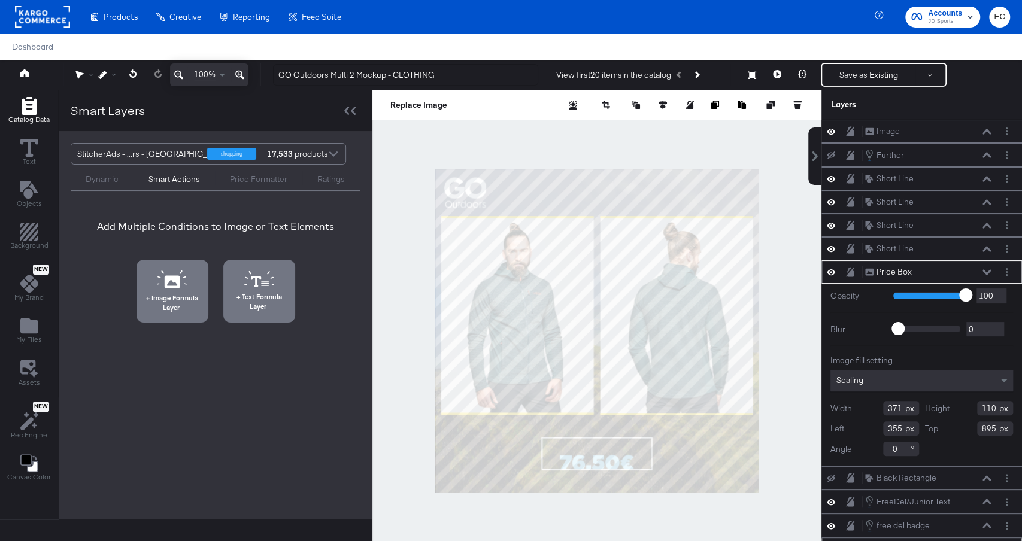
type input "351"
type input "889"
click at [407, 398] on div at bounding box center [596, 331] width 449 height 482
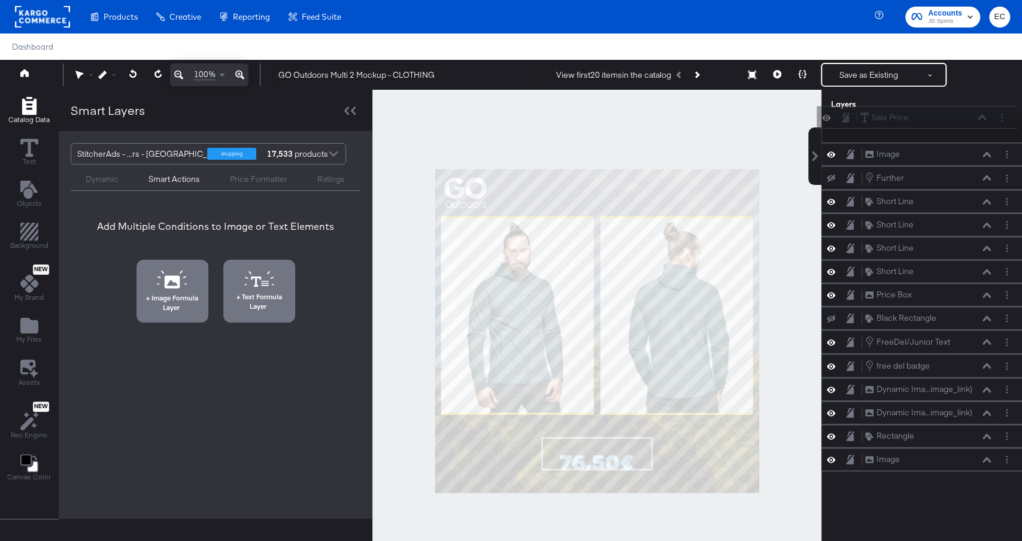
drag, startPoint x: 923, startPoint y: 368, endPoint x: 918, endPoint y: 119, distance: 248.5
click at [918, 119] on div "Sale Price Sale Price" at bounding box center [917, 117] width 201 height 23
click at [1009, 130] on button "Layer Options" at bounding box center [1007, 131] width 13 height 13
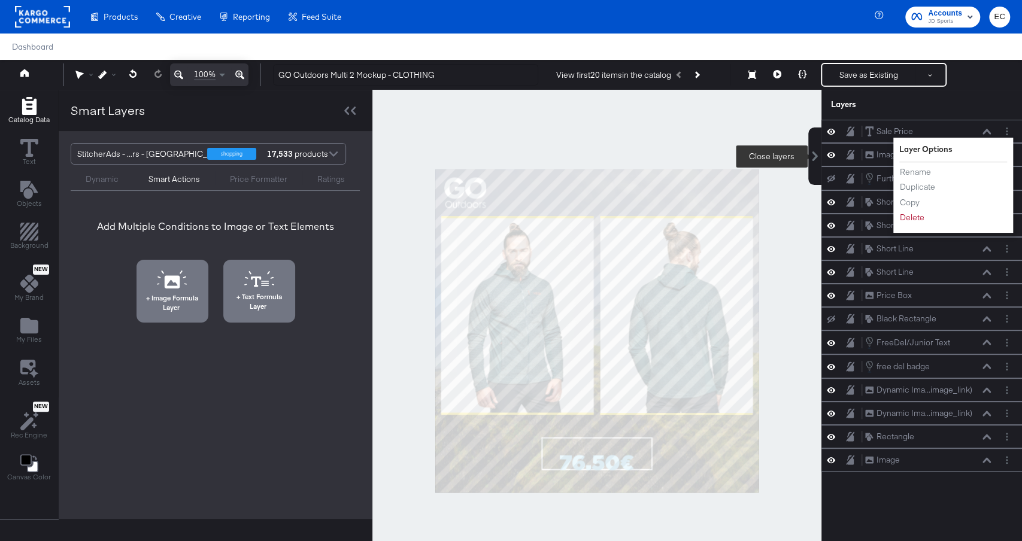
click at [799, 168] on div at bounding box center [596, 331] width 449 height 482
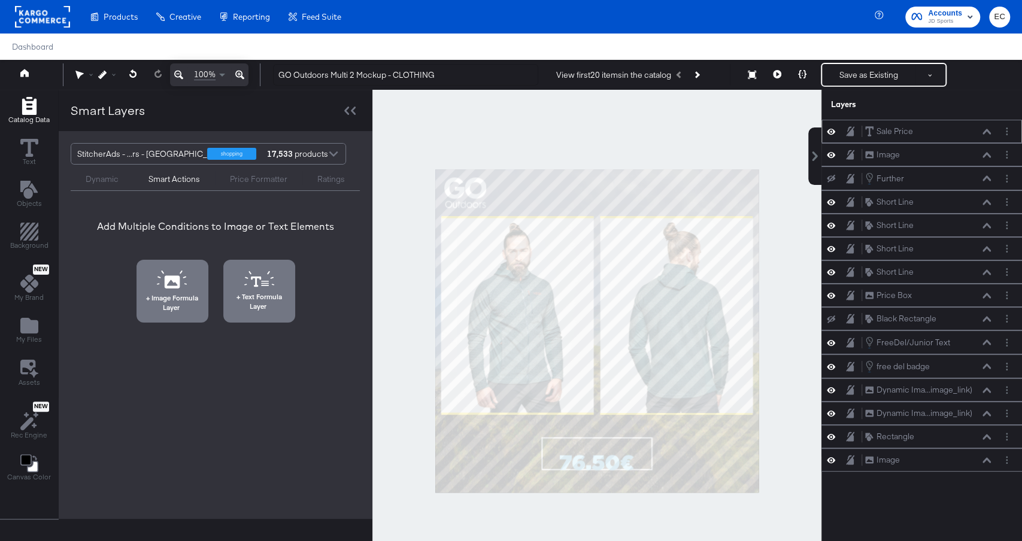
click at [832, 131] on icon at bounding box center [831, 131] width 8 height 10
click at [832, 131] on icon at bounding box center [831, 132] width 8 height 8
click at [983, 128] on button at bounding box center [987, 131] width 10 height 7
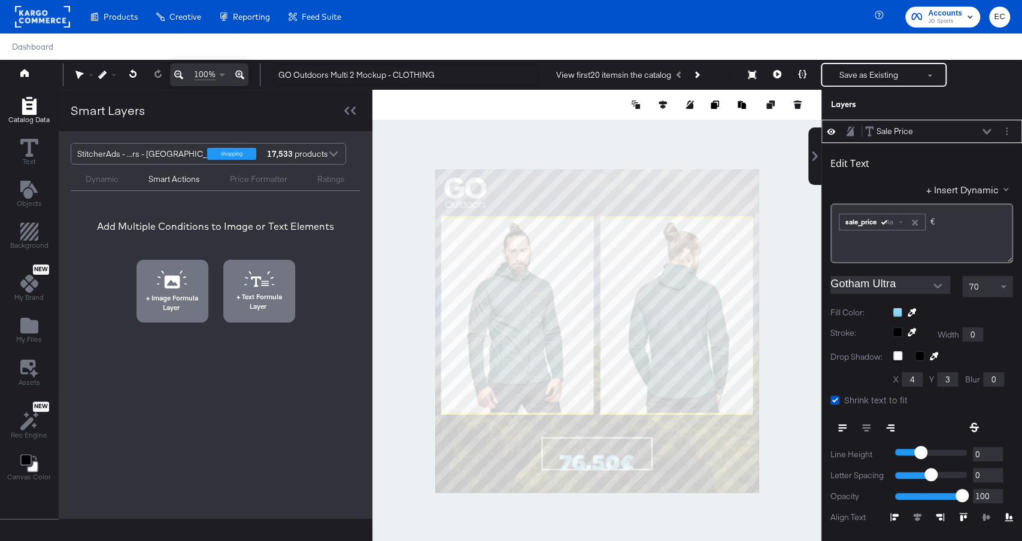
scroll to position [11, 0]
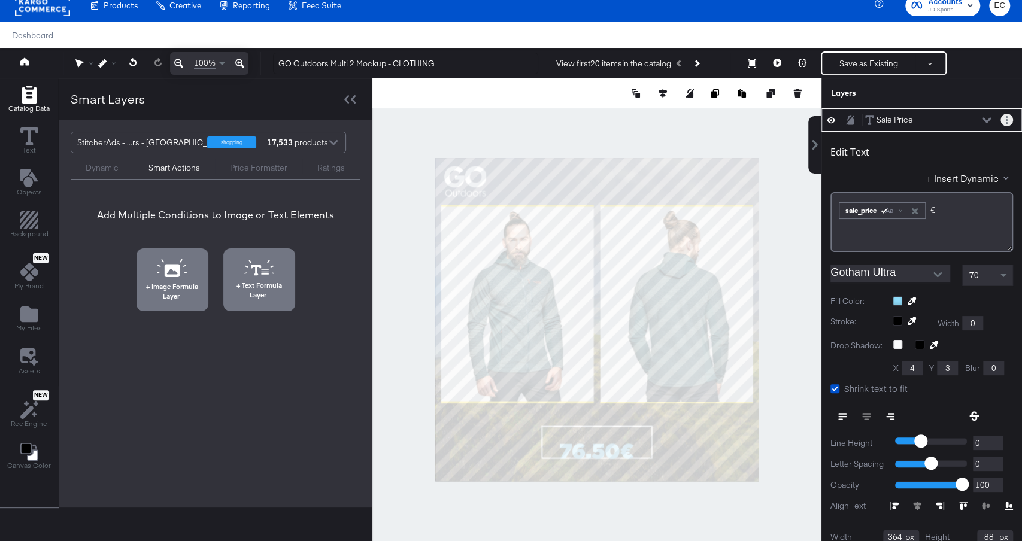
click at [1010, 118] on button "Layer Options" at bounding box center [1007, 120] width 13 height 13
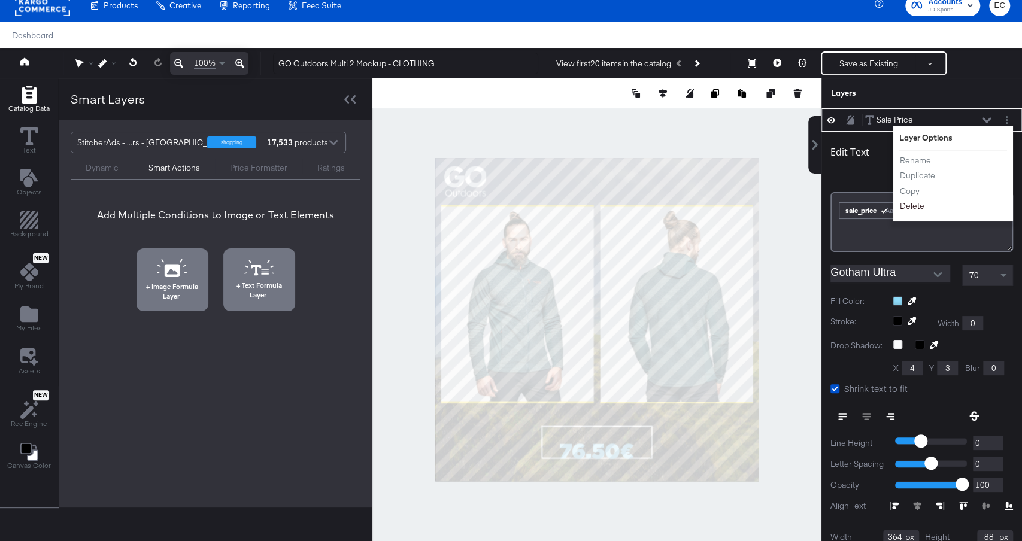
click at [908, 205] on button "Delete" at bounding box center [912, 206] width 26 height 13
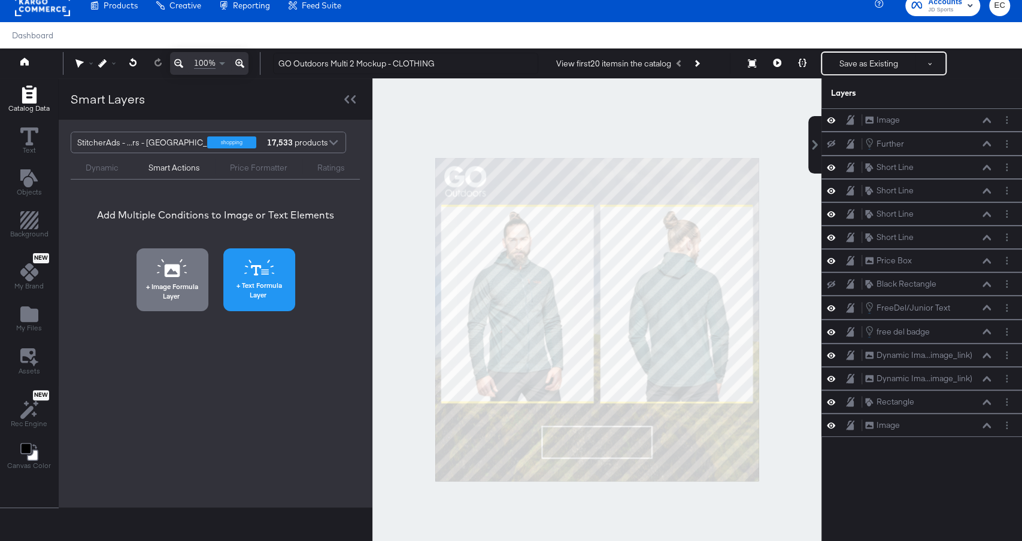
click at [278, 277] on button "Text Formula Layer" at bounding box center [259, 279] width 72 height 63
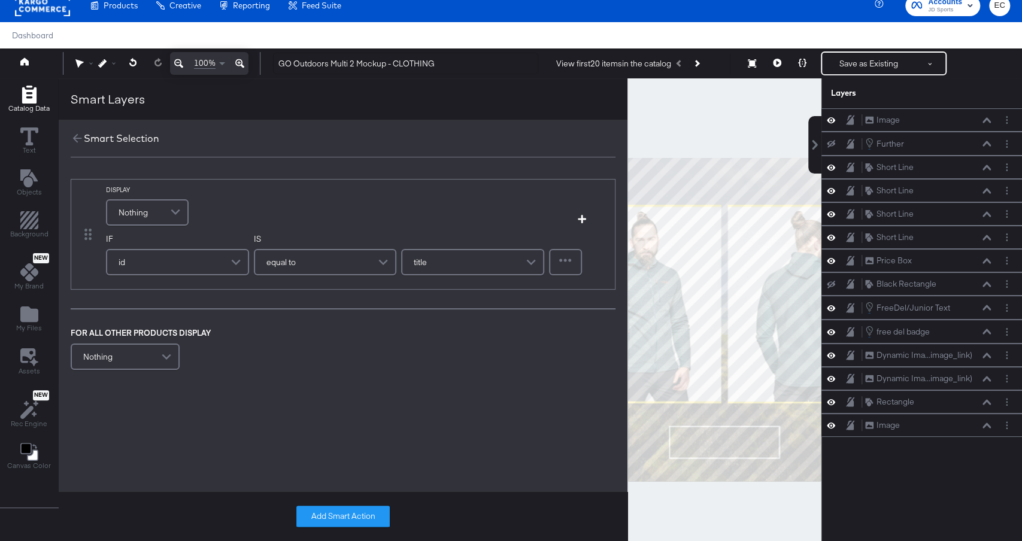
click at [156, 211] on div "Nothing" at bounding box center [147, 213] width 80 height 24
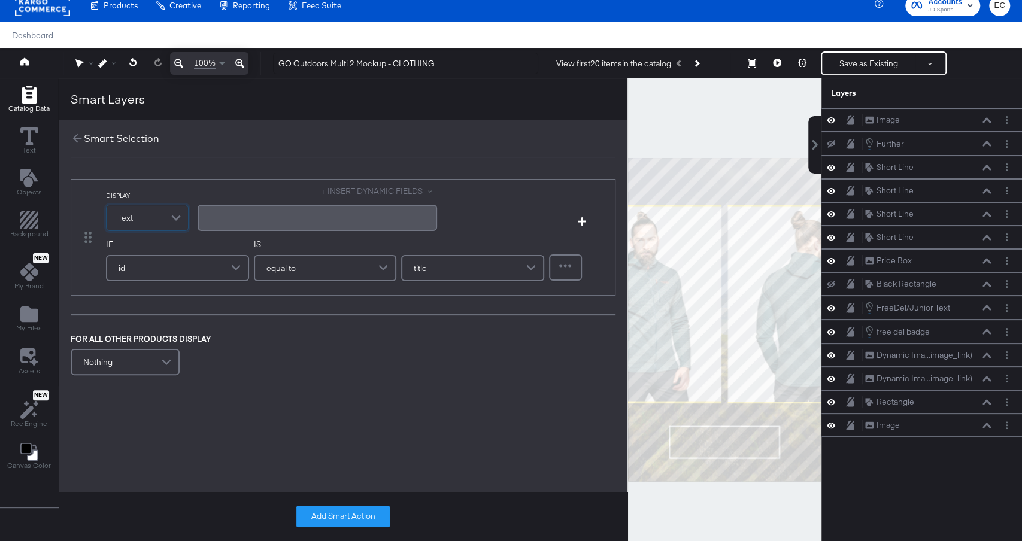
click at [280, 202] on div "﻿" at bounding box center [318, 218] width 240 height 32
click at [270, 218] on div "﻿" at bounding box center [317, 217] width 225 height 11
click at [374, 192] on button "+ INSERT DYNAMIC FIELDS" at bounding box center [379, 191] width 116 height 11
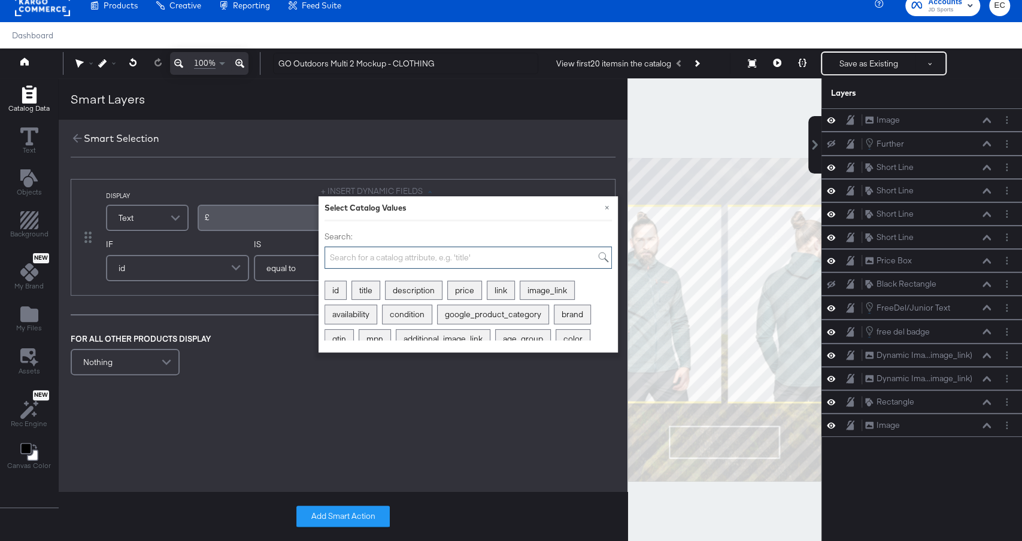
click at [346, 260] on input "Search:" at bounding box center [468, 258] width 287 height 22
type input "pric"
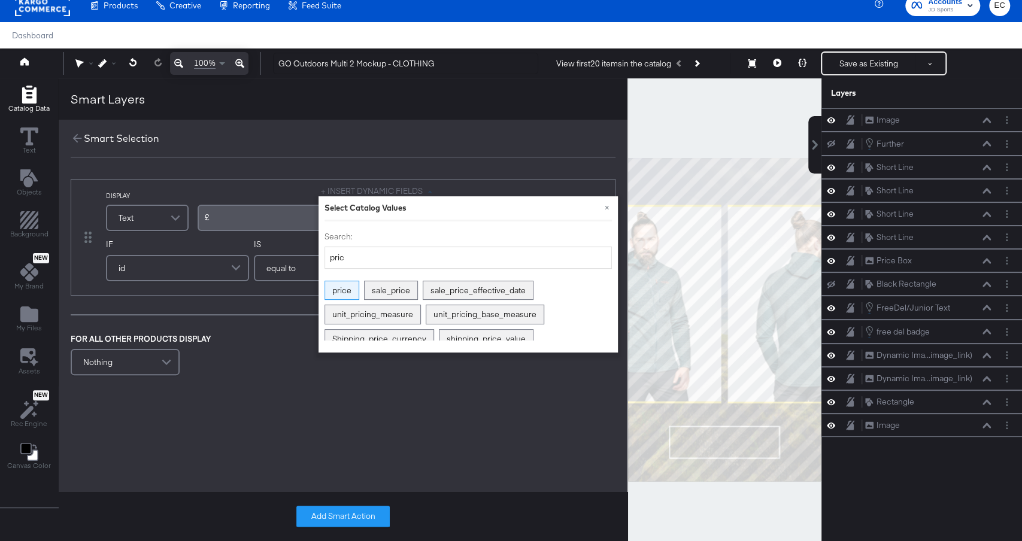
click at [348, 285] on div "price" at bounding box center [342, 290] width 34 height 19
click at [220, 348] on div "FOR ALL OTHER PRODUCTS DISPLAY" at bounding box center [220, 346] width 299 height 11
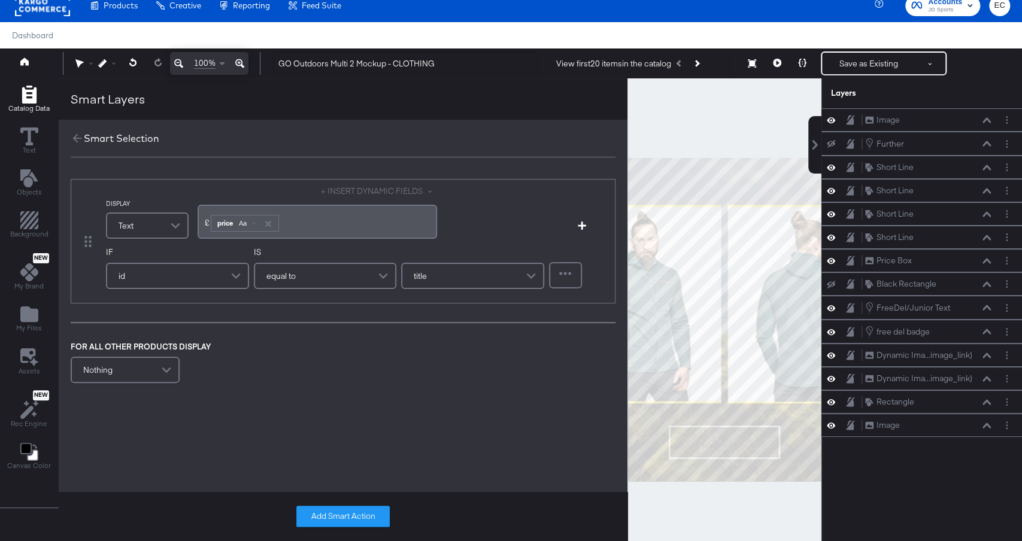
click at [196, 273] on div "id" at bounding box center [177, 276] width 141 height 24
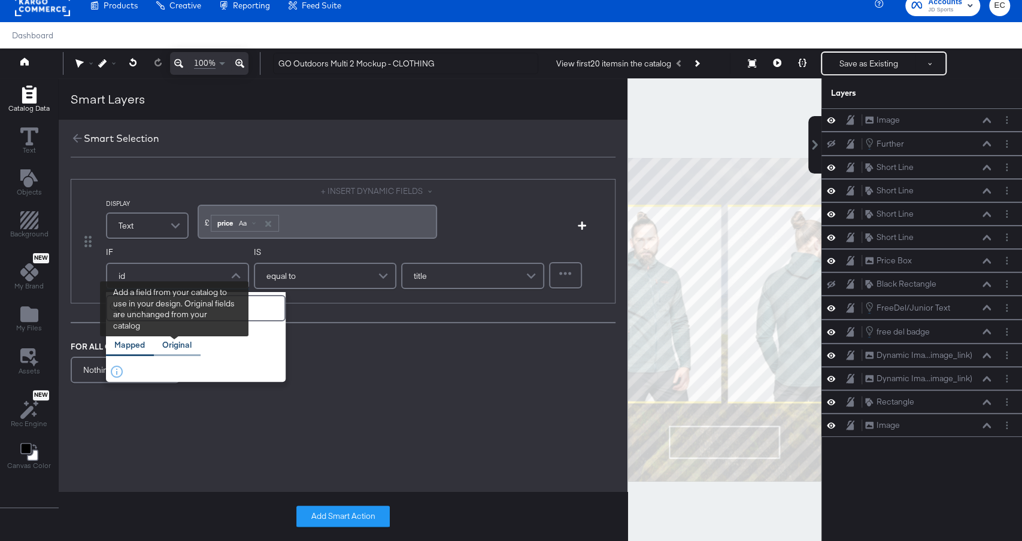
type input "sale"
click at [178, 334] on div "Original" at bounding box center [177, 345] width 47 height 23
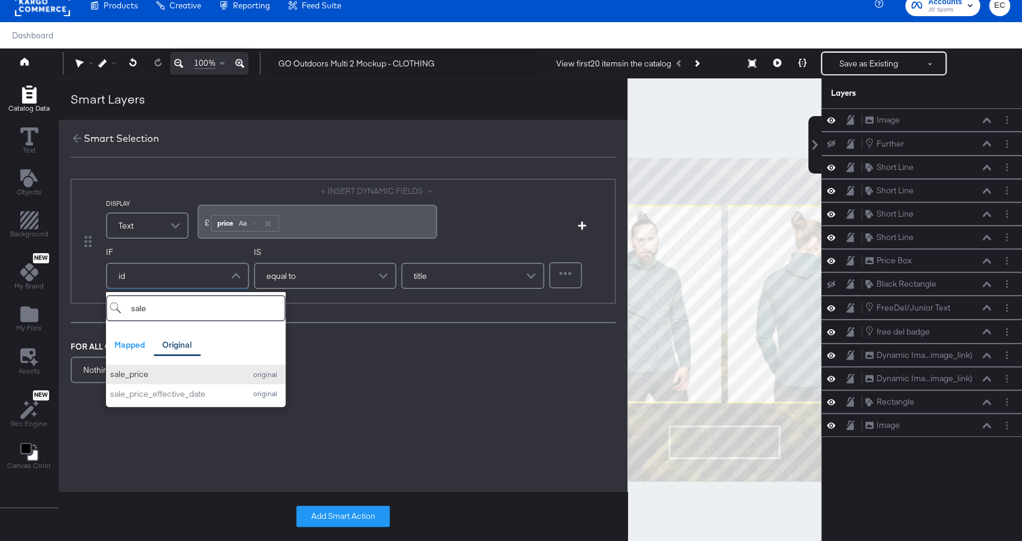
click at [176, 378] on div "sale_price" at bounding box center [174, 374] width 129 height 11
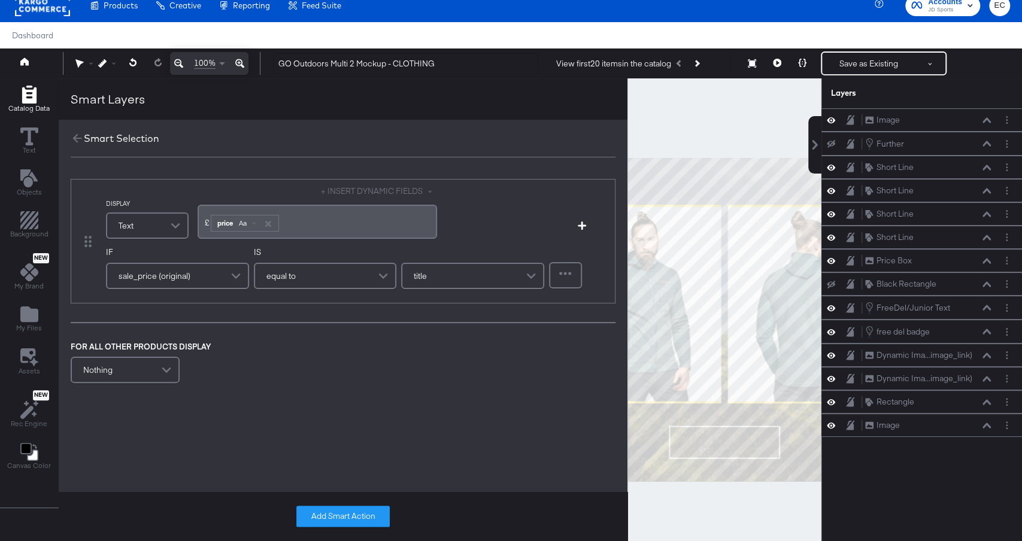
click at [310, 275] on div "equal to" at bounding box center [325, 276] width 141 height 24
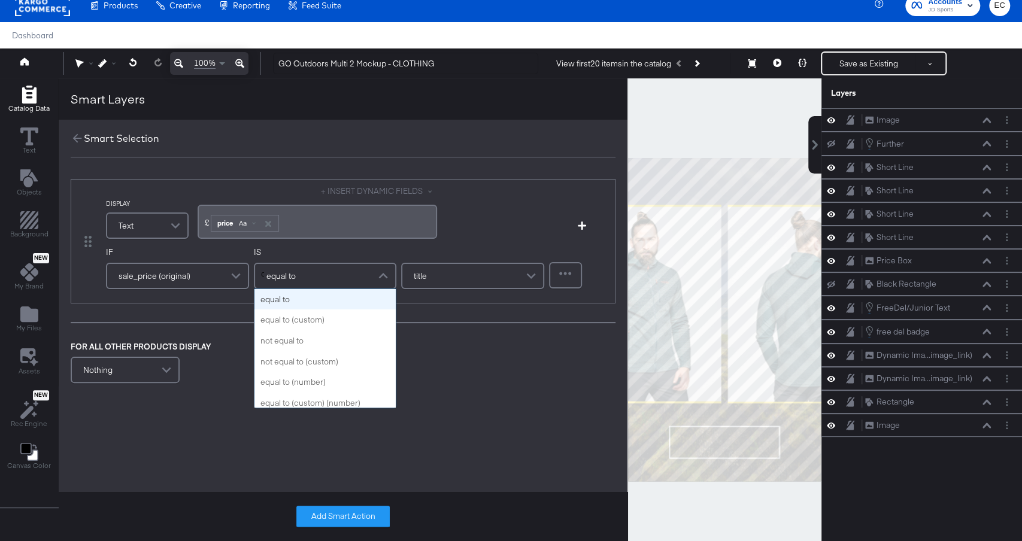
type input "do"
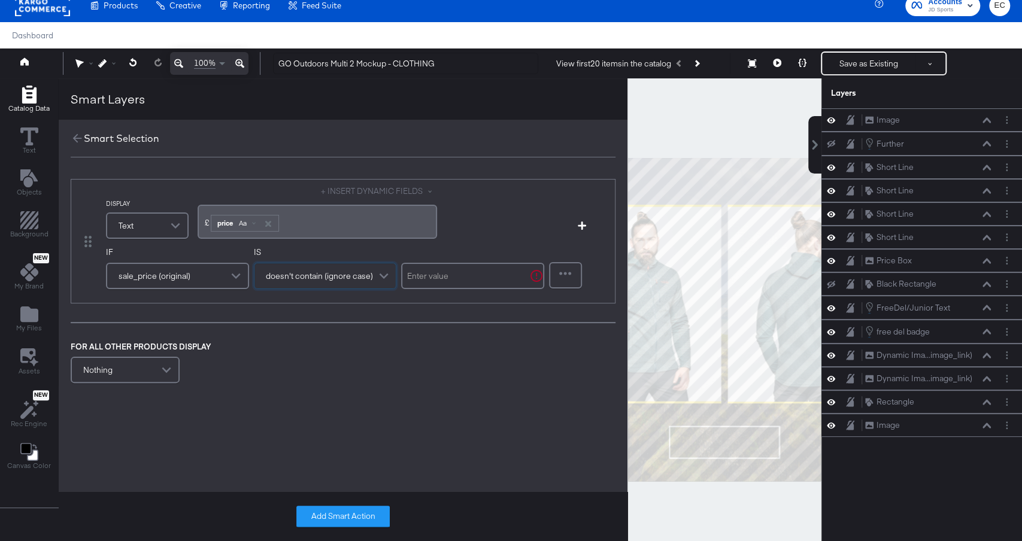
click at [437, 275] on input "text" at bounding box center [472, 276] width 143 height 26
type input "."
click at [416, 362] on div "FOR ALL OTHER PRODUCTS DISPLAY Nothing" at bounding box center [343, 364] width 545 height 46
click at [239, 223] on span "Aa" at bounding box center [243, 224] width 8 height 10
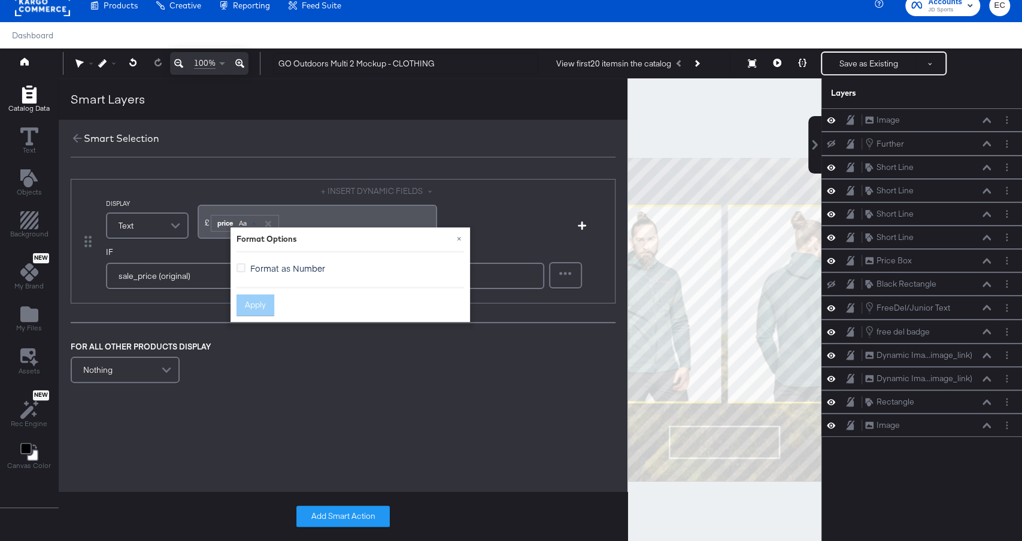
click at [262, 271] on span "Format as Number" at bounding box center [287, 268] width 75 height 12
click at [0, 0] on input "Format as Number" at bounding box center [0, 0] width 0 height 0
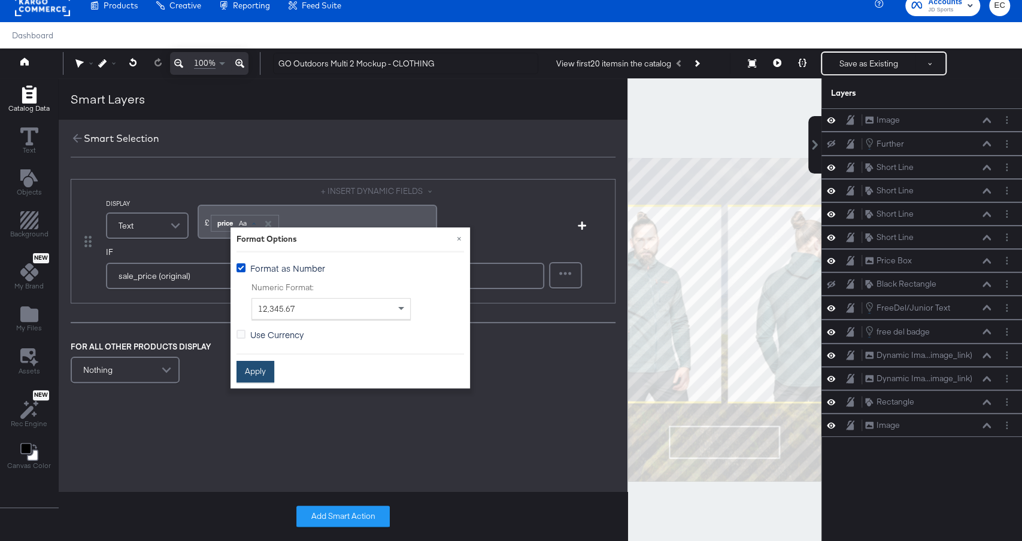
click at [249, 375] on button "Apply" at bounding box center [256, 372] width 38 height 22
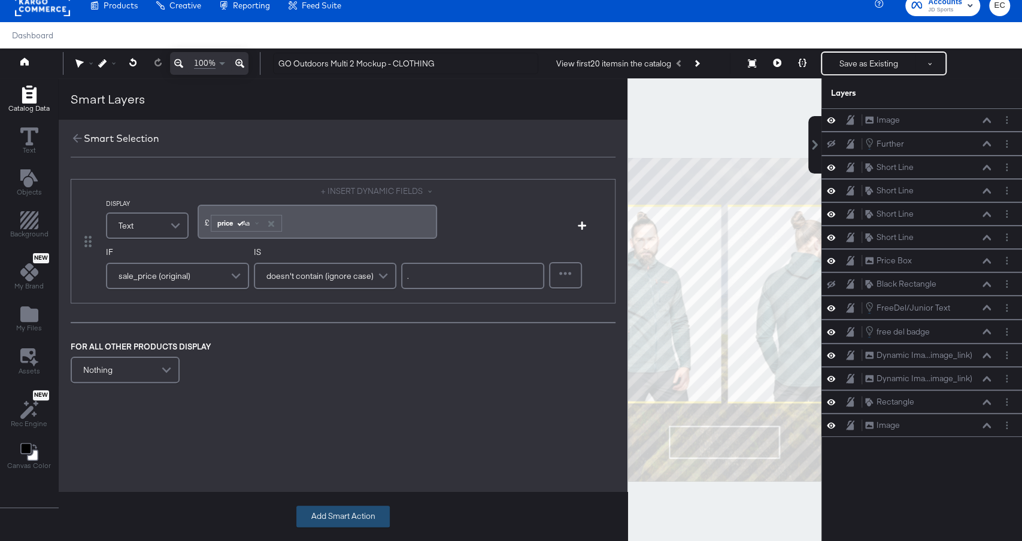
click at [336, 515] on button "Add Smart Action" at bounding box center [342, 517] width 93 height 22
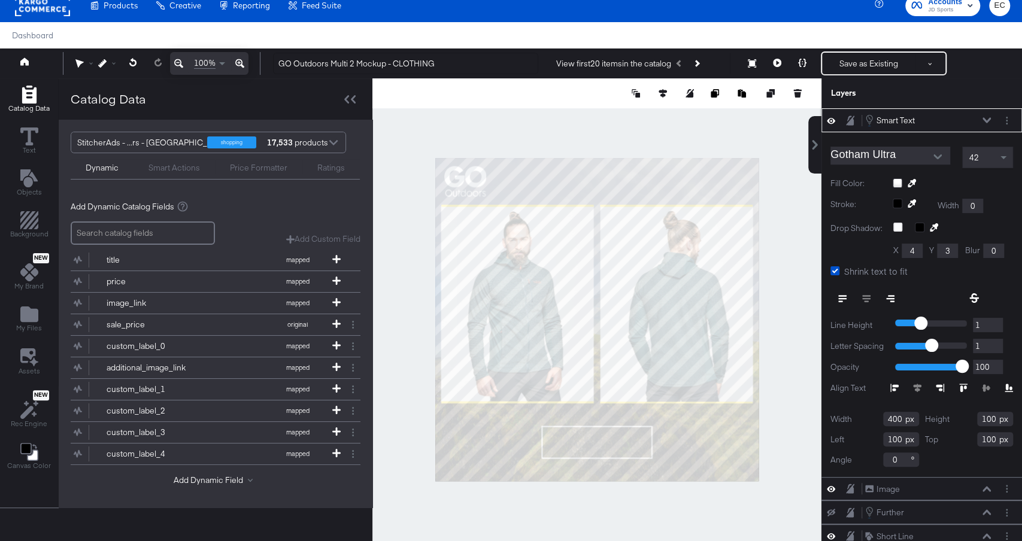
type input "326"
type input "895"
click at [29, 177] on icon "Add Text" at bounding box center [28, 178] width 17 height 18
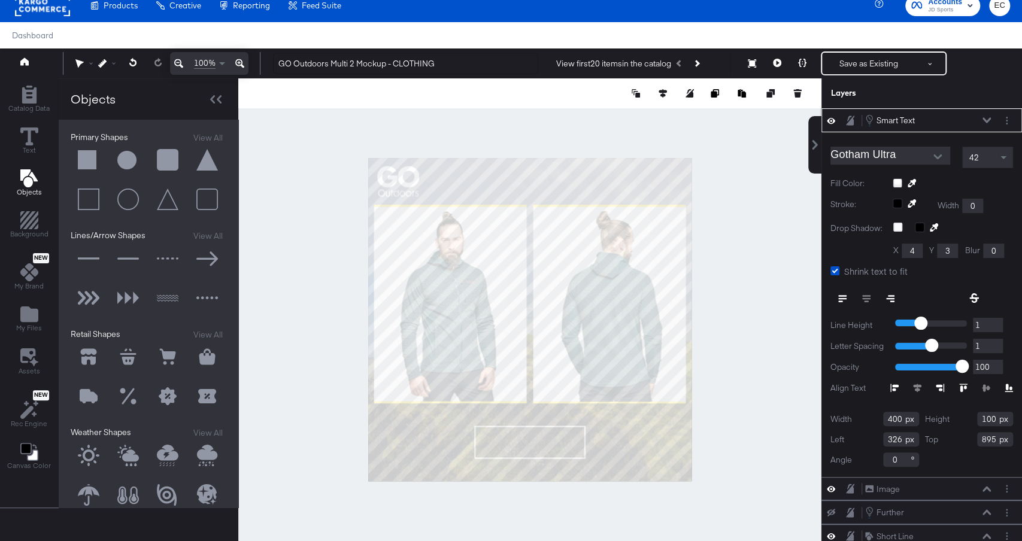
click at [89, 159] on button at bounding box center [89, 161] width 36 height 36
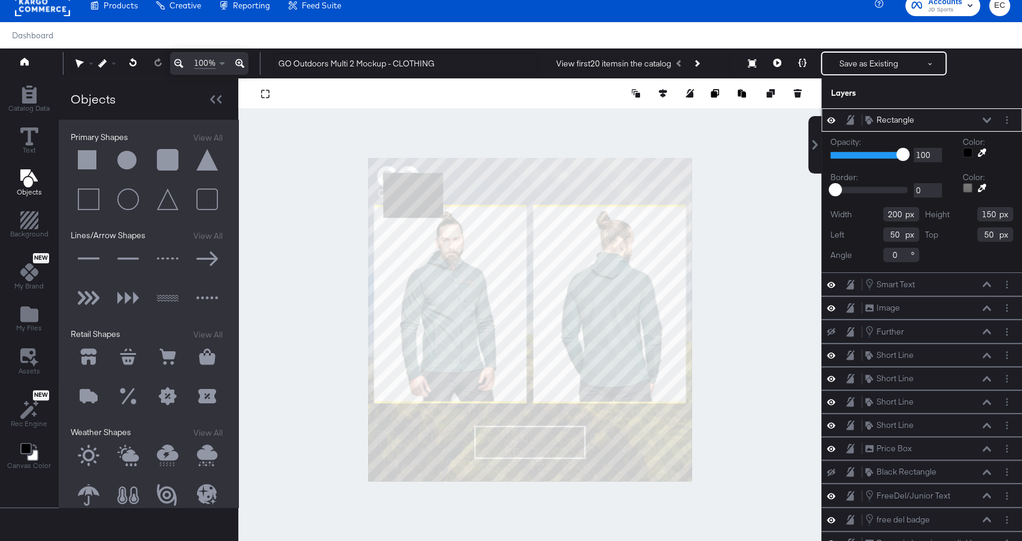
type input "526"
type input "845"
type input "355"
type input "371"
type input "895"
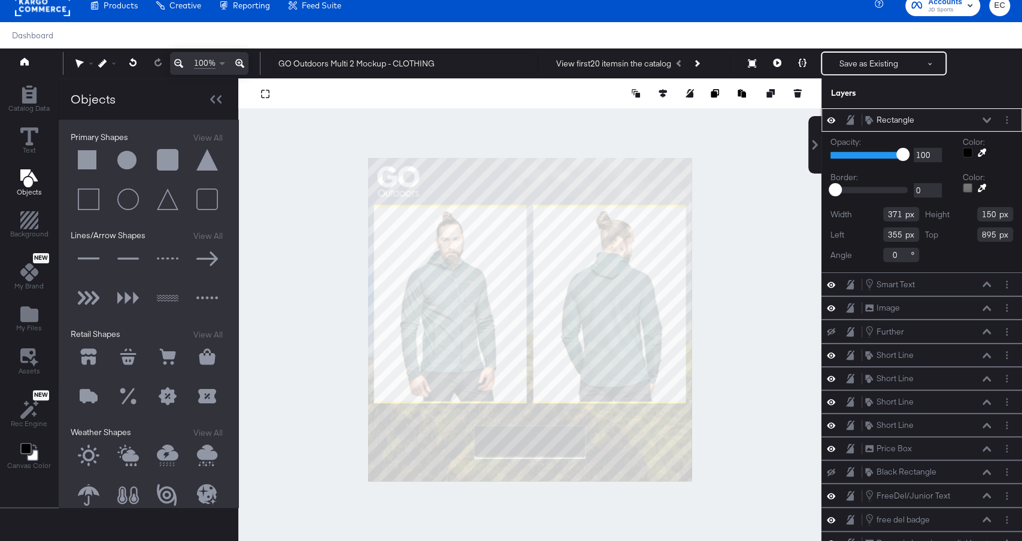
type input "100"
type input "900"
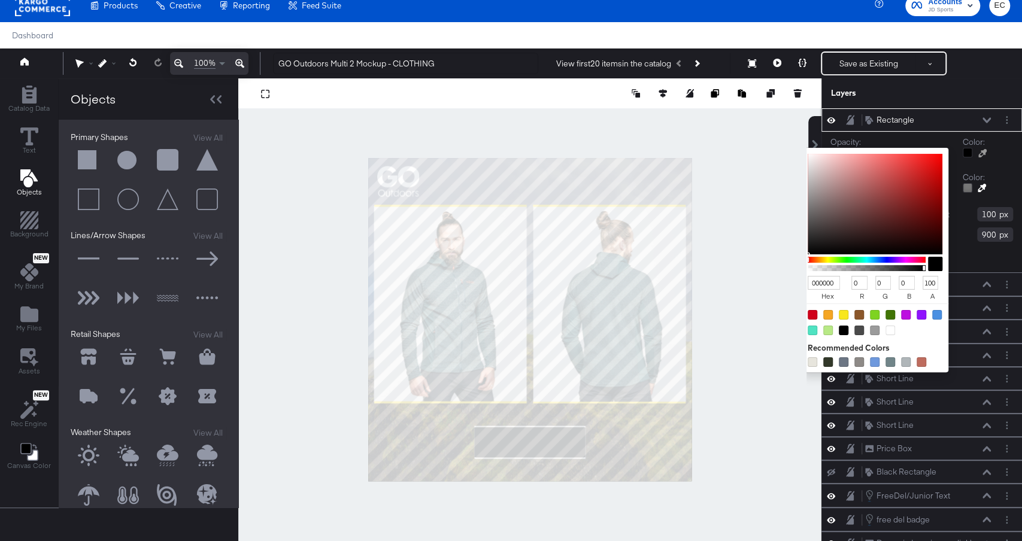
click at [971, 151] on div at bounding box center [968, 153] width 10 height 10
type input "AE5C5C"
type input "174"
type input "92"
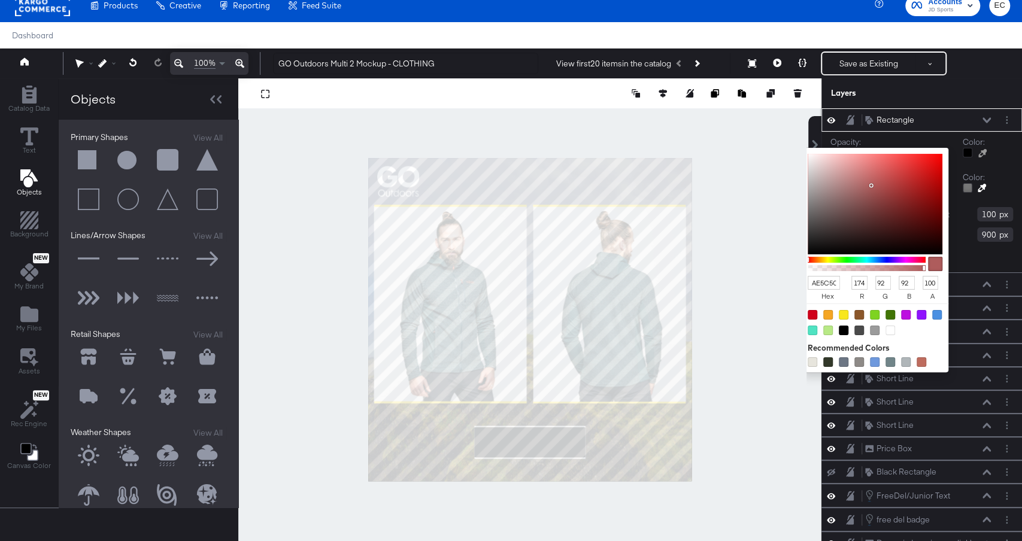
type input "AF5E5E"
type input "175"
type input "94"
type input "B47575"
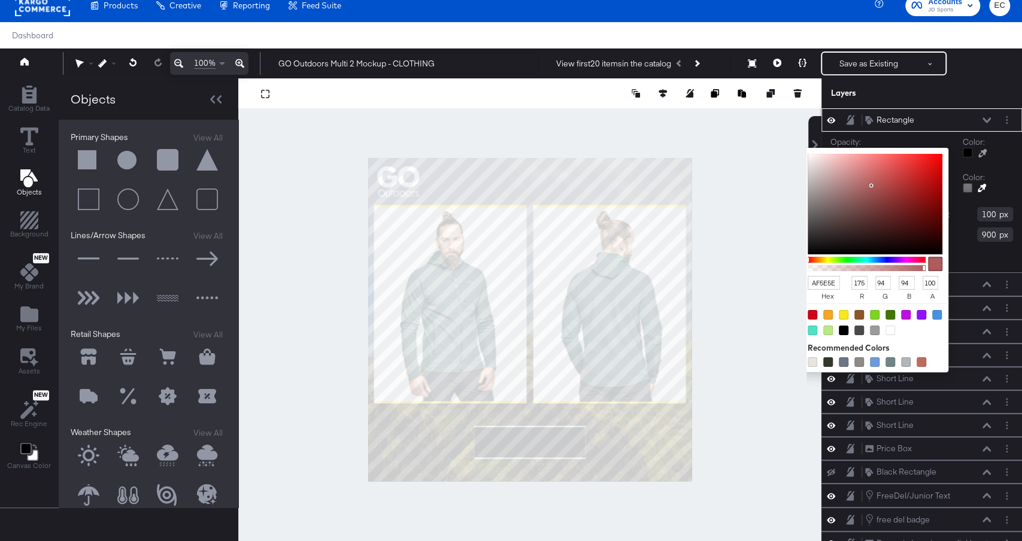
type input "180"
type input "117"
type input "CDB5B5"
type input "205"
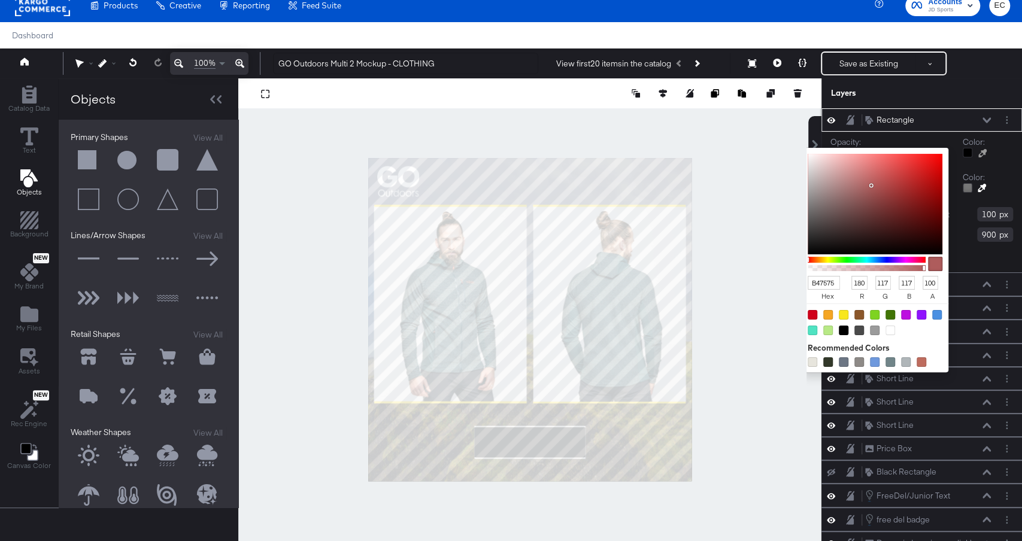
type input "181"
type input "E7E7E7"
type input "231"
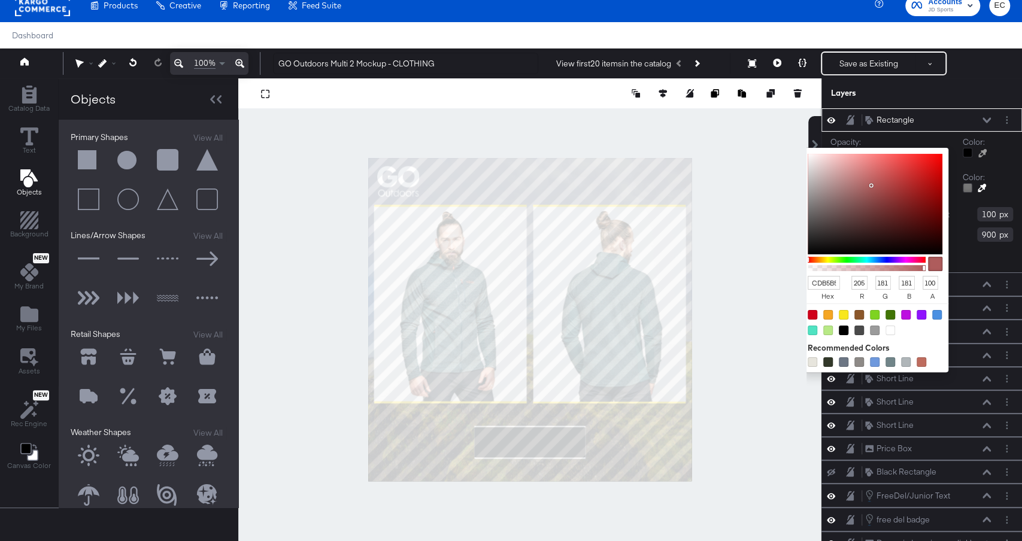
type input "231"
type input "F5F5F5"
type input "245"
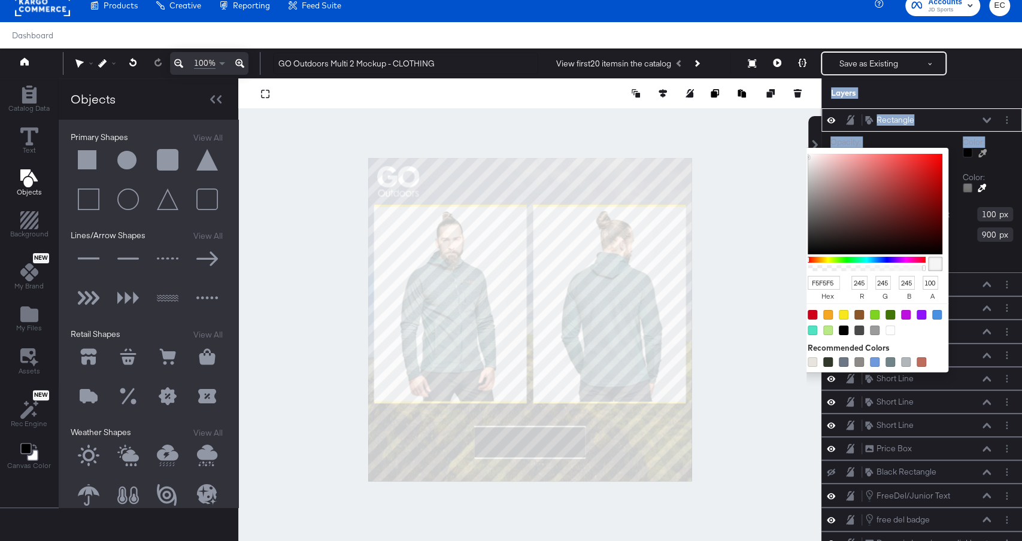
type input "FEFEFE"
type input "254"
type input "FFFFFF"
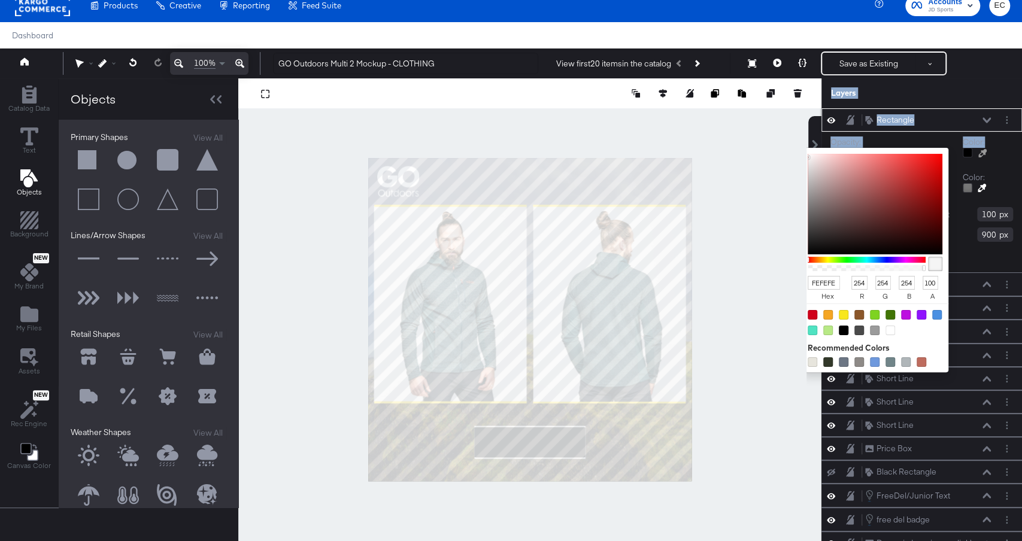
type input "255"
drag, startPoint x: 870, startPoint y: 184, endPoint x: 781, endPoint y: 137, distance: 100.5
click at [781, 108] on div "Catalog Data Text Objects Background New My Brand My Files Assets New Rec Engin…" at bounding box center [511, 93] width 1022 height 30
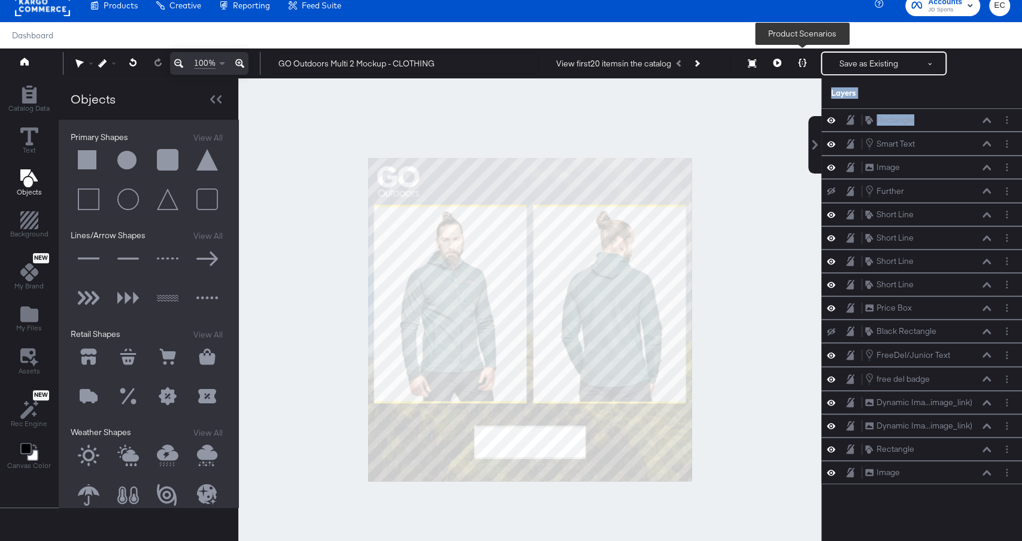
click at [802, 63] on icon at bounding box center [802, 63] width 8 height 8
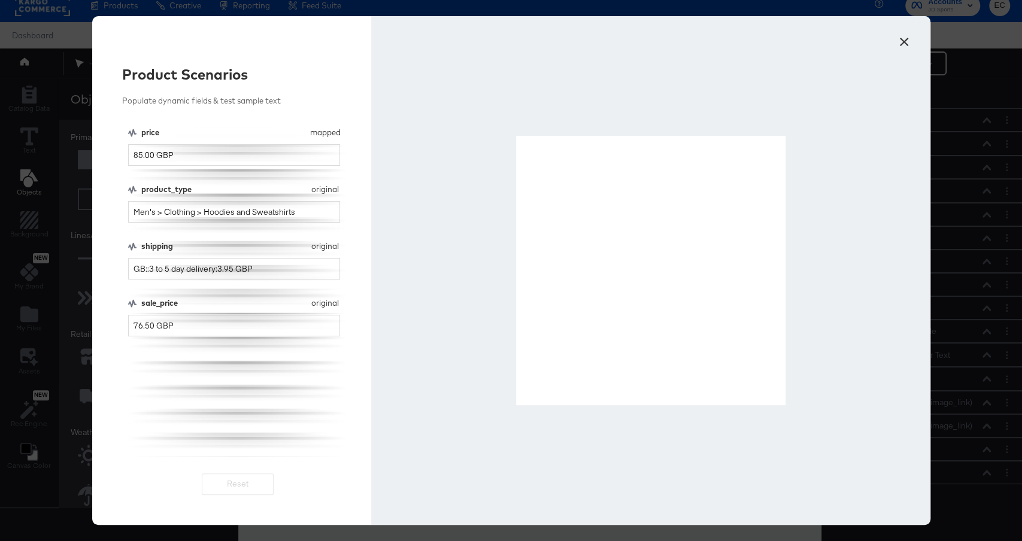
click at [900, 45] on button "×" at bounding box center [905, 39] width 22 height 22
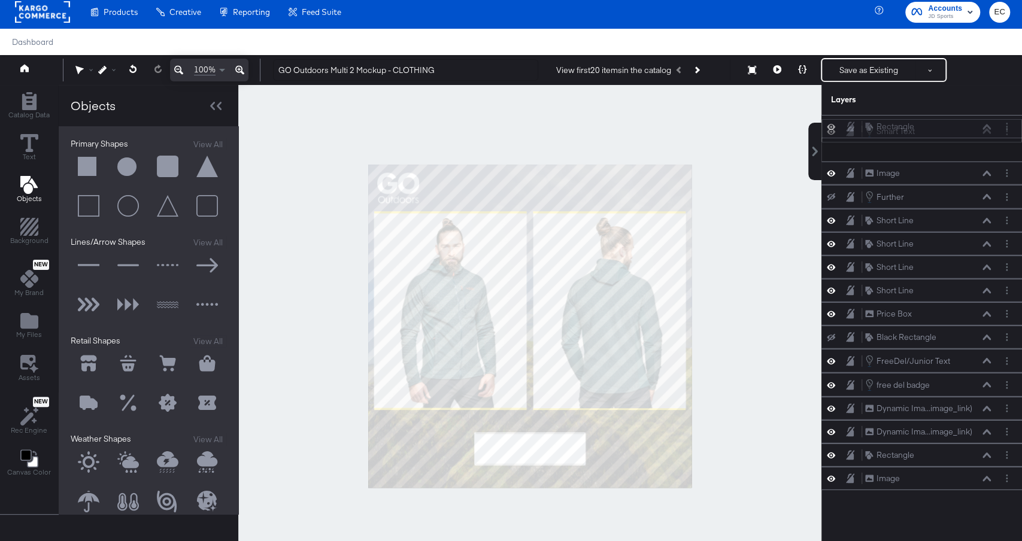
scroll to position [0, 0]
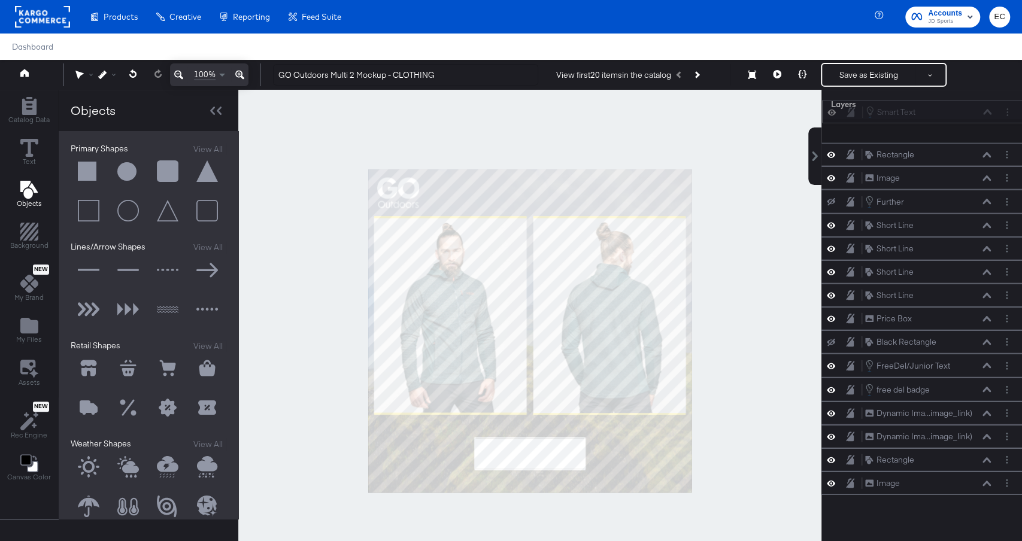
drag, startPoint x: 932, startPoint y: 146, endPoint x: 932, endPoint y: 111, distance: 35.3
click at [932, 111] on div "Smart Text Smart Text" at bounding box center [928, 111] width 127 height 13
click at [985, 129] on icon at bounding box center [987, 132] width 8 height 6
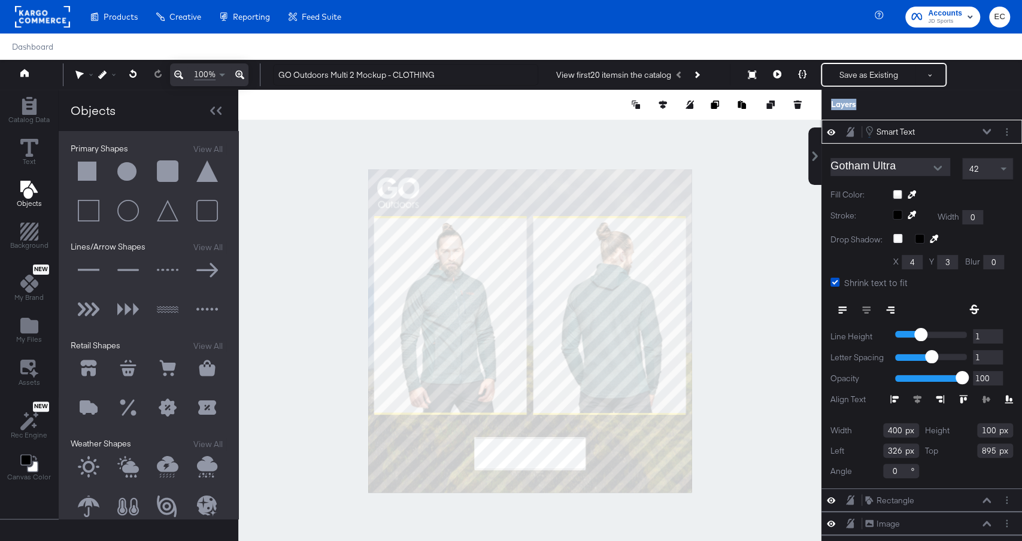
click at [894, 193] on div at bounding box center [953, 195] width 120 height 10
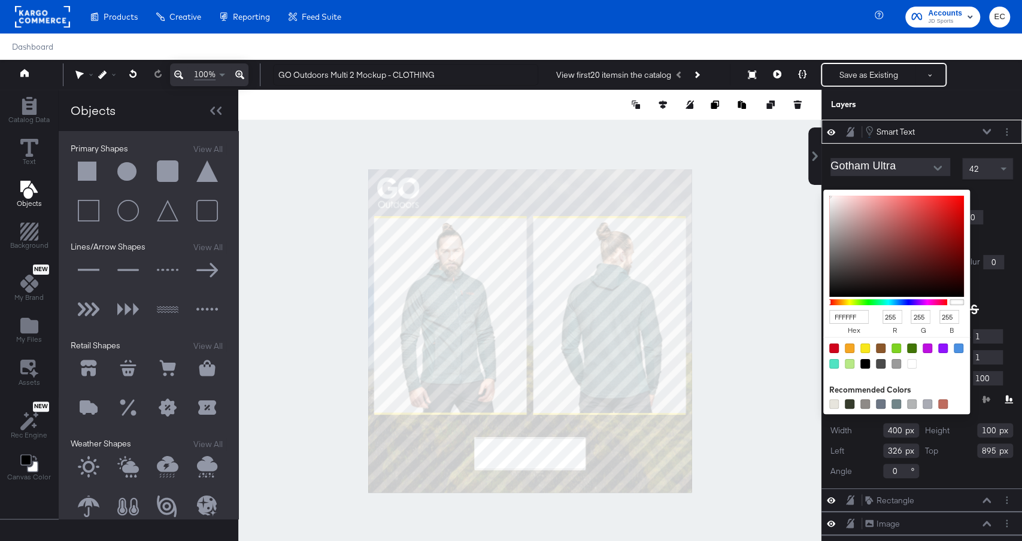
type input "1B1B1B"
type input "27"
type input "1A1A1A"
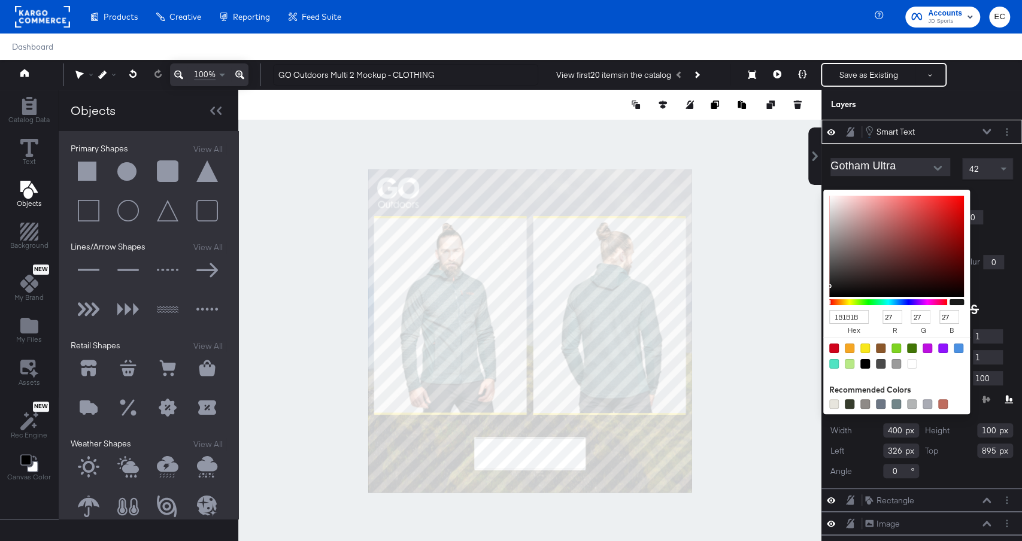
type input "26"
type input "121212"
type input "18"
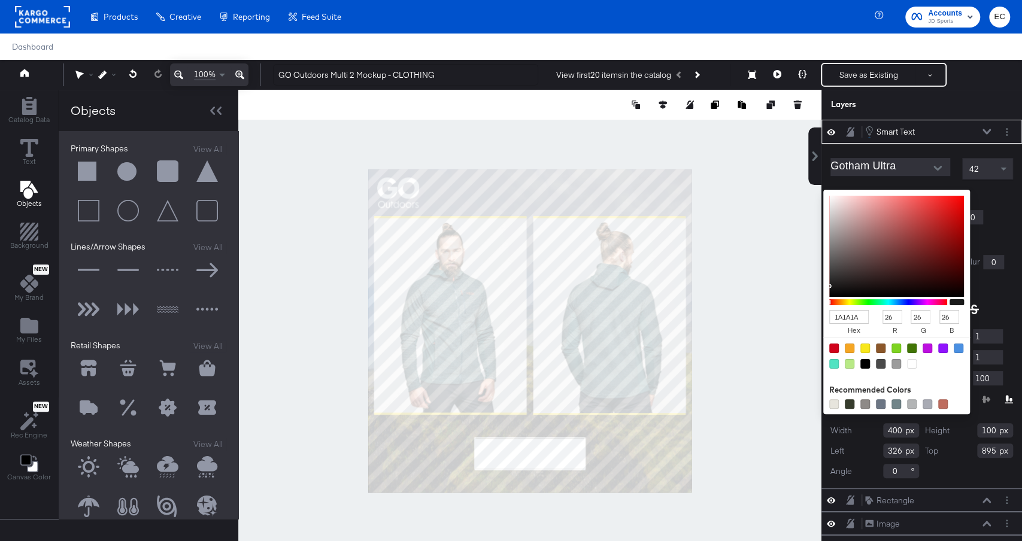
type input "18"
type input "080808"
type input "8"
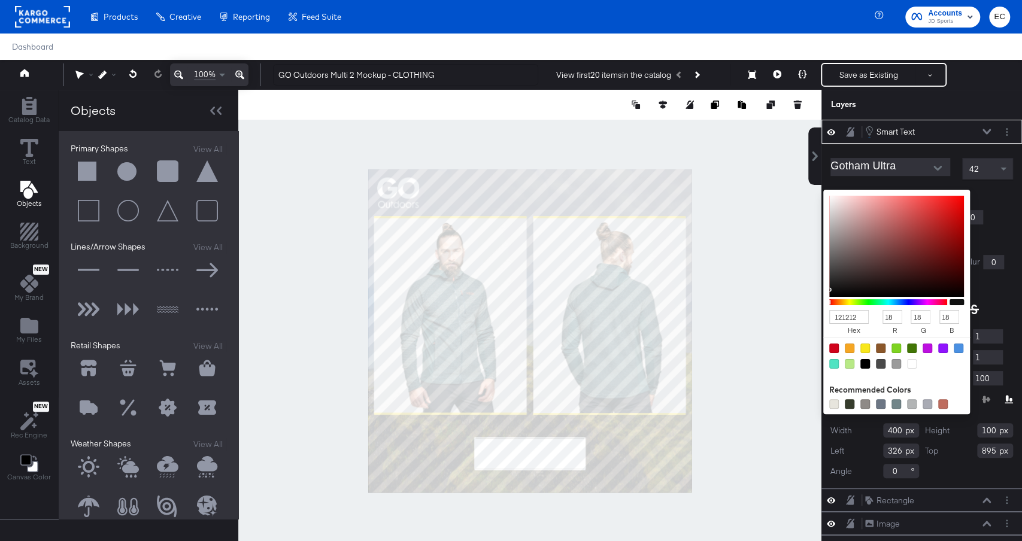
type input "8"
type input "000000"
type input "0"
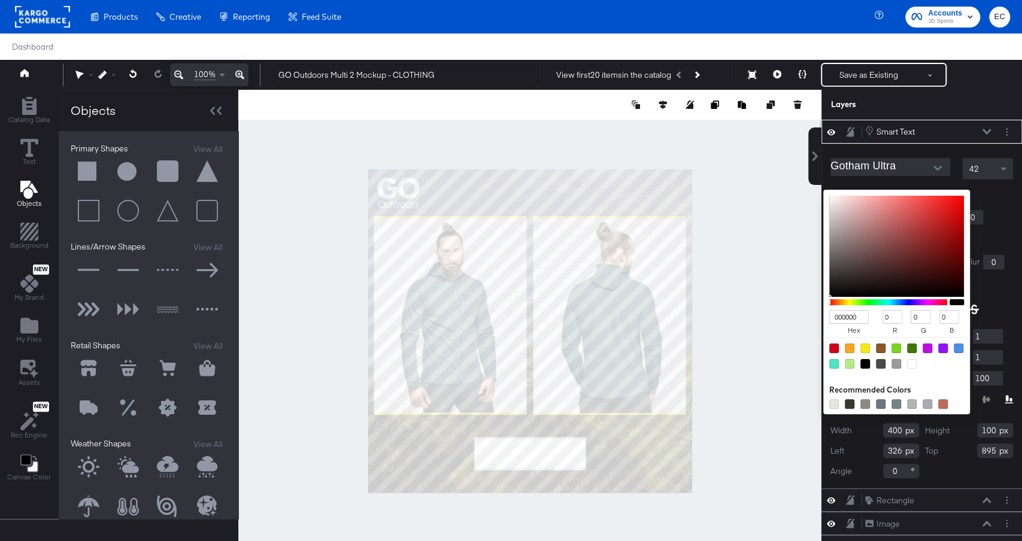
drag, startPoint x: 830, startPoint y: 285, endPoint x: 830, endPoint y: 305, distance: 19.8
click at [830, 305] on div "000000 hex 0 r 0 g 0 b 100 a" at bounding box center [896, 302] width 147 height 225
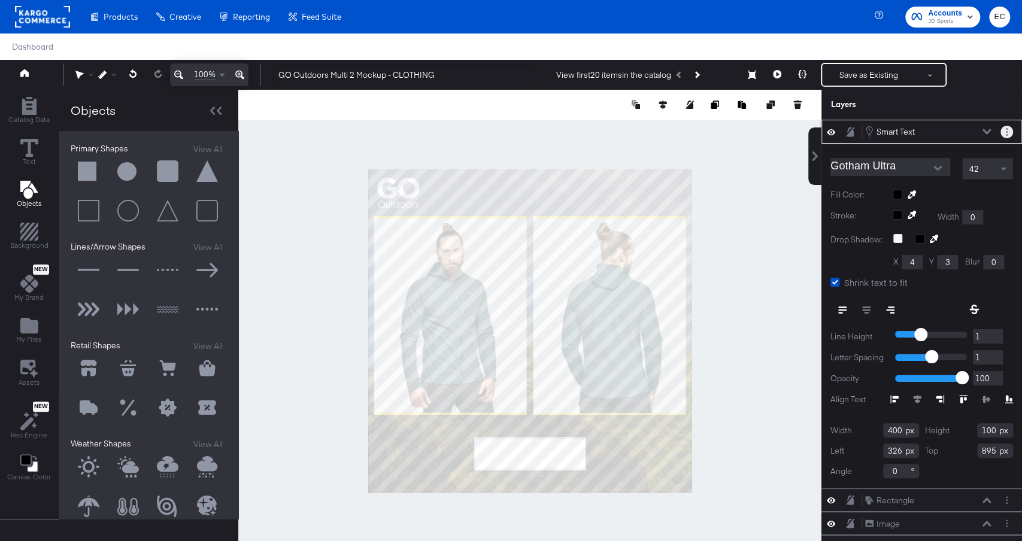
click at [1012, 131] on button "Layer Options" at bounding box center [1007, 132] width 13 height 13
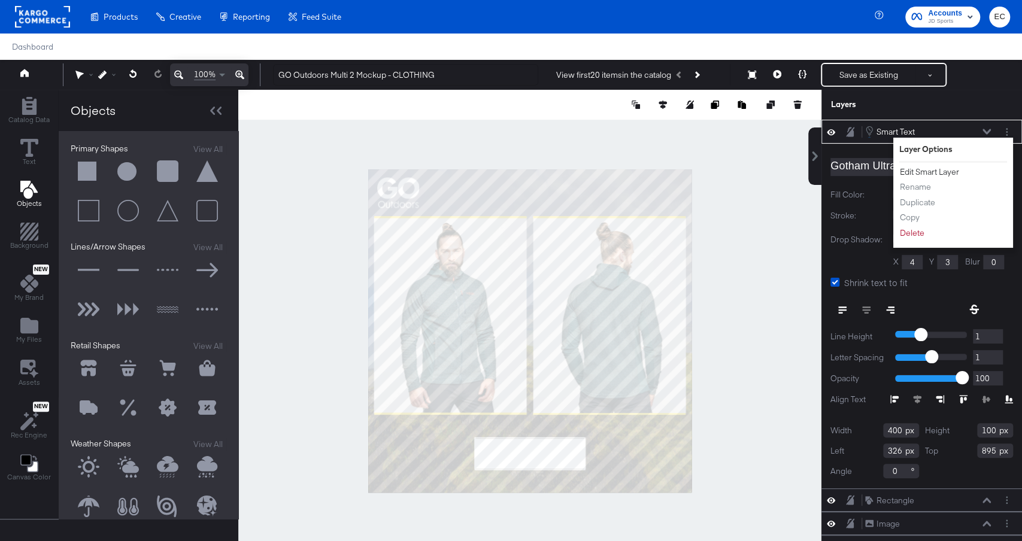
click at [939, 169] on button "Edit Smart Layer" at bounding box center [929, 172] width 60 height 13
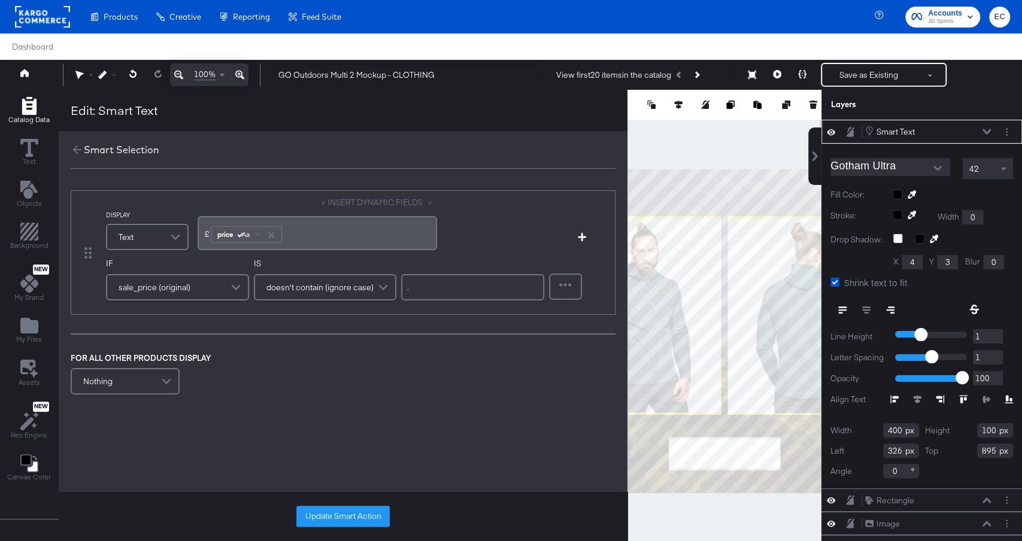
click at [223, 285] on div "sale_price (original)" at bounding box center [177, 287] width 141 height 24
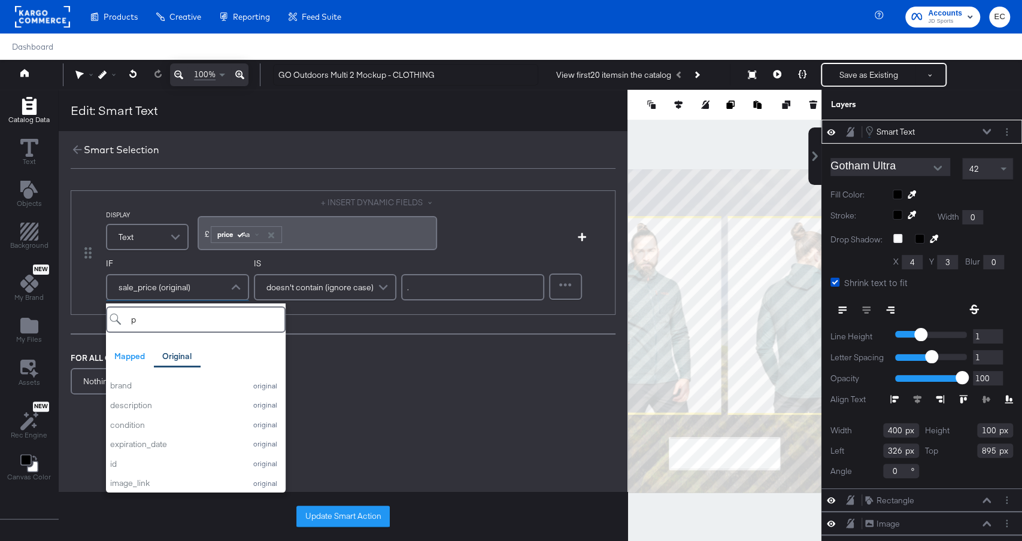
type input "pr"
click at [268, 232] on icon "button" at bounding box center [271, 235] width 6 height 6
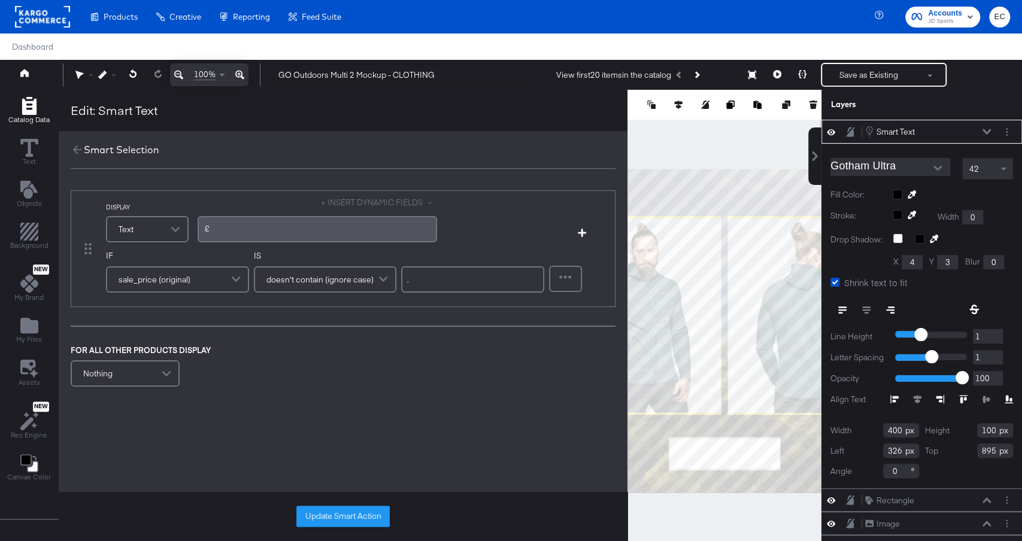
click at [268, 232] on div "£﻿" at bounding box center [317, 228] width 225 height 11
click at [320, 247] on div "DISPLAY Text + INSERT DYNAMIC FIELDS £﻿ Add Condition IF sale_price (original) …" at bounding box center [357, 248] width 503 height 103
click at [320, 235] on div "£﻿" at bounding box center [318, 229] width 240 height 26
click at [353, 223] on div "£﻿" at bounding box center [317, 228] width 225 height 11
click at [380, 184] on div "DISPLAY Text + INSERT DYNAMIC FIELDS £﻿ Add Condition IF sale_price (original) …" at bounding box center [343, 289] width 569 height 223
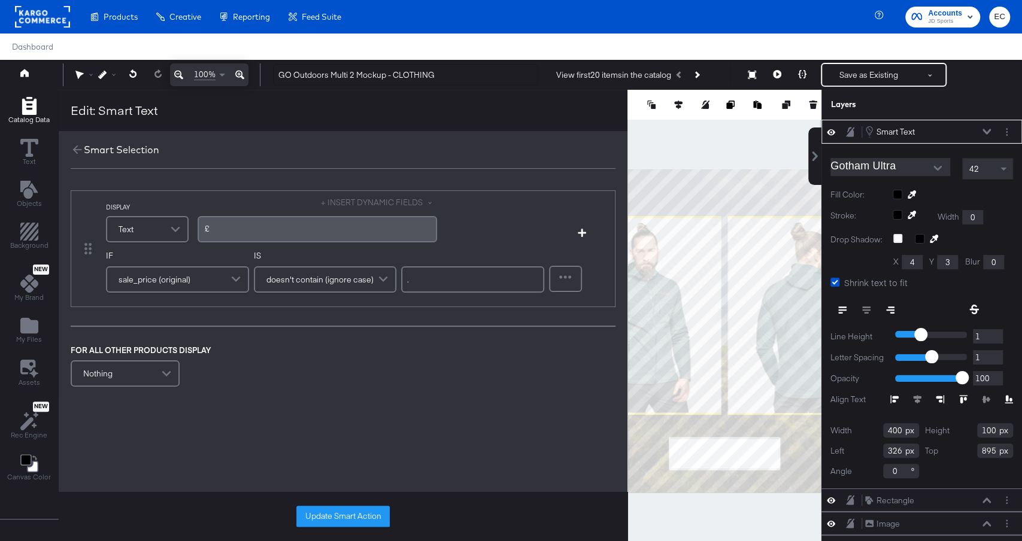
click at [369, 198] on button "+ INSERT DYNAMIC FIELDS" at bounding box center [379, 202] width 116 height 11
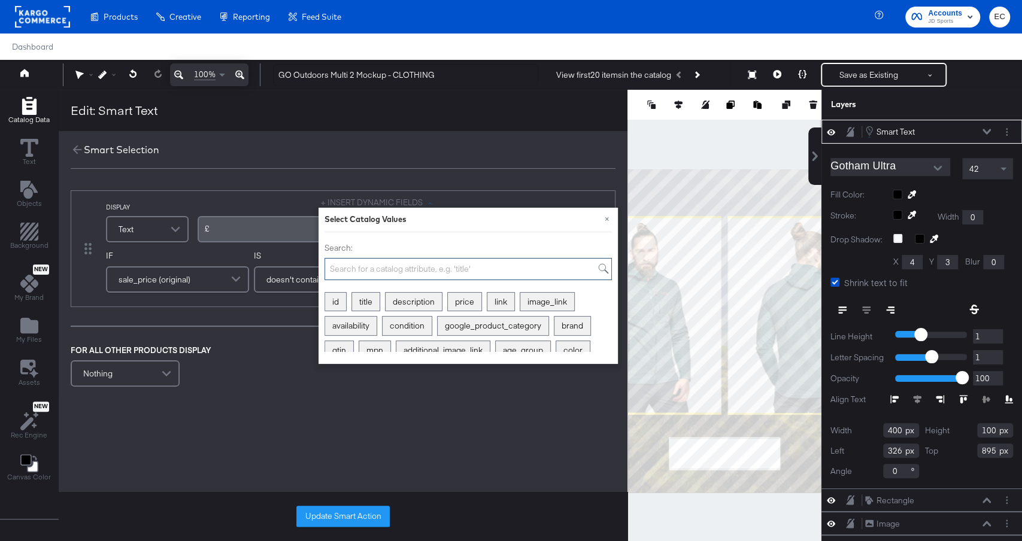
click at [357, 259] on input "Search:" at bounding box center [468, 269] width 287 height 22
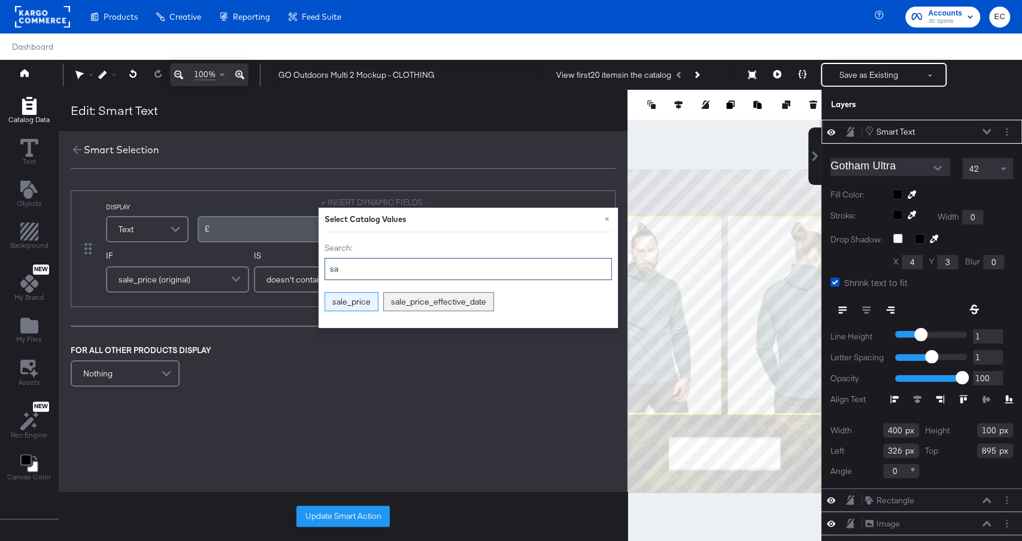
type input "sa"
click at [355, 297] on div "sale_price" at bounding box center [351, 302] width 53 height 19
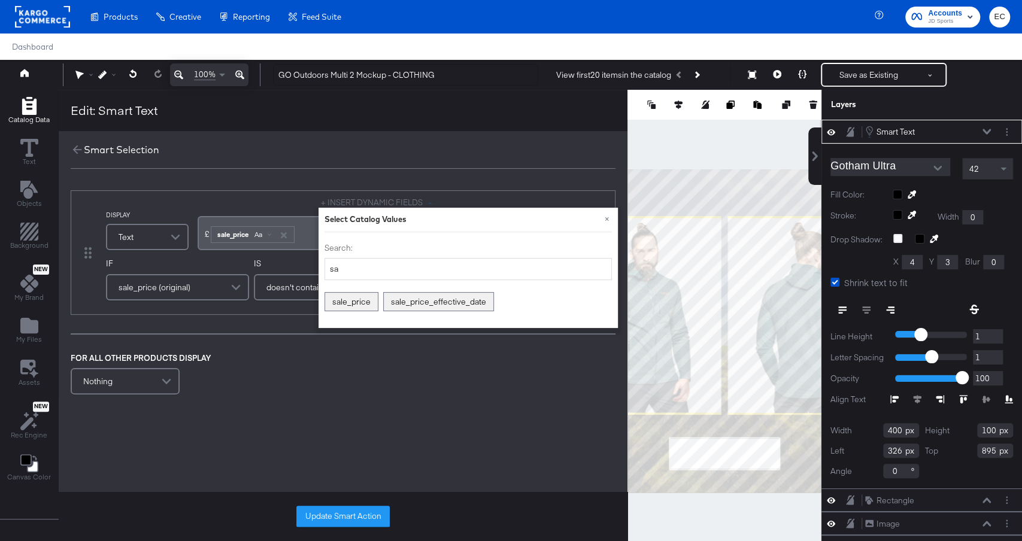
click at [238, 321] on div "DISPLAY Text + INSERT DYNAMIC FIELDS × Select Catalog Values Search: sa sale_pr…" at bounding box center [343, 293] width 569 height 231
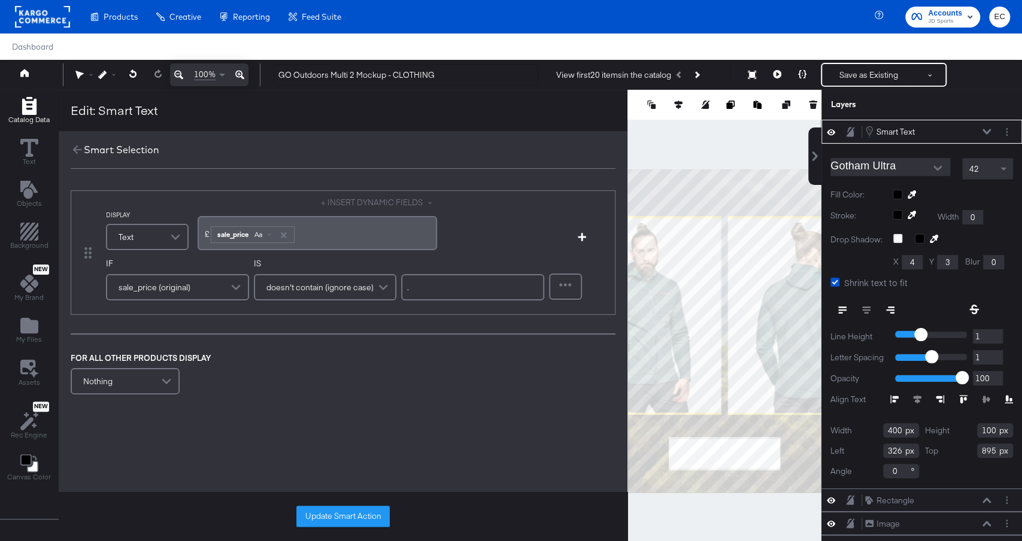
click at [363, 283] on span "doesn't contain (ignore case)" at bounding box center [319, 287] width 107 height 20
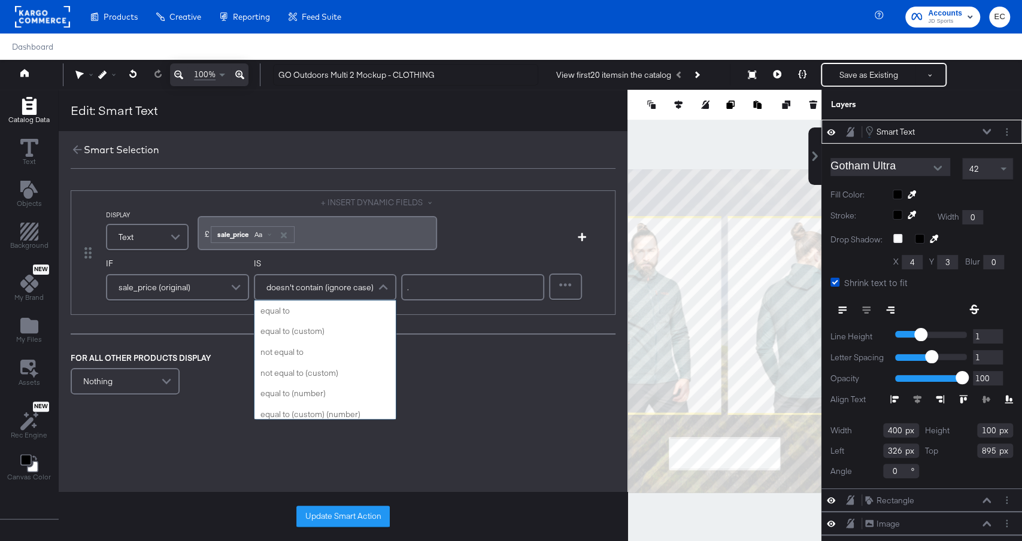
scroll to position [400, 0]
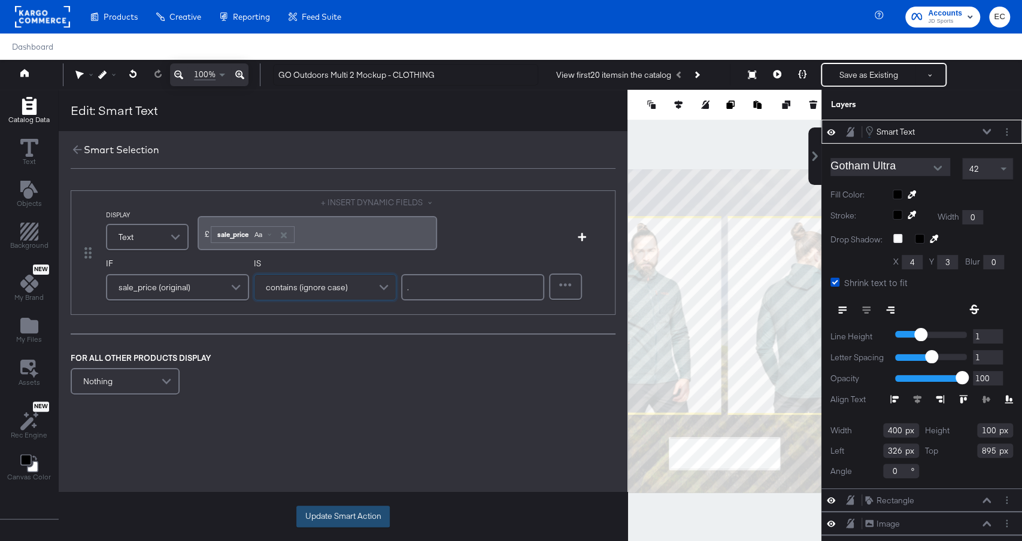
click at [331, 526] on button "Update Smart Action" at bounding box center [342, 517] width 93 height 22
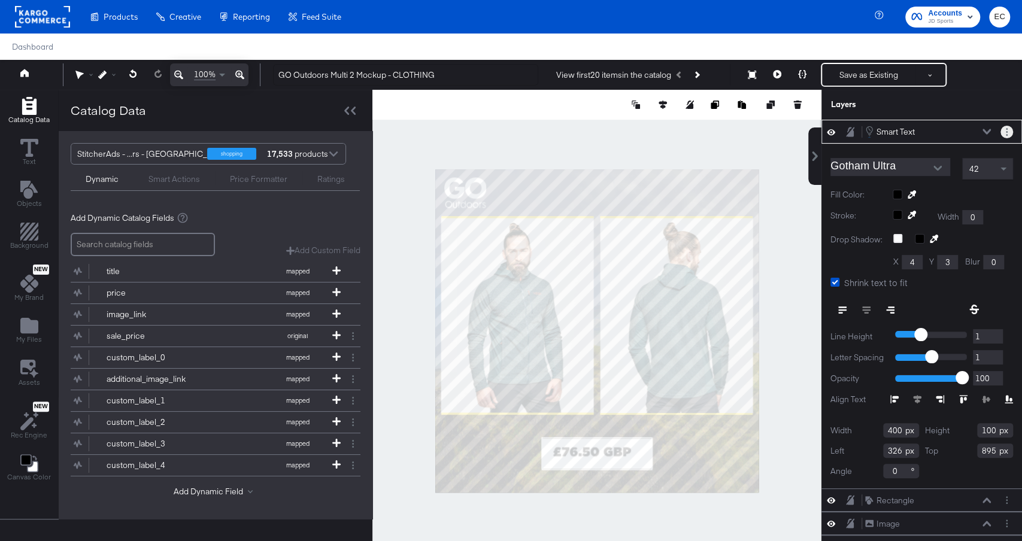
click at [1003, 127] on button "Layer Options" at bounding box center [1007, 132] width 13 height 13
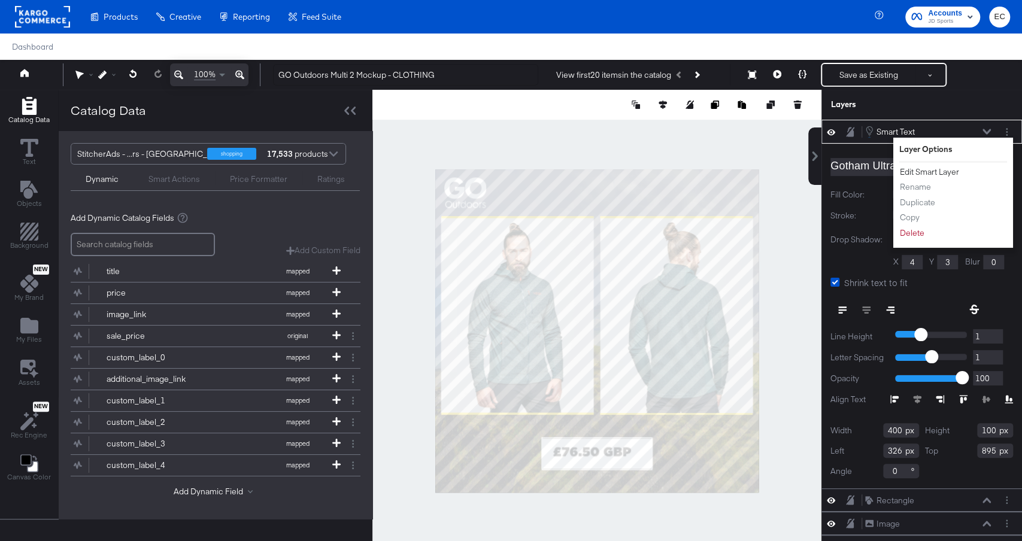
click at [930, 169] on button "Edit Smart Layer" at bounding box center [929, 172] width 60 height 13
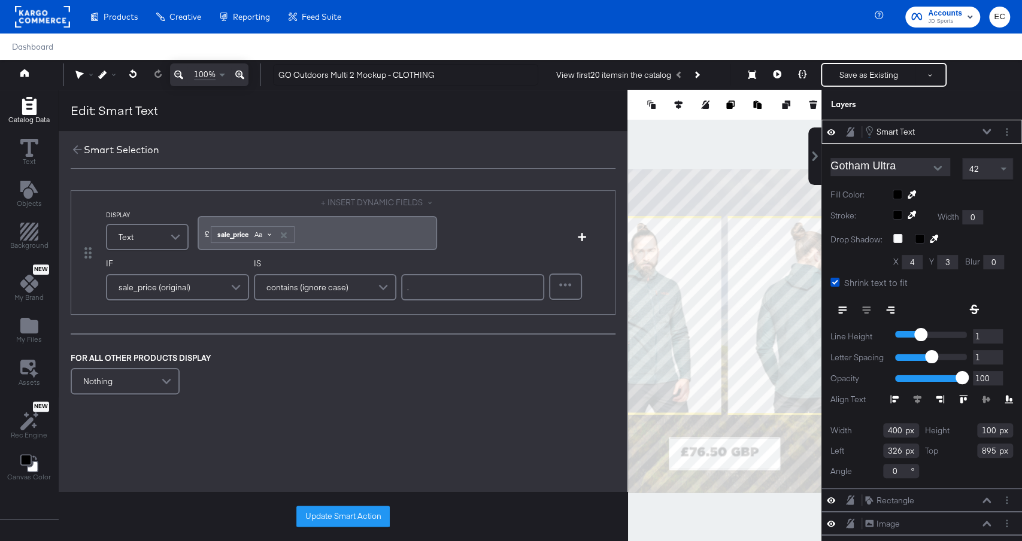
click at [261, 232] on span "Aa" at bounding box center [258, 235] width 8 height 10
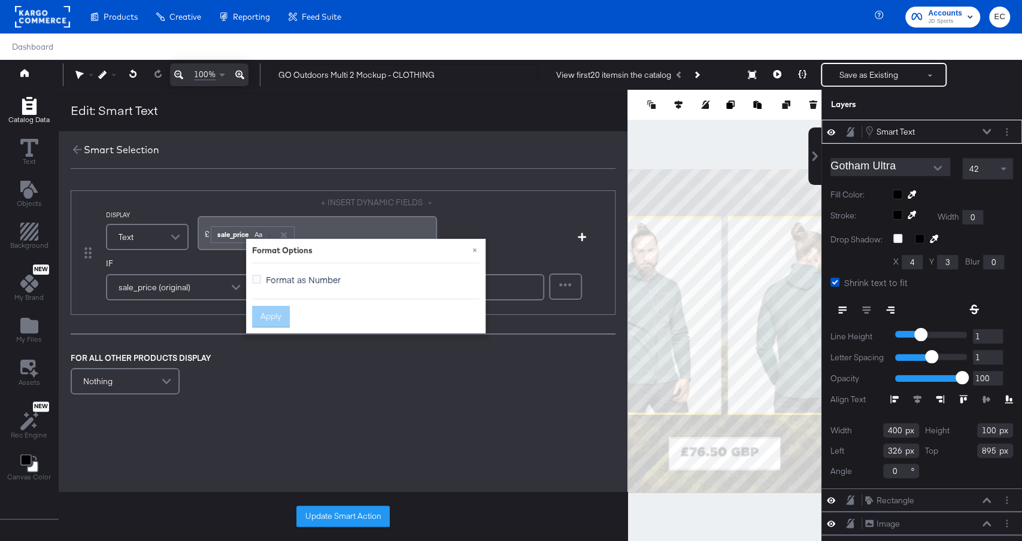
click at [268, 284] on div "Format as Number" at bounding box center [306, 280] width 80 height 13
click at [0, 0] on input "Format as Number" at bounding box center [0, 0] width 0 height 0
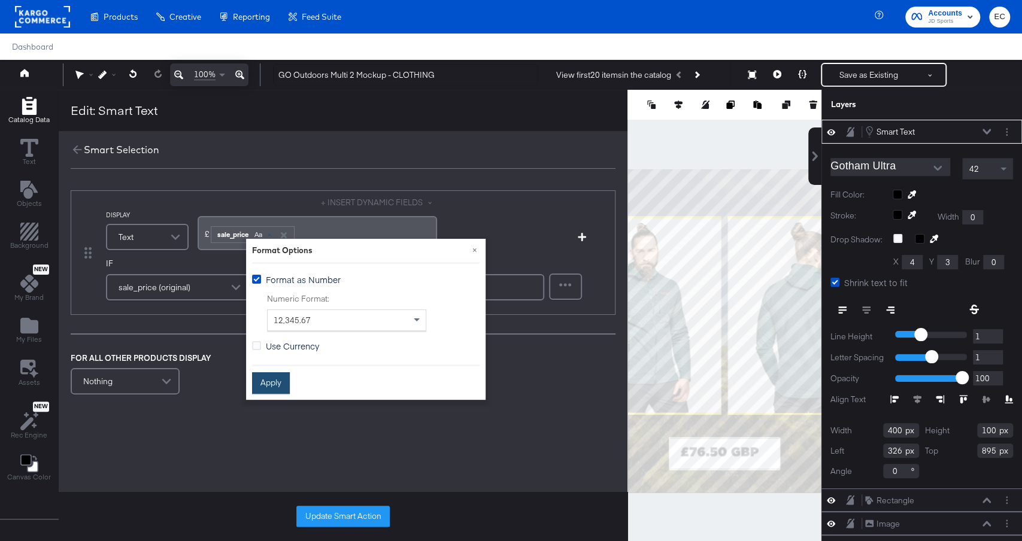
click at [271, 384] on button "Apply" at bounding box center [271, 383] width 38 height 22
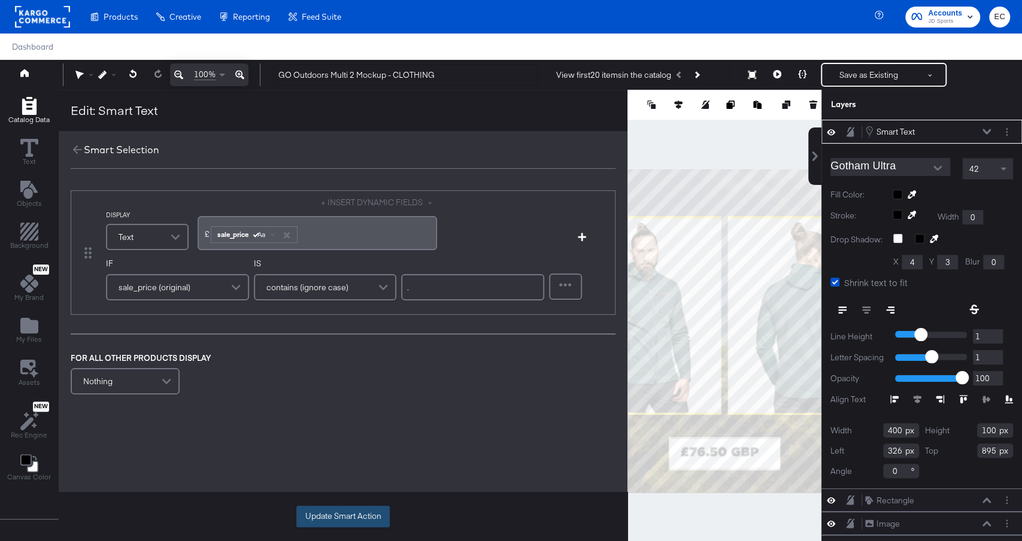
click at [340, 513] on button "Update Smart Action" at bounding box center [342, 517] width 93 height 22
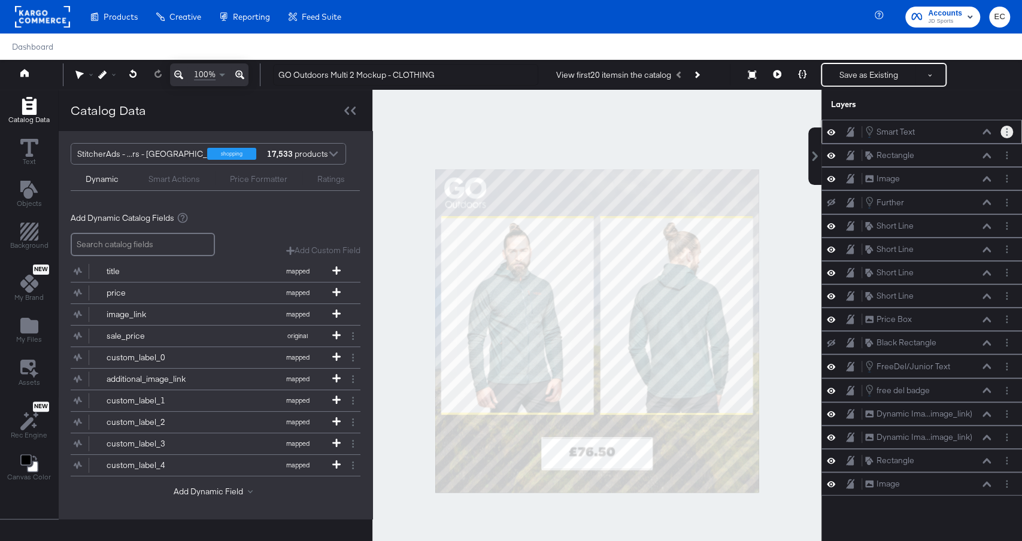
click at [1008, 129] on button "Layer Options" at bounding box center [1007, 132] width 13 height 13
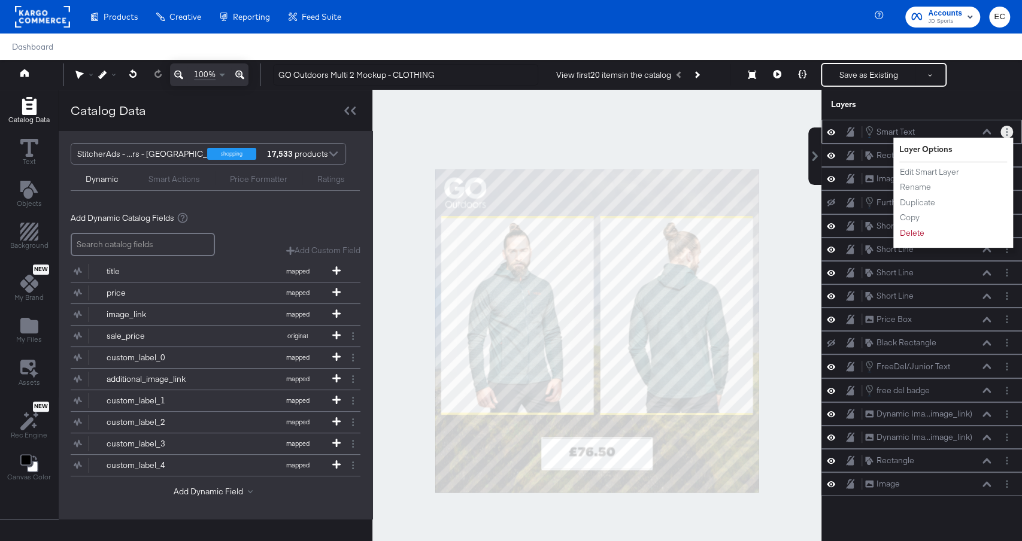
click at [1007, 134] on circle "Layer Options" at bounding box center [1007, 135] width 2 height 2
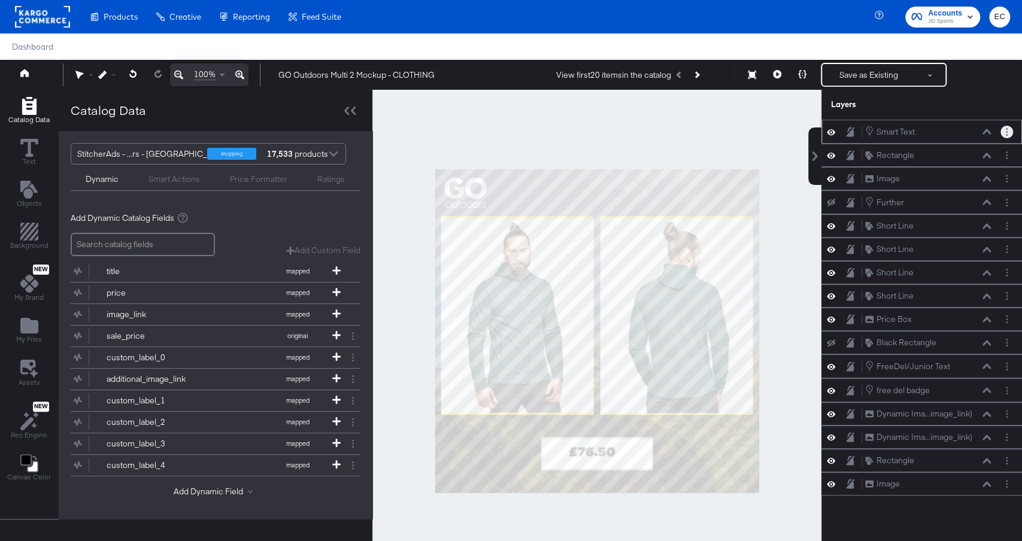
click at [1016, 131] on div at bounding box center [1009, 132] width 17 height 13
click at [1008, 130] on button "Layer Options" at bounding box center [1007, 132] width 13 height 13
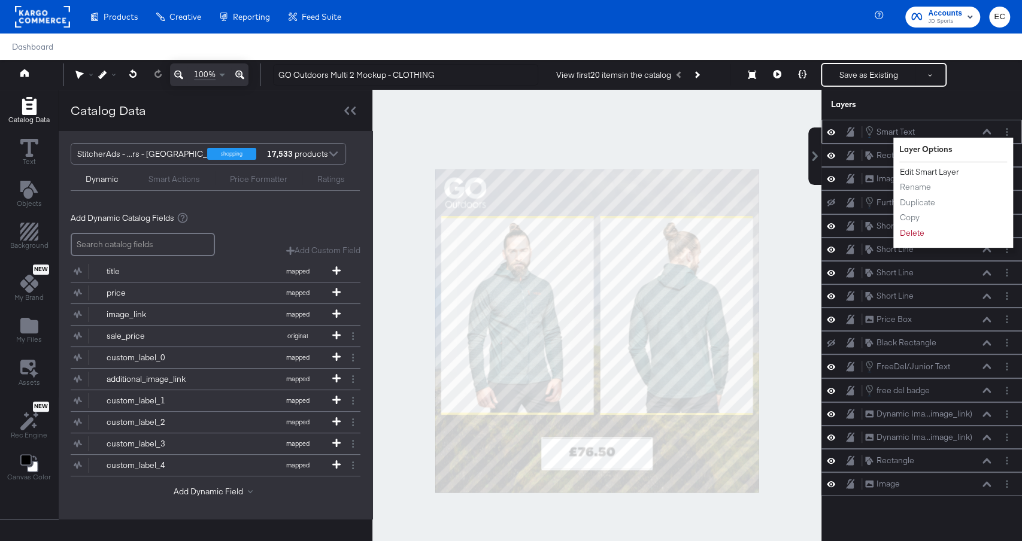
click at [941, 168] on button "Edit Smart Layer" at bounding box center [929, 172] width 60 height 13
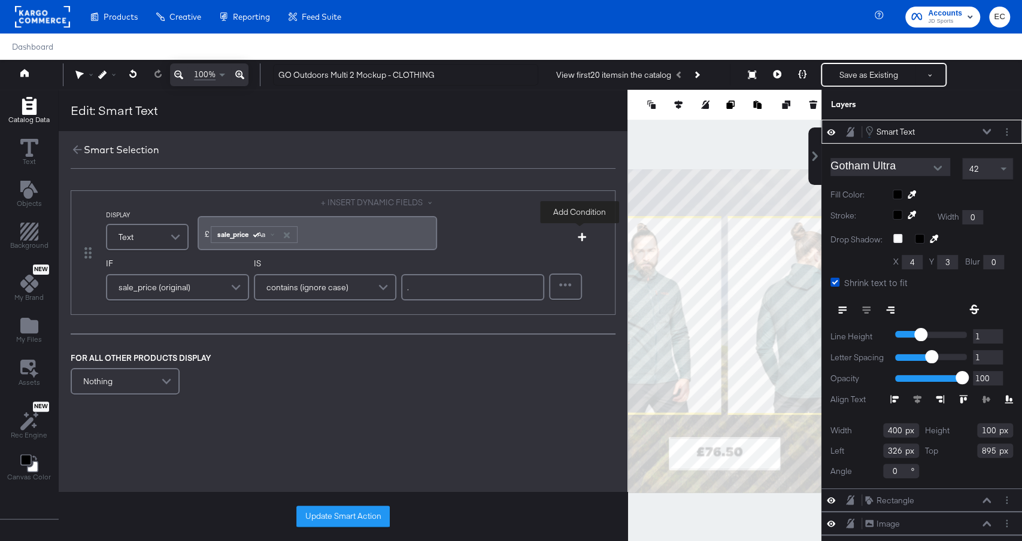
click at [578, 235] on icon "button" at bounding box center [582, 237] width 8 height 8
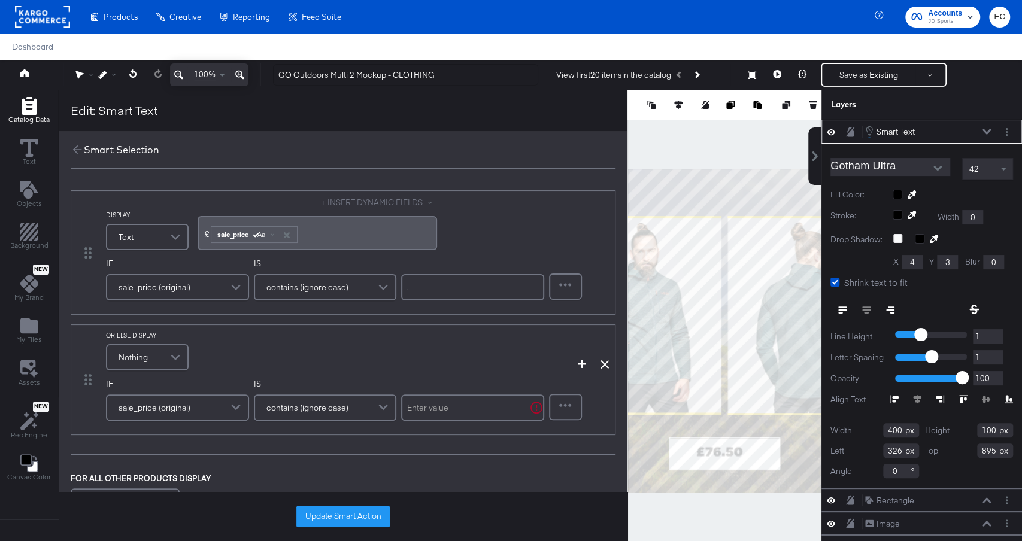
click at [143, 352] on span "Nothing" at bounding box center [133, 357] width 29 height 20
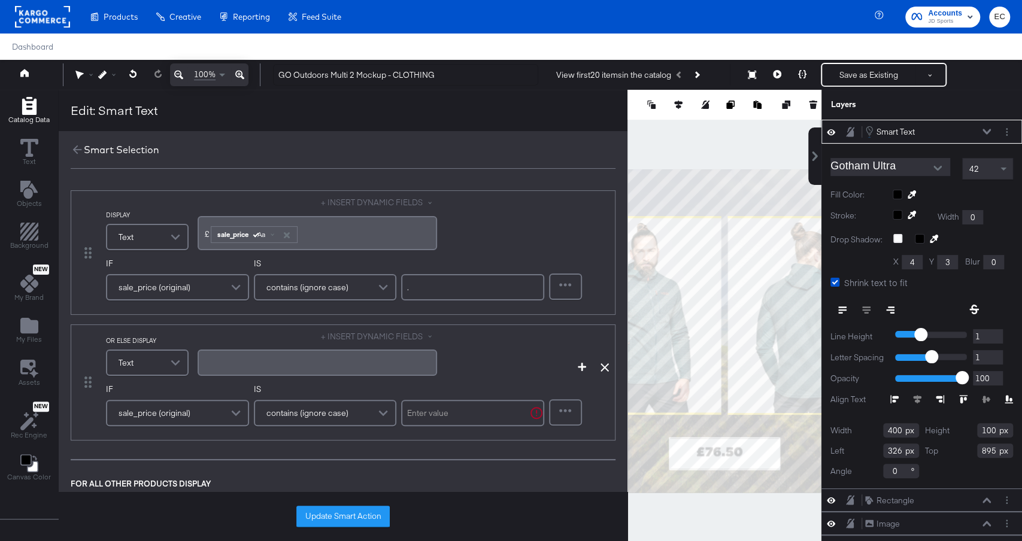
click at [235, 357] on div "﻿" at bounding box center [317, 362] width 225 height 11
click at [369, 334] on button "+ INSERT DYNAMIC FIELDS" at bounding box center [379, 336] width 116 height 11
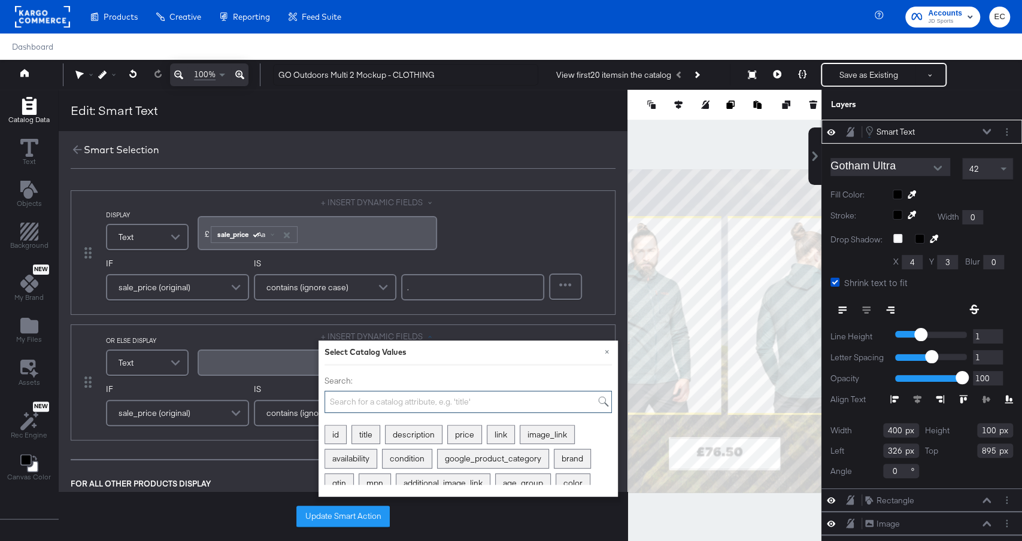
click at [341, 404] on input "Search:" at bounding box center [468, 402] width 287 height 22
type input "pr"
click at [340, 440] on div "price" at bounding box center [342, 435] width 34 height 19
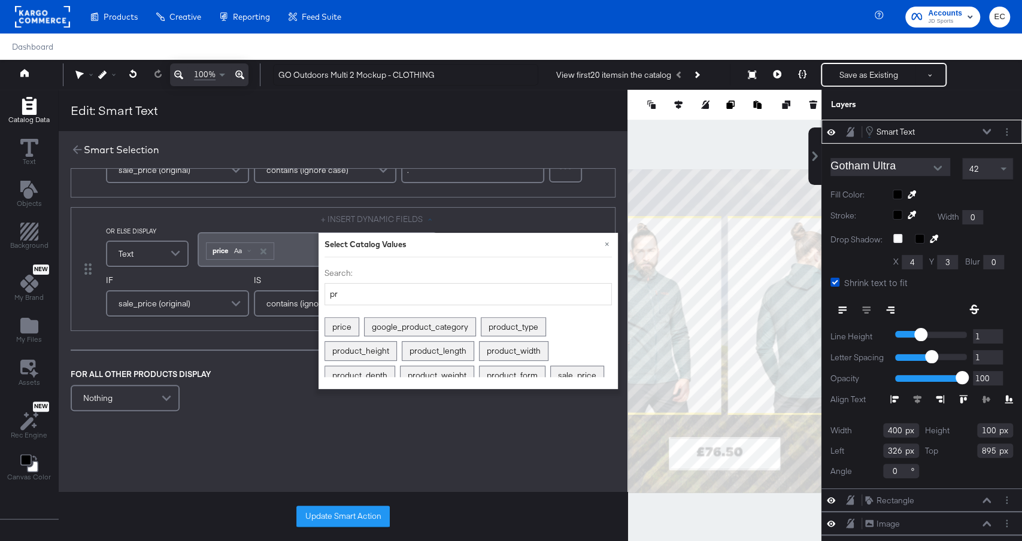
scroll to position [144, 0]
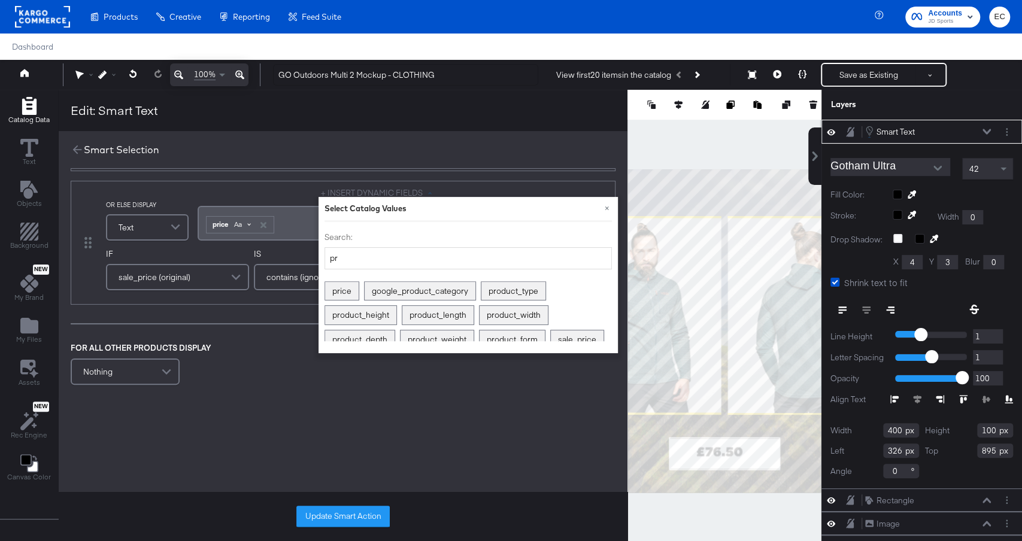
click at [240, 227] on span "Aa" at bounding box center [238, 225] width 8 height 10
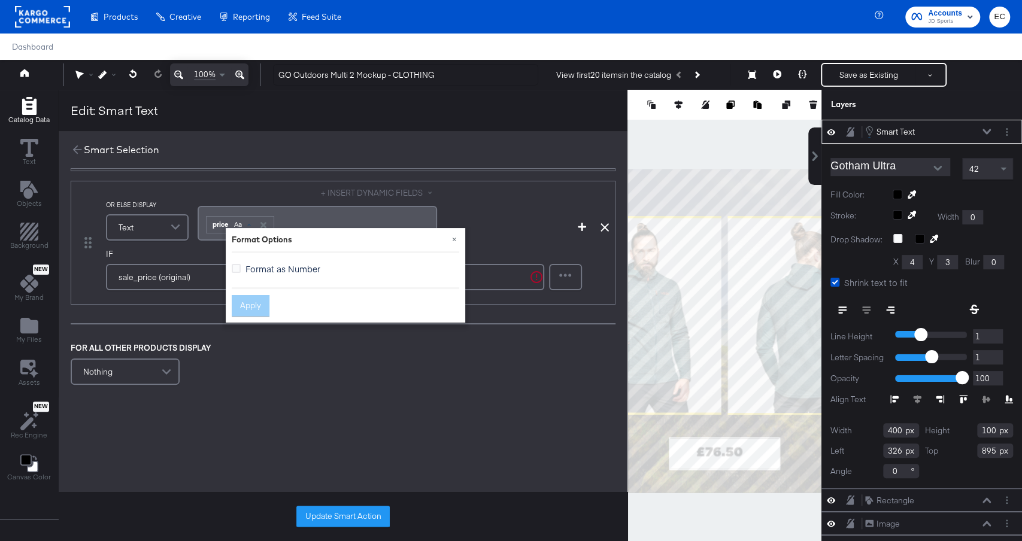
click at [241, 263] on label "Format as Number" at bounding box center [278, 269] width 93 height 13
click at [0, 0] on input "Format as Number" at bounding box center [0, 0] width 0 height 0
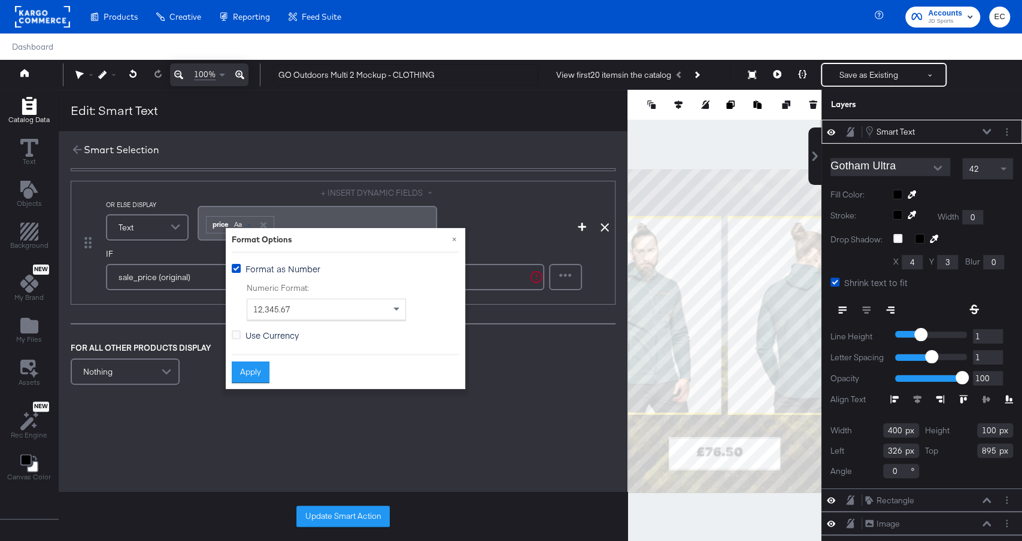
click at [241, 264] on label "Format as Number" at bounding box center [278, 269] width 93 height 13
click at [0, 0] on input "Format as Number" at bounding box center [0, 0] width 0 height 0
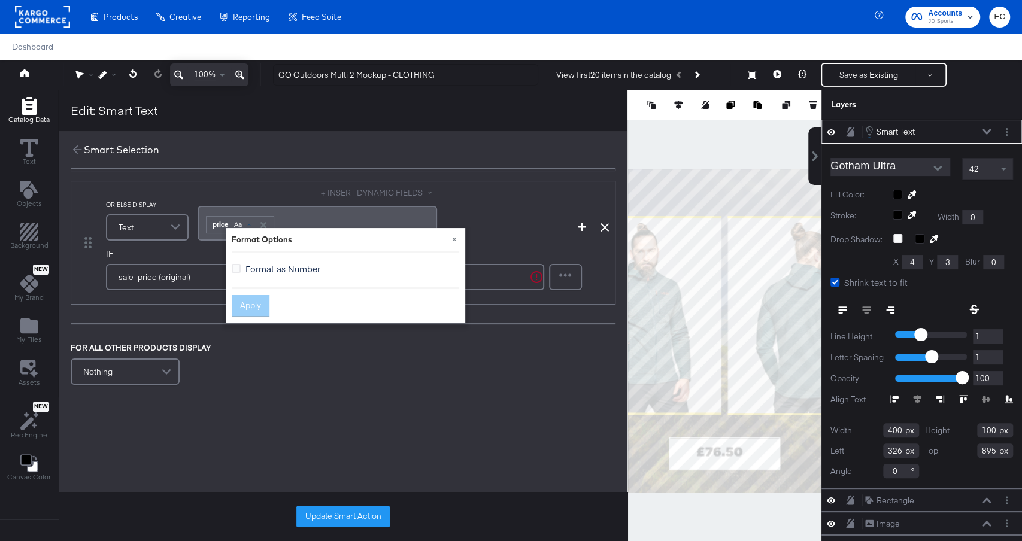
click at [241, 264] on label "Format as Number" at bounding box center [278, 269] width 93 height 13
click at [0, 0] on input "Format as Number" at bounding box center [0, 0] width 0 height 0
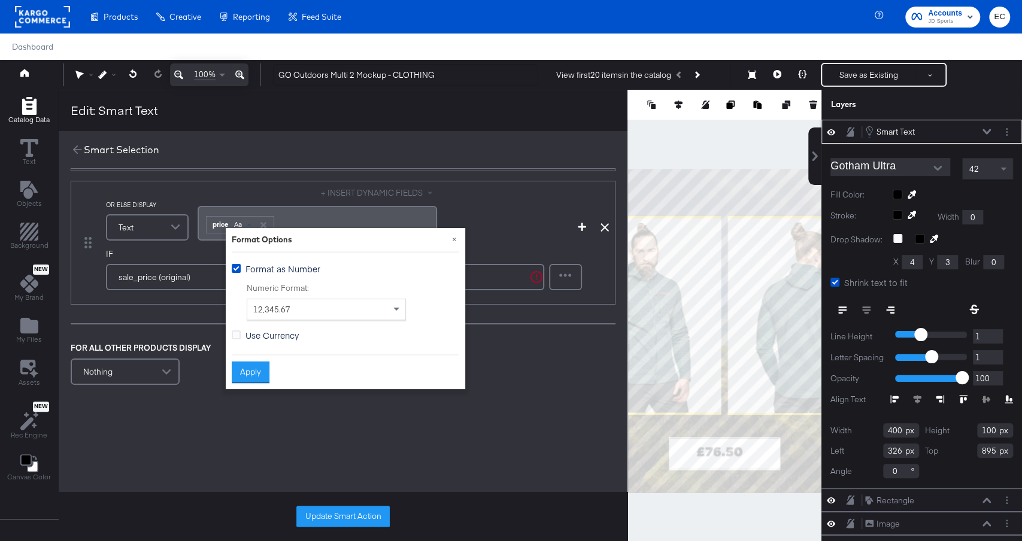
click at [205, 226] on span "price Aa" at bounding box center [240, 223] width 71 height 20
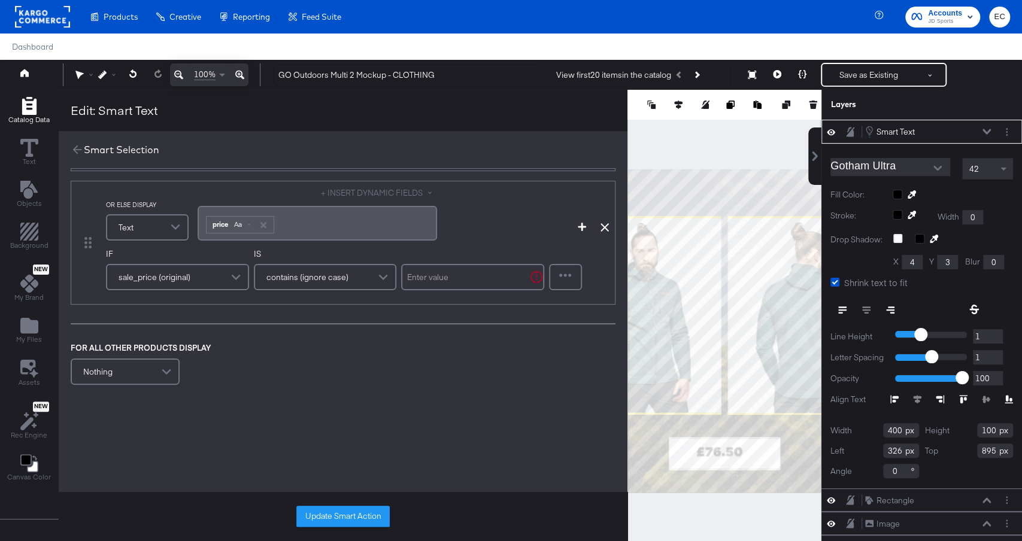
click at [206, 222] on div "price Aa" at bounding box center [240, 224] width 68 height 17
click at [301, 223] on div "﻿ ﻿ price Aa ﻿" at bounding box center [317, 223] width 225 height 20
click at [195, 274] on div "sale_price (original)" at bounding box center [177, 277] width 141 height 24
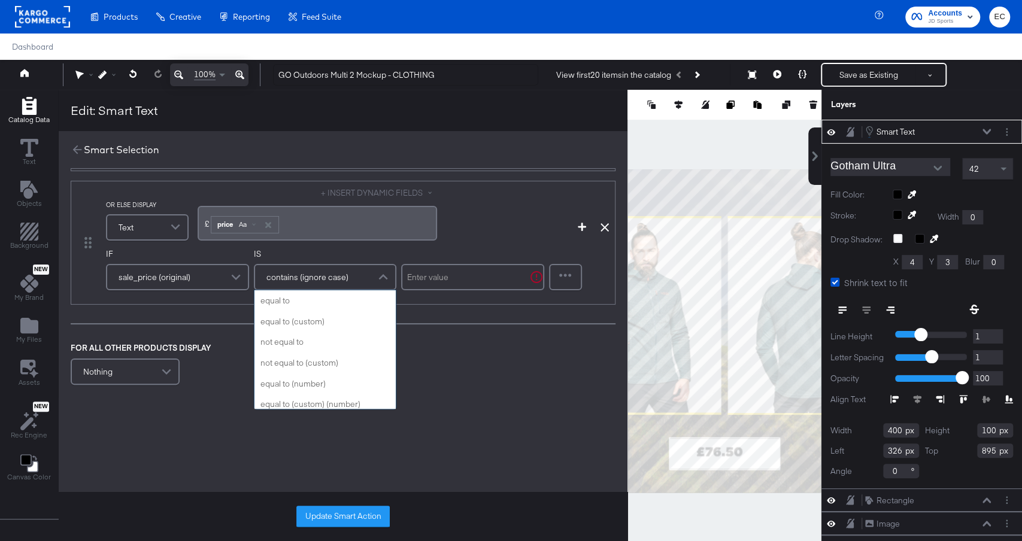
click at [323, 269] on span "contains (ignore case)" at bounding box center [307, 277] width 82 height 20
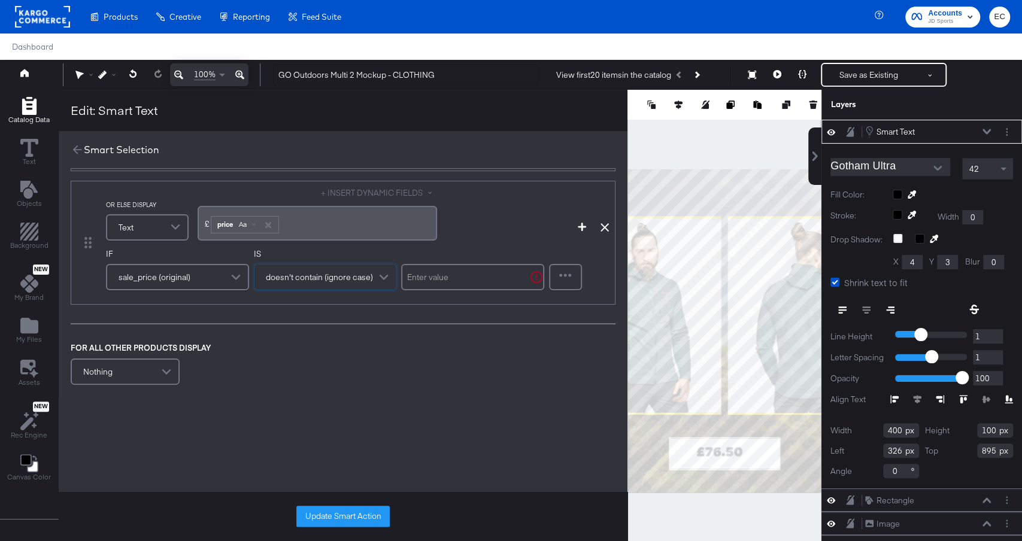
click at [431, 280] on input "text" at bounding box center [472, 277] width 143 height 26
type input "."
click at [347, 517] on button "Update Smart Action" at bounding box center [342, 517] width 93 height 22
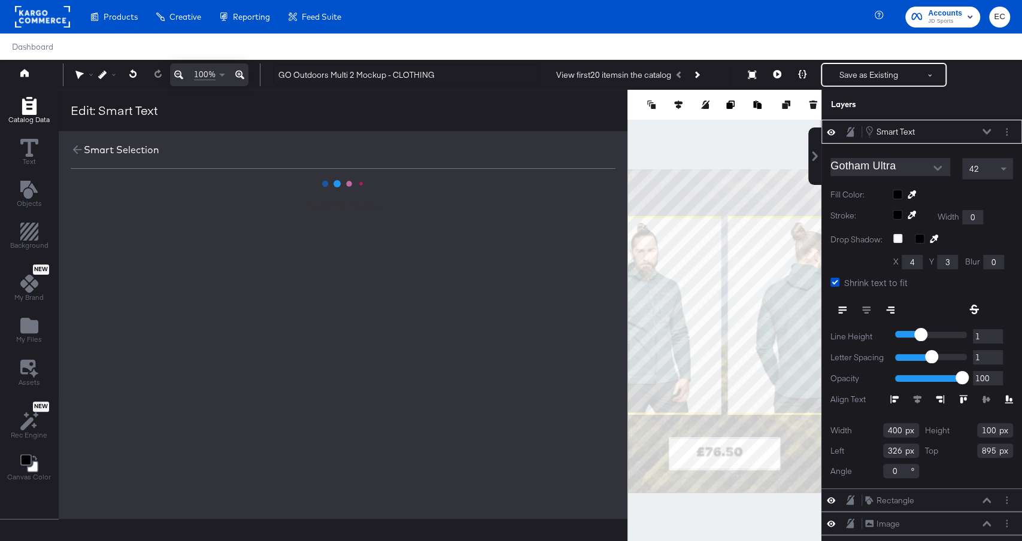
scroll to position [0, 0]
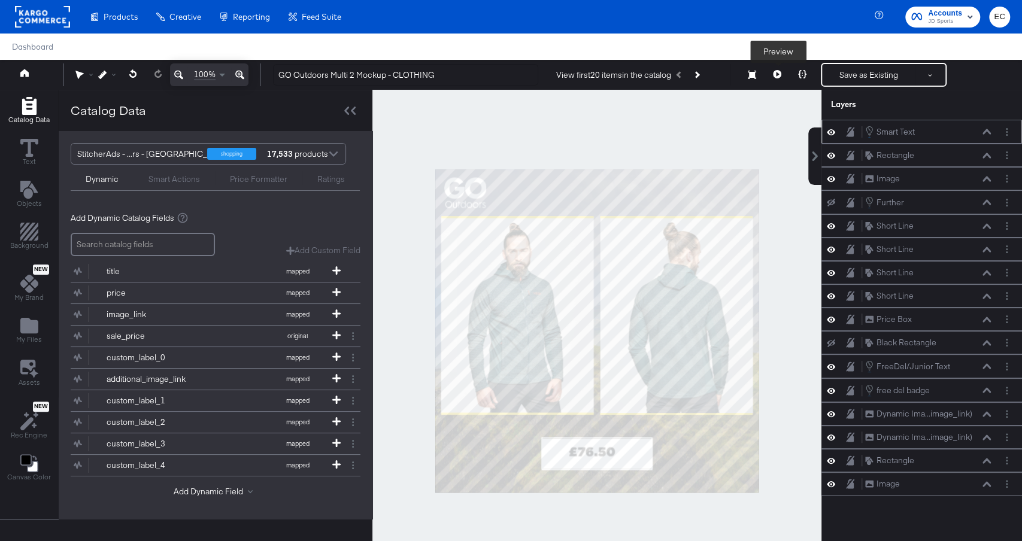
click at [779, 71] on icon at bounding box center [777, 74] width 8 height 8
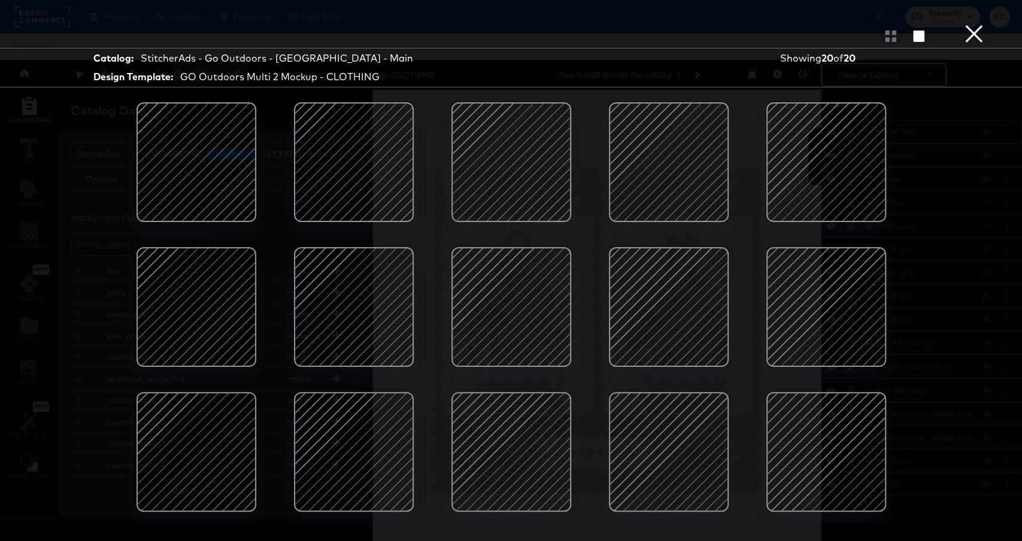
click at [969, 24] on button "×" at bounding box center [974, 12] width 24 height 24
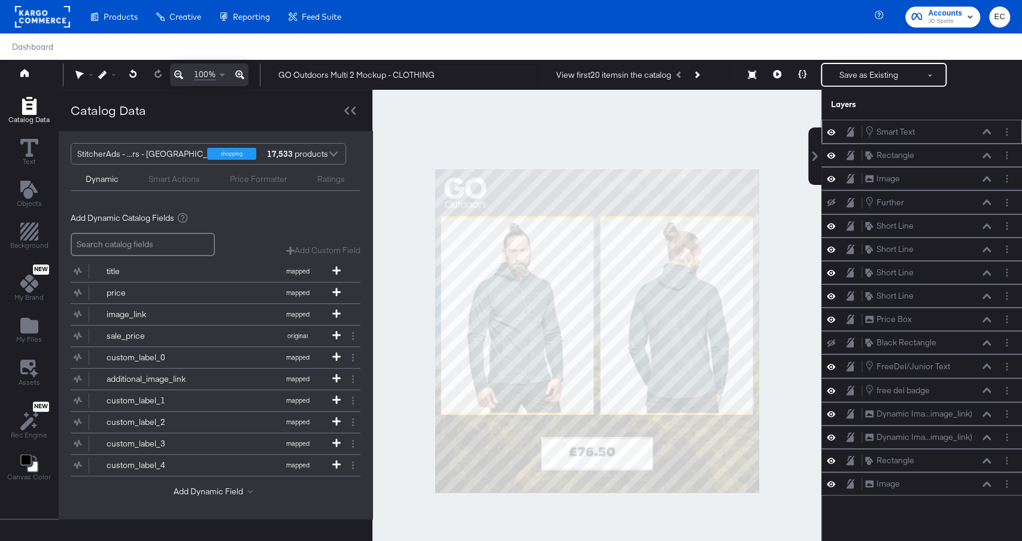
click at [1013, 134] on div at bounding box center [1009, 132] width 17 height 13
click at [1008, 132] on button "Layer Options" at bounding box center [1007, 132] width 13 height 13
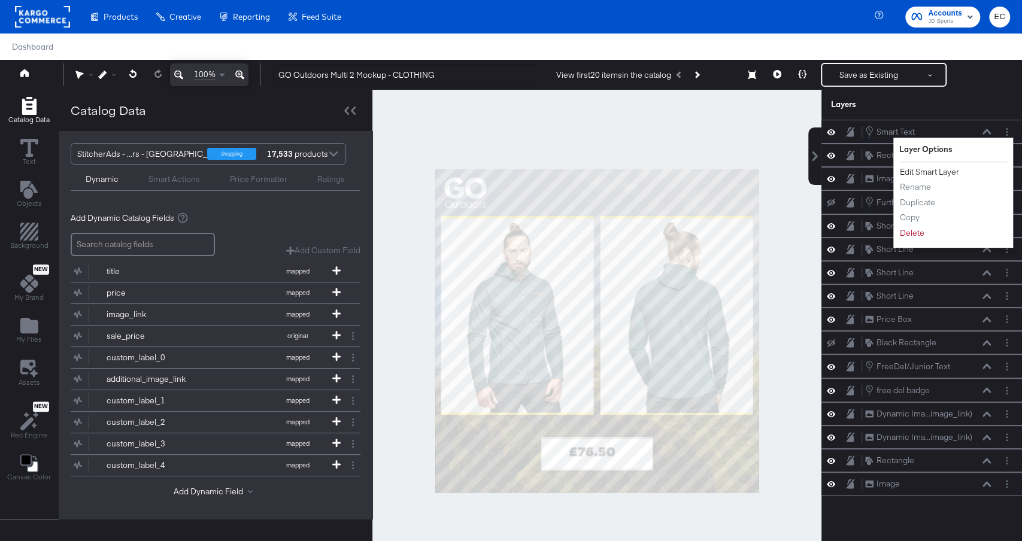
click at [936, 168] on button "Edit Smart Layer" at bounding box center [929, 172] width 60 height 13
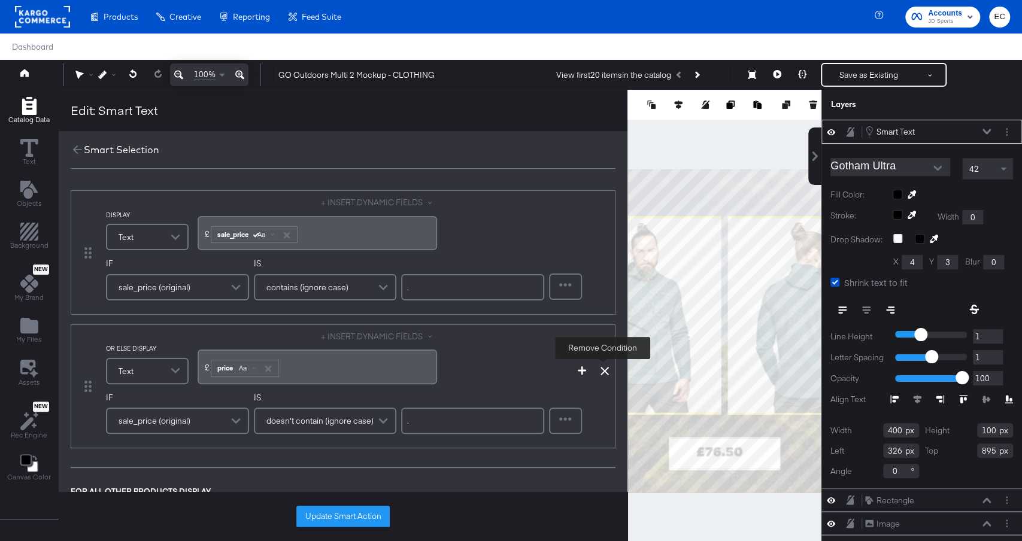
click at [604, 368] on icon at bounding box center [605, 371] width 8 height 8
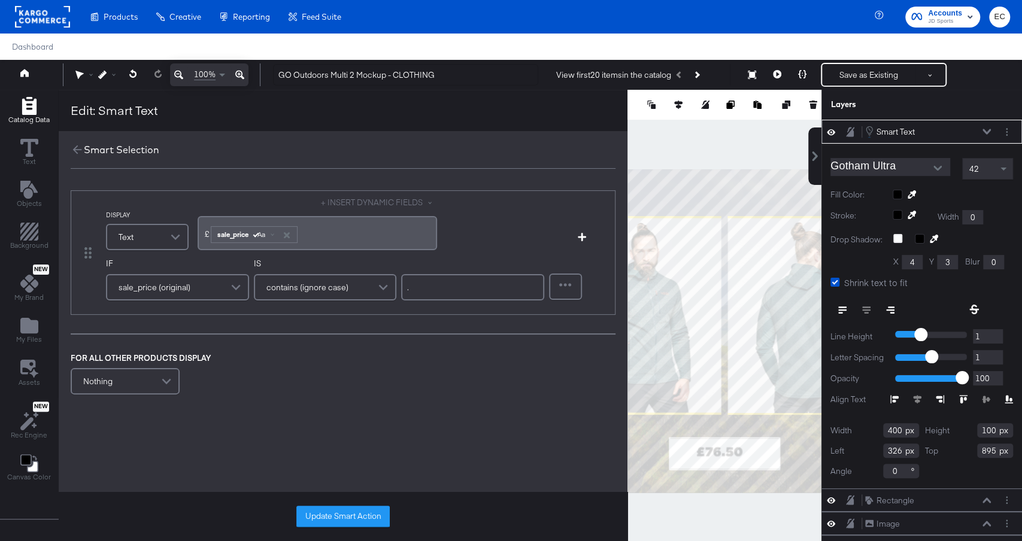
click at [154, 376] on div "Nothing" at bounding box center [125, 381] width 107 height 24
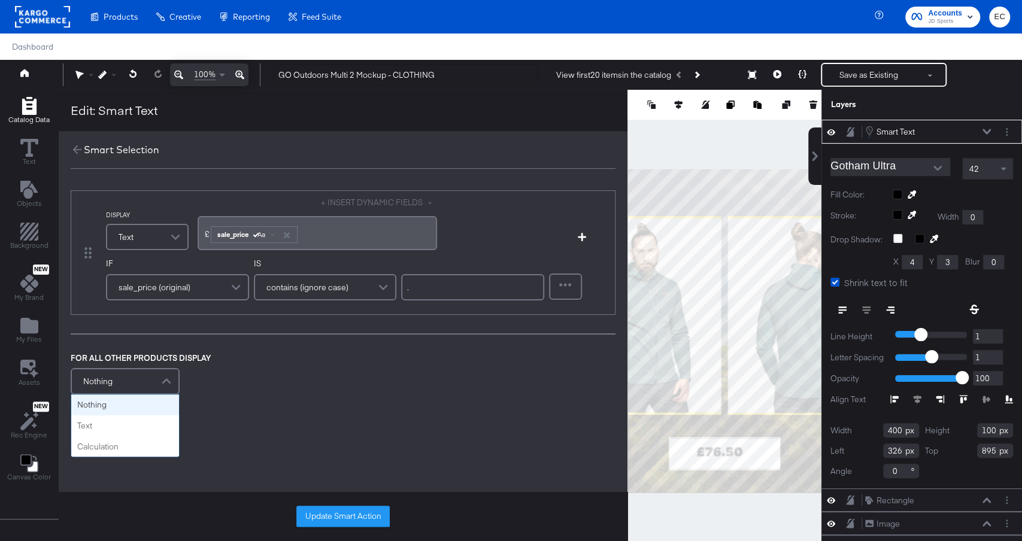
click at [112, 383] on div "Nothing" at bounding box center [125, 381] width 107 height 24
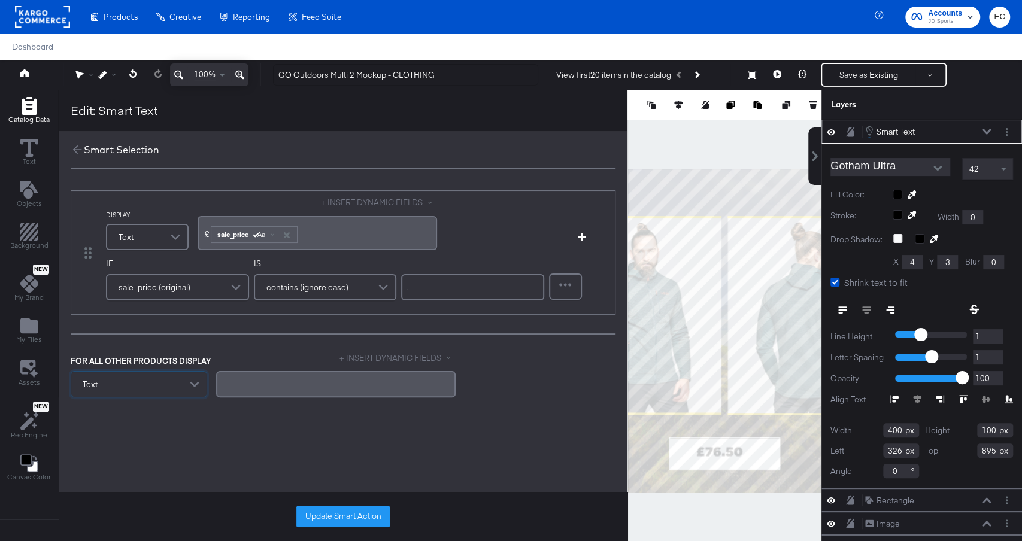
click at [260, 378] on div "﻿" at bounding box center [335, 383] width 225 height 11
click at [371, 353] on button "+ INSERT DYNAMIC FIELDS" at bounding box center [398, 358] width 116 height 11
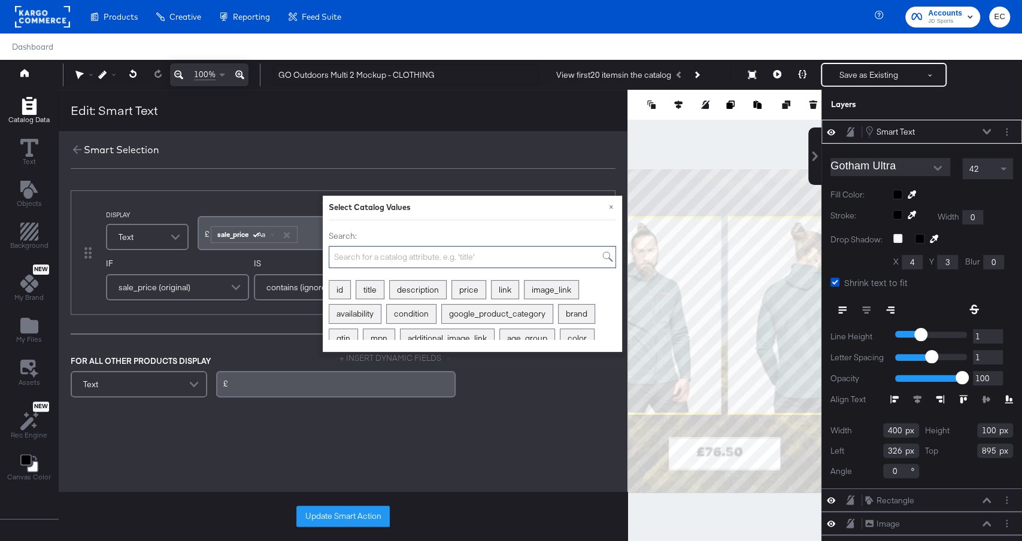
click at [422, 257] on input "Search:" at bounding box center [472, 257] width 287 height 22
type input "pri"
click at [343, 286] on div "price" at bounding box center [346, 290] width 34 height 19
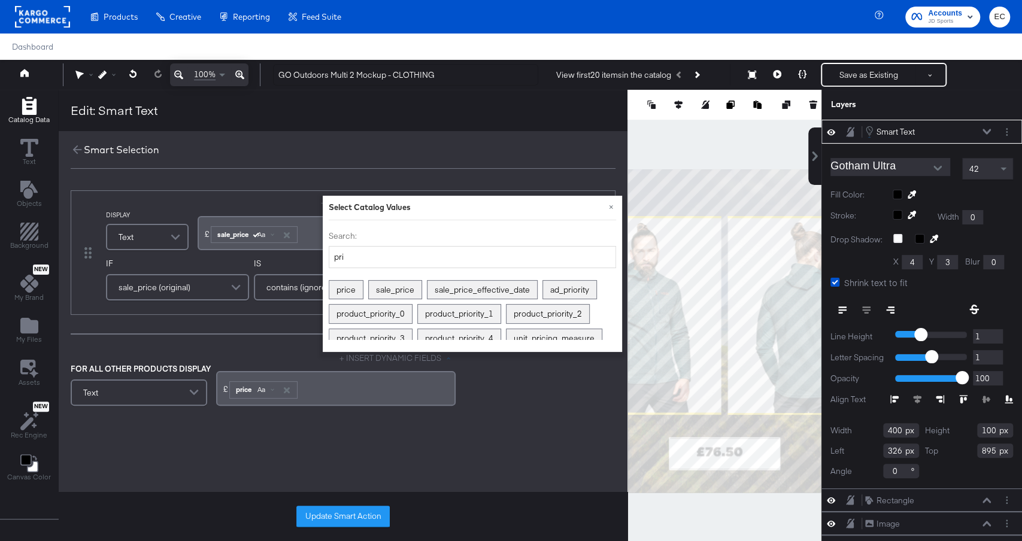
click at [371, 445] on div "DISPLAY Text + INSERT DYNAMIC FIELDS £﻿ ﻿ sale_price Aa ﻿ Add Condition IF sale…" at bounding box center [343, 339] width 569 height 341
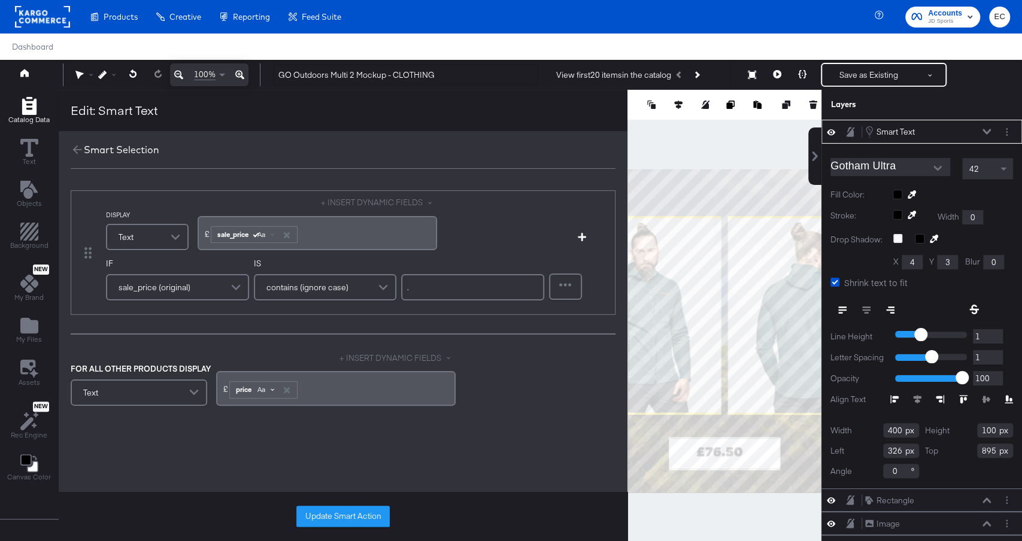
click at [262, 390] on span "Aa" at bounding box center [261, 390] width 8 height 10
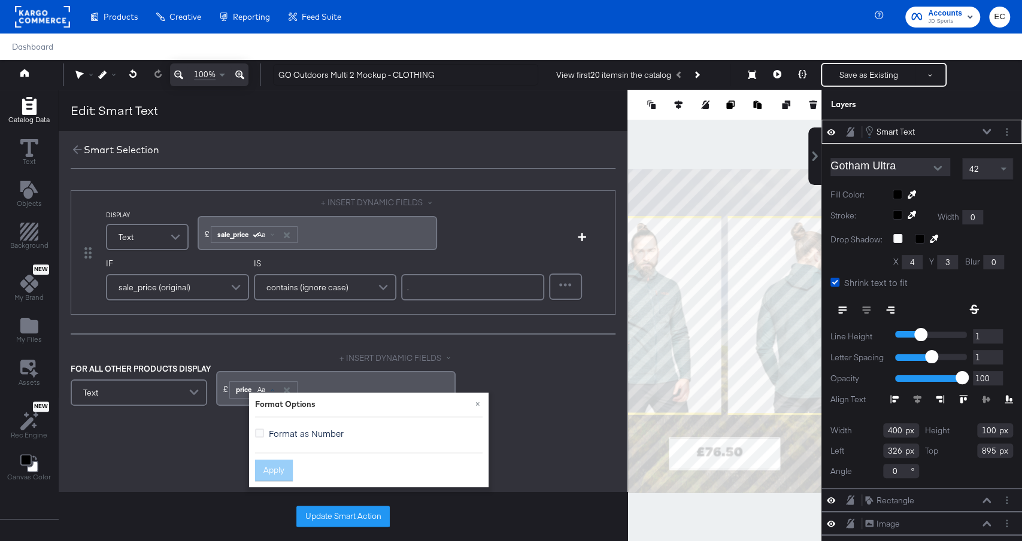
click at [279, 430] on span "Format as Number" at bounding box center [306, 434] width 75 height 12
click at [0, 0] on input "Format as Number" at bounding box center [0, 0] width 0 height 0
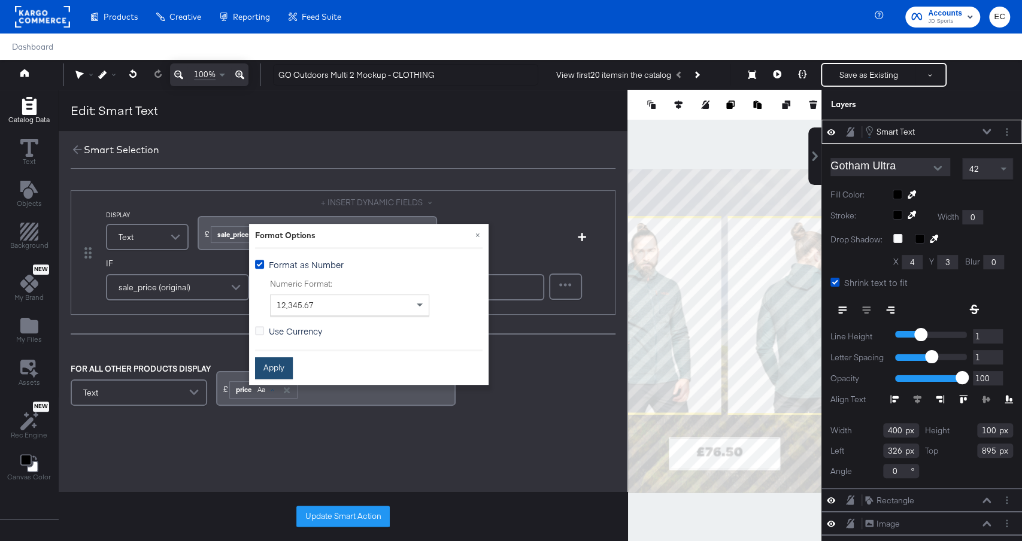
click at [274, 371] on button "Apply" at bounding box center [274, 368] width 38 height 22
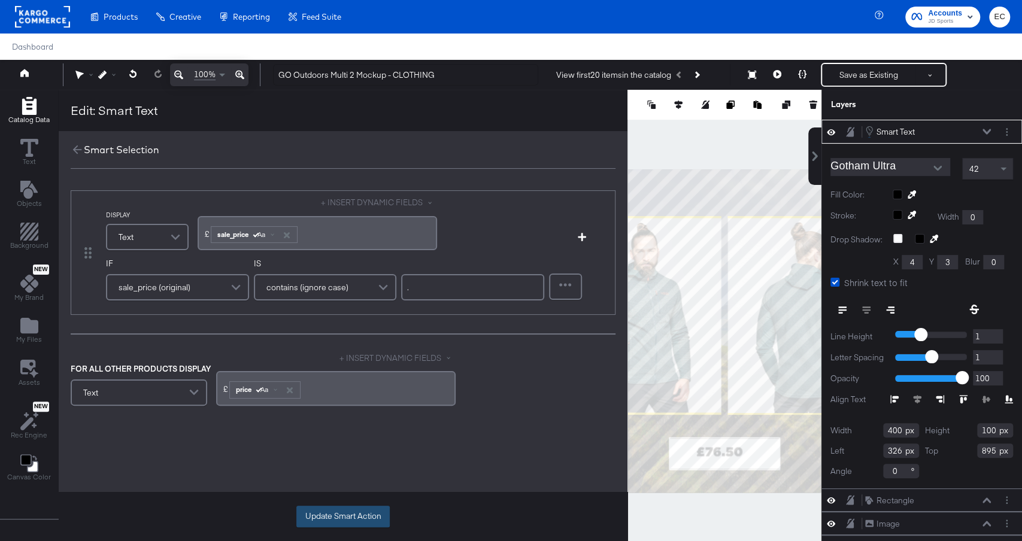
click at [346, 517] on button "Update Smart Action" at bounding box center [342, 517] width 93 height 22
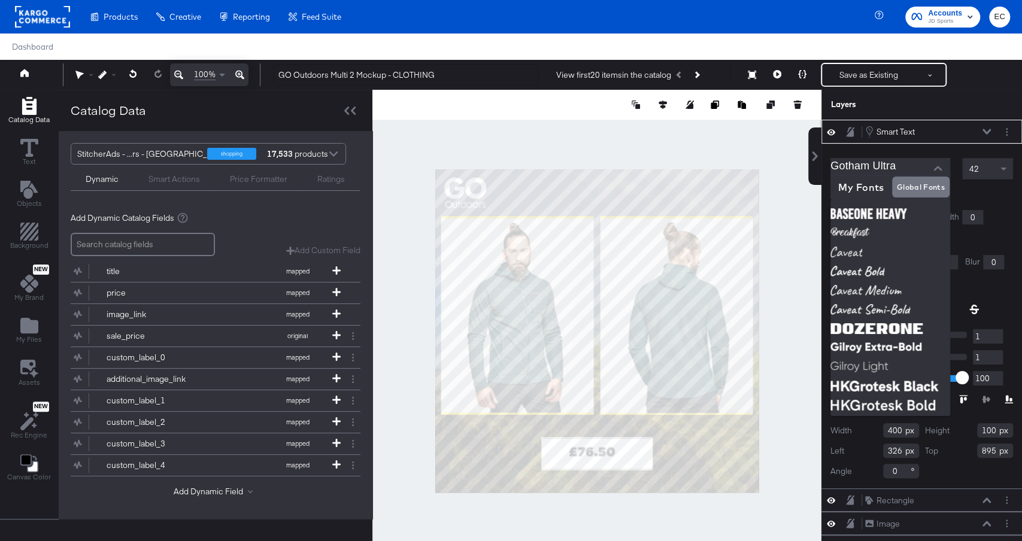
click at [893, 169] on input "Gotham Ultra" at bounding box center [882, 167] width 102 height 18
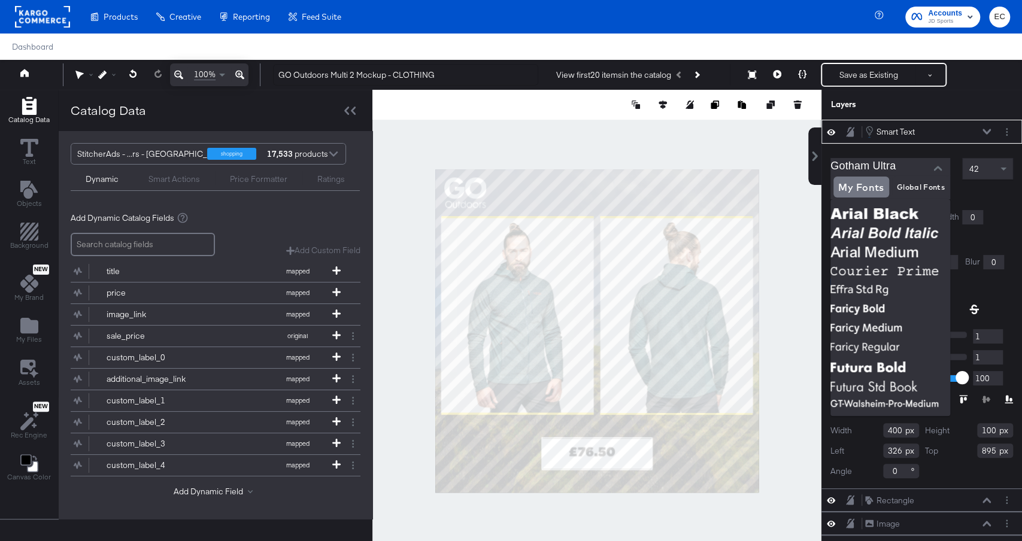
click at [860, 166] on input "Gotham Ultra" at bounding box center [882, 167] width 102 height 18
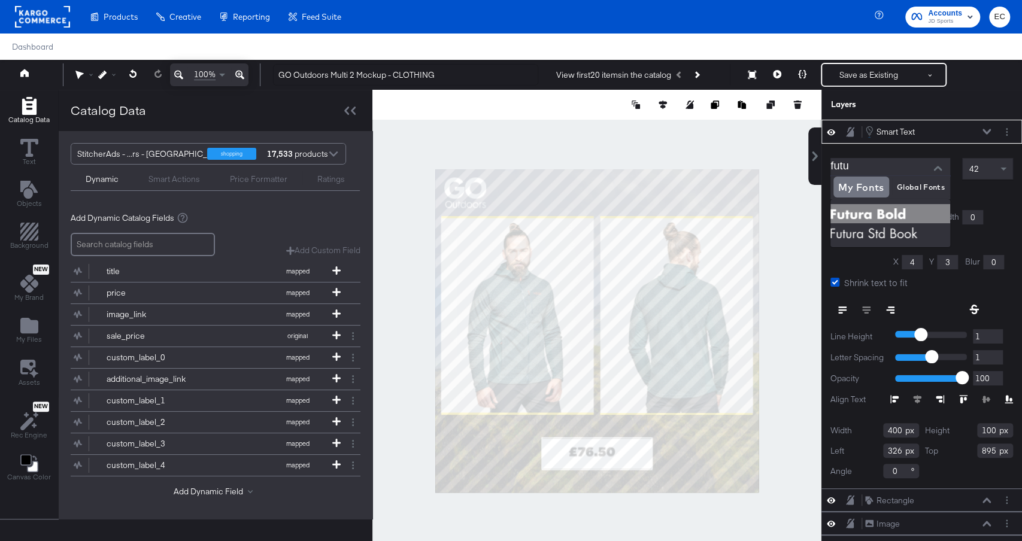
click at [868, 220] on img at bounding box center [891, 213] width 120 height 19
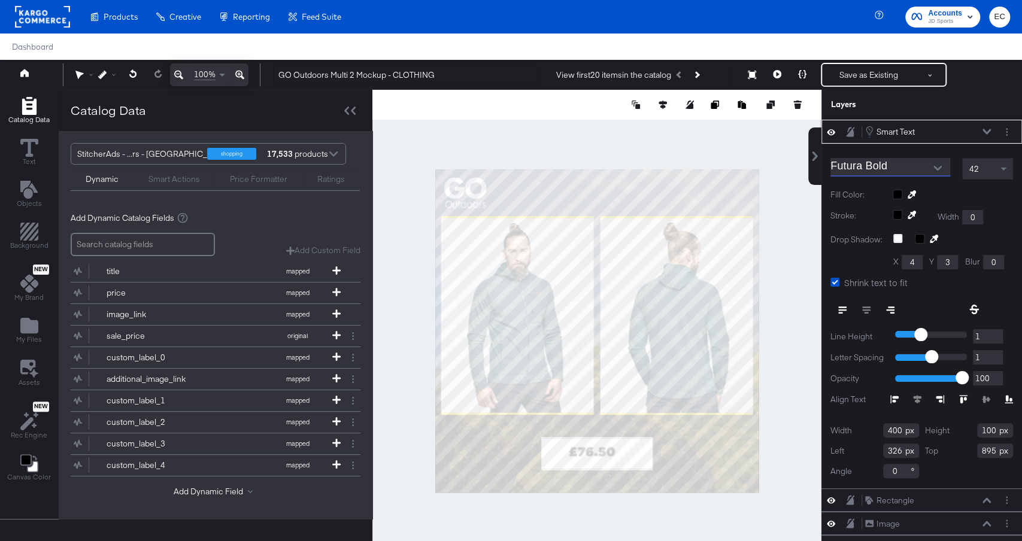
type input "Futura Bold"
type input "371"
type input "355"
type input "900"
click at [27, 157] on span "Text" at bounding box center [29, 162] width 13 height 10
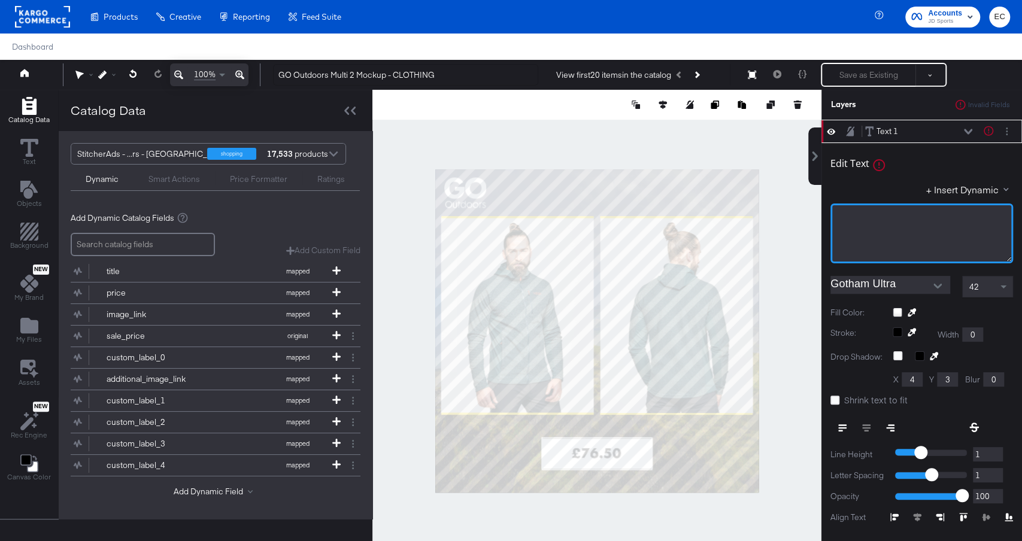
click at [867, 219] on div "﻿" at bounding box center [921, 216] width 167 height 11
click at [871, 283] on input "Gotham Ultra" at bounding box center [882, 285] width 102 height 18
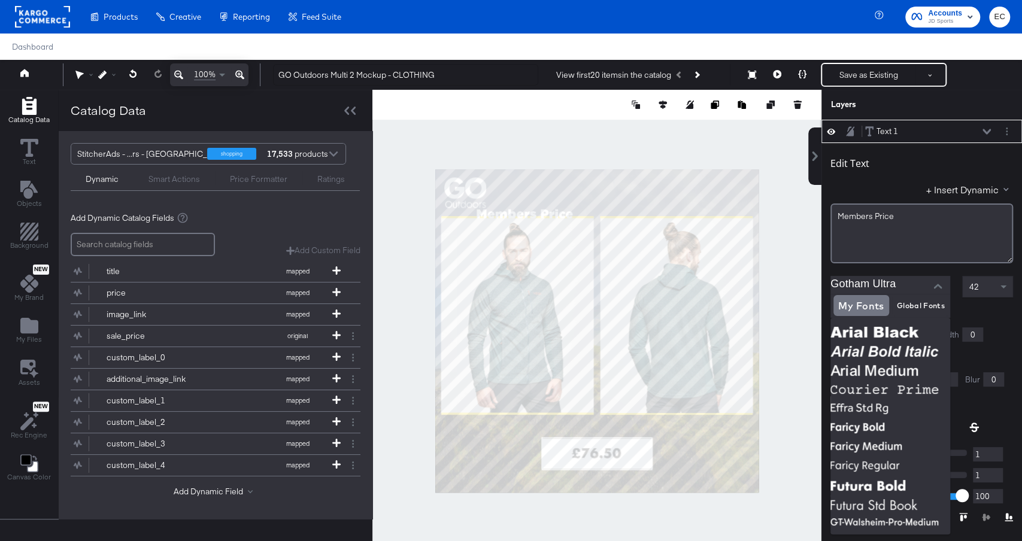
click at [847, 290] on input "Gotham Ultra" at bounding box center [882, 285] width 102 height 18
type input "g"
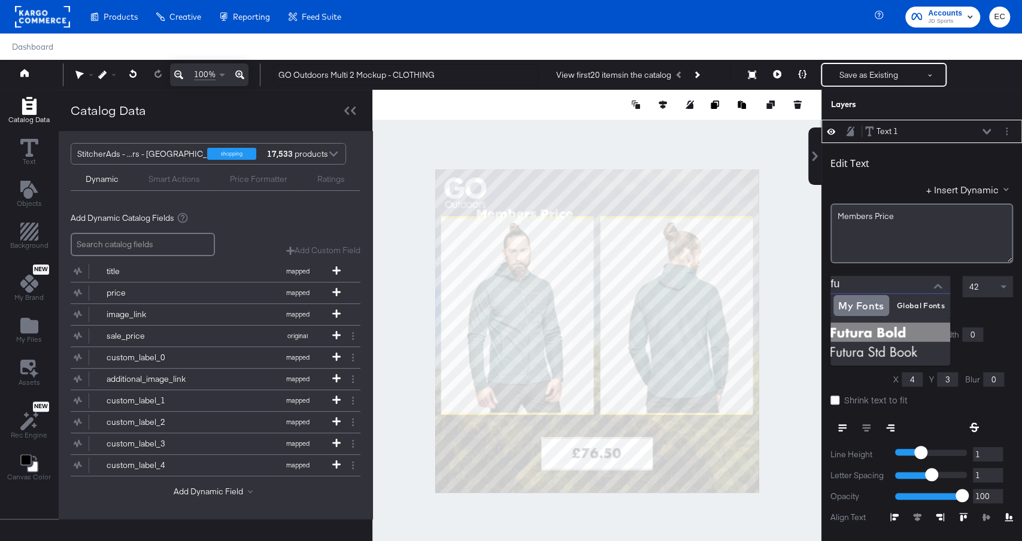
click at [874, 331] on img at bounding box center [891, 332] width 120 height 19
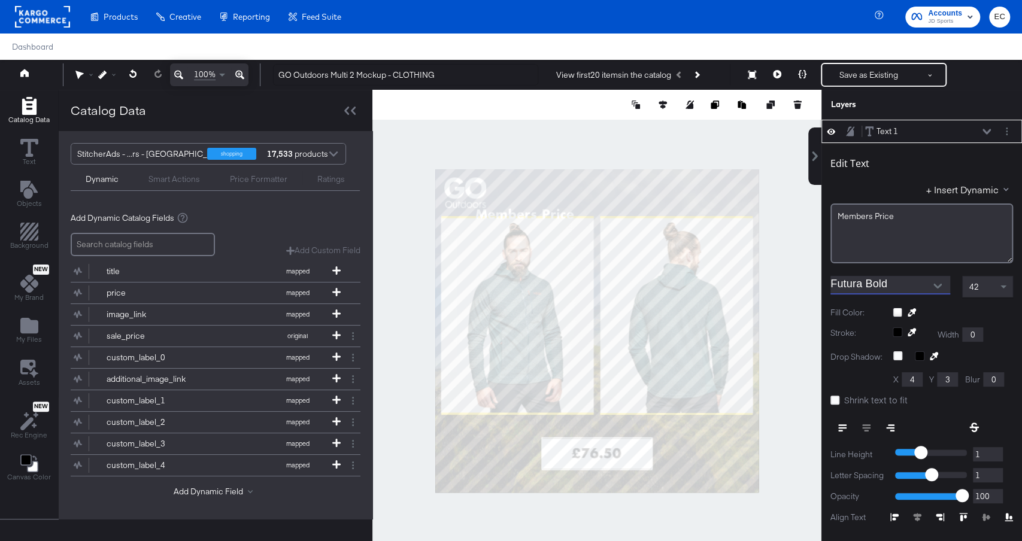
type input "Futura Bold"
type input "340"
type input "814"
type input "371"
type input "91"
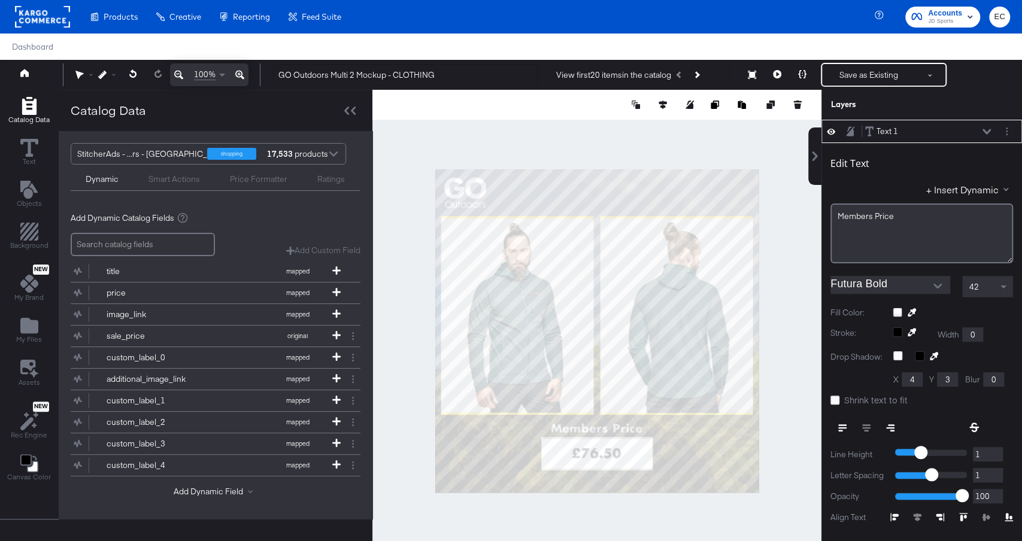
type input "355"
type input "820"
click at [663, 106] on icon at bounding box center [663, 105] width 8 height 8
click at [571, 129] on icon at bounding box center [574, 127] width 8 height 8
click at [802, 343] on div at bounding box center [596, 331] width 449 height 482
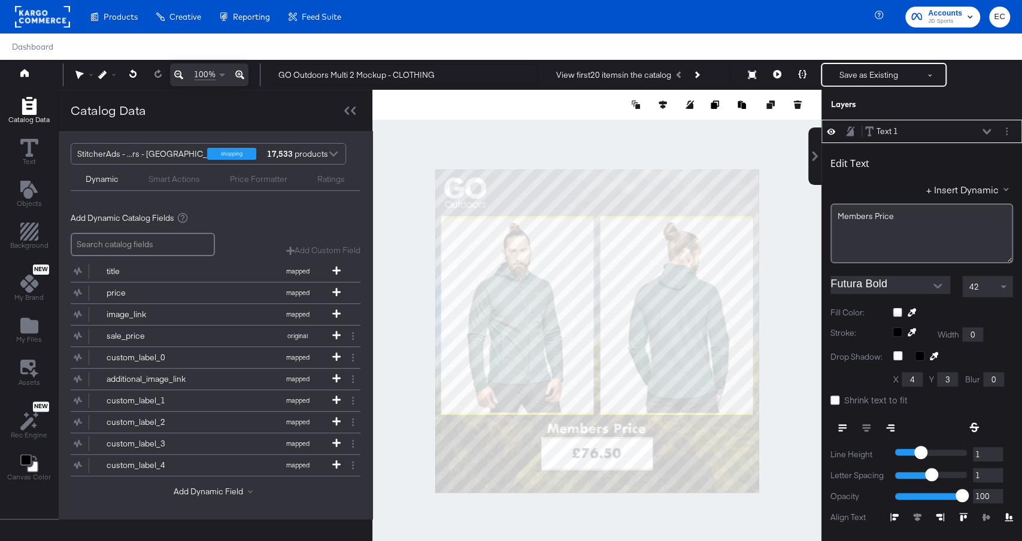
scroll to position [11, 0]
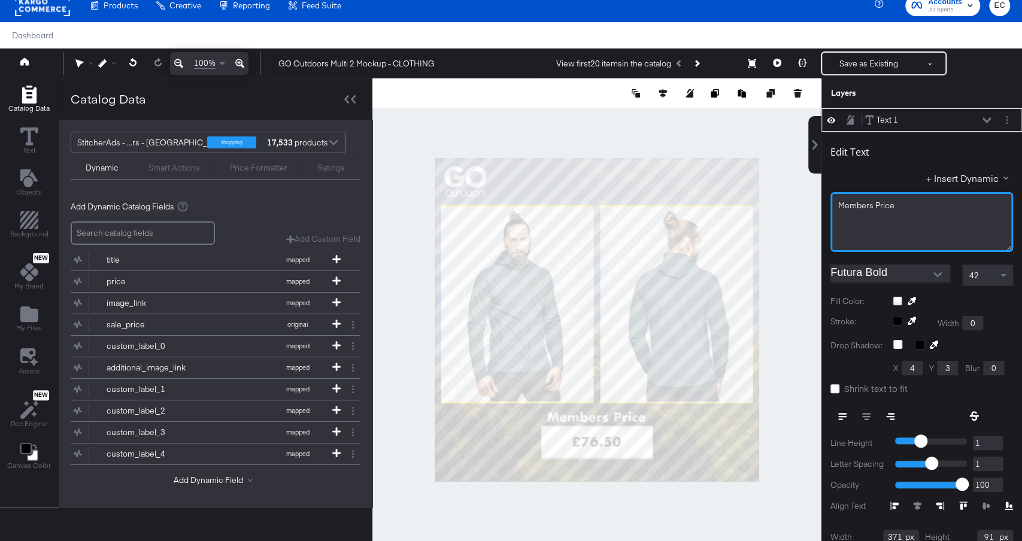
click at [877, 212] on div "Members ﻿Price" at bounding box center [922, 222] width 183 height 60
click at [798, 420] on div at bounding box center [596, 319] width 449 height 482
drag, startPoint x: 845, startPoint y: 209, endPoint x: 1022, endPoint y: 207, distance: 176.7
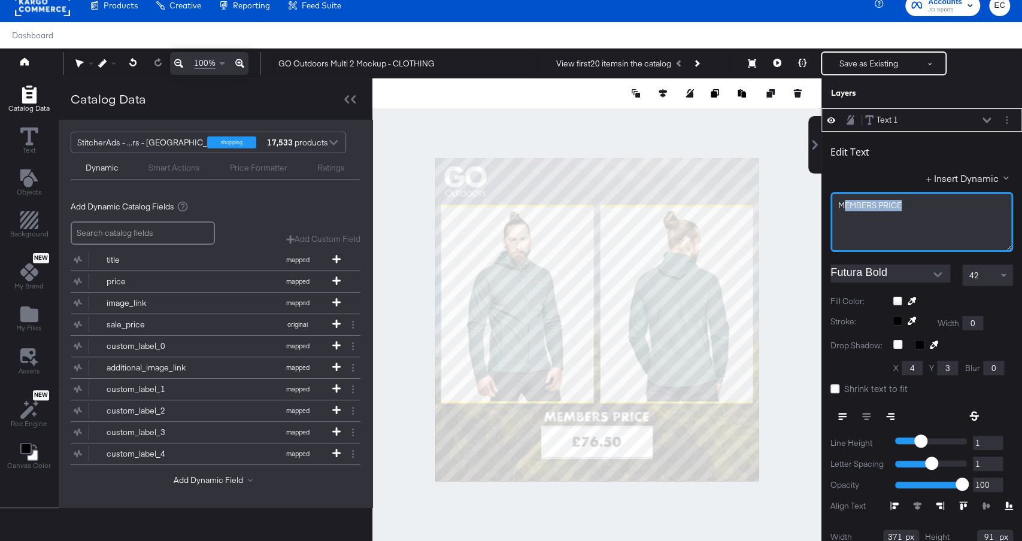
click at [1022, 207] on div "Edit Text + Insert Dynamic MEMBERS PRICE Futura Bold 42 Fill Color: Stroke: Wid…" at bounding box center [922, 363] width 201 height 463
click at [794, 424] on div at bounding box center [596, 319] width 449 height 482
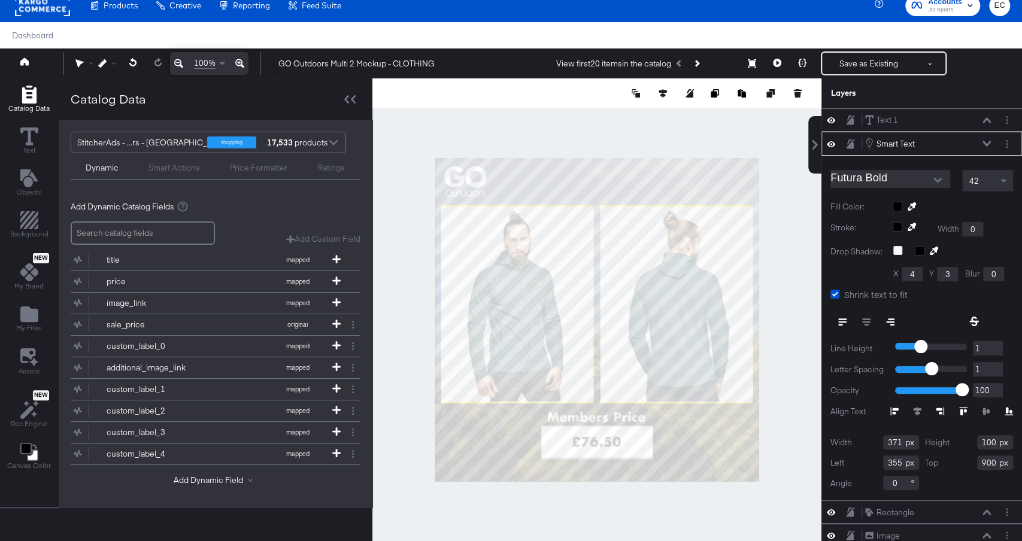
type input "355"
click at [664, 94] on icon at bounding box center [663, 93] width 8 height 8
click at [574, 117] on icon at bounding box center [574, 115] width 8 height 8
type input "369"
click at [786, 511] on div at bounding box center [596, 319] width 449 height 482
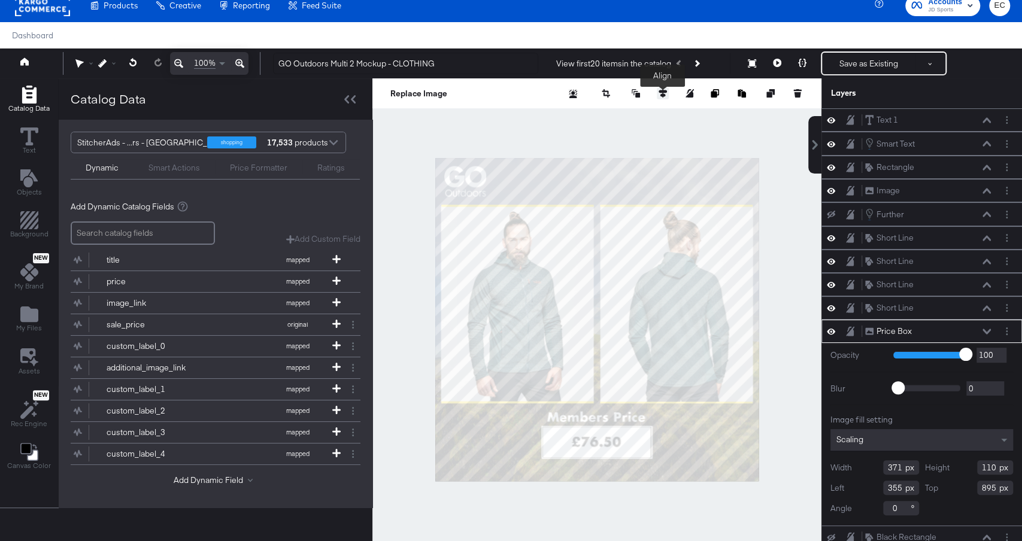
click at [666, 94] on icon at bounding box center [663, 93] width 8 height 8
click at [573, 113] on icon at bounding box center [574, 115] width 8 height 8
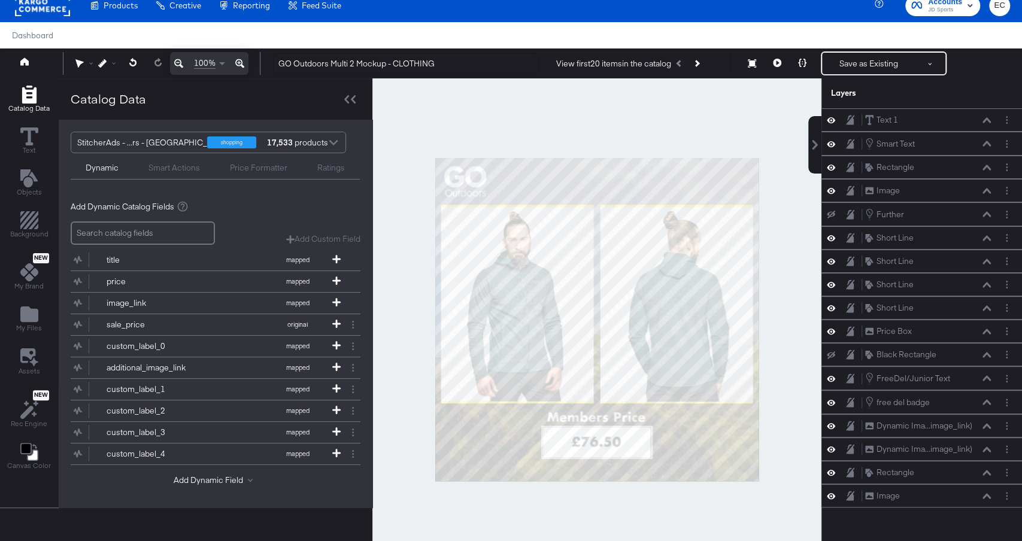
click at [797, 374] on div at bounding box center [596, 319] width 449 height 482
